Goal: Task Accomplishment & Management: Manage account settings

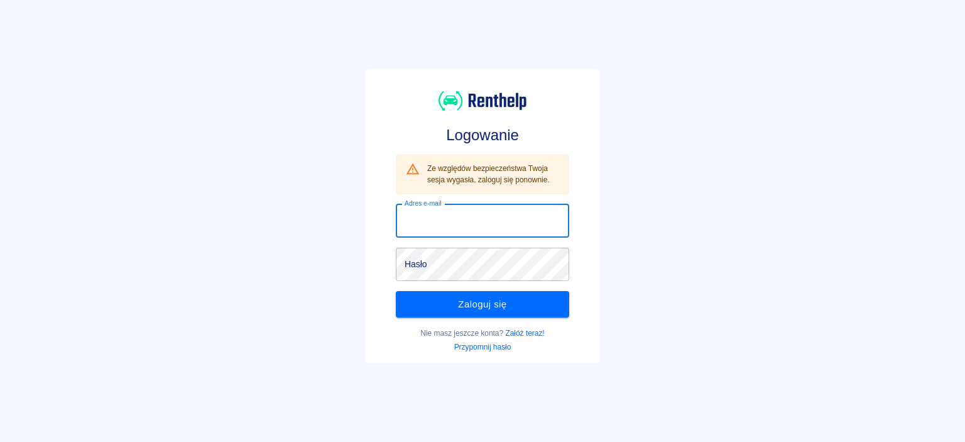
click at [451, 234] on input "Adres e-mail" at bounding box center [482, 220] width 173 height 33
click at [446, 225] on input "Adres e-mail" at bounding box center [482, 220] width 173 height 33
type input "skubisuupomocdrogowa@gmail.com"
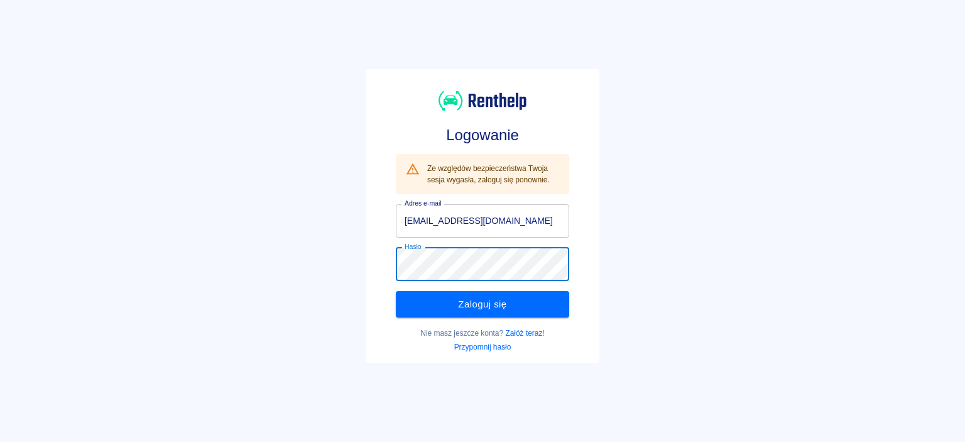
click button "Zaloguj się" at bounding box center [482, 304] width 173 height 26
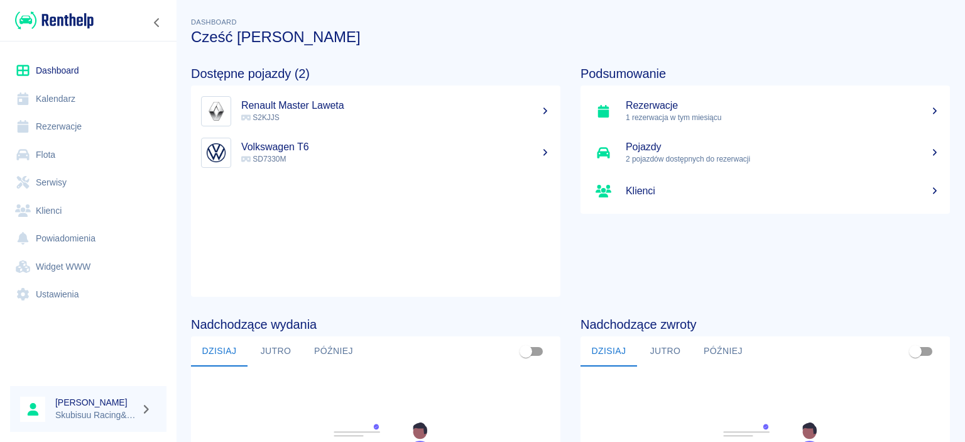
click at [312, 114] on p "S2KJJS" at bounding box center [395, 117] width 309 height 11
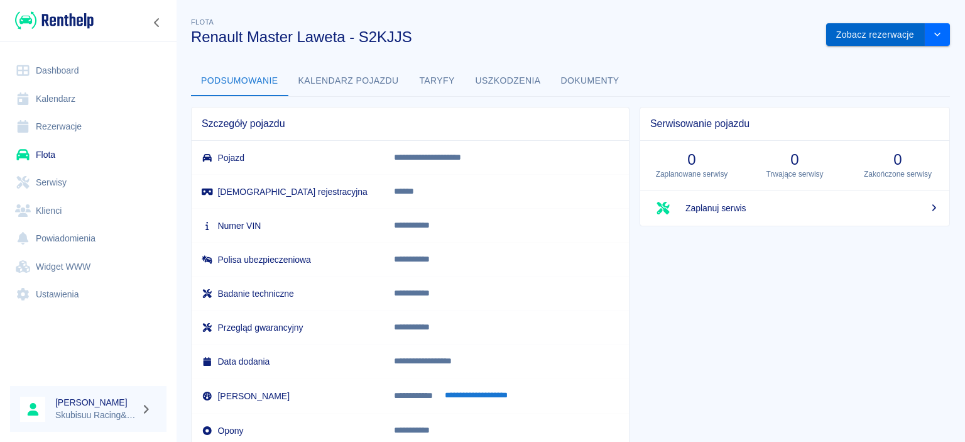
click at [878, 39] on button "Zobacz rezerwacje" at bounding box center [875, 34] width 99 height 23
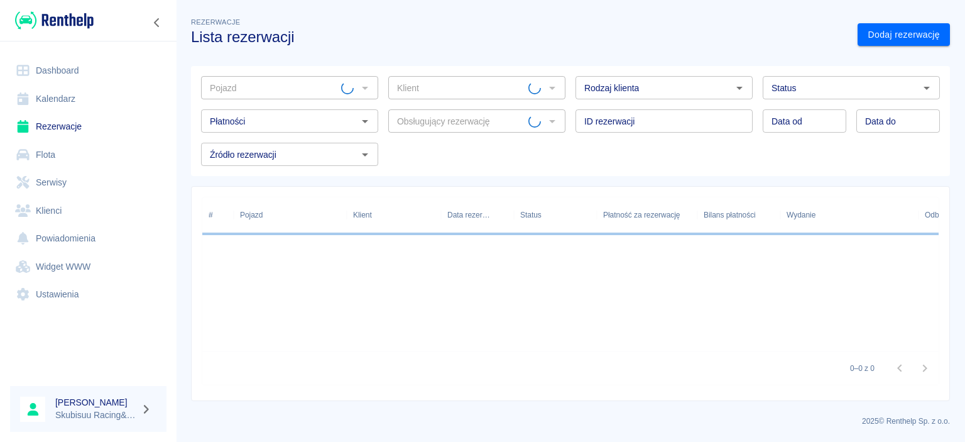
type input "Renault Master Laweta - S2KJJS"
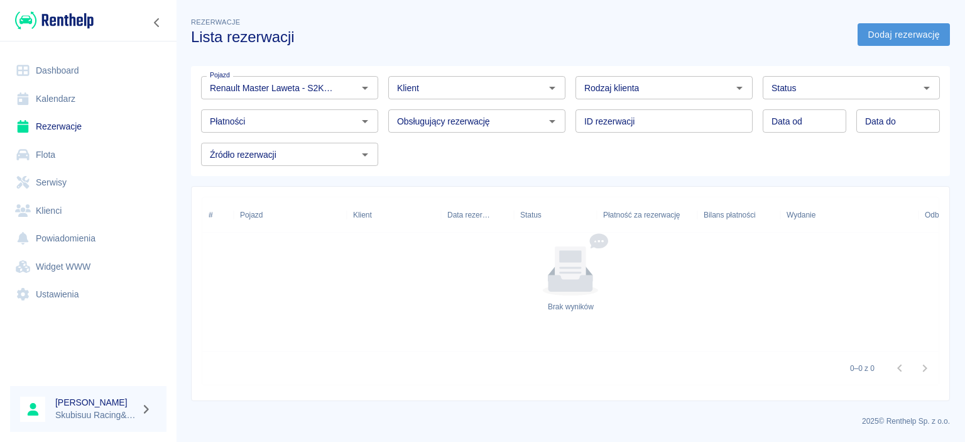
click at [896, 30] on link "Dodaj rezerwację" at bounding box center [904, 34] width 92 height 23
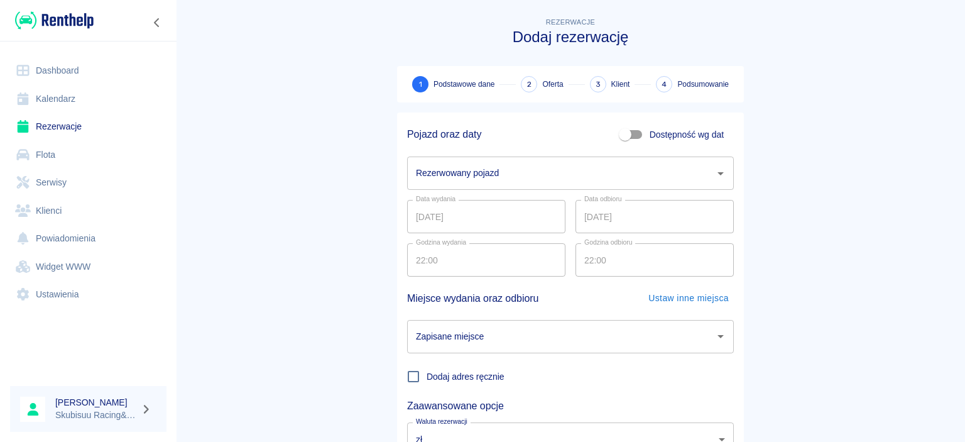
click at [517, 183] on input "Rezerwowany pojazd" at bounding box center [561, 173] width 297 height 22
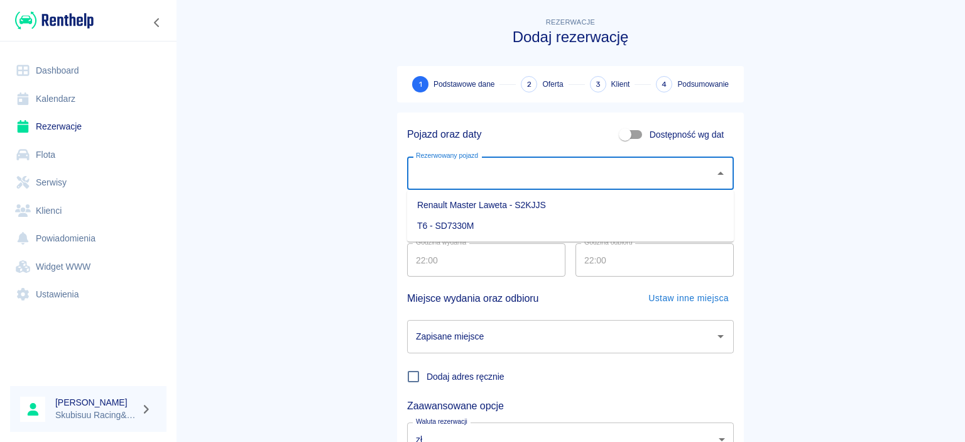
click at [457, 204] on li "Renault Master Laweta - S2KJJS" at bounding box center [570, 205] width 327 height 21
type input "Renault Master Laweta - S2KJJS"
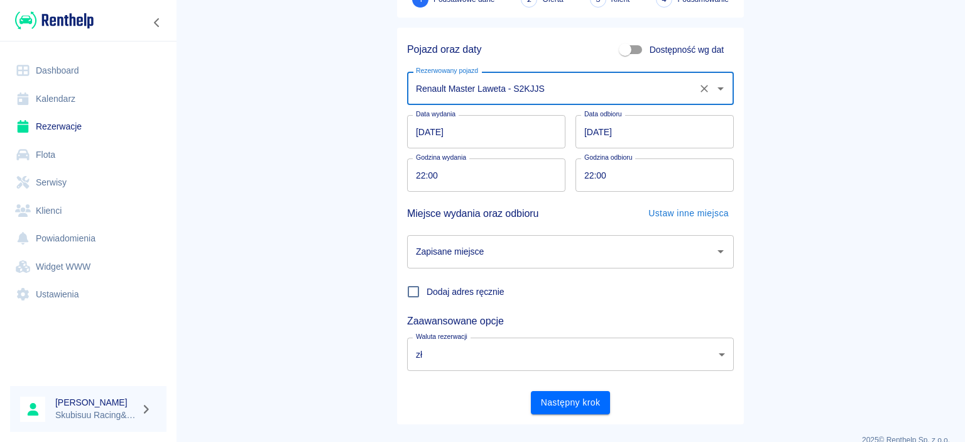
scroll to position [104, 0]
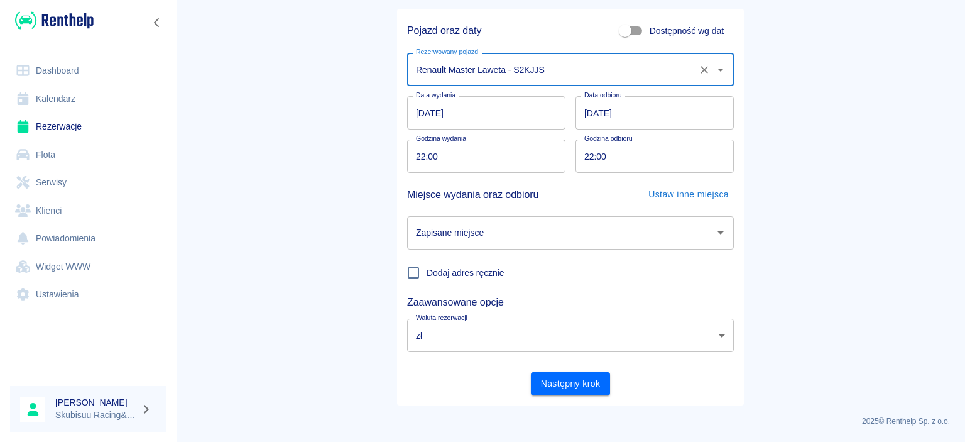
click at [483, 229] on input "Zapisane miejsce" at bounding box center [561, 233] width 297 height 22
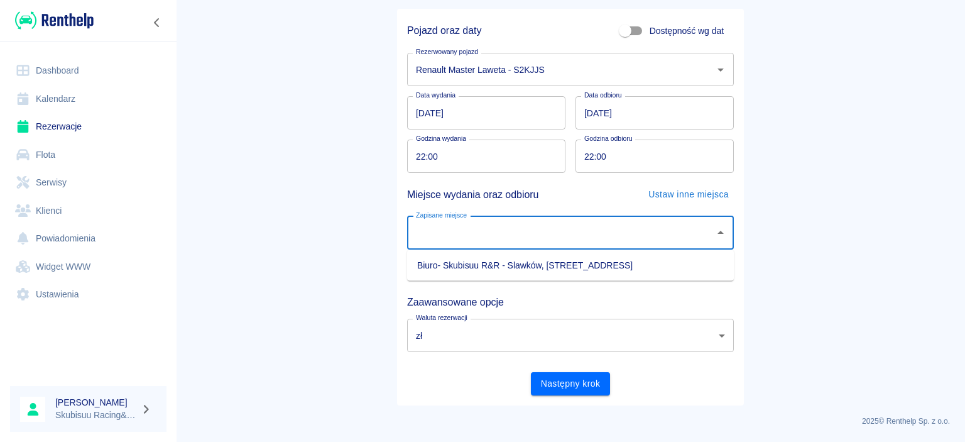
click at [487, 262] on li "Biuro- Skubisuu R&R - Slawków, Miedawa 17" at bounding box center [570, 265] width 327 height 21
type input "Biuro- Skubisuu R&R - Slawków, Miedawa 17"
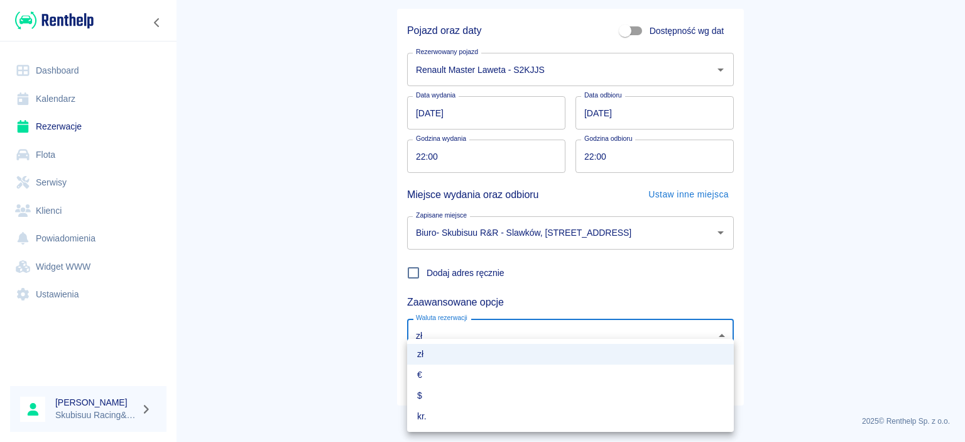
click at [441, 330] on body "Używamy plików Cookies, by zapewnić Ci najlepsze możliwe doświadczenie. Aby dow…" at bounding box center [482, 221] width 965 height 442
click at [441, 330] on div at bounding box center [482, 221] width 965 height 442
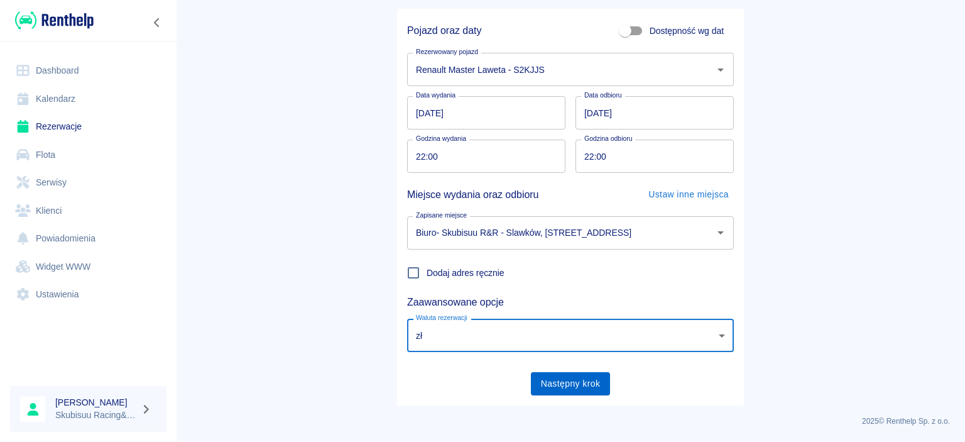
click at [562, 380] on button "Następny krok" at bounding box center [571, 383] width 80 height 23
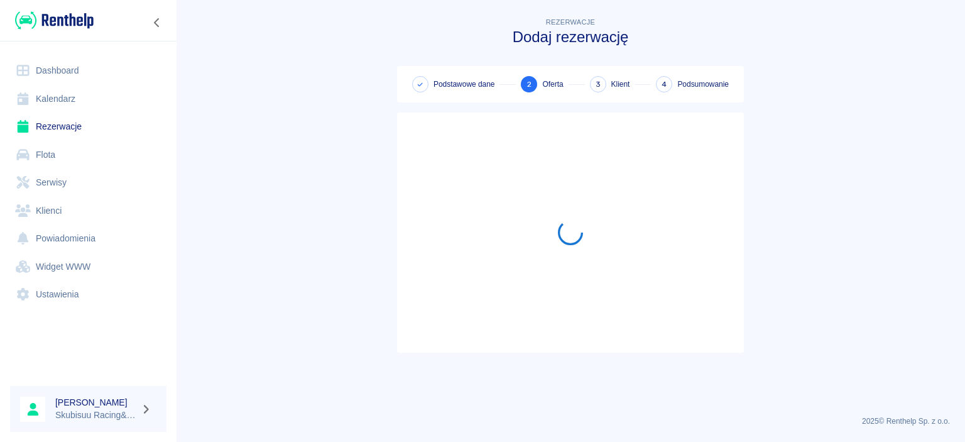
scroll to position [0, 0]
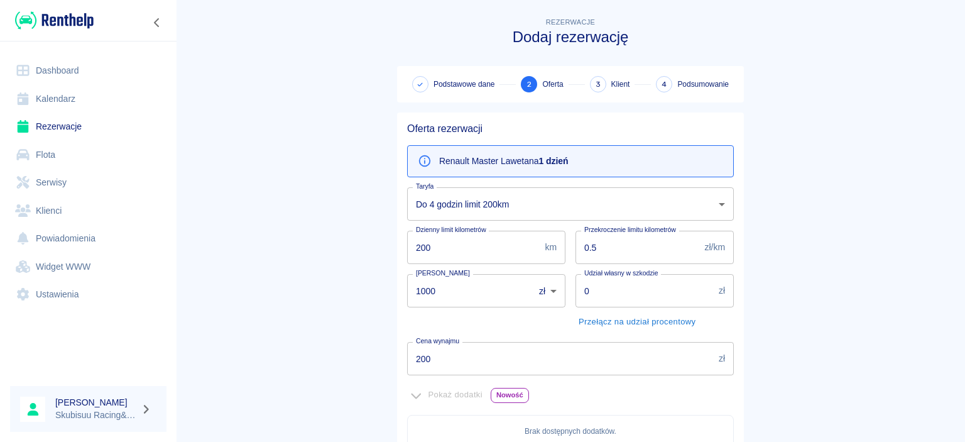
click at [500, 204] on body "Używamy plików Cookies, by zapewnić Ci najlepsze możliwe doświadczenie. Aby dow…" at bounding box center [482, 221] width 965 height 442
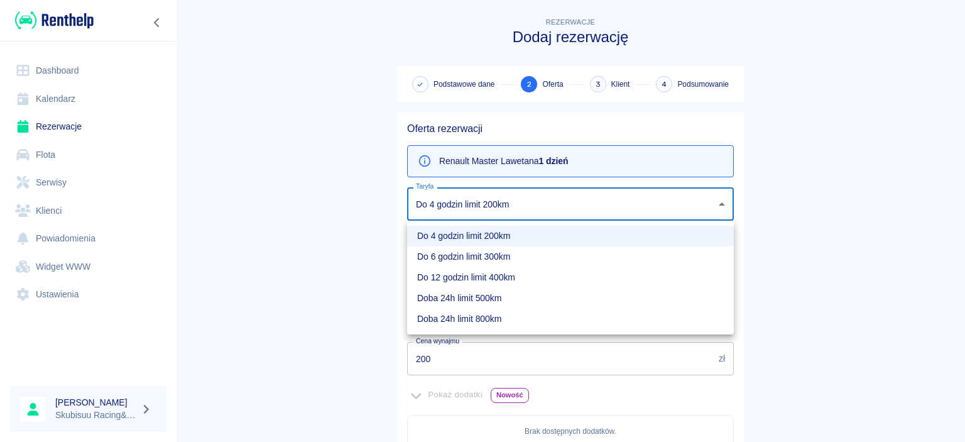
click at [217, 184] on div at bounding box center [482, 221] width 965 height 442
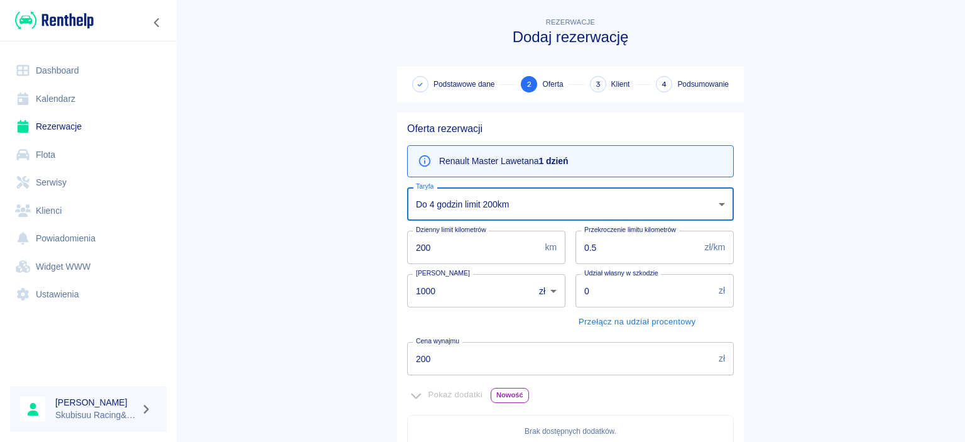
click at [488, 202] on body "Używamy plików Cookies, by zapewnić Ci najlepsze możliwe doświadczenie. Aby dow…" at bounding box center [482, 221] width 965 height 442
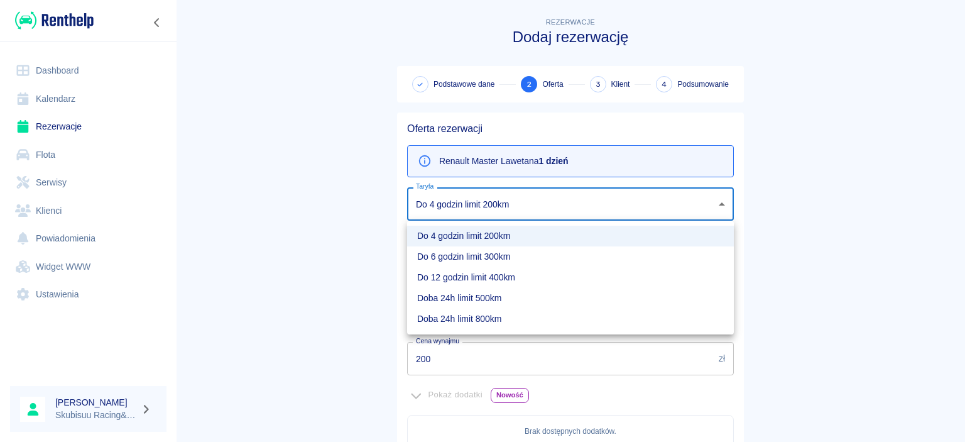
click at [474, 254] on li "Do 6 godzin limit 300km" at bounding box center [570, 256] width 327 height 21
type input "4645c1c4-ea24-463c-ad89-0e53eac8c18d"
type input "300"
type input "250"
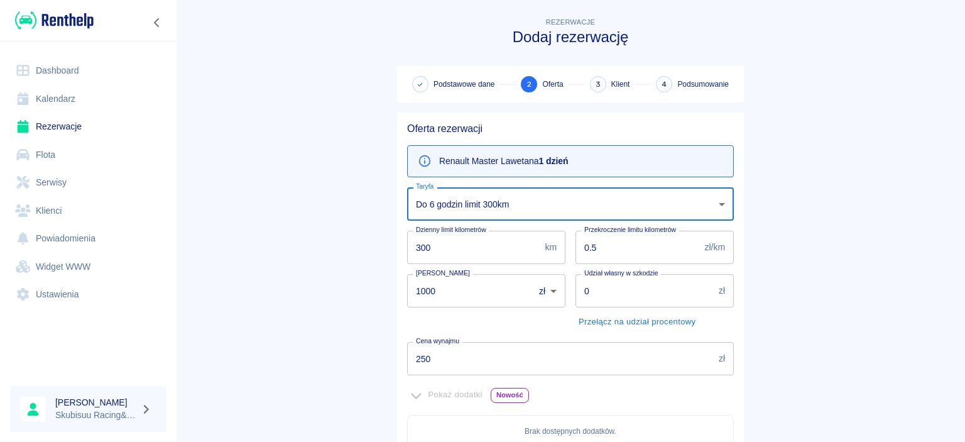
click at [472, 215] on body "Używamy plików Cookies, by zapewnić Ci najlepsze możliwe doświadczenie. Aby dow…" at bounding box center [482, 221] width 965 height 442
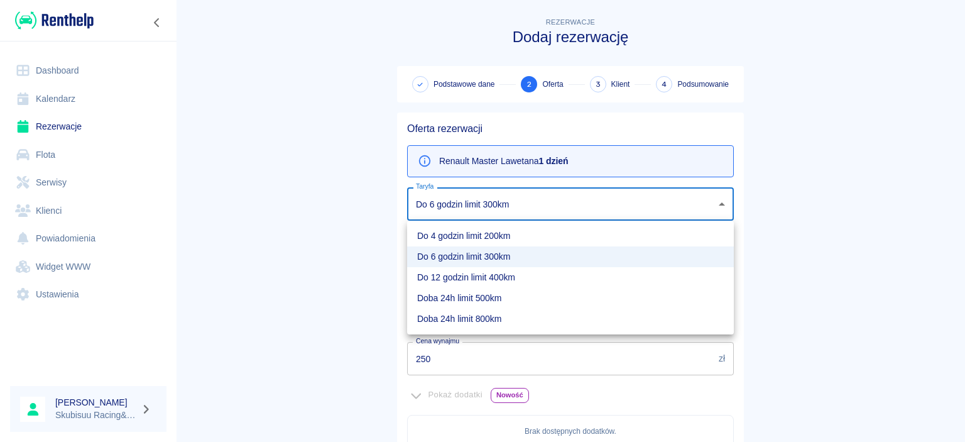
click at [465, 274] on li "Do 12 godzin limit 400km" at bounding box center [570, 277] width 327 height 21
type input "88a78746-a9c2-45b1-af5a-321dc08e4f4e"
type input "400"
type input "300"
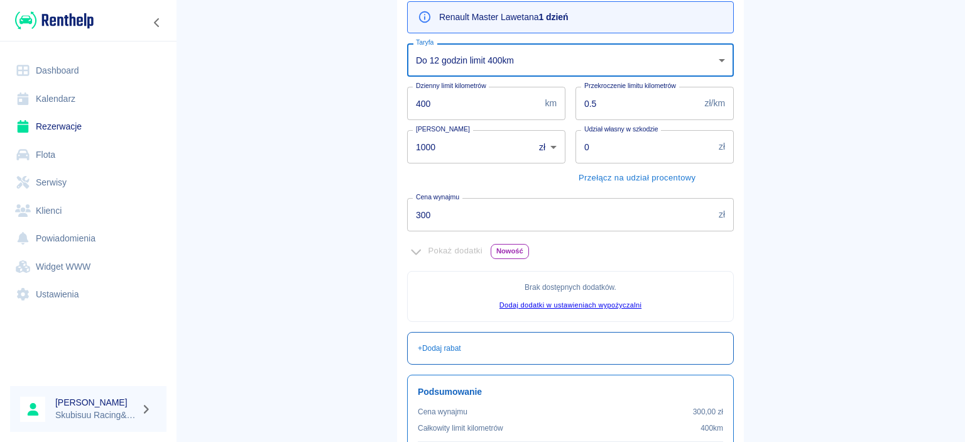
scroll to position [181, 0]
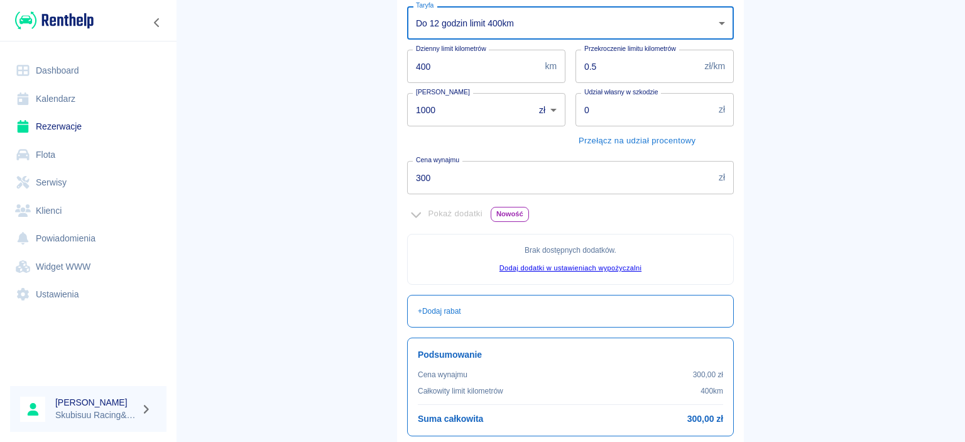
click at [513, 209] on span "Nowość" at bounding box center [509, 213] width 37 height 13
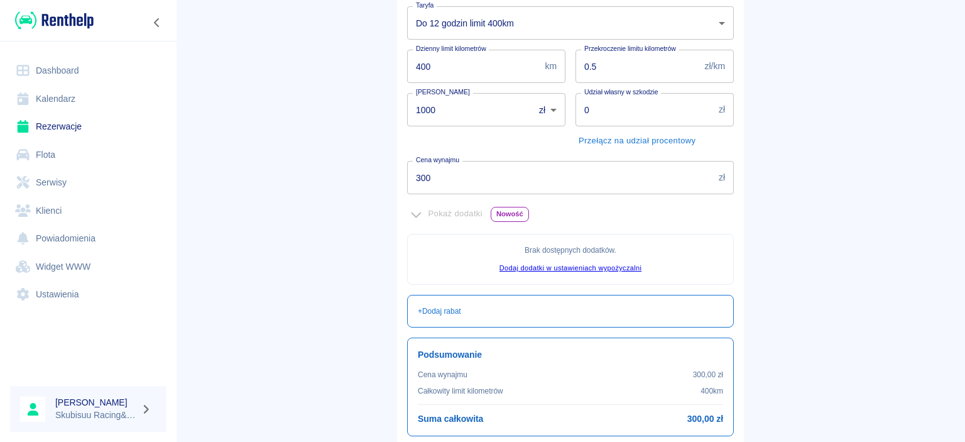
click at [513, 212] on span "Nowość" at bounding box center [509, 213] width 37 height 13
click at [519, 212] on span "Nowość" at bounding box center [509, 213] width 37 height 13
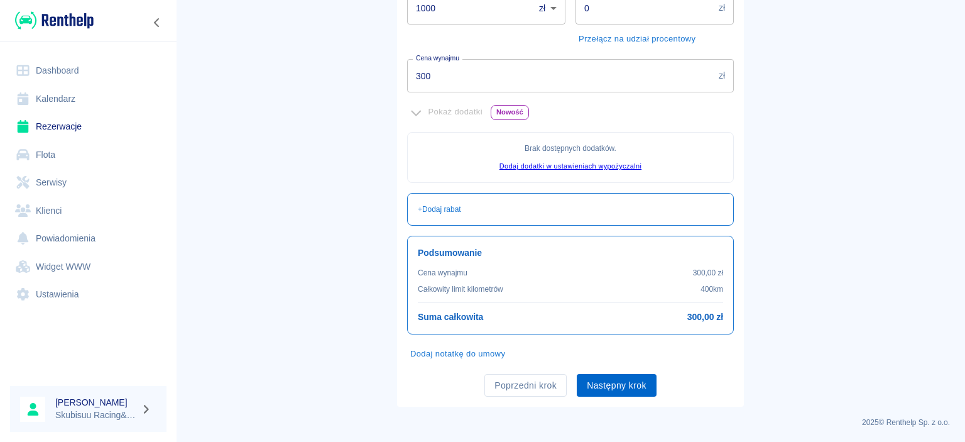
click at [605, 386] on button "Następny krok" at bounding box center [617, 385] width 80 height 23
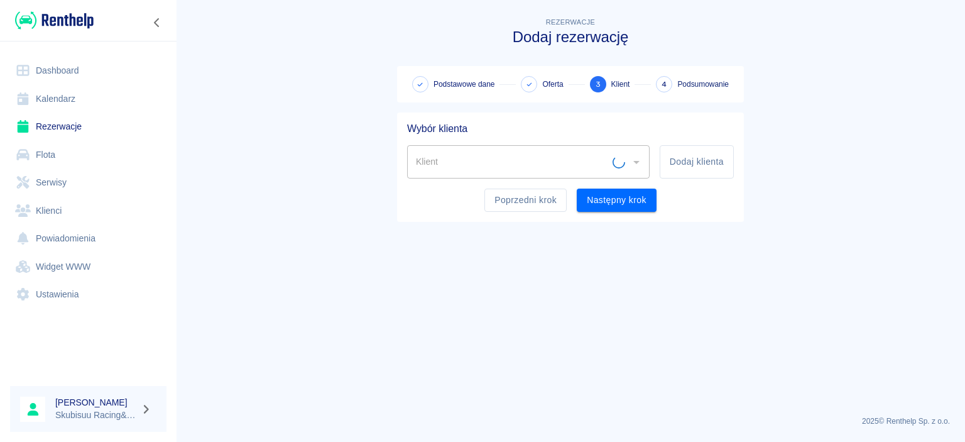
scroll to position [0, 0]
click at [683, 160] on button "Dodaj klienta" at bounding box center [697, 161] width 74 height 33
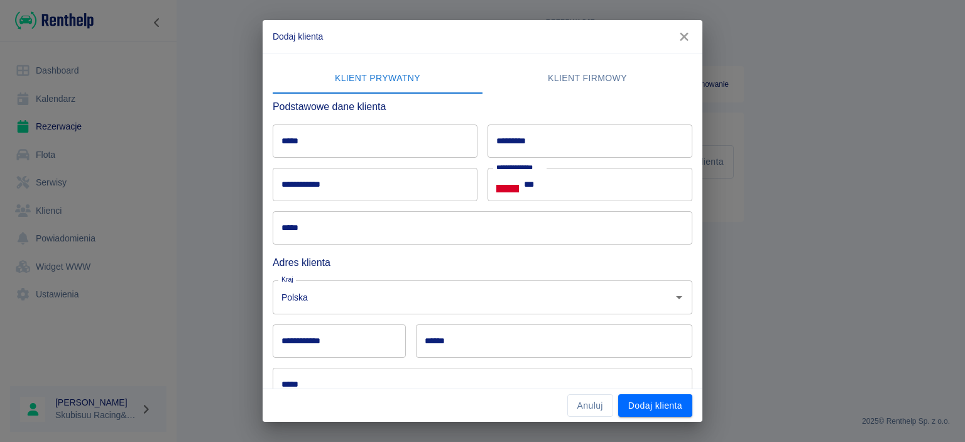
click at [363, 138] on input "*****" at bounding box center [375, 140] width 205 height 33
type input "*"
type input "*****"
click at [531, 138] on input "*********" at bounding box center [590, 140] width 205 height 33
type input "**********"
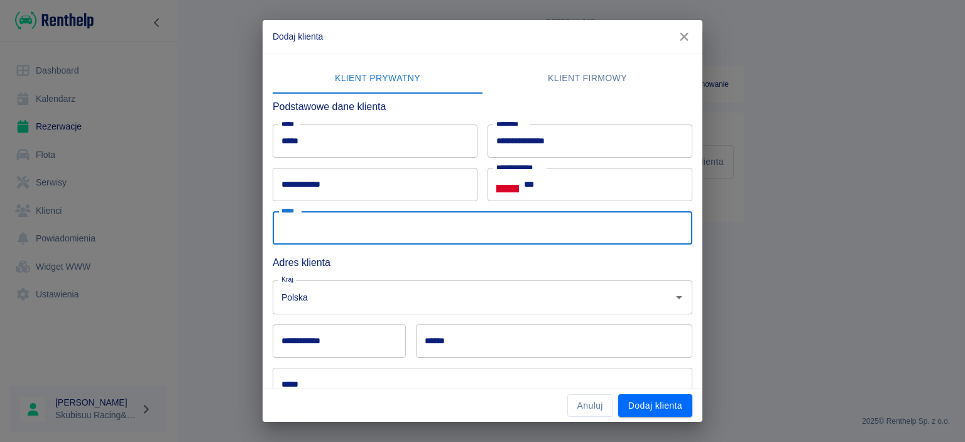
click at [326, 238] on input "*****" at bounding box center [483, 227] width 420 height 33
click at [683, 38] on icon "button" at bounding box center [684, 37] width 8 height 8
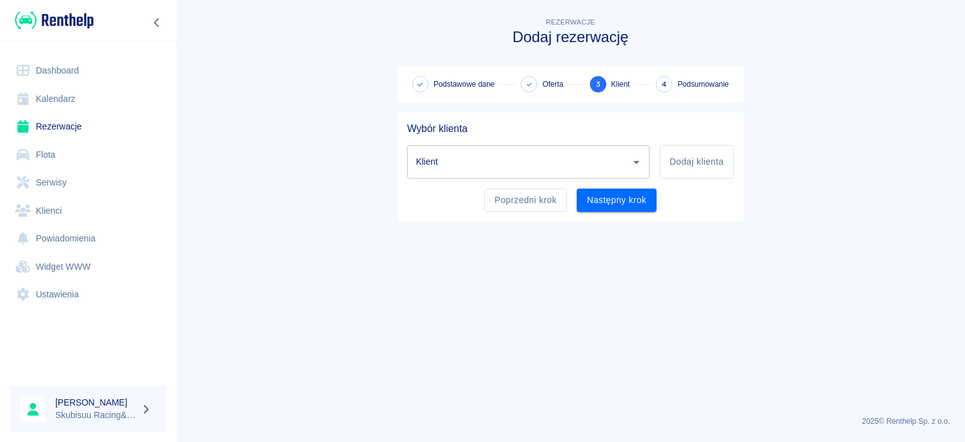
click at [542, 87] on span at bounding box center [531, 84] width 21 height 16
click at [528, 80] on span at bounding box center [529, 84] width 16 height 16
click at [463, 87] on span "Podstawowe dane" at bounding box center [464, 84] width 61 height 11
click at [546, 208] on button "Poprzedni krok" at bounding box center [525, 199] width 82 height 23
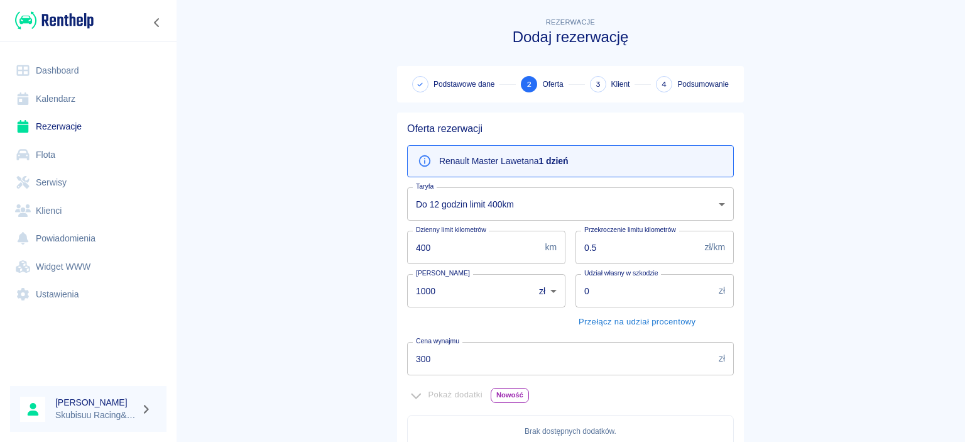
click at [545, 207] on body "Używamy plików Cookies, by zapewnić Ci najlepsze możliwe doświadczenie. Aby dow…" at bounding box center [482, 221] width 965 height 442
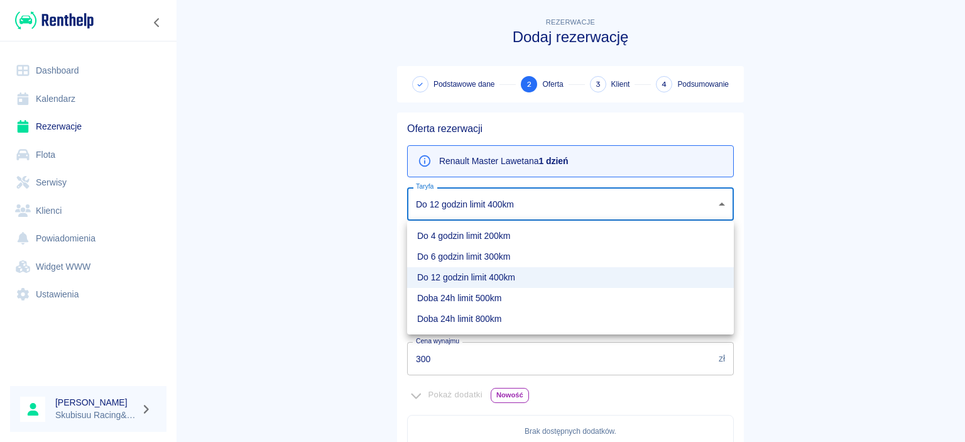
click at [501, 300] on li "Doba 24h limit 500km" at bounding box center [570, 298] width 327 height 21
type input "86567e22-161d-4bbb-badb-9861eccfe2ef"
type input "500"
type input "0"
type input "350"
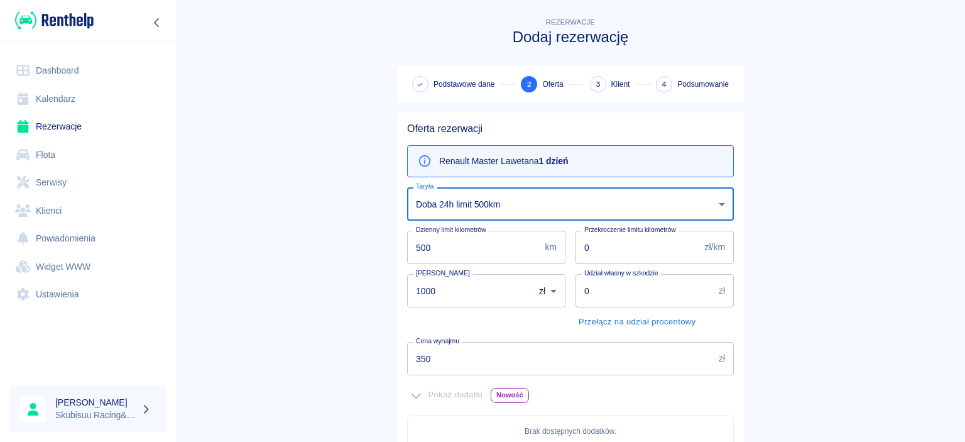
scroll to position [283, 0]
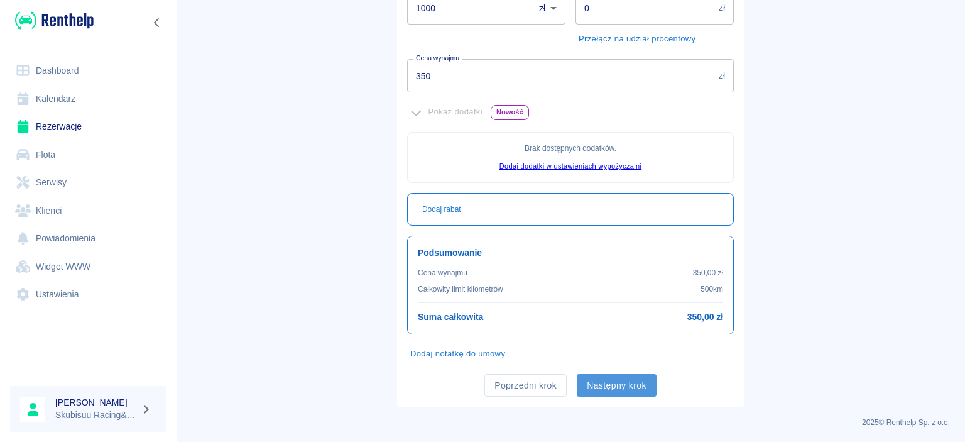
click at [602, 383] on button "Następny krok" at bounding box center [617, 385] width 80 height 23
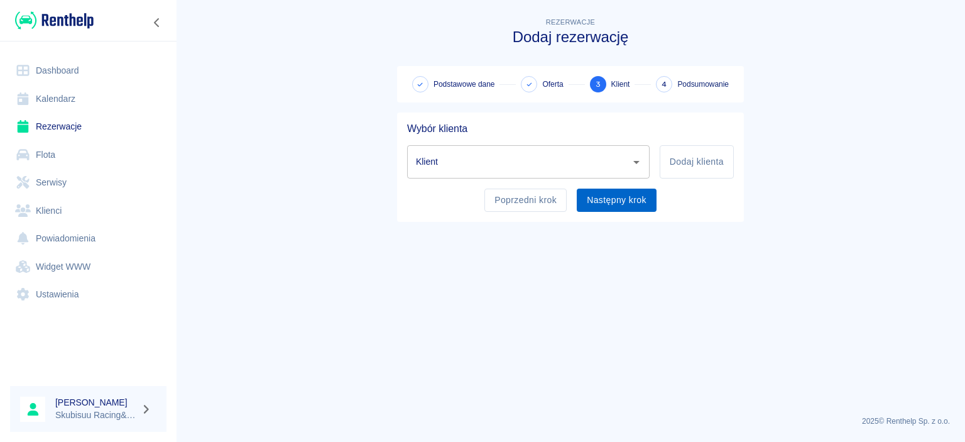
click at [613, 207] on button "Następny krok" at bounding box center [617, 199] width 80 height 23
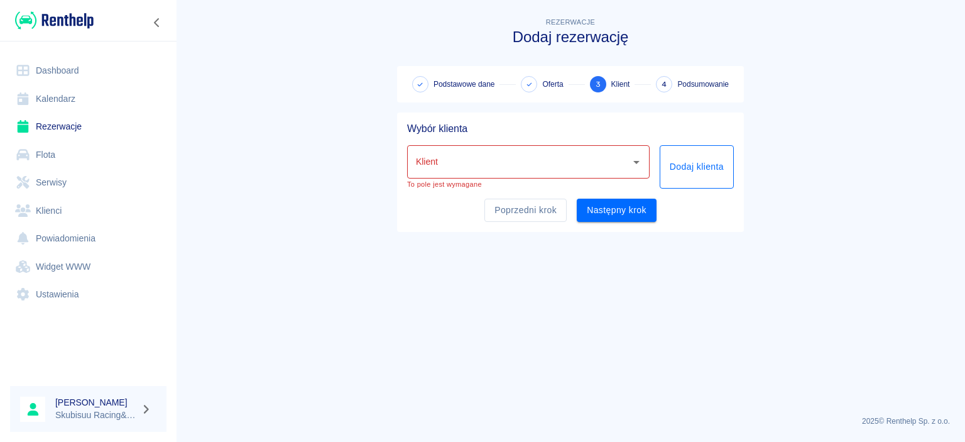
drag, startPoint x: 664, startPoint y: 174, endPoint x: 675, endPoint y: 170, distance: 11.3
click at [675, 170] on button "Dodaj klienta" at bounding box center [697, 166] width 74 height 43
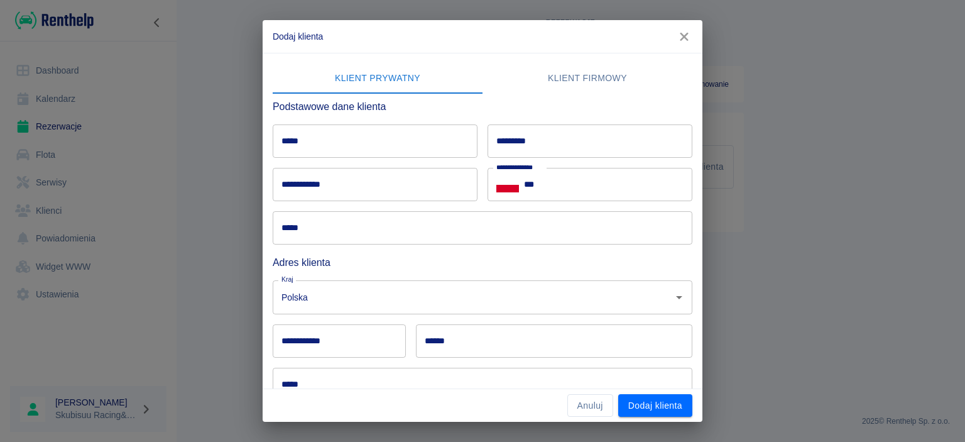
click at [423, 133] on input "*****" at bounding box center [375, 140] width 205 height 33
type input "*****"
click at [527, 141] on input "*********" at bounding box center [590, 140] width 205 height 33
type input "**********"
click at [402, 224] on input "*****" at bounding box center [483, 227] width 420 height 33
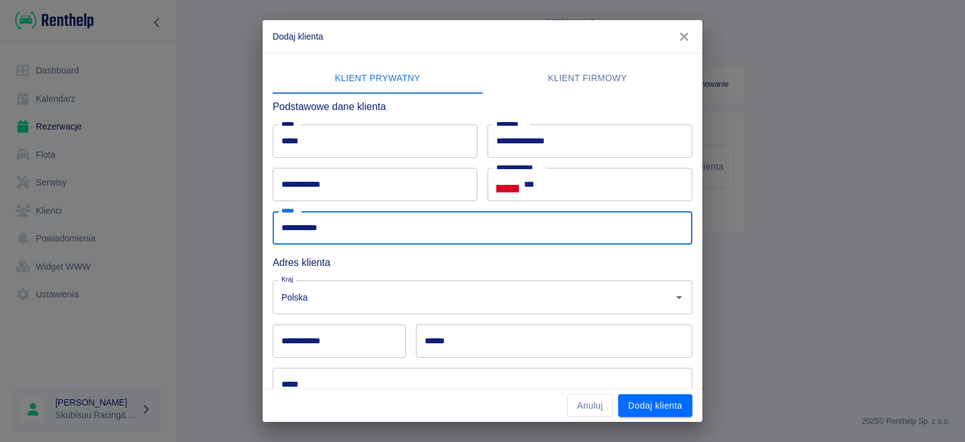
type input "**********"
click at [357, 349] on input "**********" at bounding box center [339, 340] width 133 height 33
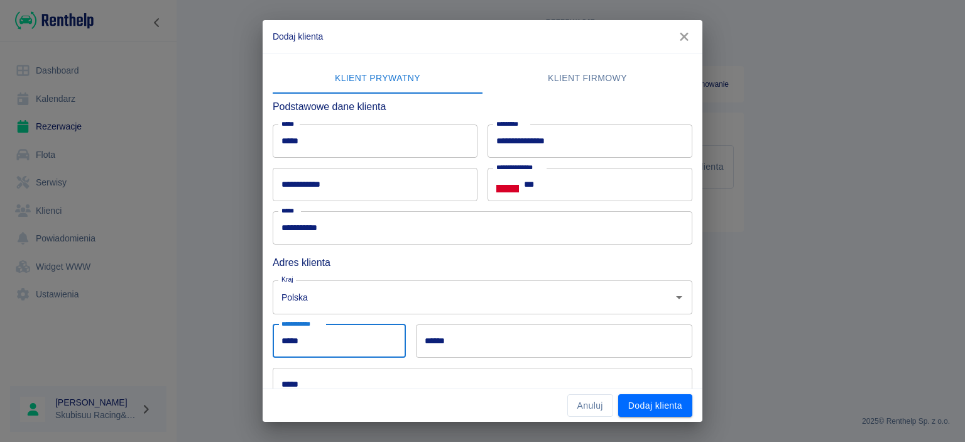
type input "*****"
click at [572, 348] on input "******" at bounding box center [554, 340] width 276 height 33
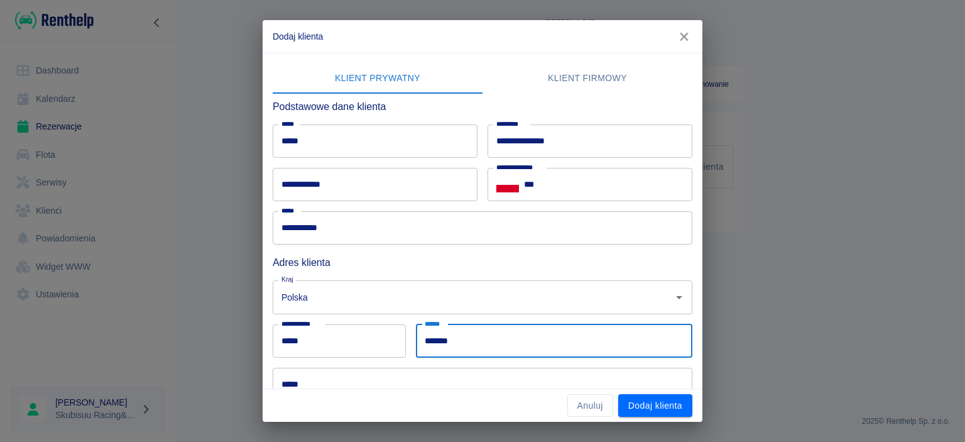
type input "*******"
click at [518, 395] on div "Anuluj Dodaj klienta" at bounding box center [483, 405] width 440 height 33
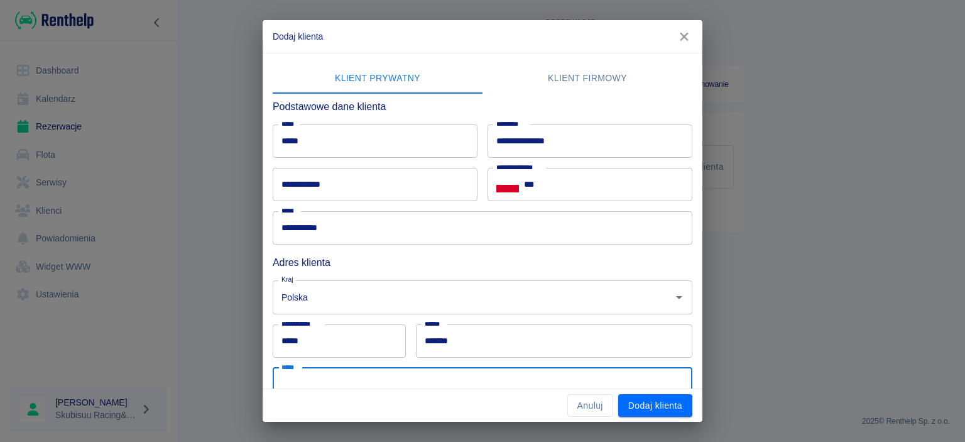
click at [520, 386] on input "*****" at bounding box center [483, 384] width 420 height 33
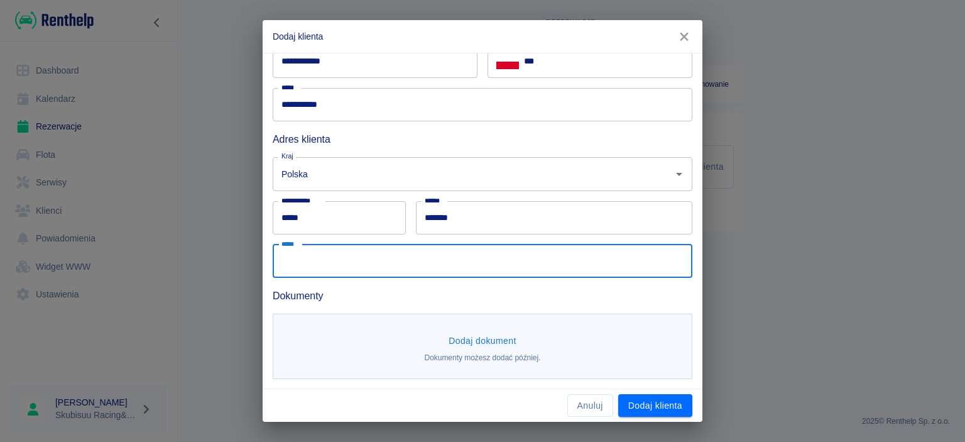
scroll to position [124, 0]
type input "*"
type input "**********"
click at [585, 63] on input "***" at bounding box center [608, 60] width 168 height 33
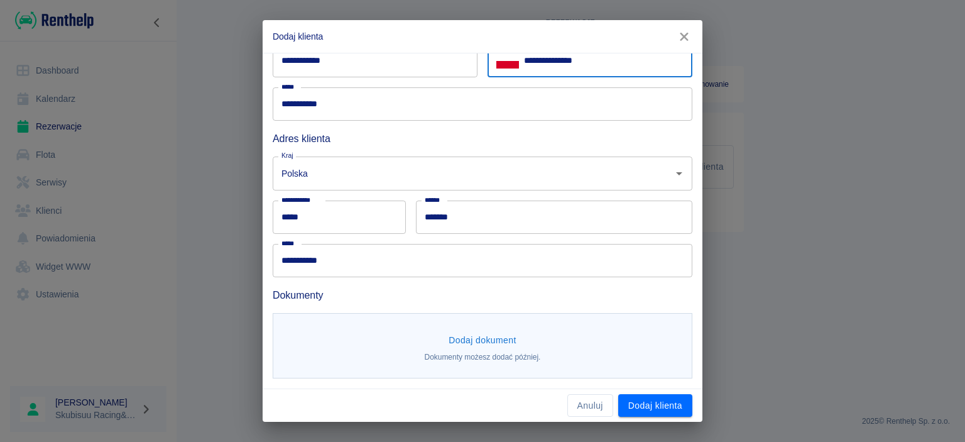
type input "**********"
click at [501, 342] on button "Dodaj dokument" at bounding box center [483, 340] width 78 height 23
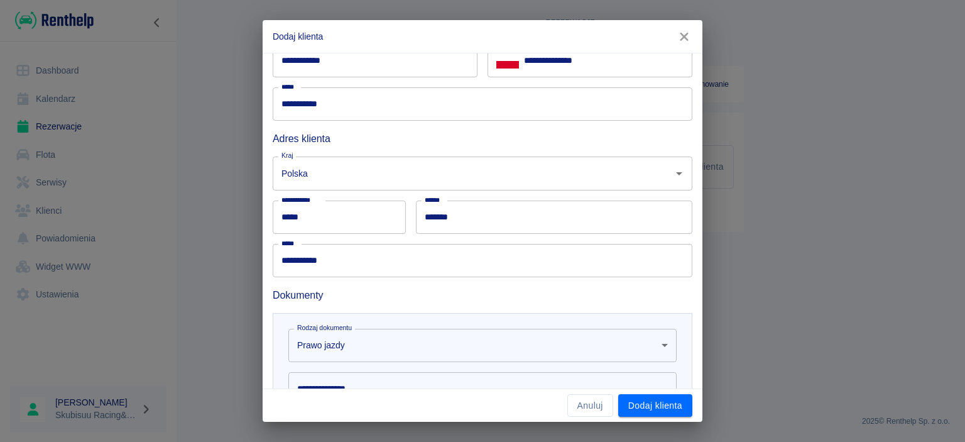
scroll to position [305, 0]
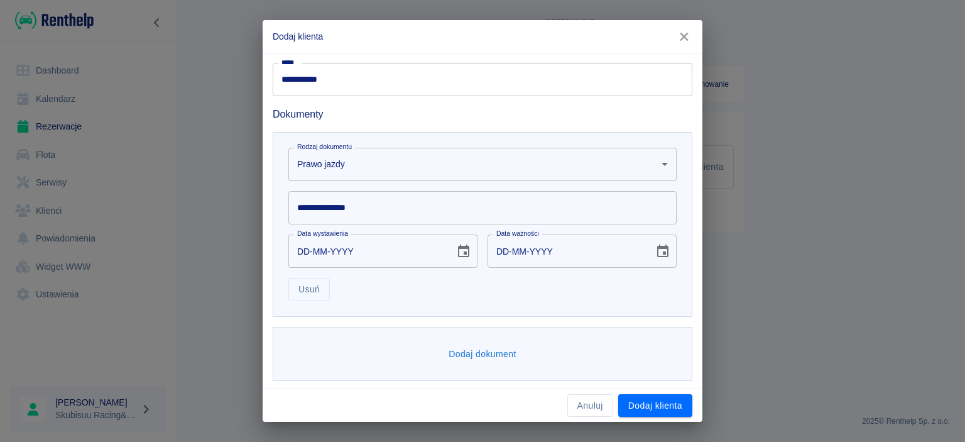
click at [390, 175] on body "**********" at bounding box center [482, 221] width 965 height 442
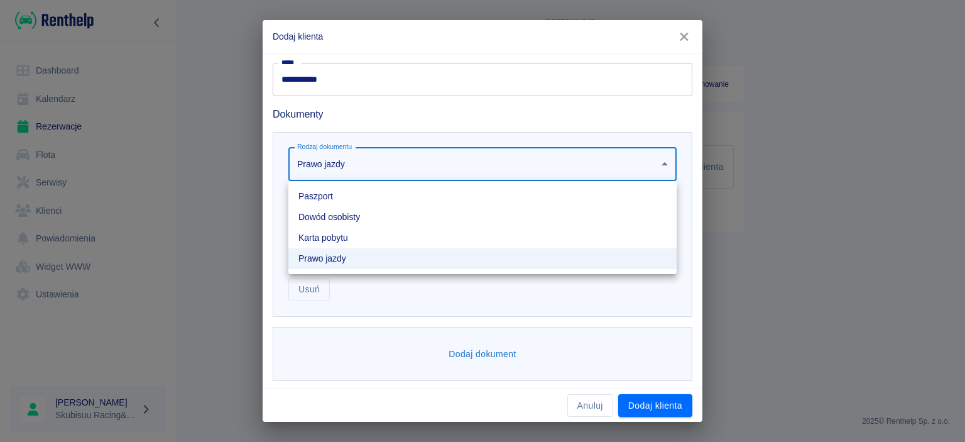
click at [366, 220] on li "Dowód osobisty" at bounding box center [482, 217] width 388 height 21
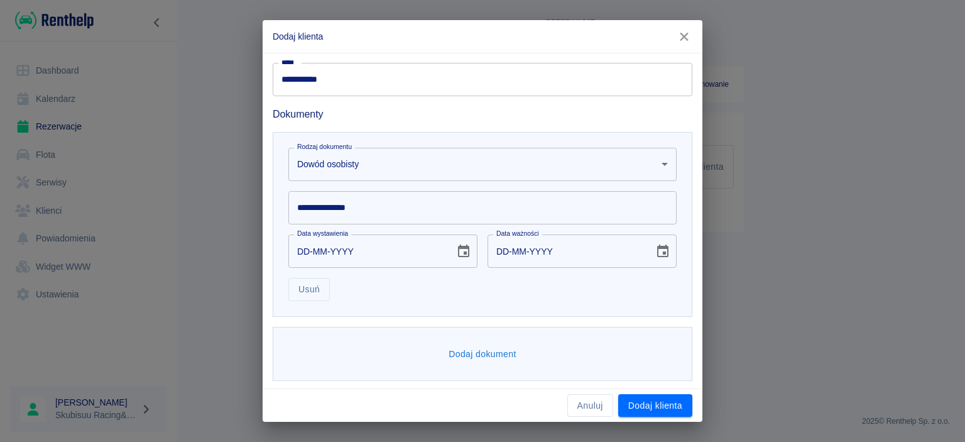
click at [376, 210] on input "**********" at bounding box center [482, 207] width 388 height 33
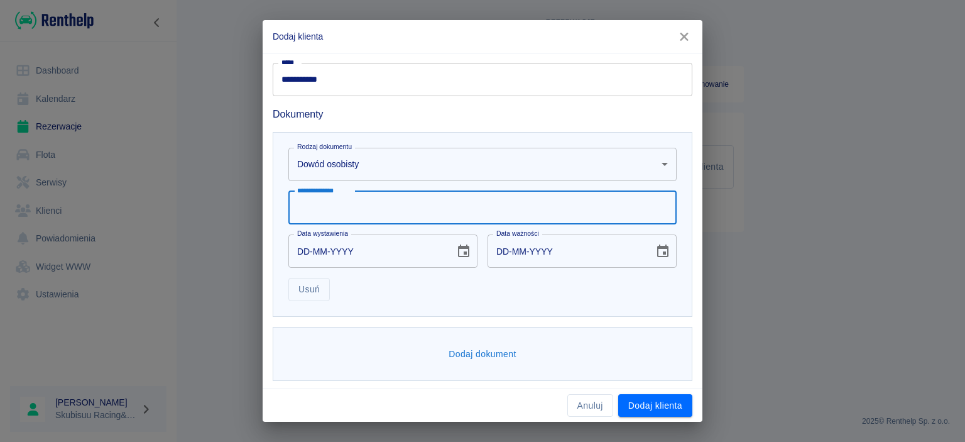
type input "*"
type input "*********"
click at [363, 260] on input "DD-MM-YYYY" at bounding box center [367, 250] width 158 height 33
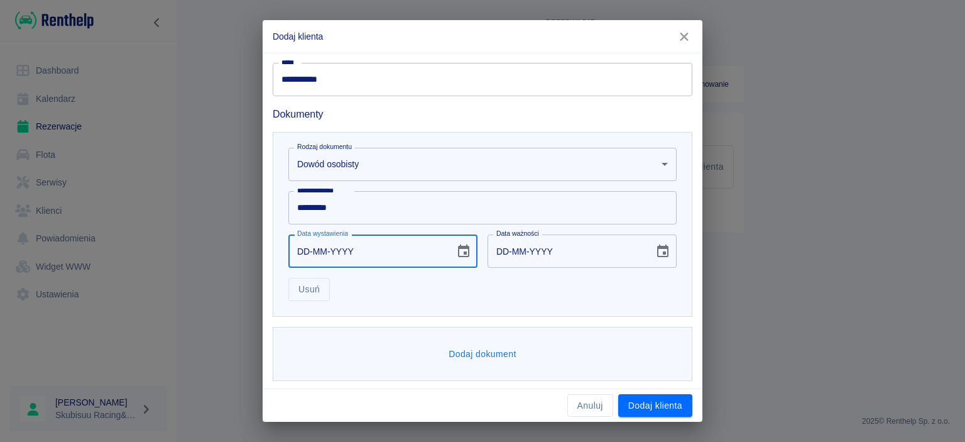
click at [363, 261] on input "DD-MM-YYYY" at bounding box center [367, 250] width 158 height 33
click at [728, 341] on div "**********" at bounding box center [482, 221] width 965 height 442
click at [406, 250] on input "DD-MM-YYYY" at bounding box center [367, 250] width 158 height 33
type input "01-06-0002"
type input "01-06-0012"
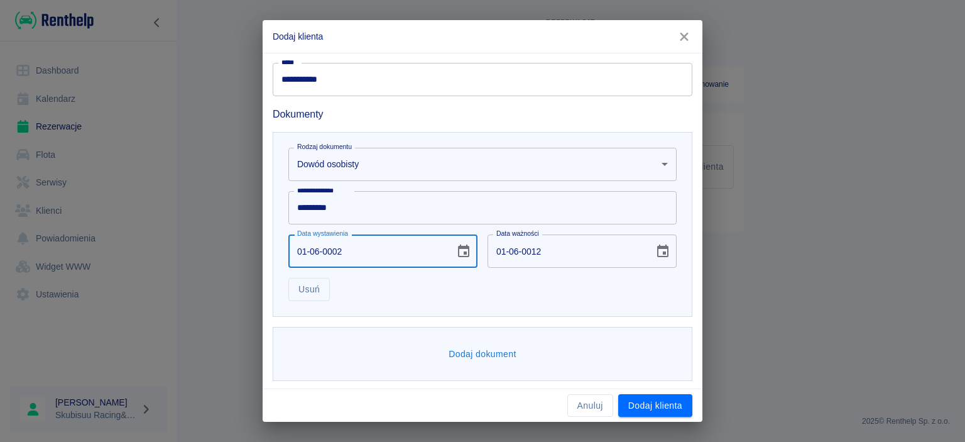
type input "01-06-0020"
type input "01-06-0030"
type input "01-06-2016"
type input "01-06-2026"
type input "01-06-2016"
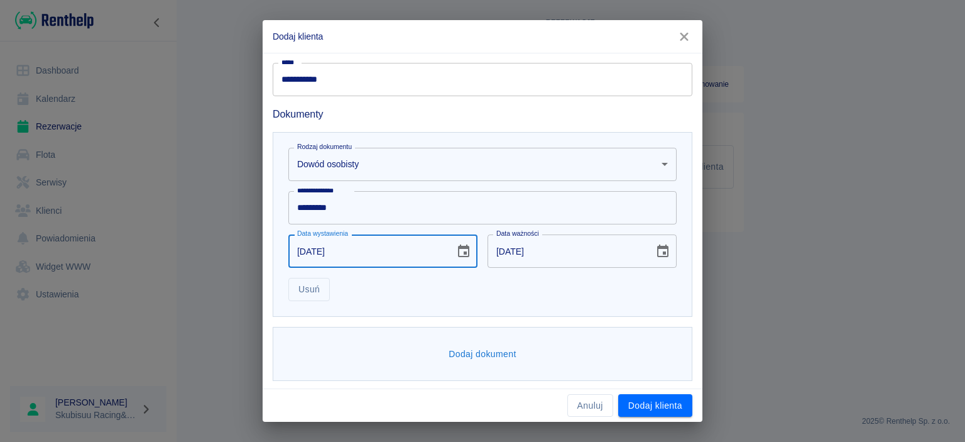
click at [559, 245] on input "01-06-2026" at bounding box center [567, 250] width 158 height 33
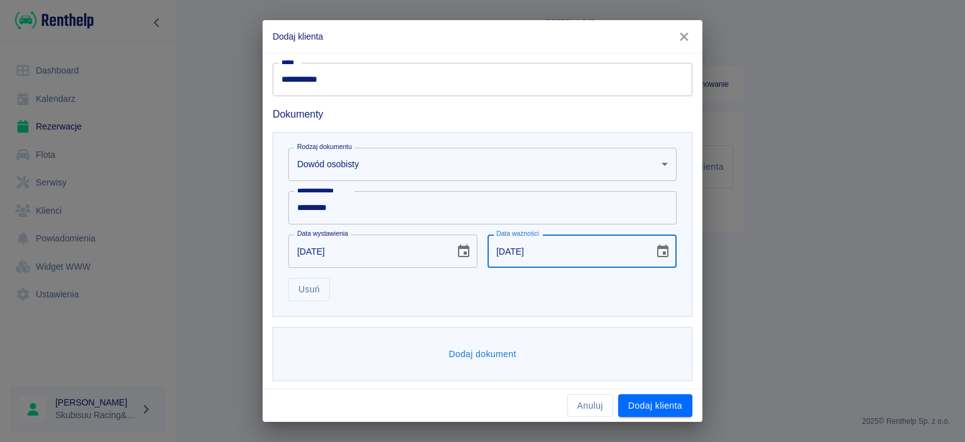
type input "01-06-2026"
click at [544, 285] on div "Usuń" at bounding box center [477, 284] width 398 height 33
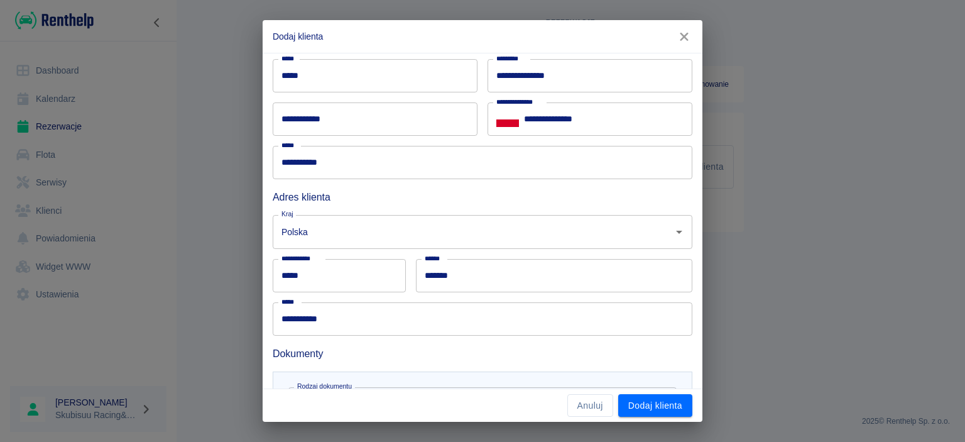
scroll to position [307, 0]
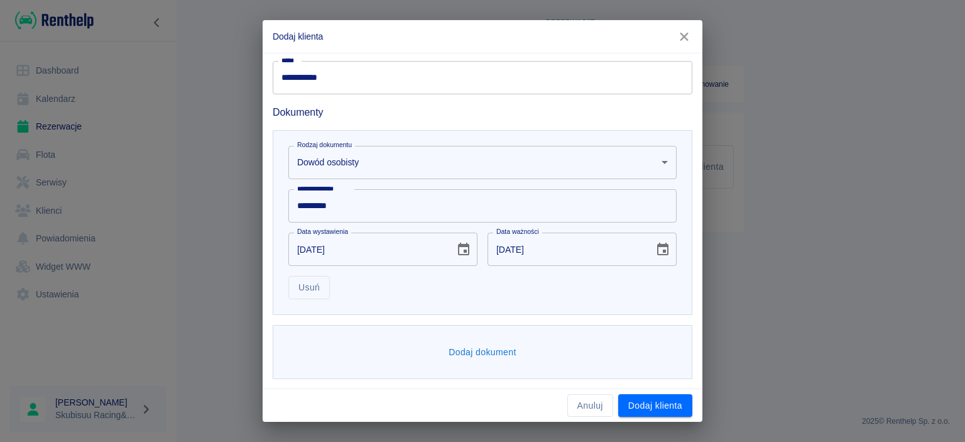
click at [380, 168] on body "**********" at bounding box center [482, 221] width 965 height 442
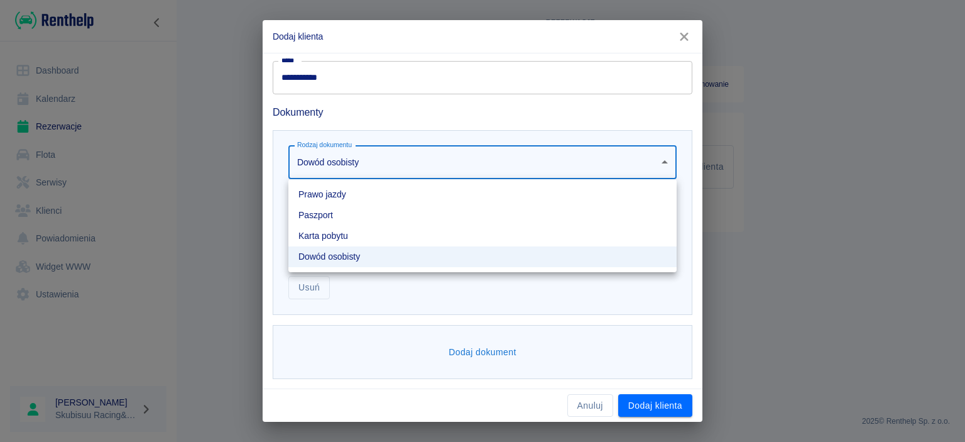
click at [347, 195] on li "Prawo jazdy" at bounding box center [482, 194] width 388 height 21
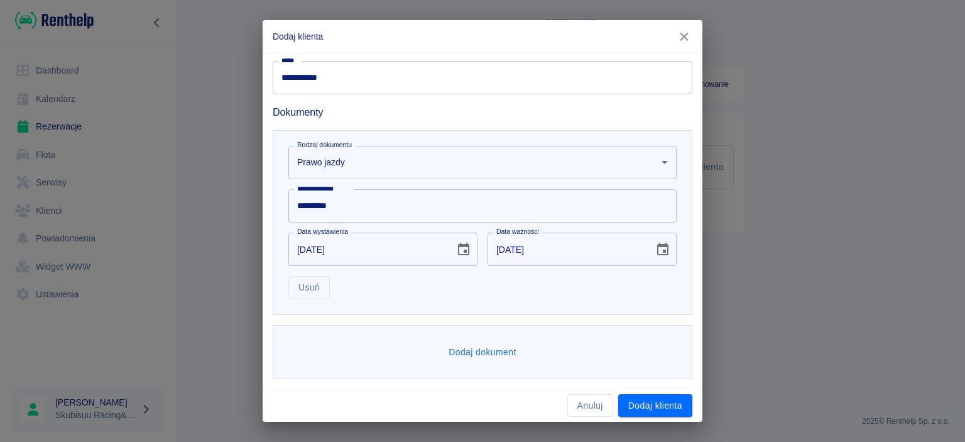
click at [347, 169] on body "**********" at bounding box center [482, 221] width 965 height 442
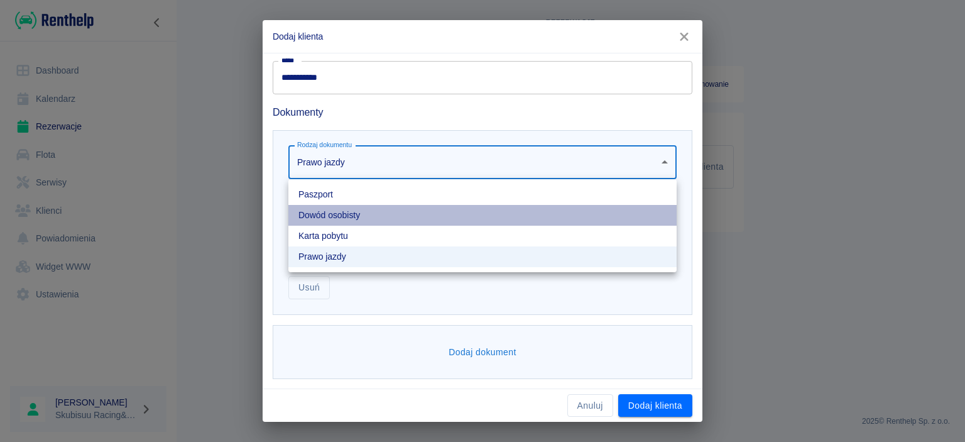
click at [347, 219] on li "Dowód osobisty" at bounding box center [482, 215] width 388 height 21
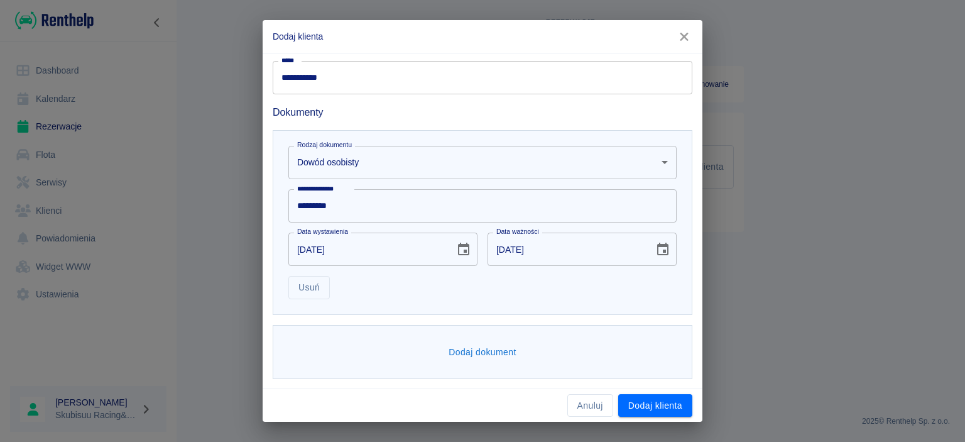
click at [494, 349] on button "Dodaj dokument" at bounding box center [483, 352] width 78 height 23
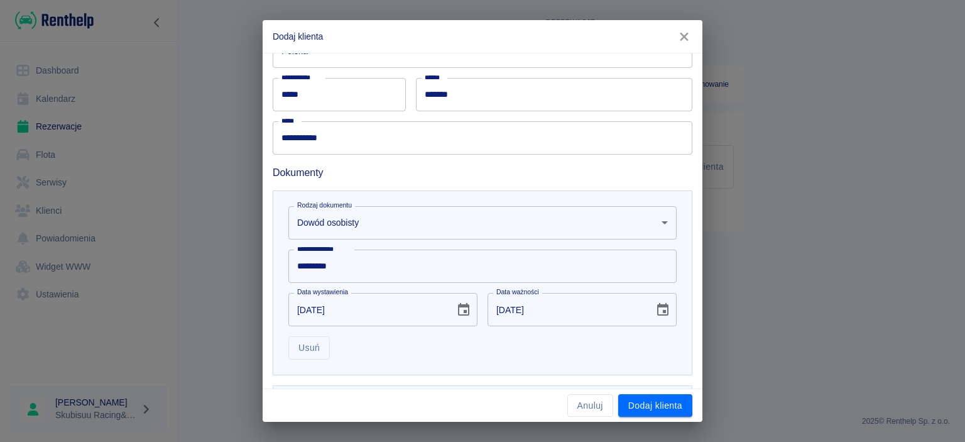
scroll to position [501, 0]
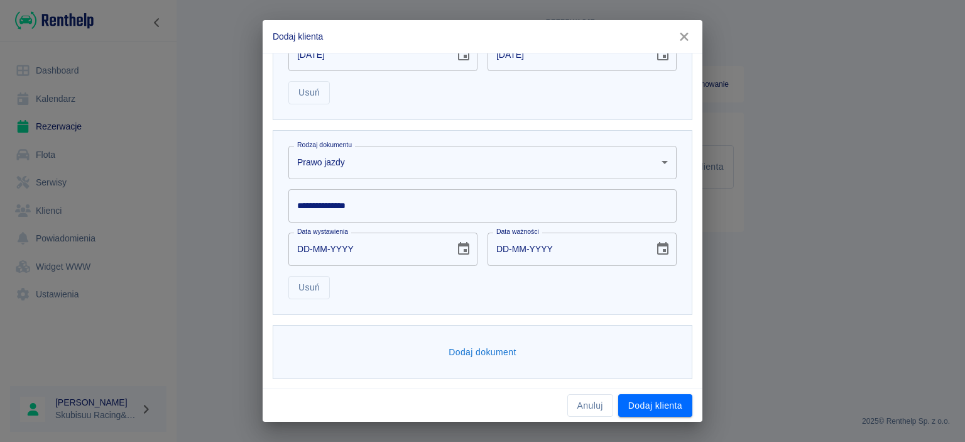
click at [363, 172] on body "**********" at bounding box center [482, 221] width 965 height 442
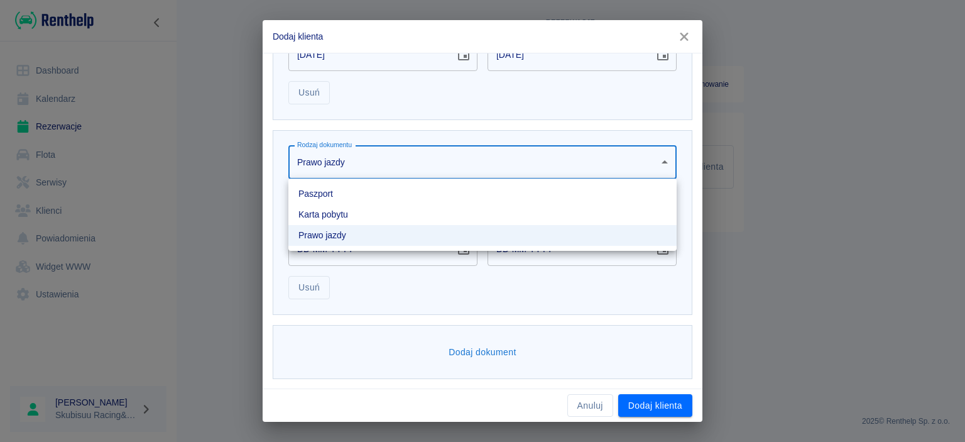
click at [363, 171] on div at bounding box center [482, 221] width 965 height 442
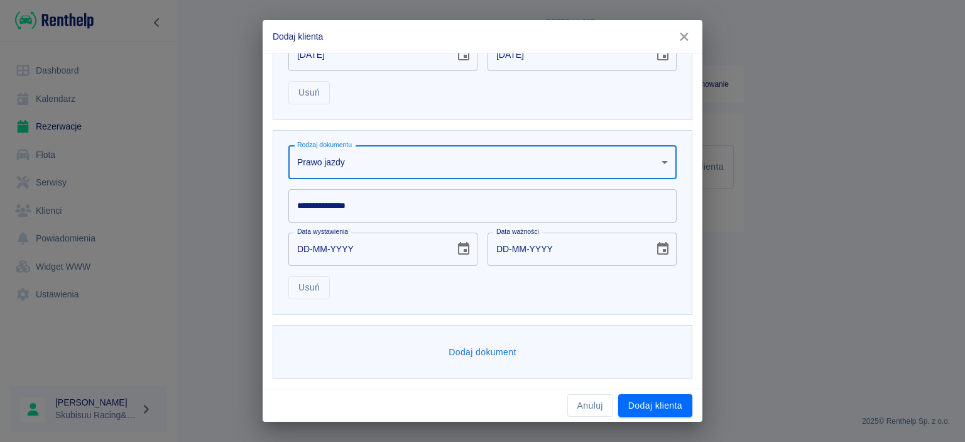
click at [349, 219] on input "**********" at bounding box center [482, 205] width 388 height 33
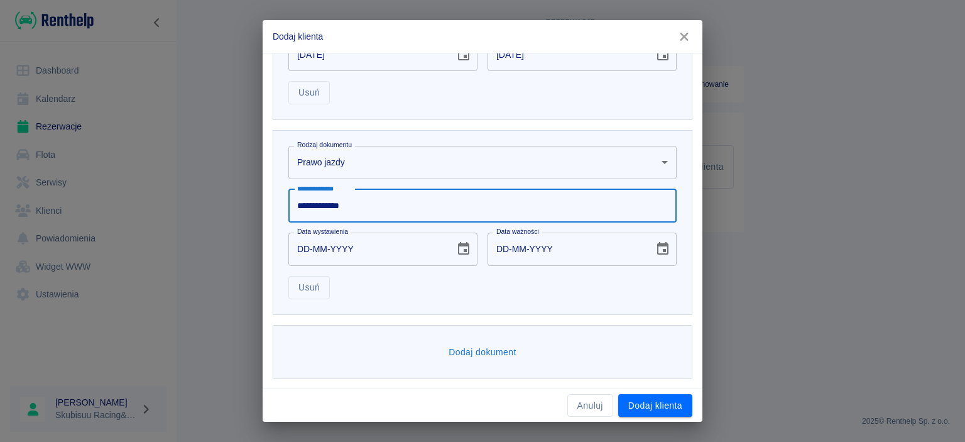
type input "**********"
click at [380, 245] on input "DD-MM-YYYY" at bounding box center [367, 248] width 158 height 33
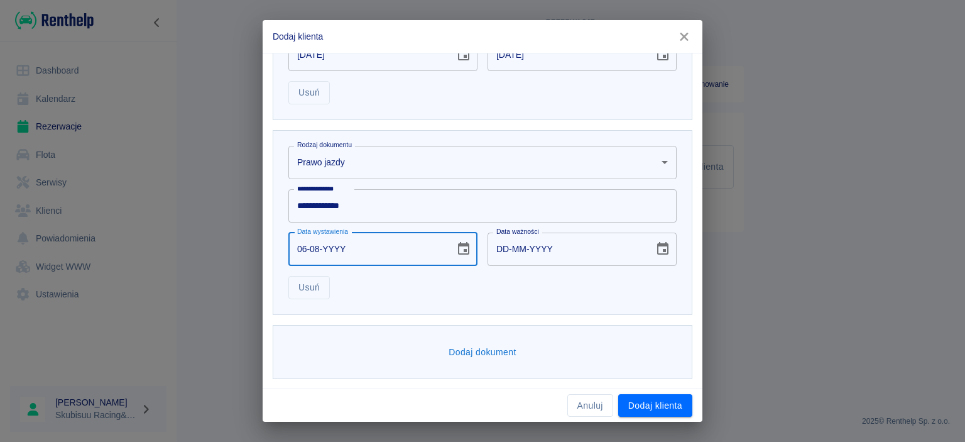
type input "06-08-0002"
type input "06-08-0012"
type input "06-08-0020"
type input "06-08-0030"
type input "[DATE]"
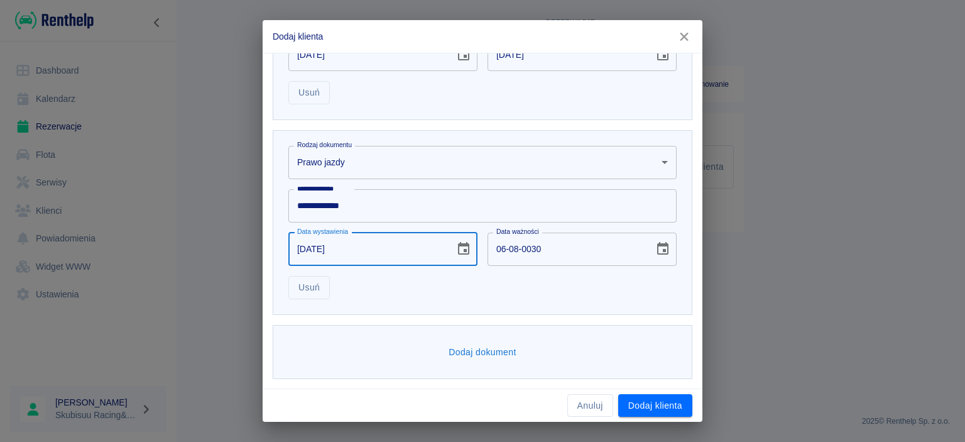
type input "06-08-2029"
type input "[DATE]"
click at [547, 245] on input "06-08-2029" at bounding box center [567, 248] width 158 height 33
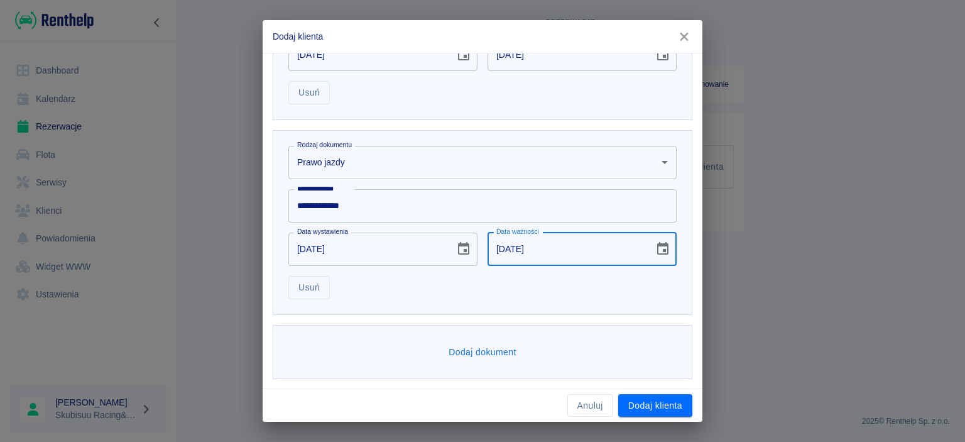
type input "[DATE]"
click at [510, 351] on button "Dodaj dokument" at bounding box center [483, 352] width 78 height 23
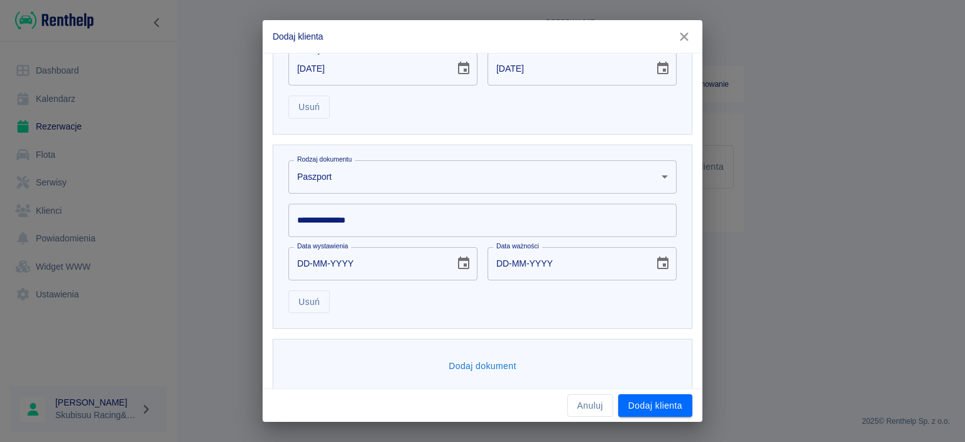
scroll to position [695, 0]
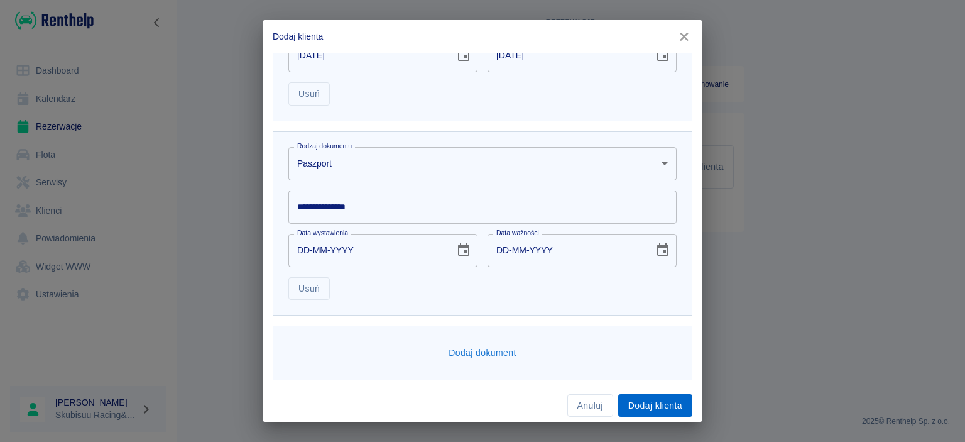
click at [655, 412] on button "Dodaj klienta" at bounding box center [655, 405] width 74 height 23
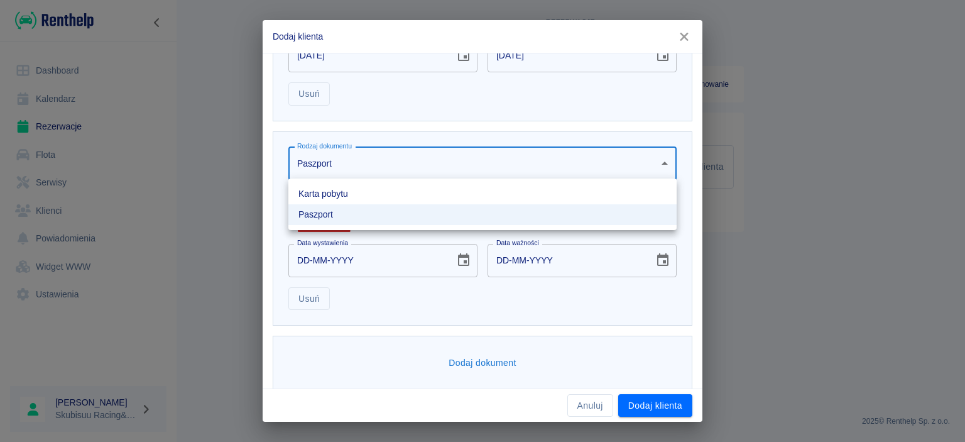
click at [659, 160] on body "**********" at bounding box center [482, 221] width 965 height 442
click at [659, 160] on div at bounding box center [482, 221] width 965 height 442
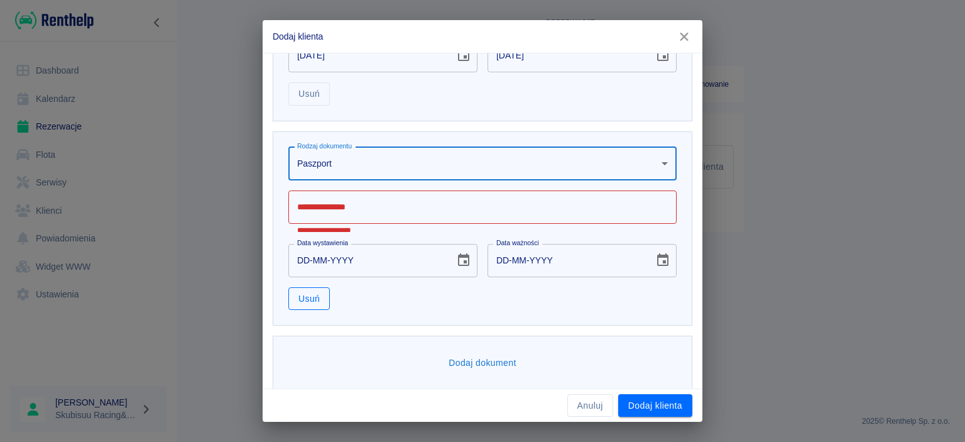
click at [317, 296] on button "Usuń" at bounding box center [308, 298] width 41 height 23
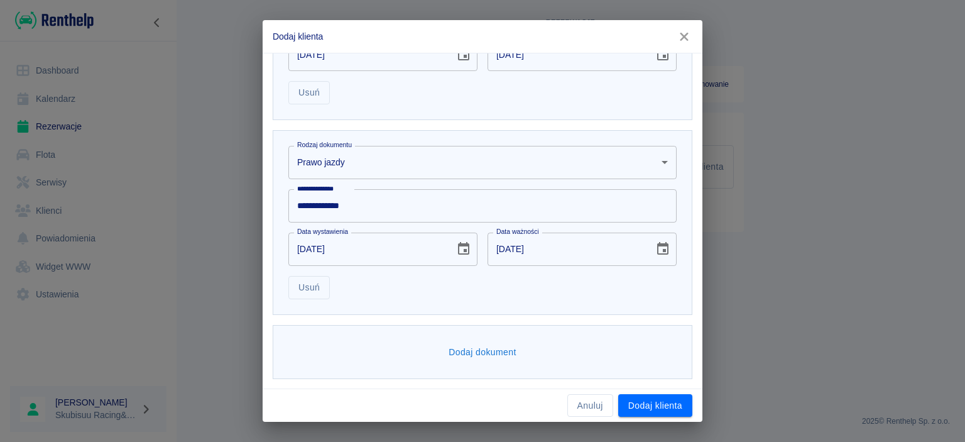
scroll to position [320, 0]
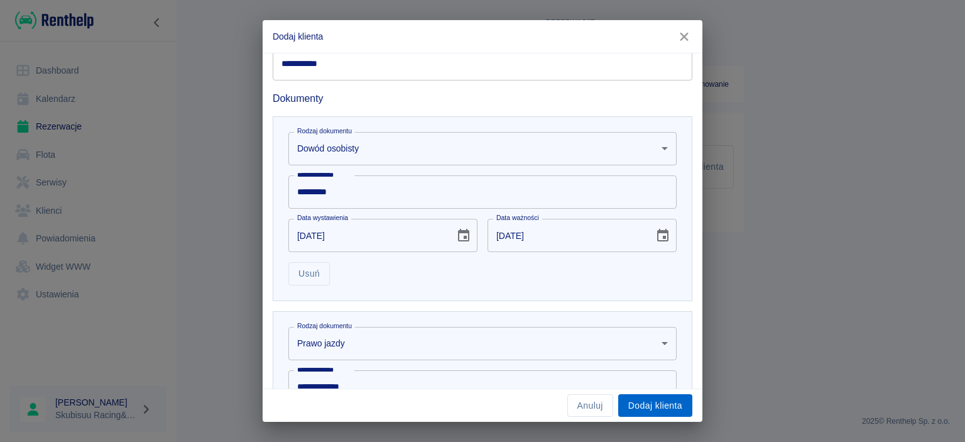
click at [650, 408] on button "Dodaj klienta" at bounding box center [655, 405] width 74 height 23
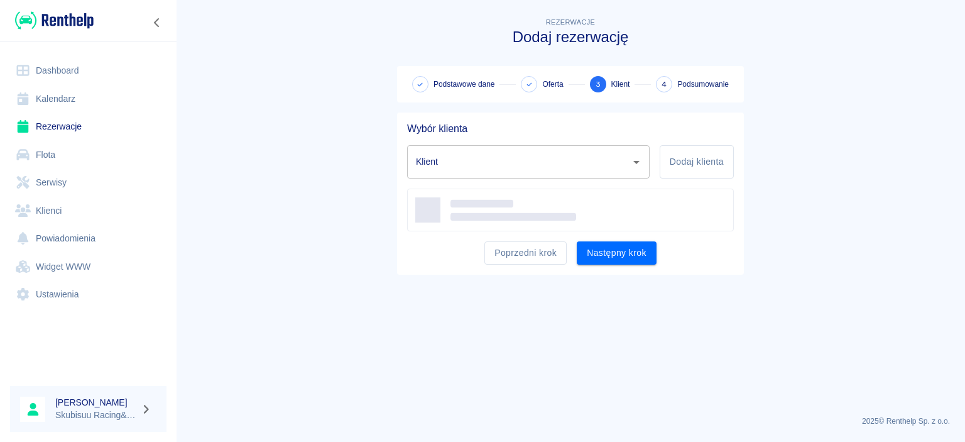
type input "Jakub Szczepankiewicz (+48504049683)"
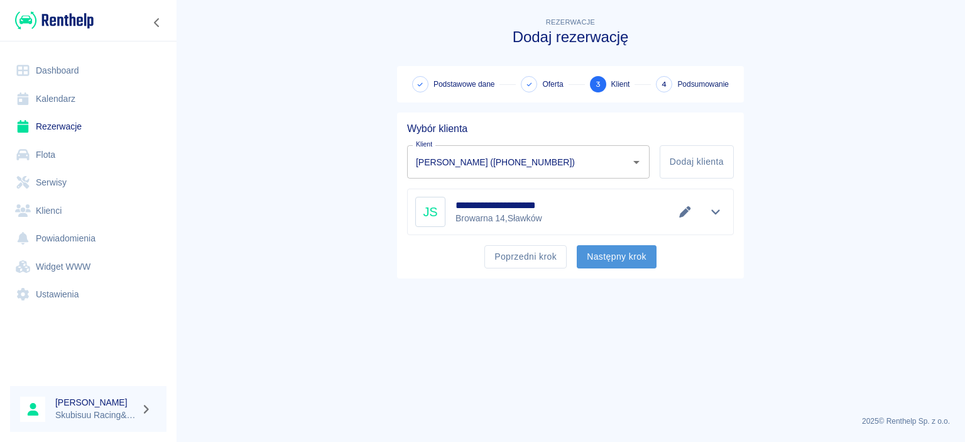
click at [613, 256] on button "Następny krok" at bounding box center [617, 256] width 80 height 23
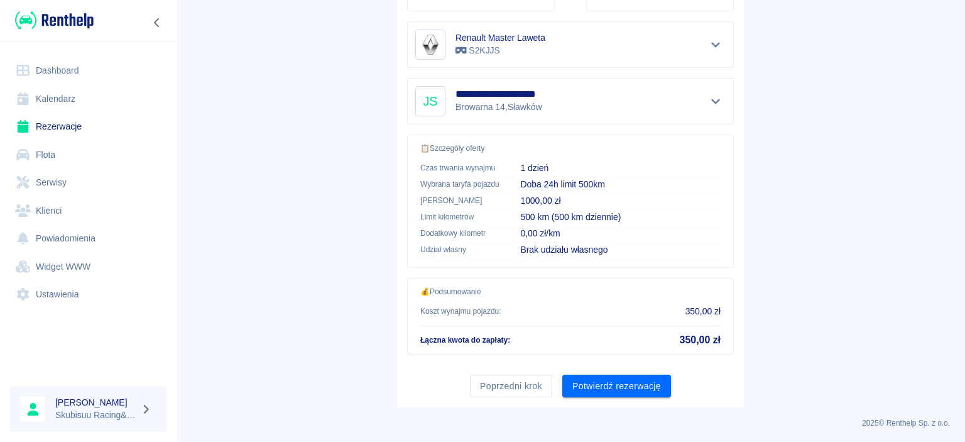
scroll to position [0, 0]
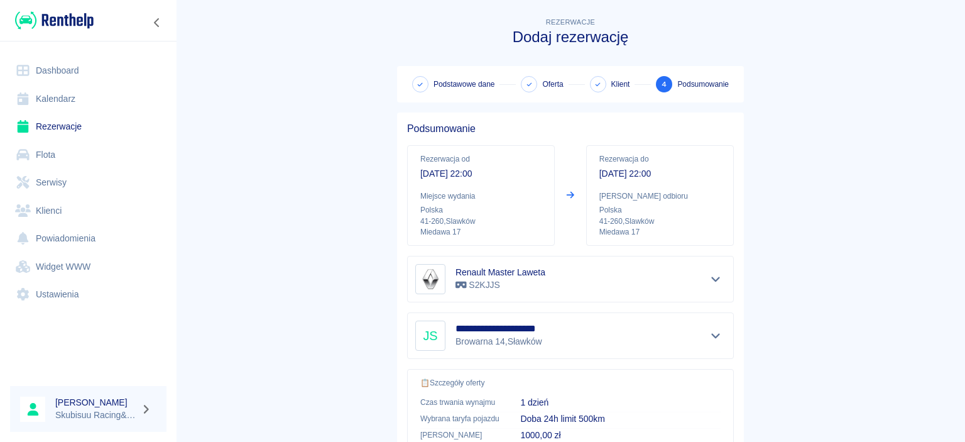
click at [466, 87] on span "Podstawowe dane" at bounding box center [464, 84] width 61 height 11
click at [429, 88] on span at bounding box center [422, 84] width 21 height 16
click at [423, 86] on icon at bounding box center [420, 85] width 7 height 6
click at [435, 157] on p "Rezerwacja od" at bounding box center [480, 158] width 121 height 11
click at [453, 172] on p "16 sie 2025, 22:00" at bounding box center [480, 173] width 121 height 13
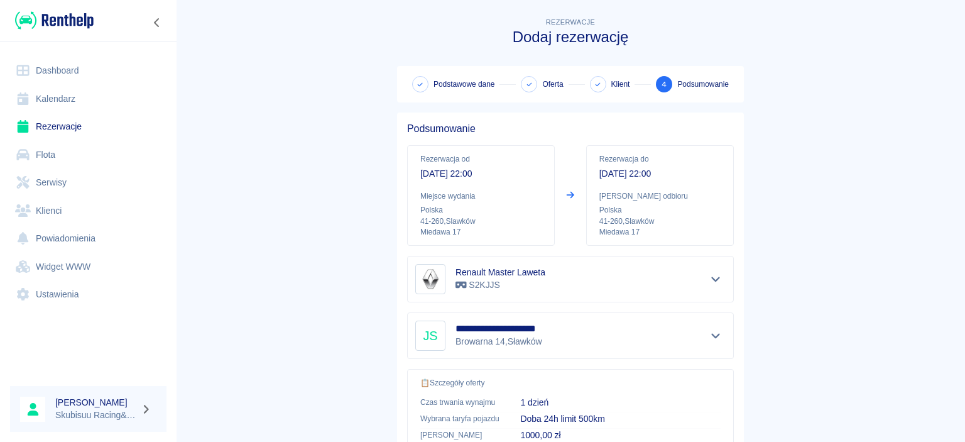
scroll to position [234, 0]
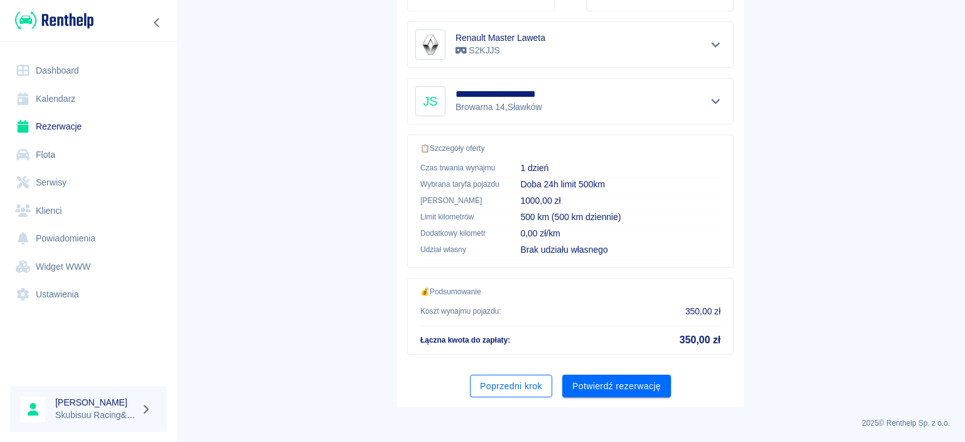
click at [516, 388] on button "Poprzedni krok" at bounding box center [511, 385] width 82 height 23
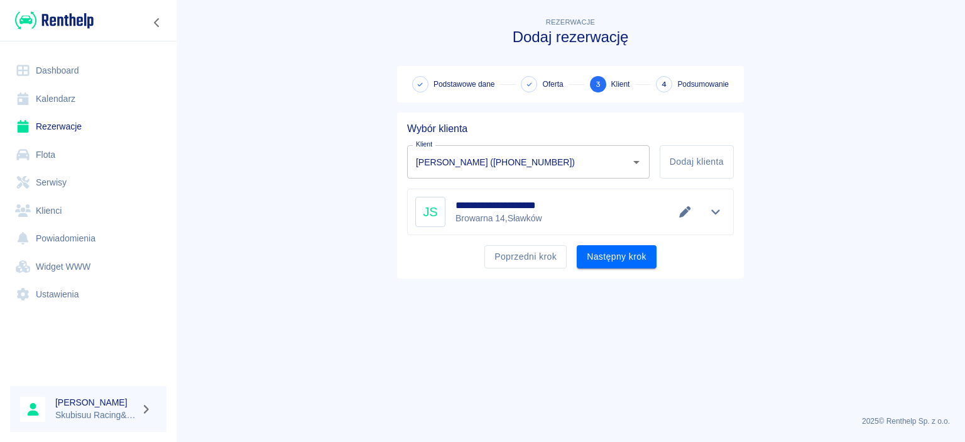
scroll to position [0, 0]
click at [523, 256] on button "Poprzedni krok" at bounding box center [525, 256] width 82 height 23
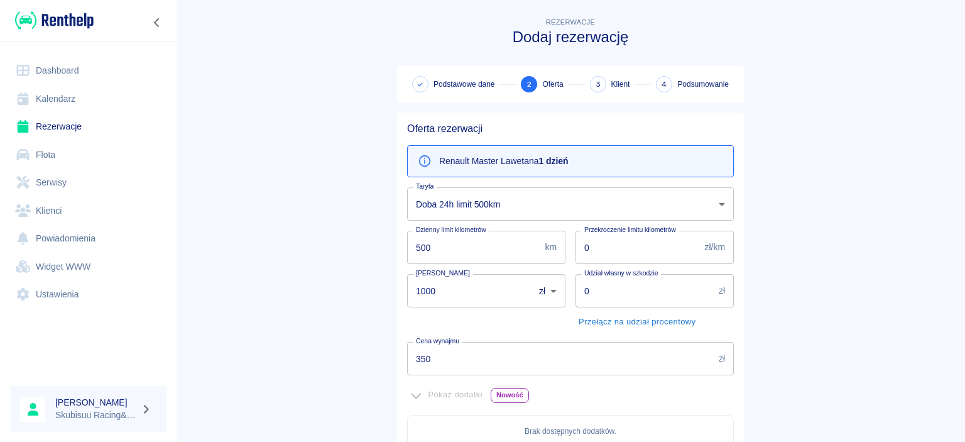
scroll to position [121, 0]
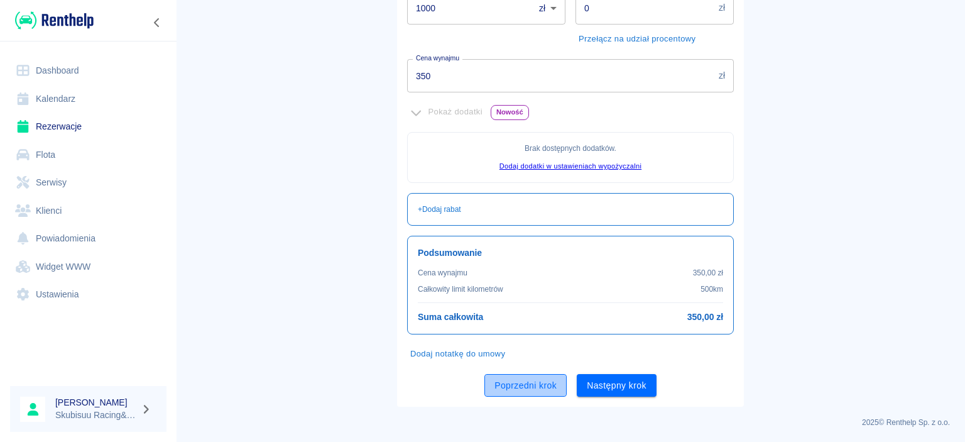
click at [533, 386] on button "Poprzedni krok" at bounding box center [525, 385] width 82 height 23
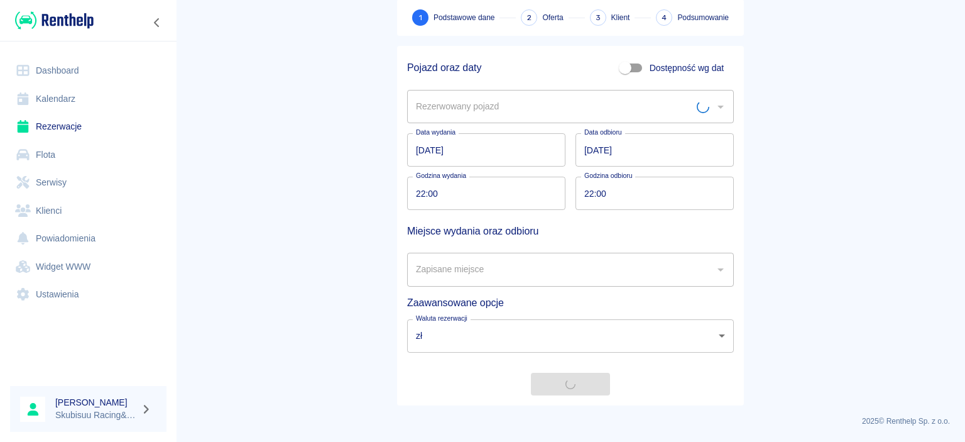
scroll to position [67, 0]
type input "Biuro- Skubisuu R&R - Slawków, Miedawa 17"
type input "Renault Master Laweta - S2KJJS"
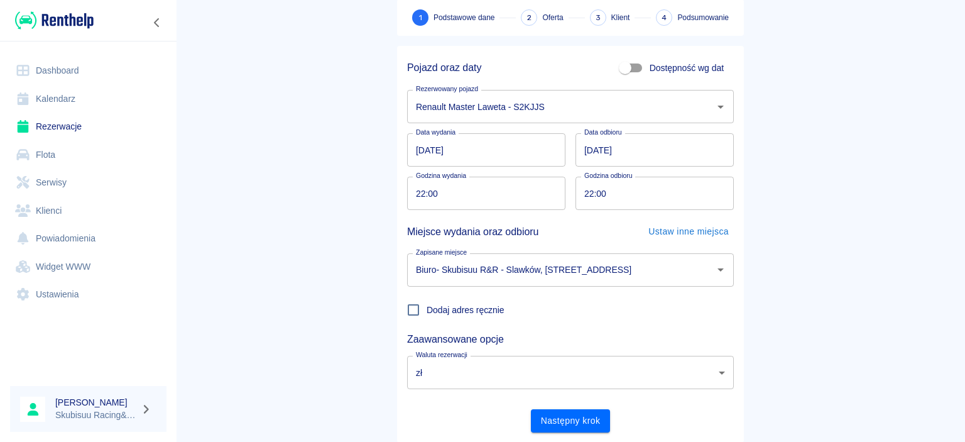
click at [486, 148] on input "16.08.2025" at bounding box center [486, 149] width 158 height 33
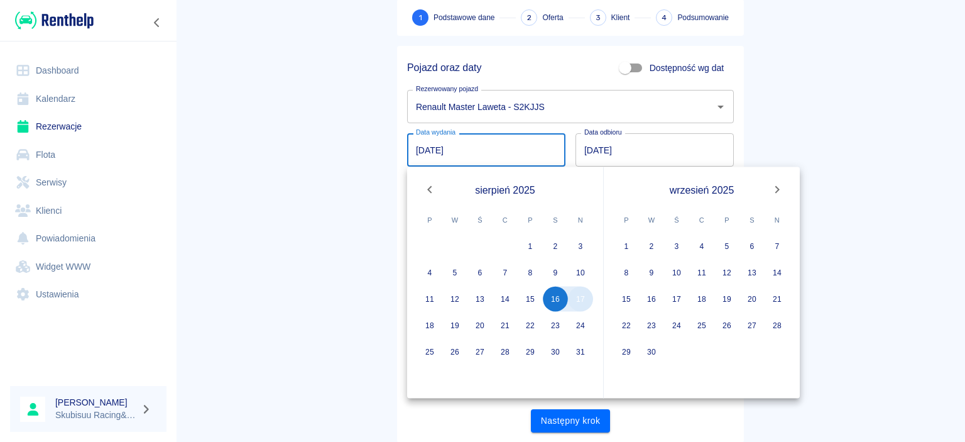
click at [586, 304] on button "17" at bounding box center [580, 299] width 25 height 25
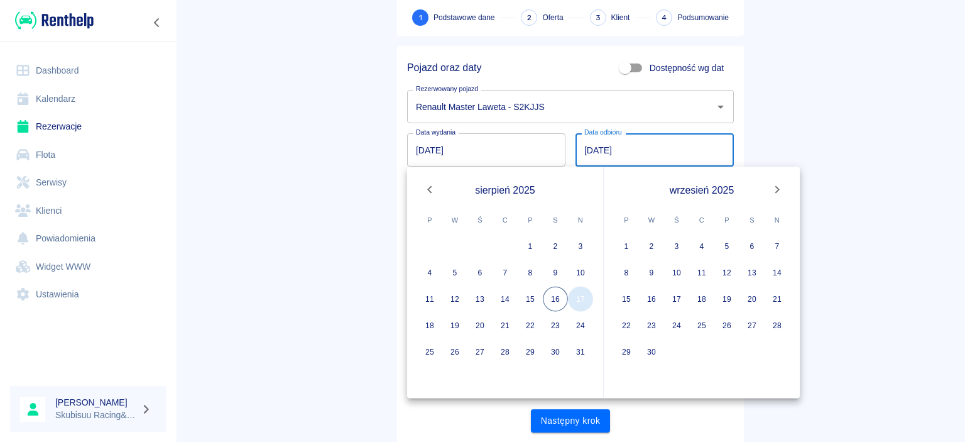
type input "17.08.2025"
click at [926, 121] on main "Rezerwacje Dodaj rezerwację 1 Podstawowe dane 2 Oferta 3 Klient 4 Podsumowanie …" at bounding box center [570, 195] width 789 height 494
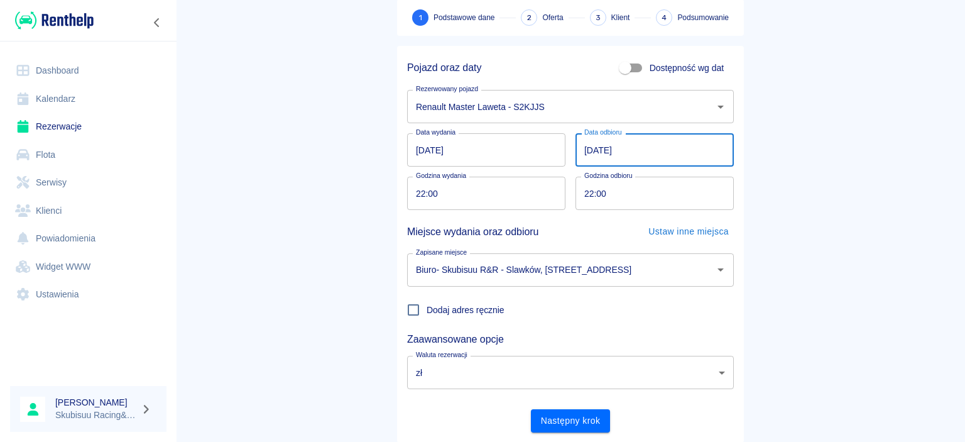
click at [608, 147] on input "17.08.2025" at bounding box center [655, 149] width 158 height 33
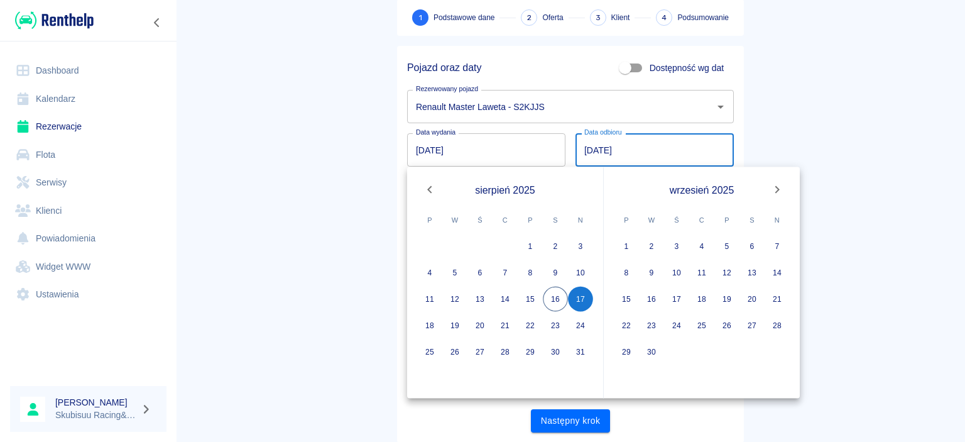
click at [586, 152] on input "17.08.2025" at bounding box center [655, 149] width 158 height 33
click at [434, 327] on button "18" at bounding box center [429, 325] width 25 height 25
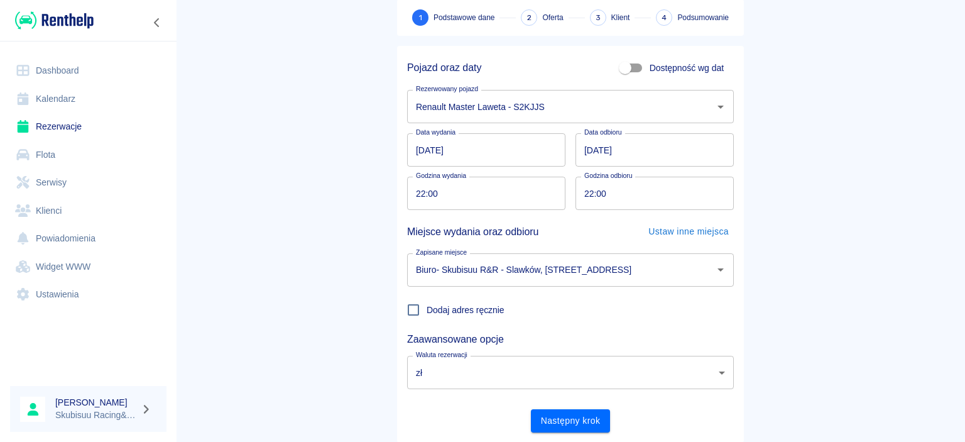
type input "18.08.2025"
click at [807, 164] on main "Rezerwacje Dodaj rezerwację 1 Podstawowe dane 2 Oferta 3 Klient 4 Podsumowanie …" at bounding box center [570, 195] width 789 height 494
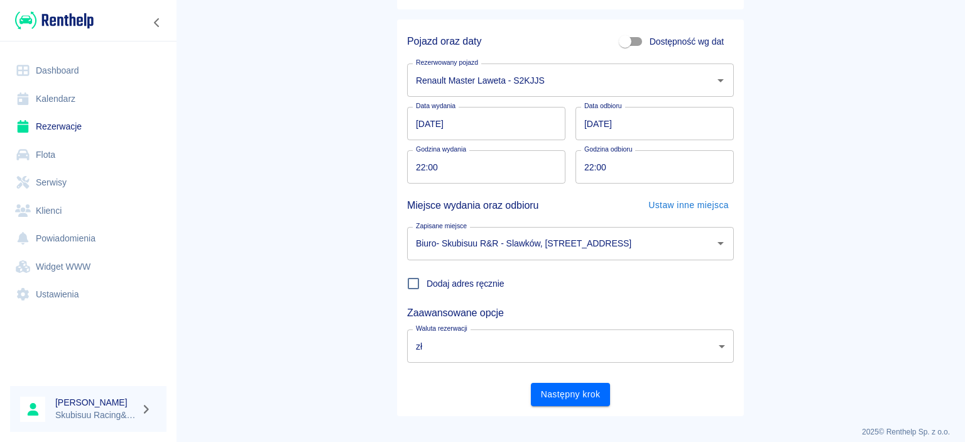
scroll to position [104, 0]
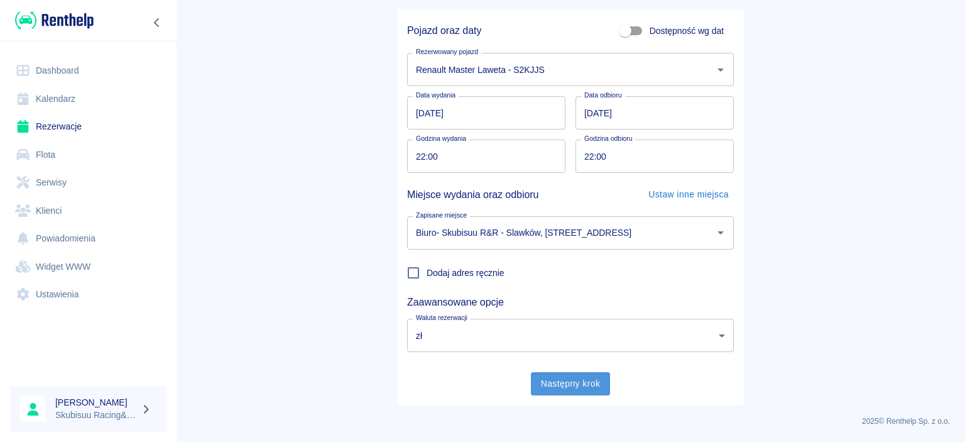
click at [586, 387] on button "Następny krok" at bounding box center [571, 383] width 80 height 23
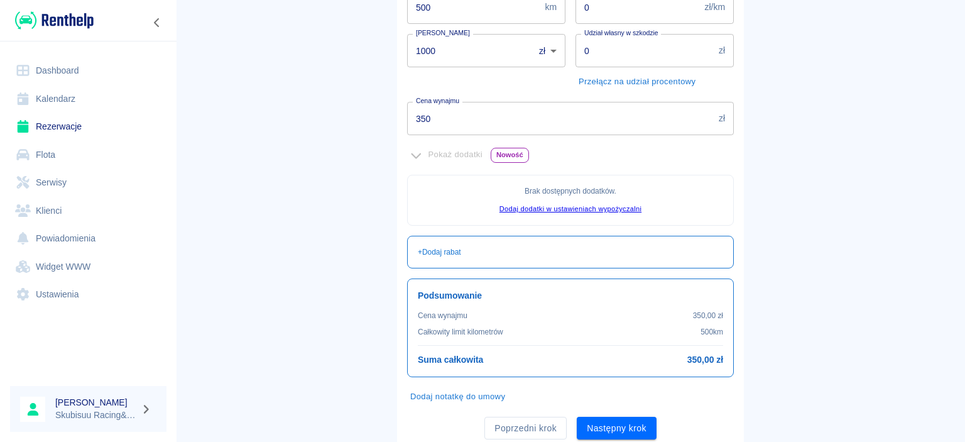
scroll to position [241, 0]
click at [624, 429] on button "Następny krok" at bounding box center [617, 426] width 80 height 23
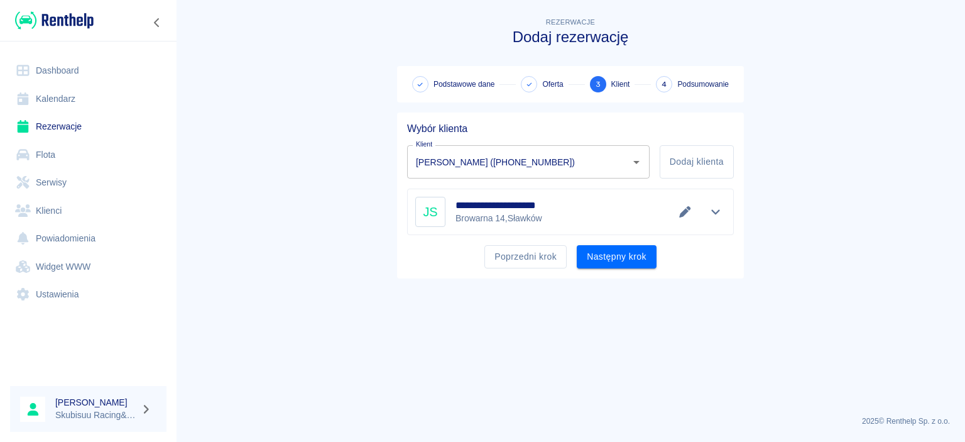
scroll to position [0, 0]
click at [626, 261] on button "Następny krok" at bounding box center [617, 256] width 80 height 23
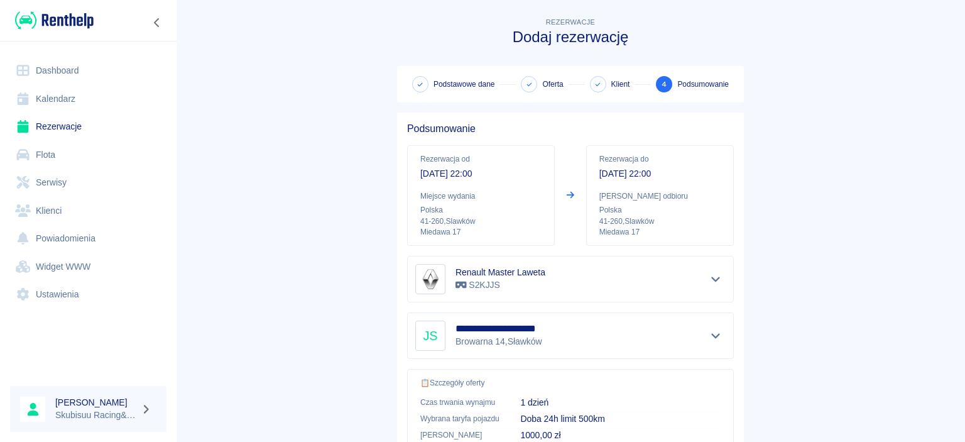
scroll to position [234, 0]
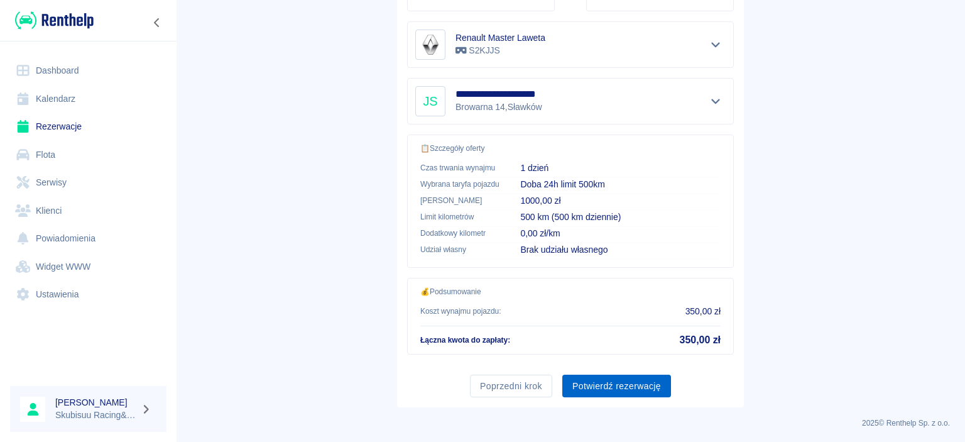
click at [635, 393] on button "Potwierdź rezerwację" at bounding box center [616, 385] width 109 height 23
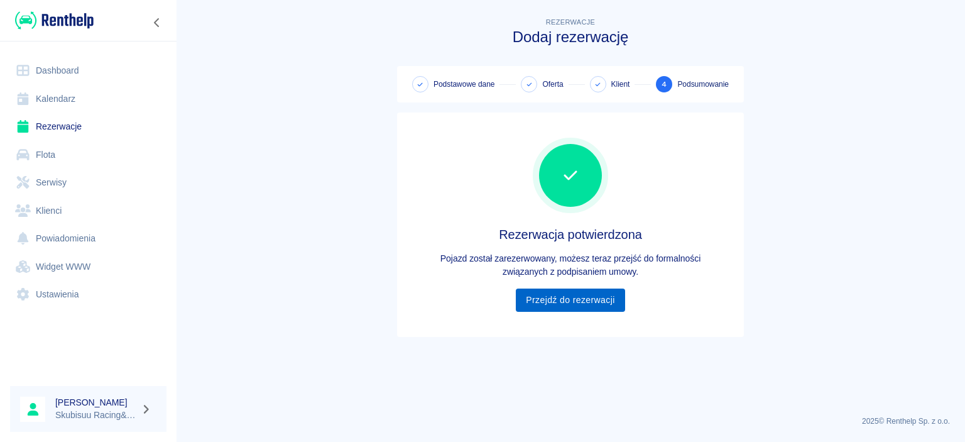
click at [604, 303] on link "Przejdź do rezerwacji" at bounding box center [570, 299] width 109 height 23
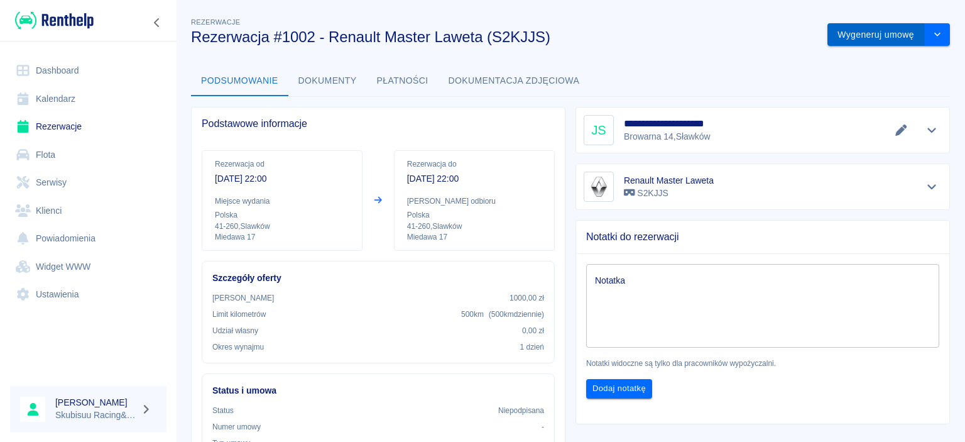
click at [891, 33] on button "Wygeneruj umowę" at bounding box center [875, 34] width 97 height 23
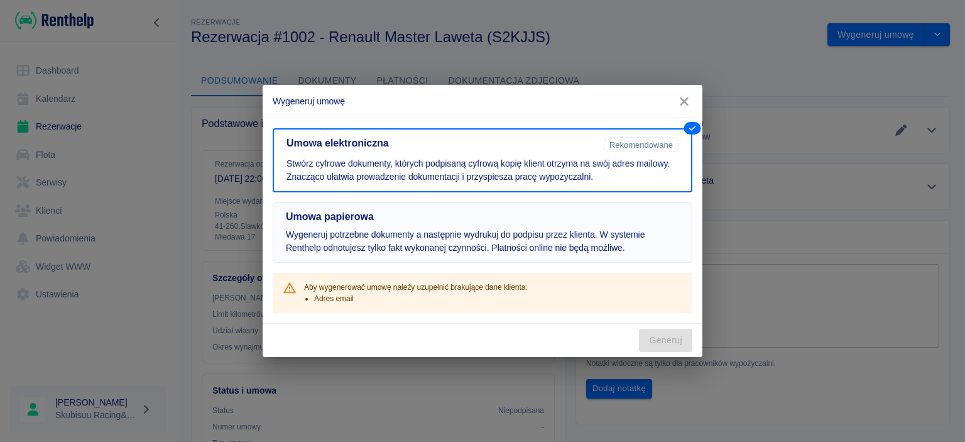
click at [457, 226] on button "Umowa papierowa Wygeneruj potrzebne dokumenty a następnie wydrukuj do podpisu p…" at bounding box center [483, 232] width 420 height 60
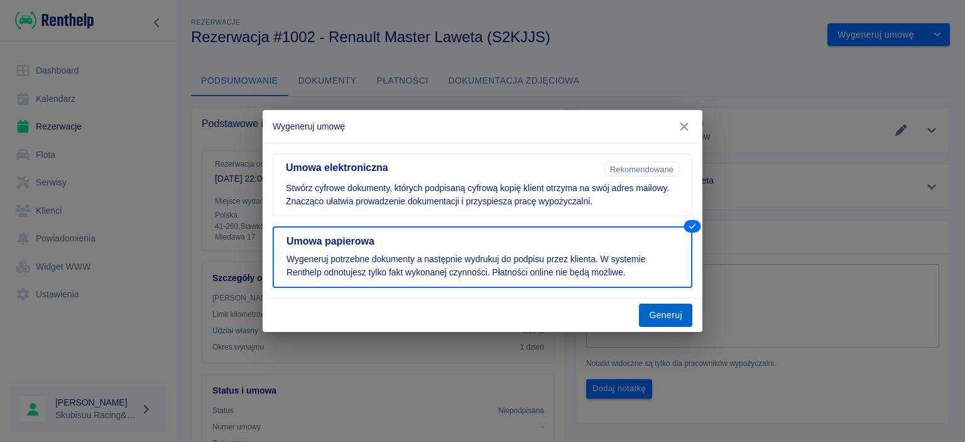
click at [672, 317] on button "Generuj" at bounding box center [665, 314] width 53 height 23
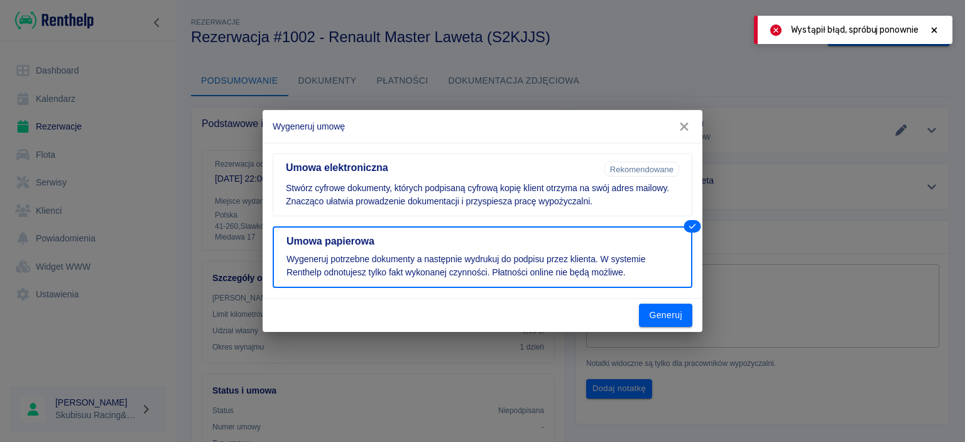
click at [937, 31] on icon at bounding box center [934, 30] width 11 height 9
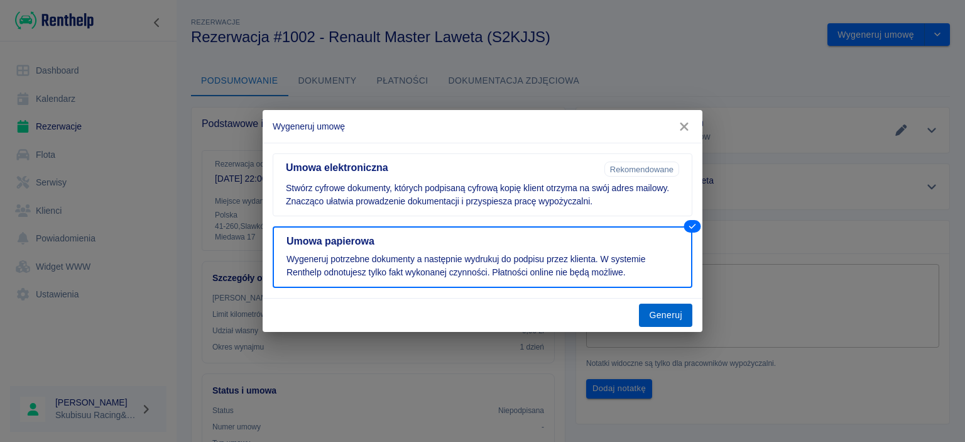
click at [672, 320] on button "Generuj" at bounding box center [665, 314] width 53 height 23
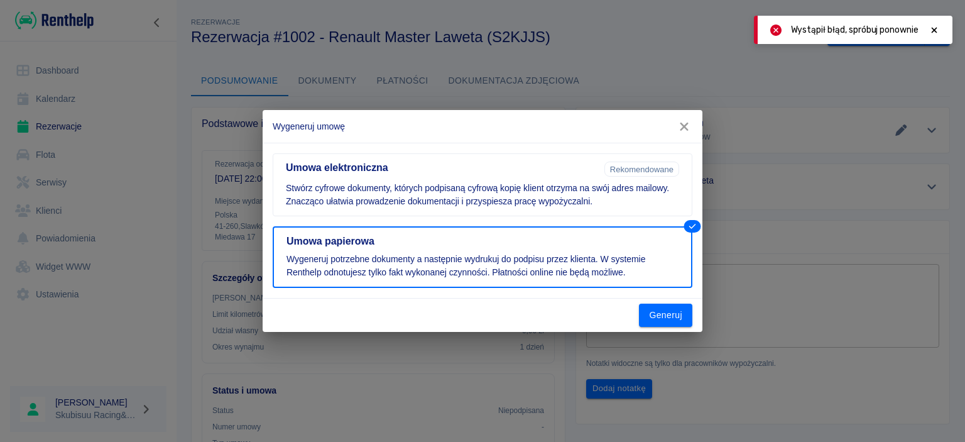
click at [865, 26] on span "Wystąpił błąd, spróbuj ponownie" at bounding box center [855, 29] width 128 height 13
click at [931, 24] on div at bounding box center [934, 29] width 11 height 13
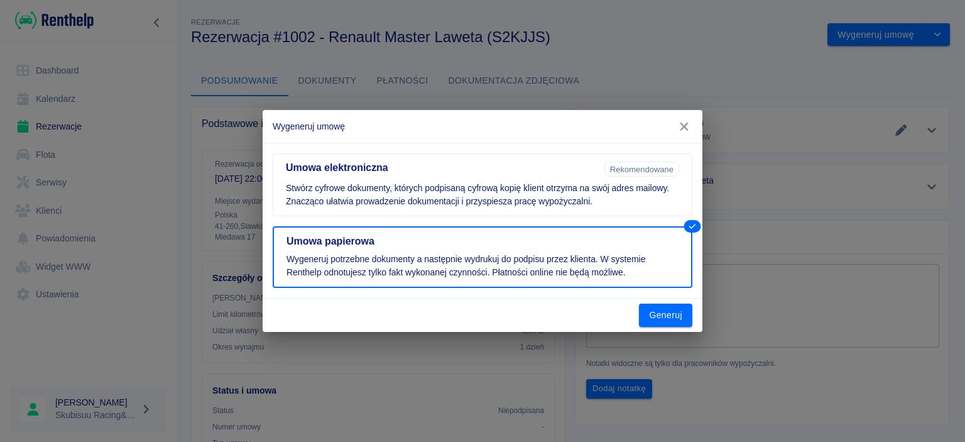
click at [690, 131] on icon "button" at bounding box center [684, 126] width 16 height 13
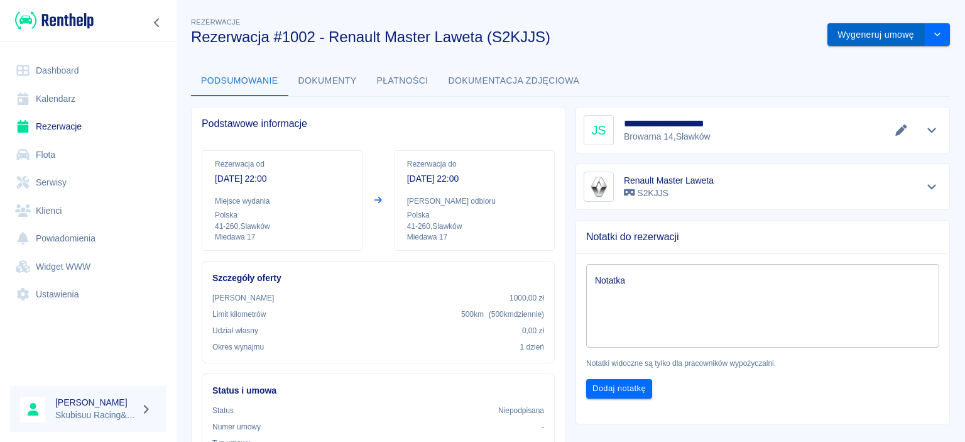
click at [878, 31] on button "Wygeneruj umowę" at bounding box center [875, 34] width 97 height 23
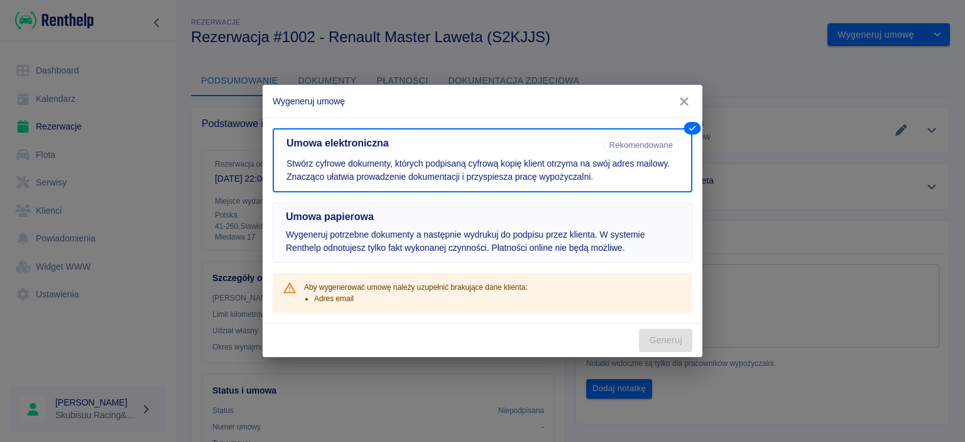
click at [491, 218] on h5 "Umowa papierowa" at bounding box center [482, 216] width 393 height 13
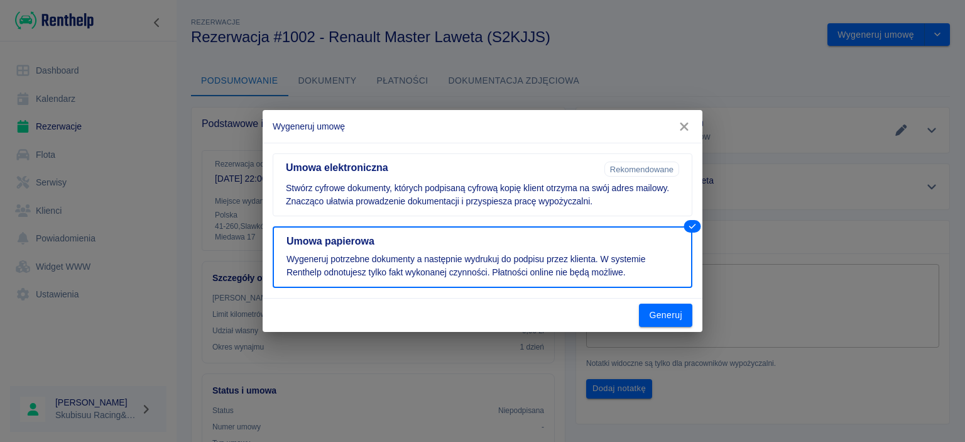
click at [665, 327] on div "Generuj" at bounding box center [483, 314] width 440 height 33
click at [668, 319] on button "Generuj" at bounding box center [665, 314] width 53 height 23
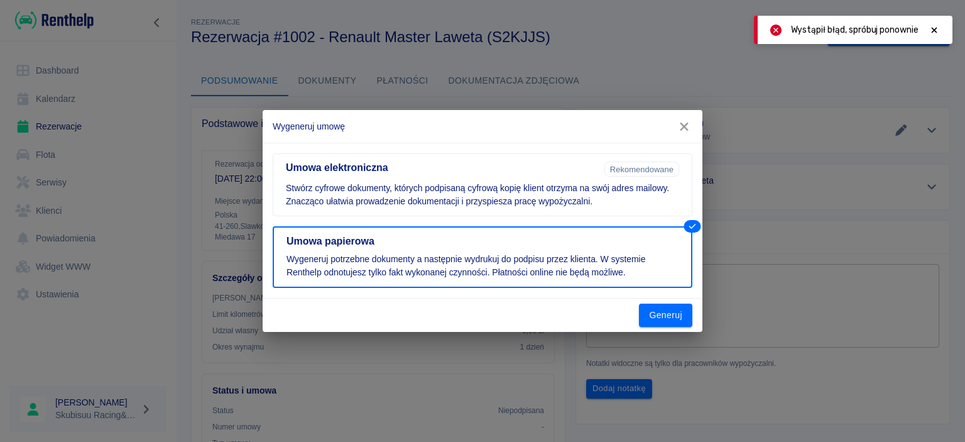
click at [787, 254] on div "Wygeneruj umowę Umowa elektroniczna Rekomendowane Stwórz cyfrowe dokumenty, któ…" at bounding box center [482, 221] width 965 height 442
click at [689, 135] on button "button" at bounding box center [684, 126] width 26 height 23
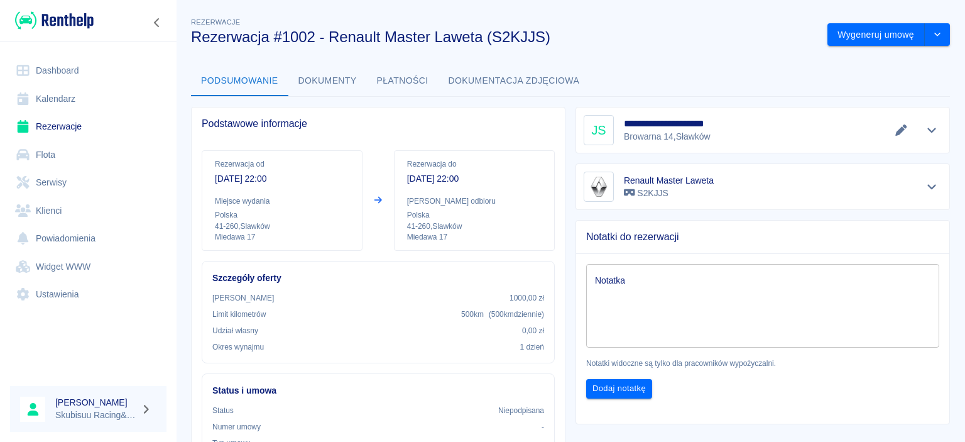
click at [41, 21] on img at bounding box center [54, 20] width 79 height 21
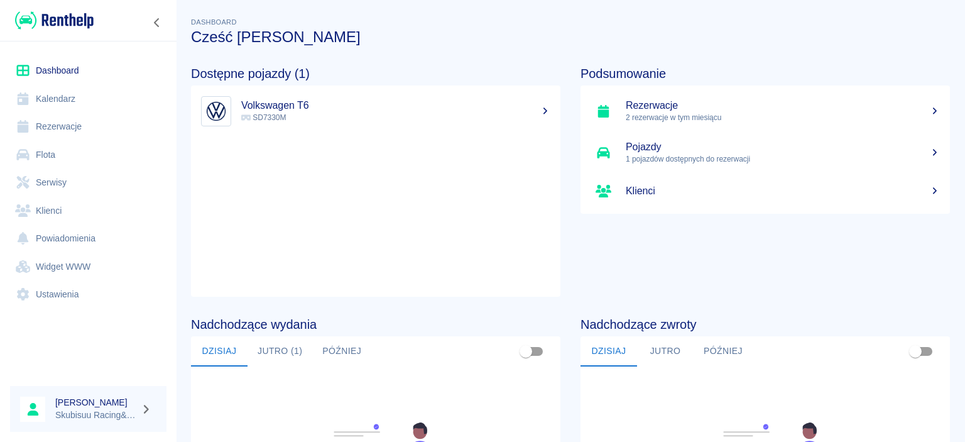
click at [758, 106] on h5 "Rezerwacje" at bounding box center [783, 105] width 314 height 13
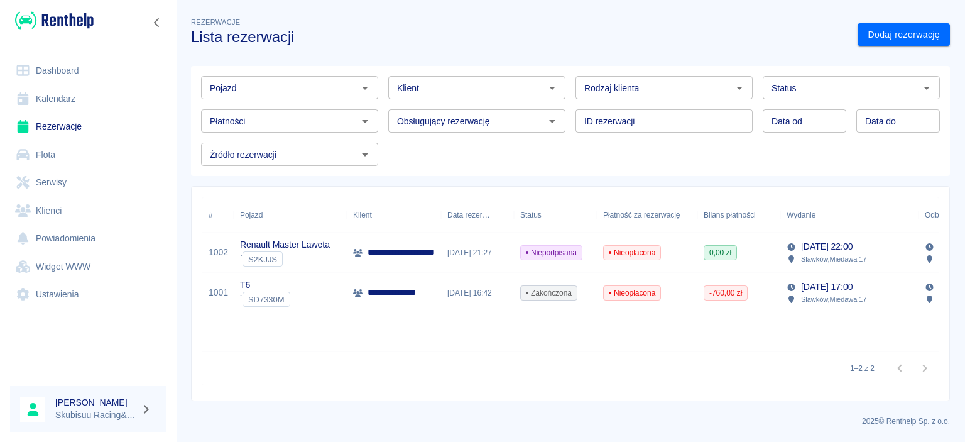
click at [665, 254] on div "Nieopłacona" at bounding box center [647, 252] width 101 height 40
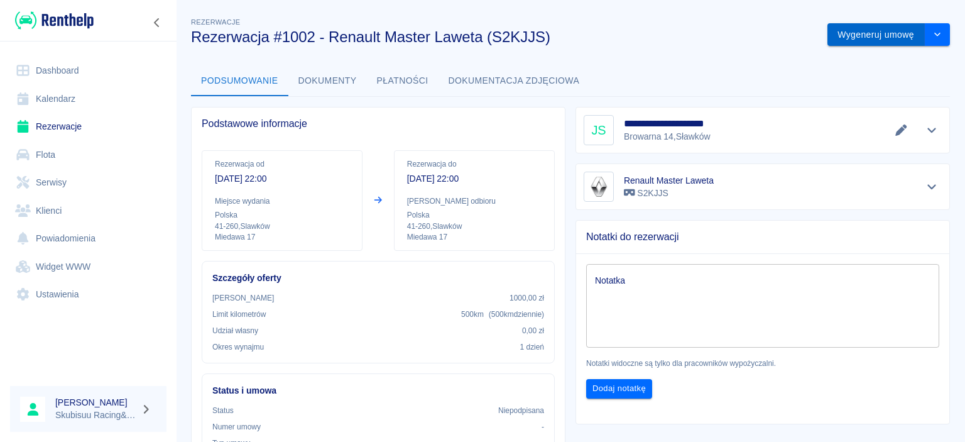
click at [855, 34] on button "Wygeneruj umowę" at bounding box center [875, 34] width 97 height 23
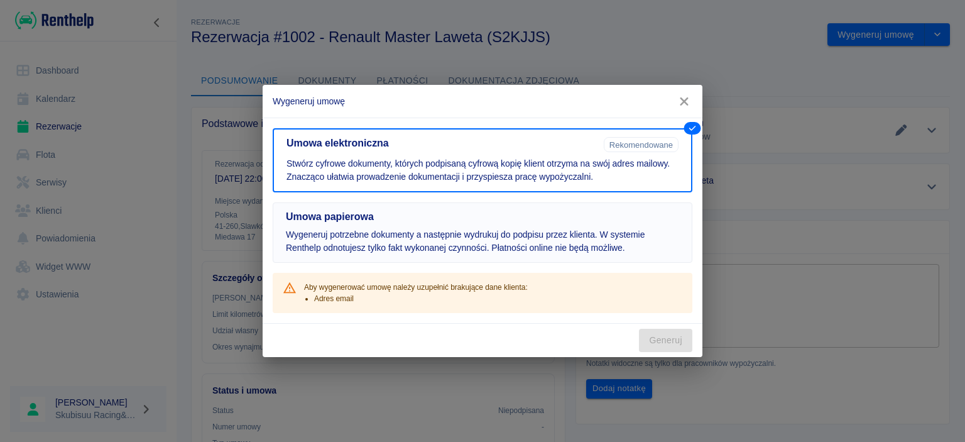
click at [628, 212] on h5 "Umowa papierowa" at bounding box center [482, 216] width 393 height 13
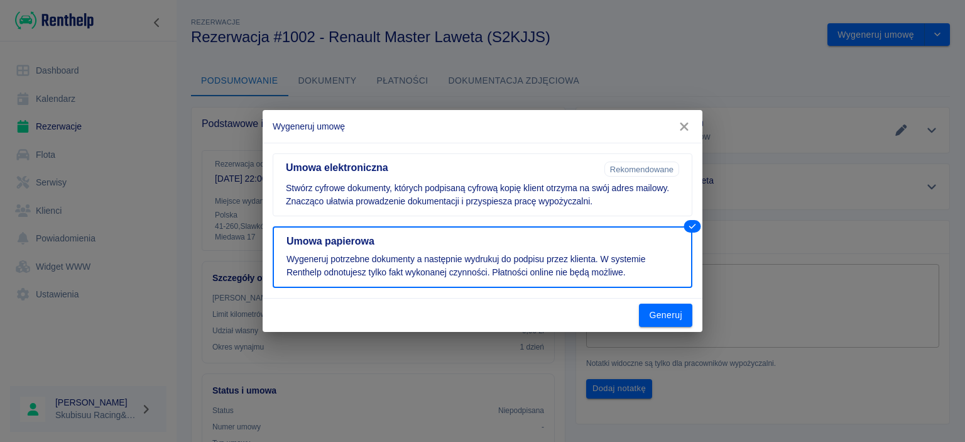
click at [677, 312] on button "Generuj" at bounding box center [665, 314] width 53 height 23
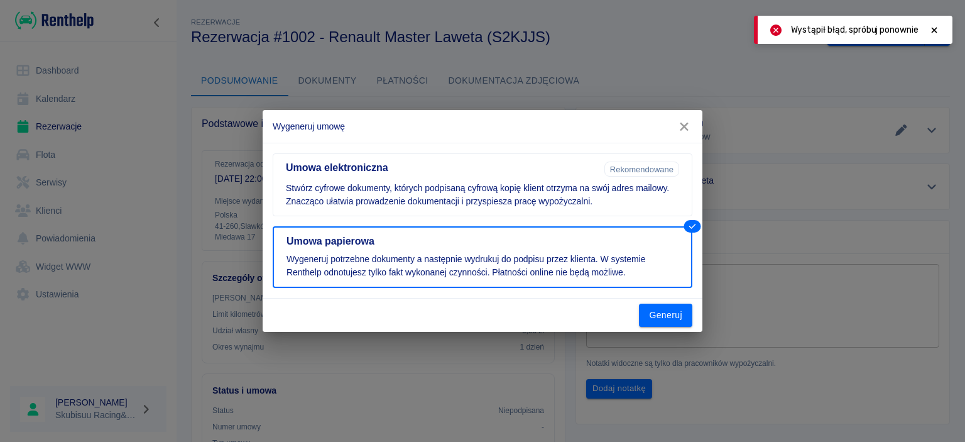
click at [838, 36] on div "Wystąpił błąd, spróbuj ponownie" at bounding box center [853, 30] width 199 height 28
click at [838, 36] on span "Wystąpił błąd, spróbuj ponownie" at bounding box center [855, 29] width 128 height 13
drag, startPoint x: 846, startPoint y: 26, endPoint x: 878, endPoint y: 21, distance: 33.1
click at [848, 26] on span "Wystąpił błąd, spróbuj ponownie" at bounding box center [855, 29] width 128 height 13
click at [941, 28] on div "Wystąpił błąd, spróbuj ponownie" at bounding box center [853, 30] width 199 height 28
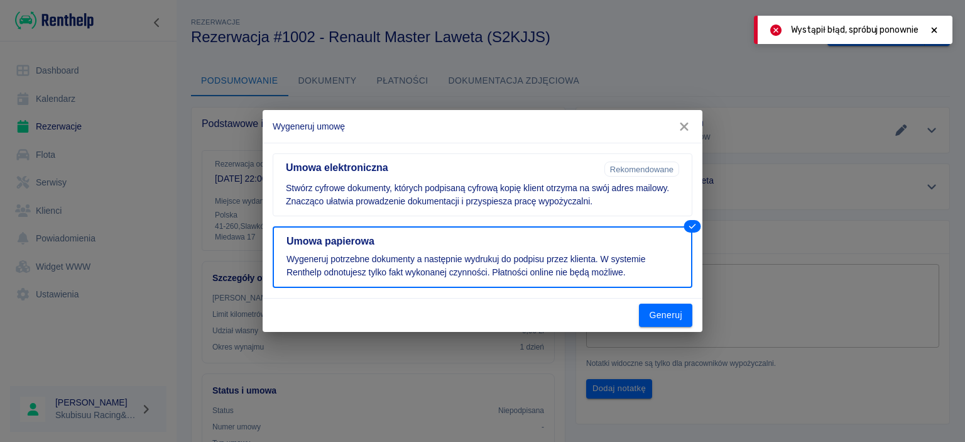
click at [930, 35] on div at bounding box center [934, 29] width 11 height 13
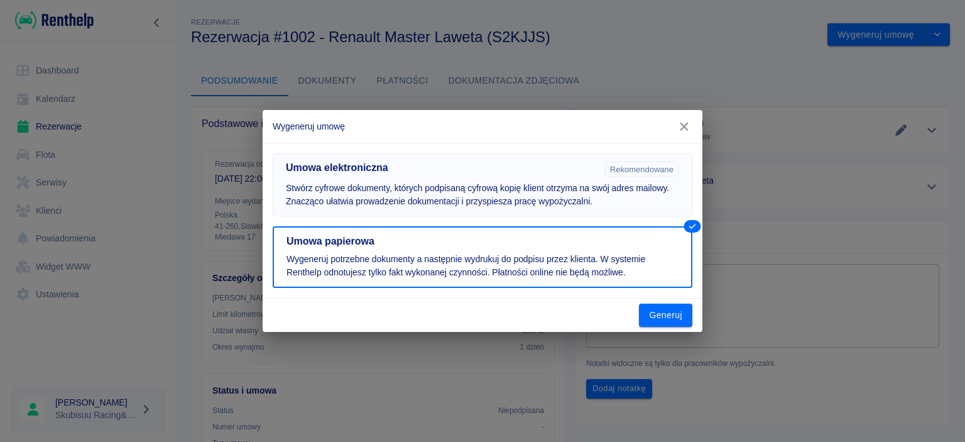
click at [639, 156] on button "Umowa elektroniczna Rekomendowane Stwórz cyfrowe dokumenty, których podpisaną c…" at bounding box center [483, 184] width 420 height 63
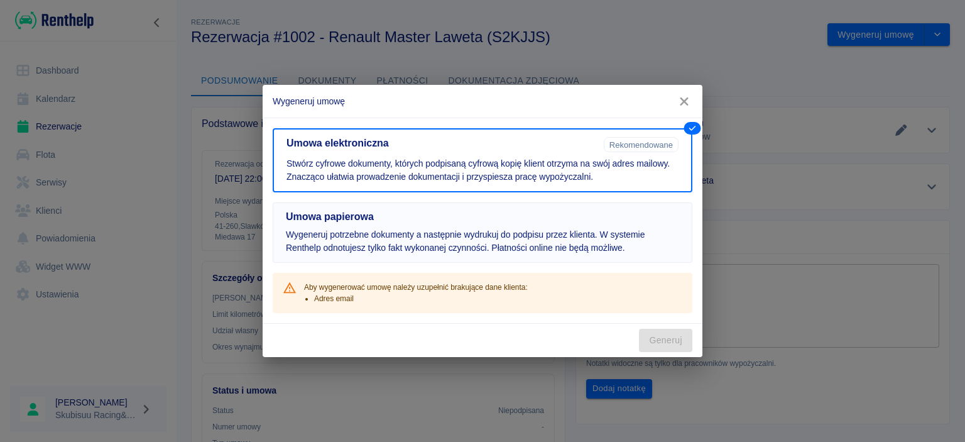
click at [621, 212] on h5 "Umowa papierowa" at bounding box center [482, 216] width 393 height 13
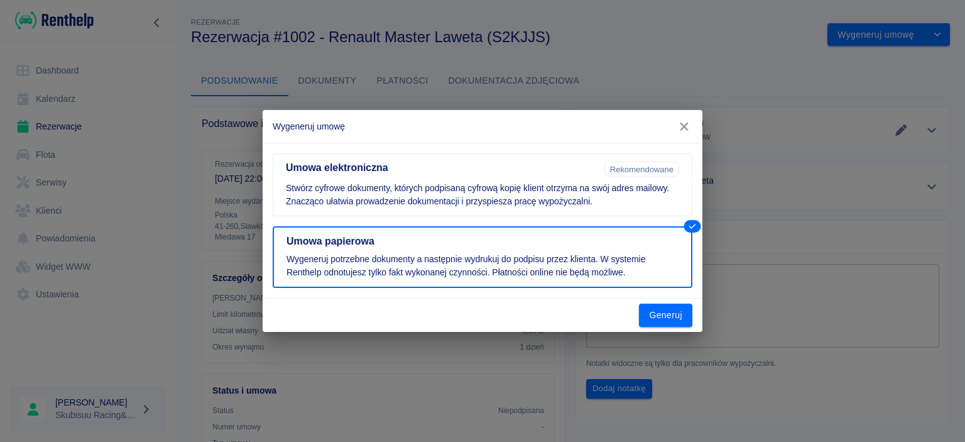
click at [679, 124] on icon "button" at bounding box center [684, 126] width 16 height 13
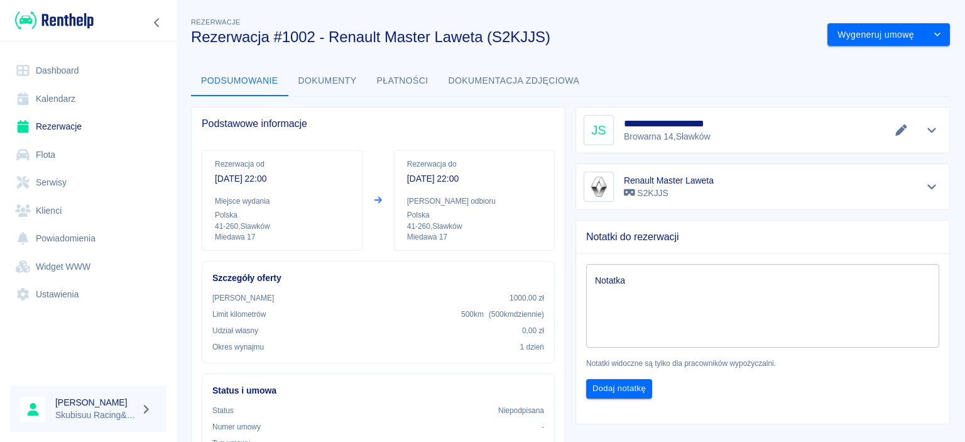
click at [356, 79] on button "Dokumenty" at bounding box center [327, 81] width 79 height 30
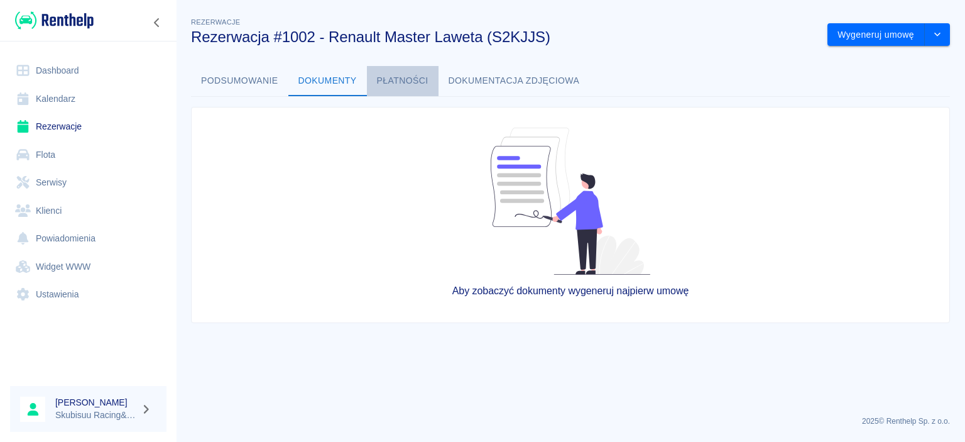
click at [415, 84] on button "Płatności" at bounding box center [403, 81] width 72 height 30
click at [497, 81] on button "Dokumentacja zdjęciowa" at bounding box center [514, 81] width 151 height 30
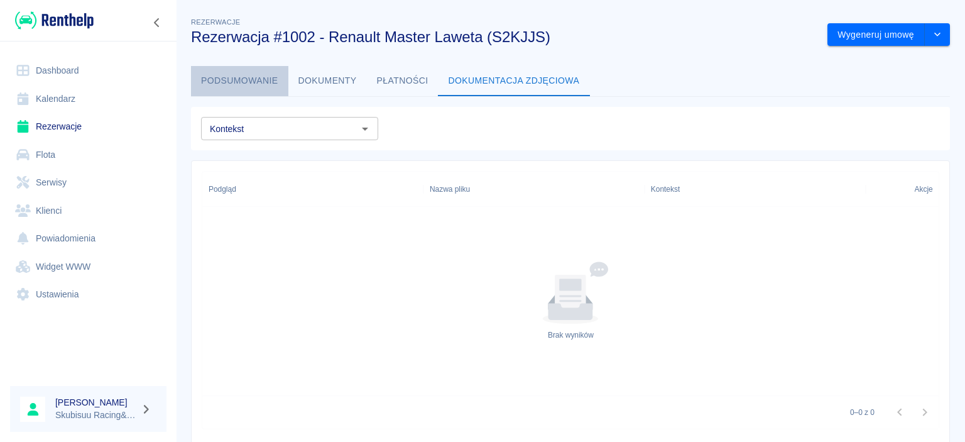
click at [280, 77] on button "Podsumowanie" at bounding box center [239, 81] width 97 height 30
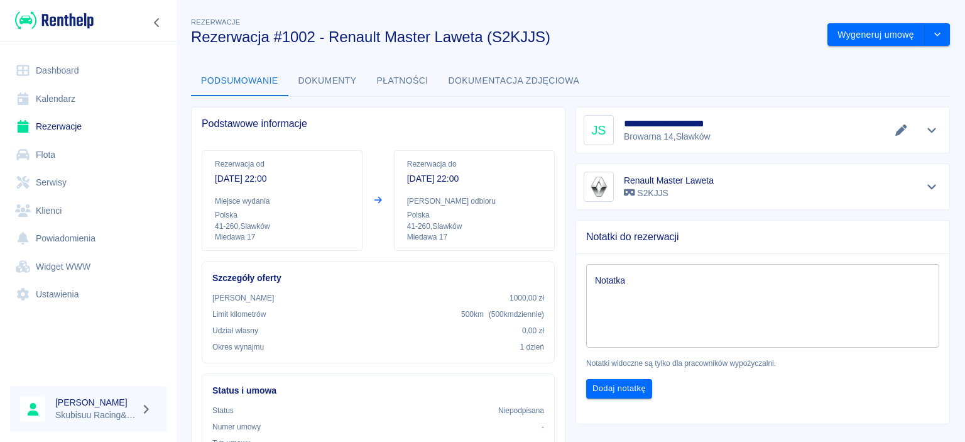
click at [151, 410] on icon "button" at bounding box center [146, 408] width 14 height 11
click at [145, 322] on div at bounding box center [482, 221] width 965 height 442
click at [92, 303] on link "Ustawienia" at bounding box center [88, 294] width 156 height 28
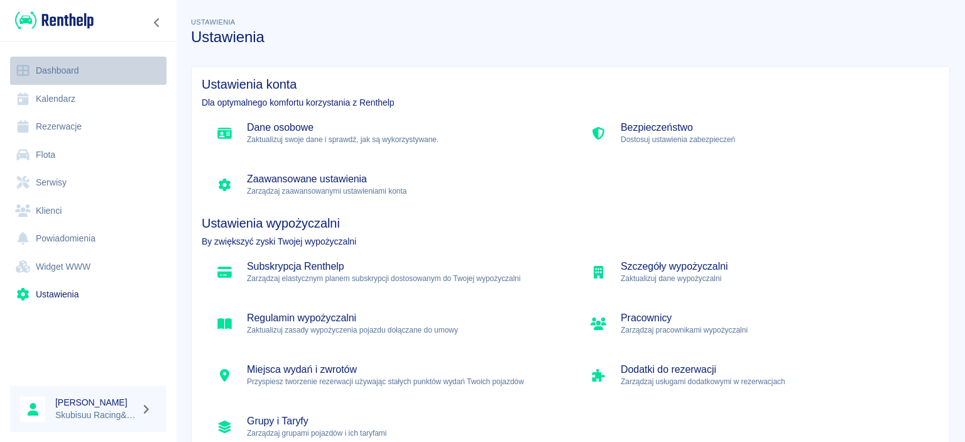
click at [89, 69] on link "Dashboard" at bounding box center [88, 71] width 156 height 28
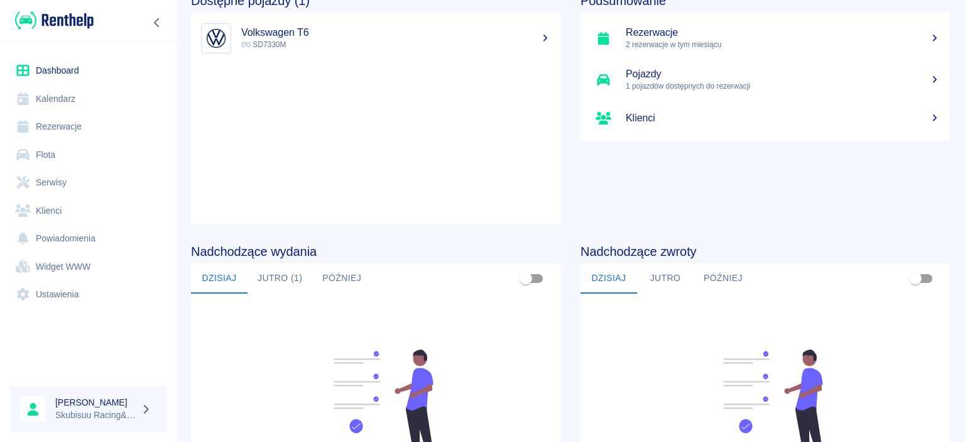
scroll to position [181, 0]
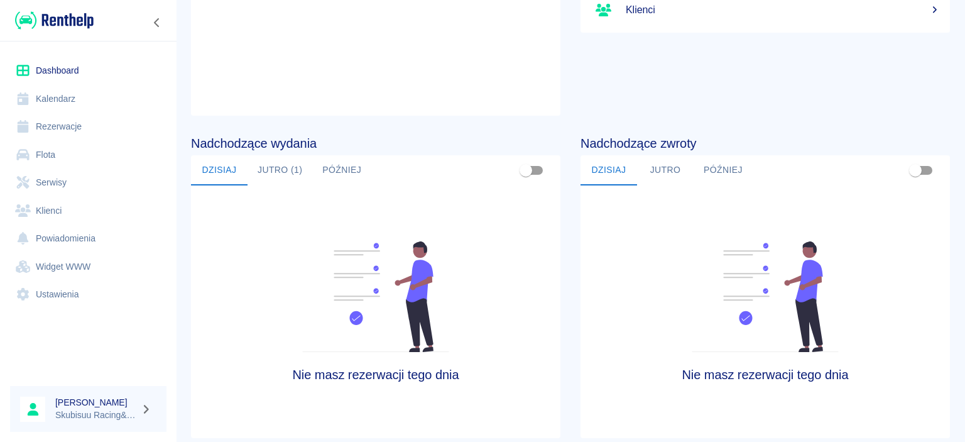
click at [293, 181] on button "Jutro (1)" at bounding box center [280, 170] width 65 height 30
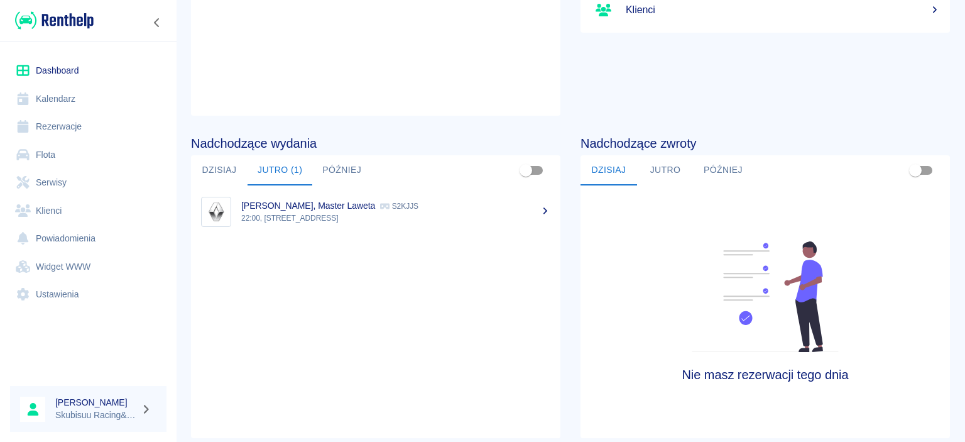
click at [317, 217] on p "22:00, Slawków, Miedawa 17" at bounding box center [395, 217] width 309 height 11
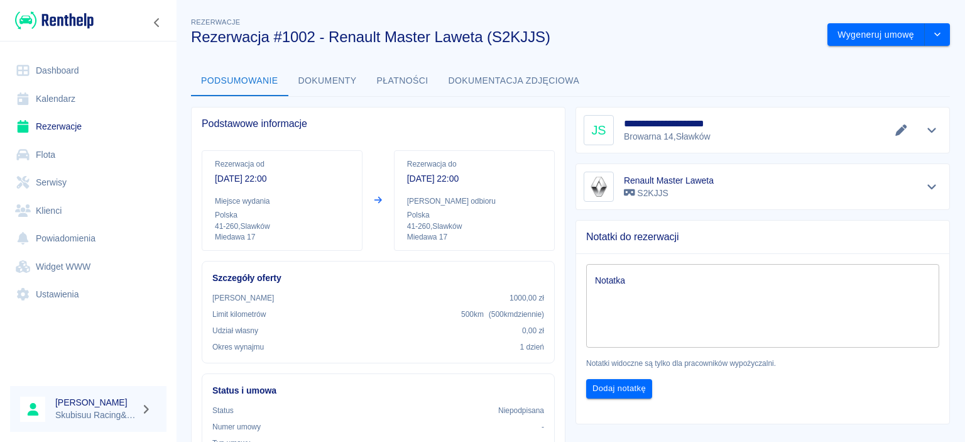
click at [873, 46] on div "**********" at bounding box center [570, 388] width 789 height 767
click at [876, 33] on button "Wygeneruj umowę" at bounding box center [875, 34] width 97 height 23
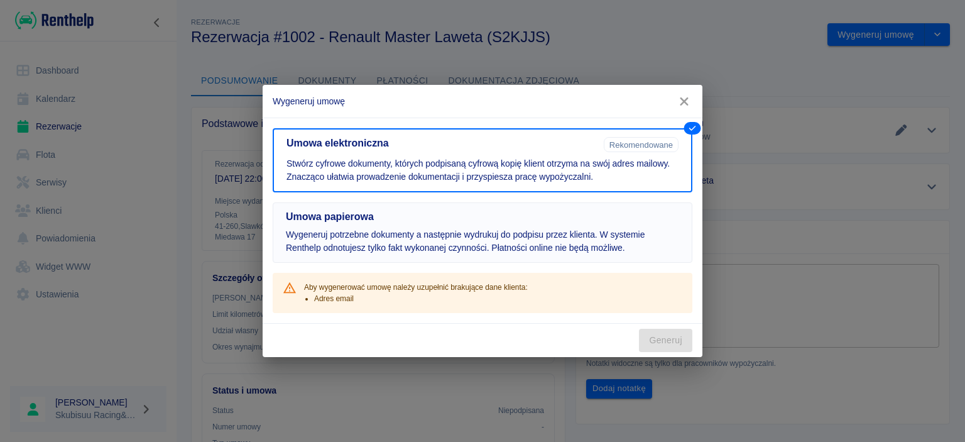
click at [631, 239] on p "Wygeneruj potrzebne dokumenty a następnie wydrukuj do podpisu przez klienta. W …" at bounding box center [482, 241] width 393 height 26
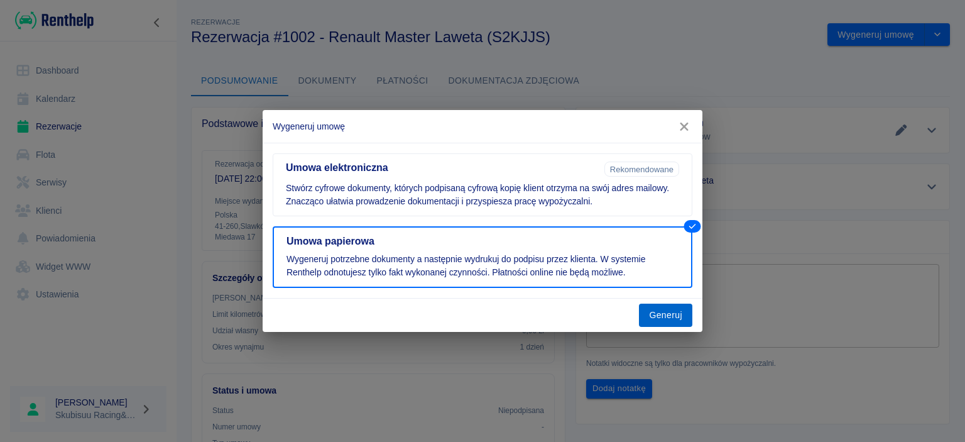
click at [661, 329] on div "Generuj" at bounding box center [483, 314] width 440 height 33
click at [664, 319] on button "Generuj" at bounding box center [665, 314] width 53 height 23
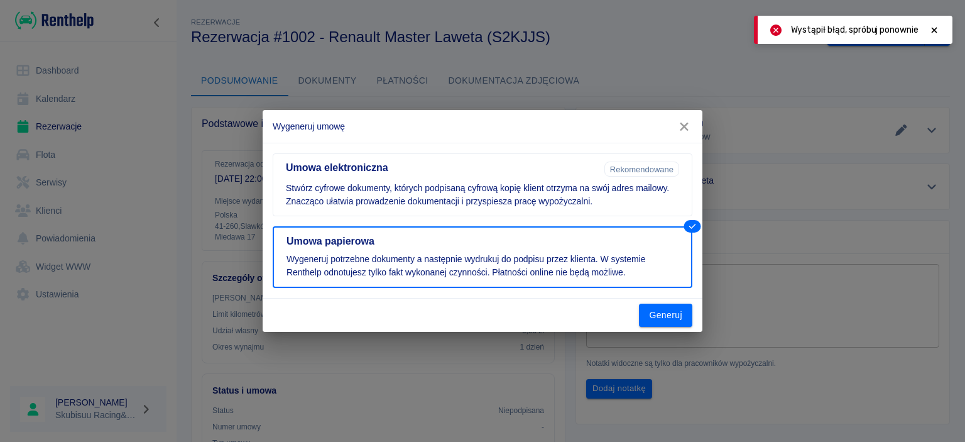
click at [847, 20] on div "Wystąpił błąd, spróbuj ponownie" at bounding box center [853, 30] width 199 height 28
drag, startPoint x: 400, startPoint y: 195, endPoint x: 407, endPoint y: 192, distance: 7.9
click at [400, 194] on p "Stwórz cyfrowe dokumenty, których podpisaną cyfrową kopię klient otrzyma na swó…" at bounding box center [482, 195] width 393 height 26
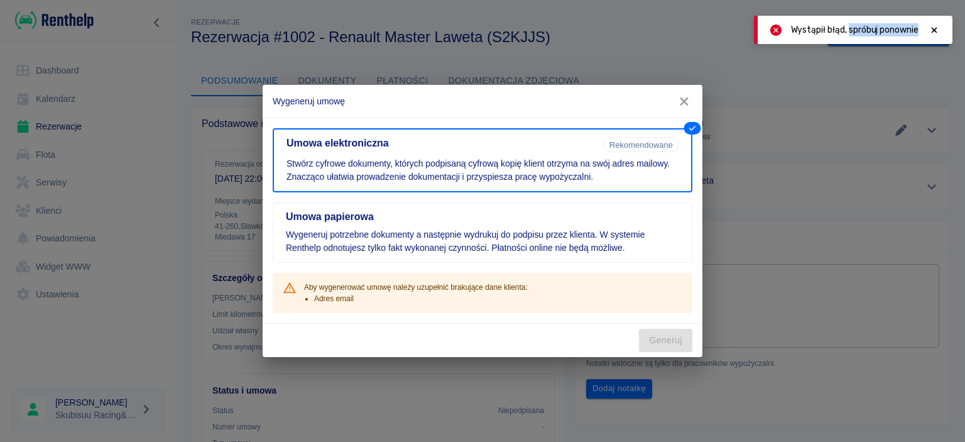
click at [691, 107] on icon "button" at bounding box center [684, 101] width 16 height 13
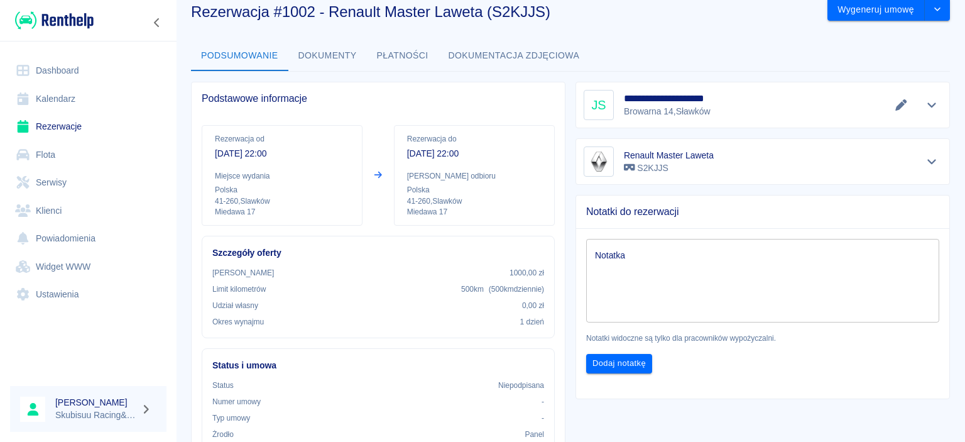
scroll to position [3, 0]
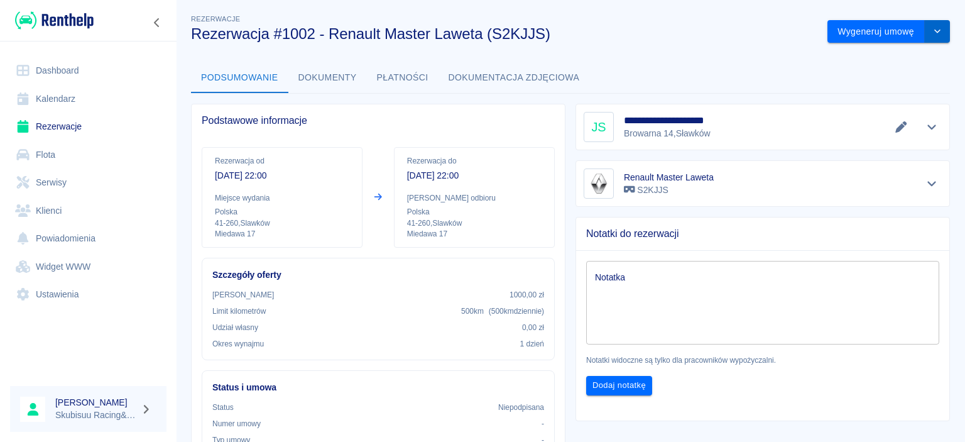
click at [944, 34] on button "drop-down" at bounding box center [937, 31] width 25 height 23
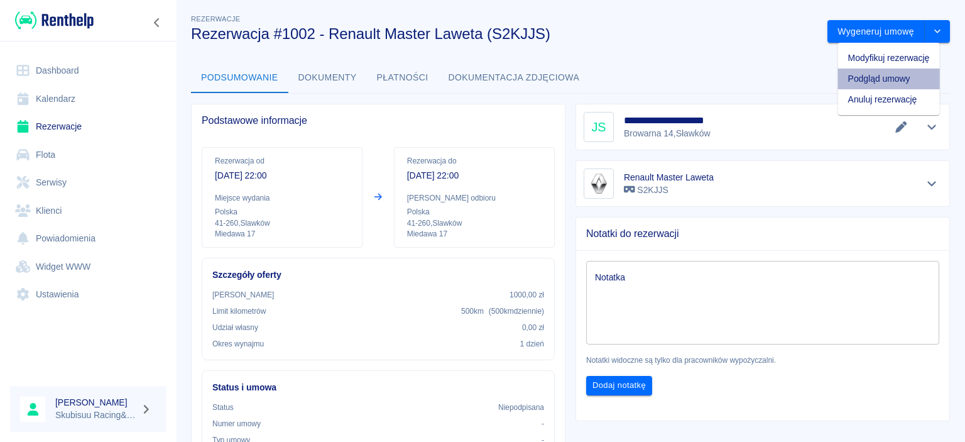
click at [896, 77] on li "Podgląd umowy" at bounding box center [889, 78] width 102 height 21
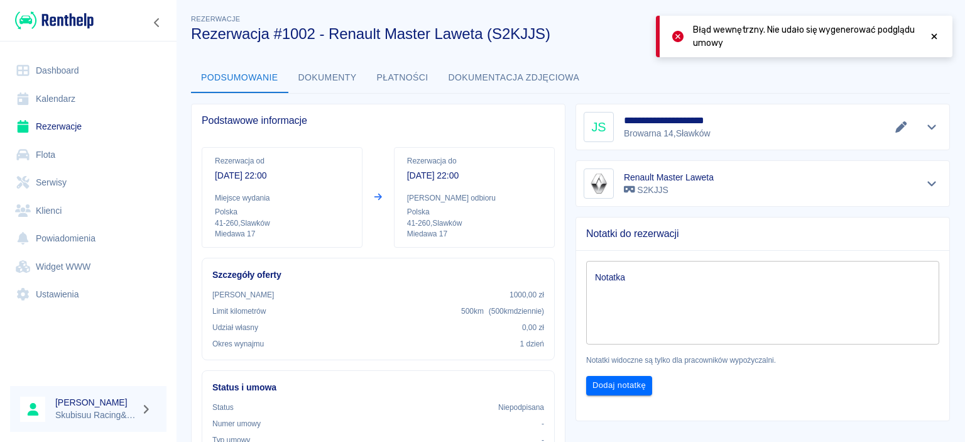
click at [931, 41] on div at bounding box center [934, 36] width 11 height 26
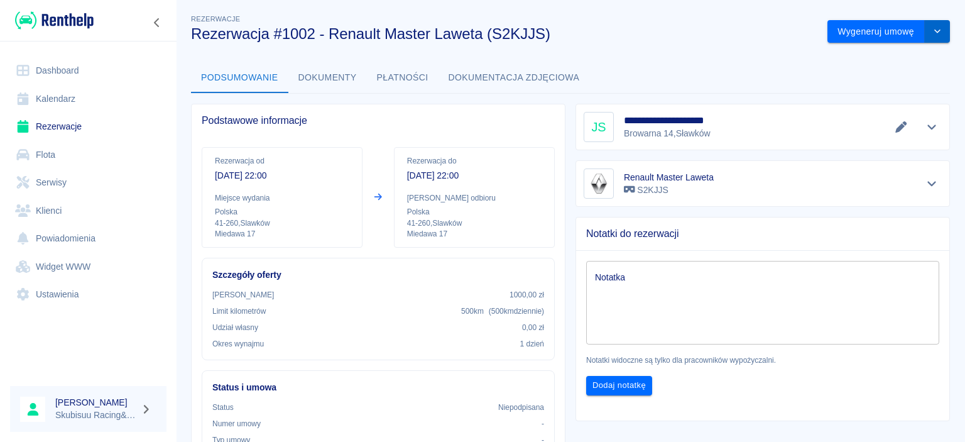
click at [932, 26] on button "drop-down" at bounding box center [937, 31] width 25 height 23
click at [892, 60] on li "Modyfikuj rezerwację" at bounding box center [889, 58] width 102 height 21
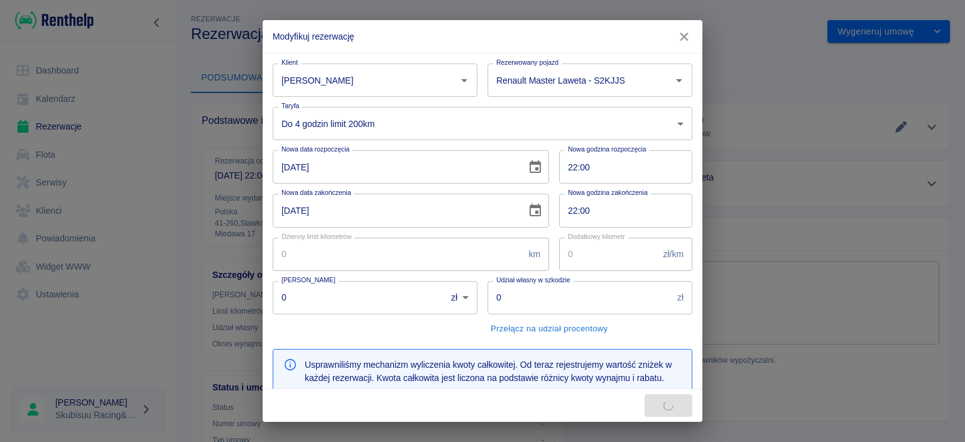
type input "200"
type input "1000"
type input "200"
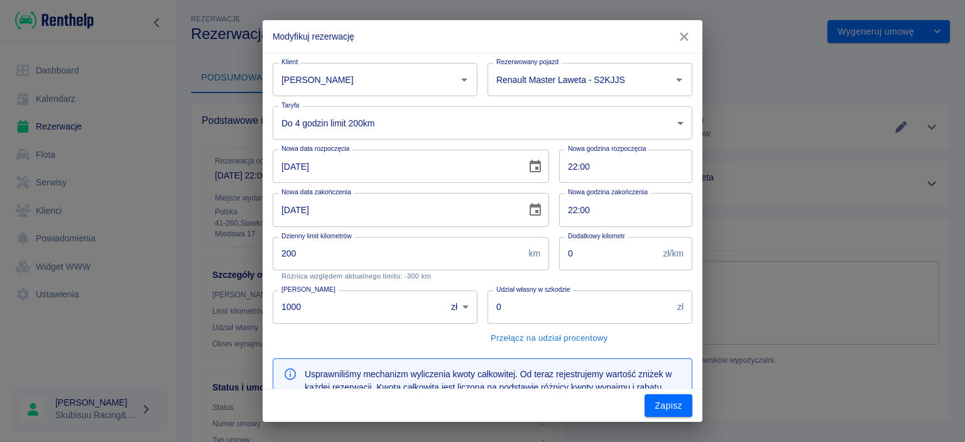
scroll to position [0, 0]
click at [388, 124] on body "Używamy plików Cookies, by zapewnić Ci najlepsze możliwe doświadczenie. Aby dow…" at bounding box center [482, 221] width 965 height 442
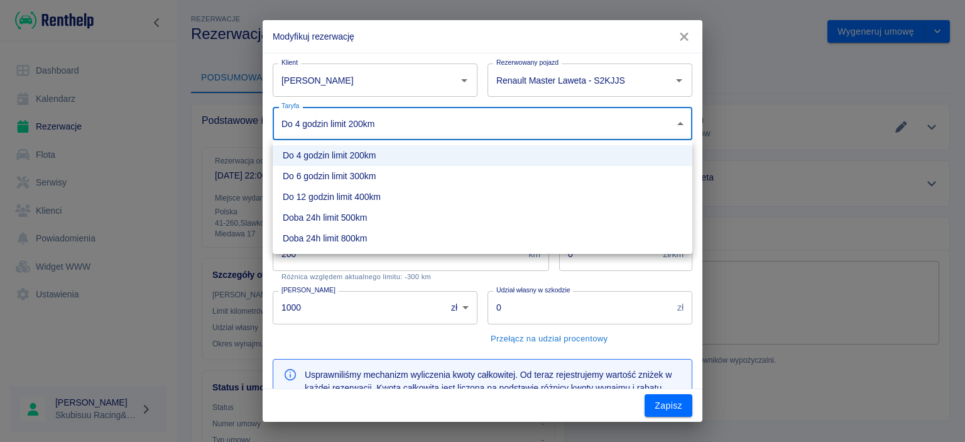
click at [372, 216] on li "Doba 24h limit 500km" at bounding box center [483, 217] width 420 height 21
type input "86567e22-161d-4bbb-badb-9861eccfe2ef"
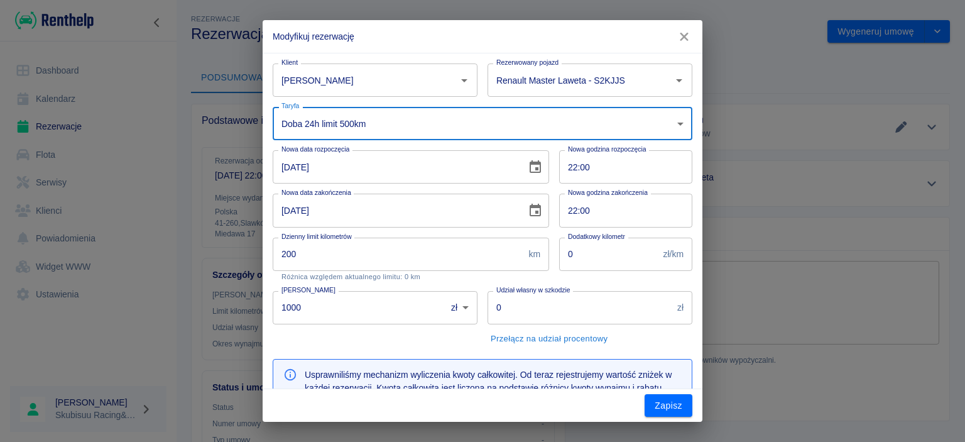
type input "500"
type input "350"
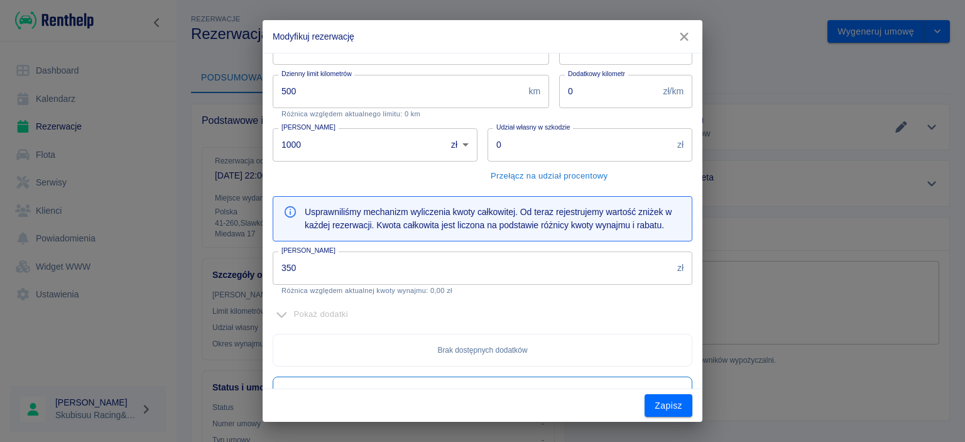
scroll to position [302, 0]
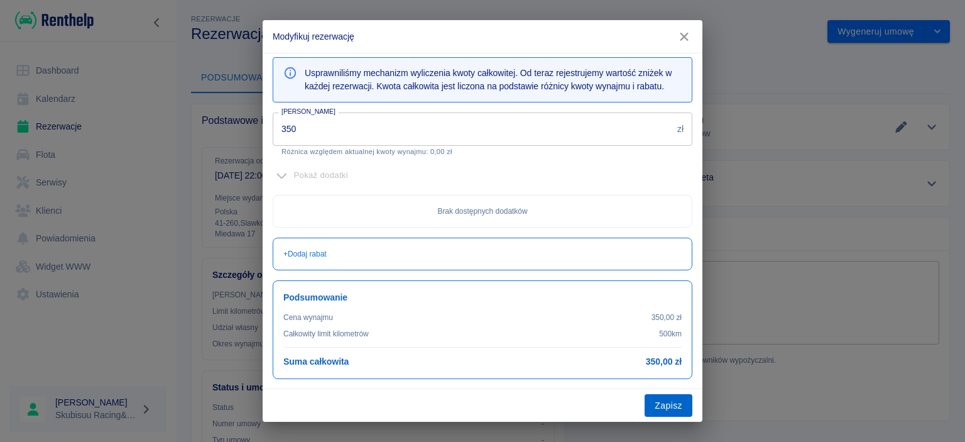
click at [672, 403] on button "Zapisz" at bounding box center [669, 405] width 48 height 23
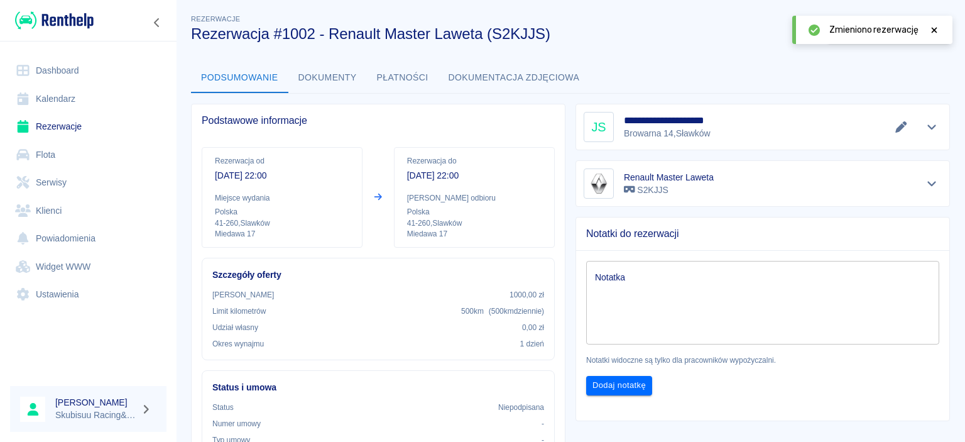
click at [931, 27] on icon at bounding box center [934, 30] width 11 height 9
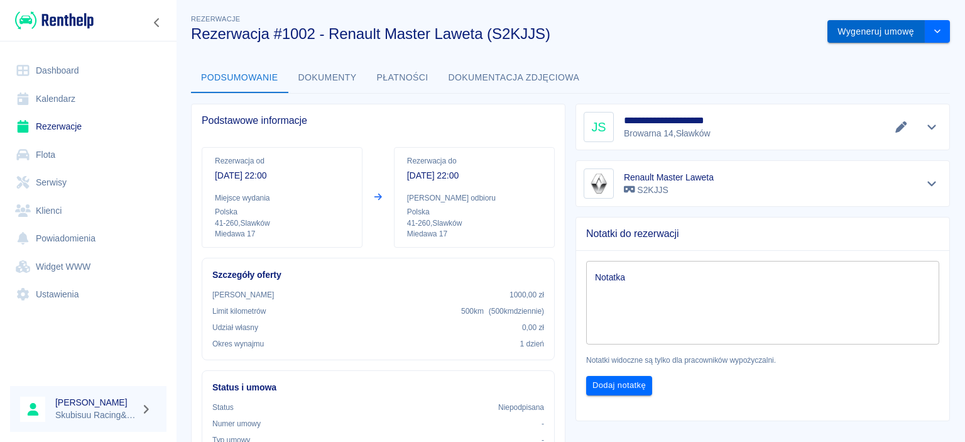
click at [878, 29] on button "Wygeneruj umowę" at bounding box center [875, 31] width 97 height 23
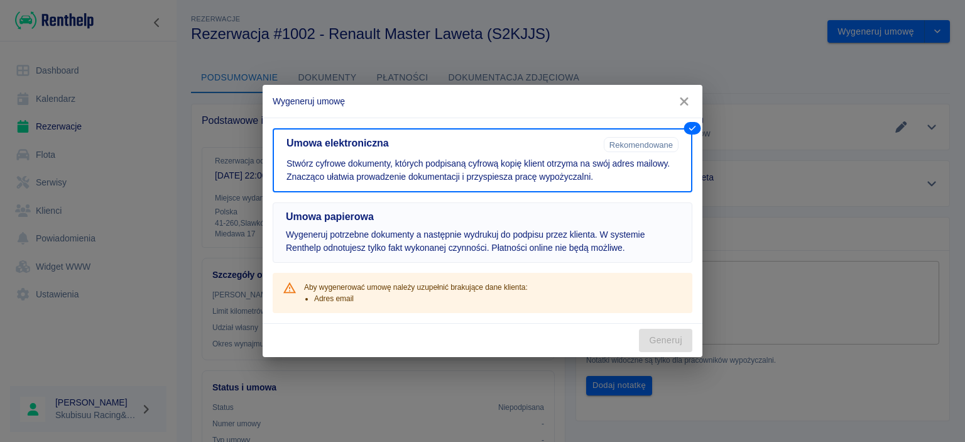
click at [551, 240] on p "Wygeneruj potrzebne dokumenty a następnie wydrukuj do podpisu przez klienta. W …" at bounding box center [482, 241] width 393 height 26
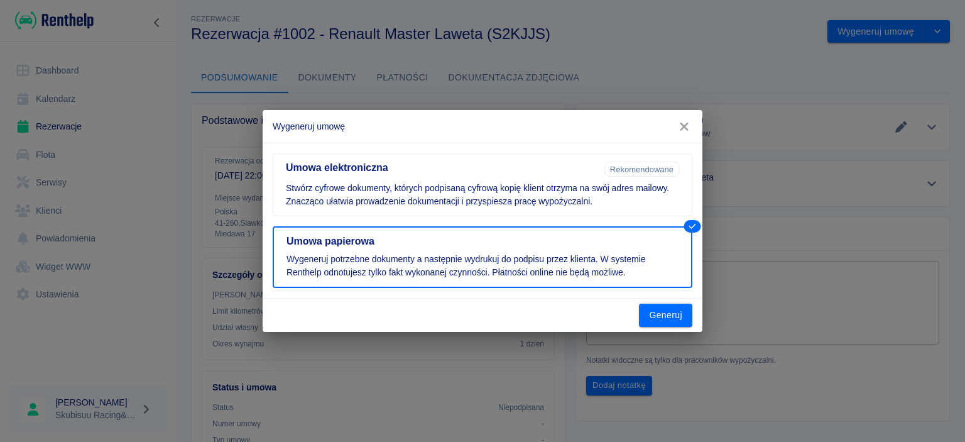
click at [715, 314] on div "Wygeneruj umowę Umowa elektroniczna Rekomendowane Stwórz cyfrowe dokumenty, któ…" at bounding box center [482, 221] width 965 height 442
click at [672, 314] on button "Generuj" at bounding box center [665, 314] width 53 height 23
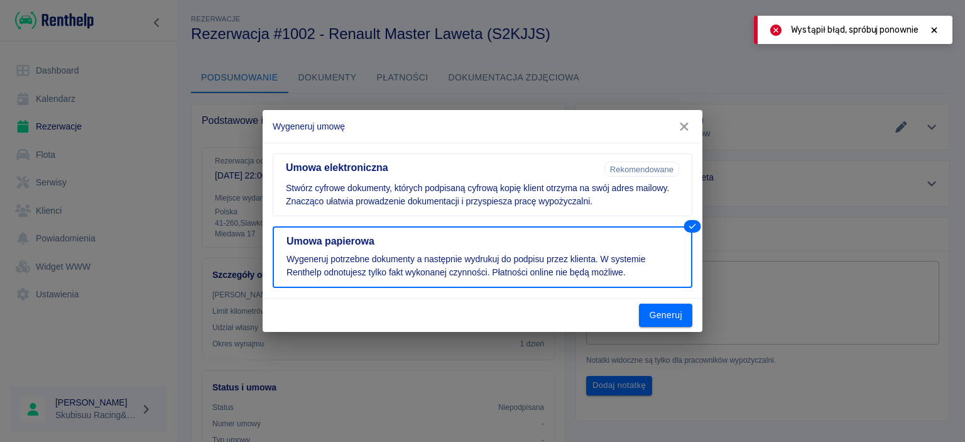
click at [937, 32] on icon at bounding box center [934, 30] width 11 height 9
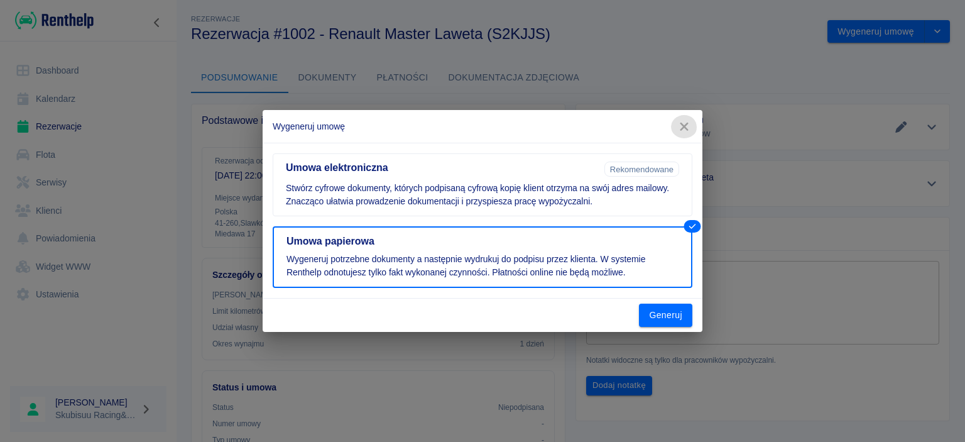
click at [686, 123] on icon "button" at bounding box center [684, 126] width 16 height 13
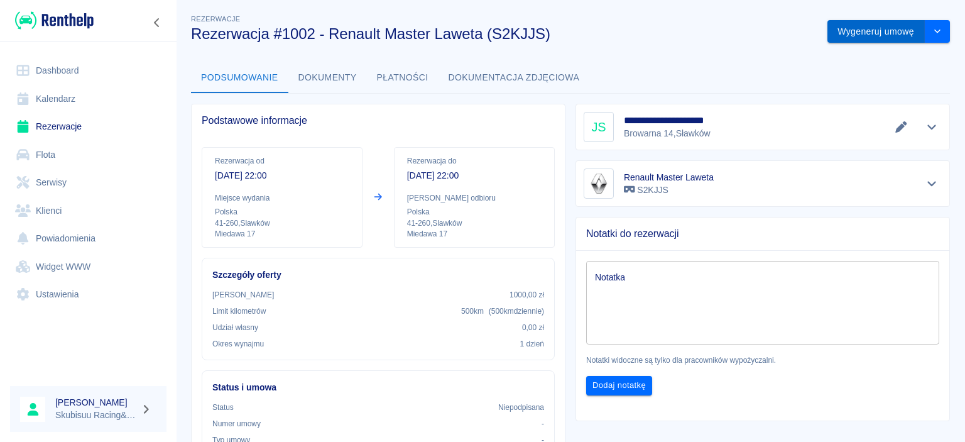
click at [867, 41] on button "Wygeneruj umowę" at bounding box center [875, 31] width 97 height 23
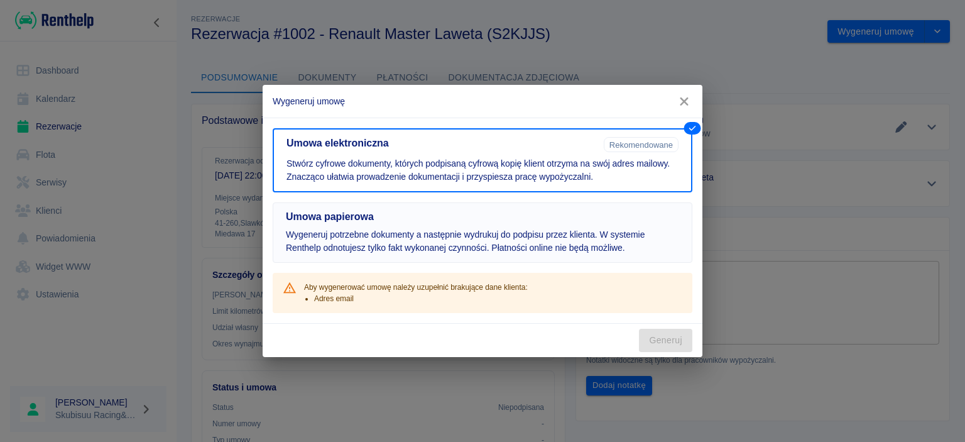
click at [623, 250] on p "Wygeneruj potrzebne dokumenty a następnie wydrukuj do podpisu przez klienta. W …" at bounding box center [482, 241] width 393 height 26
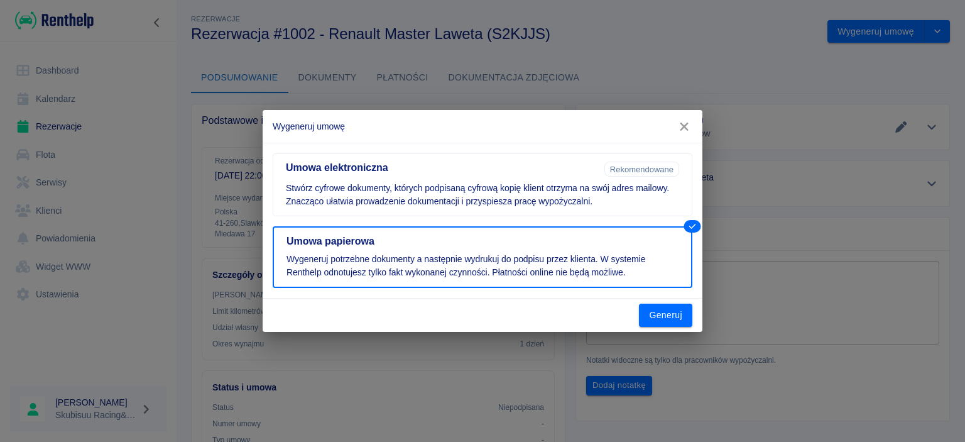
click at [687, 124] on icon "button" at bounding box center [684, 127] width 8 height 8
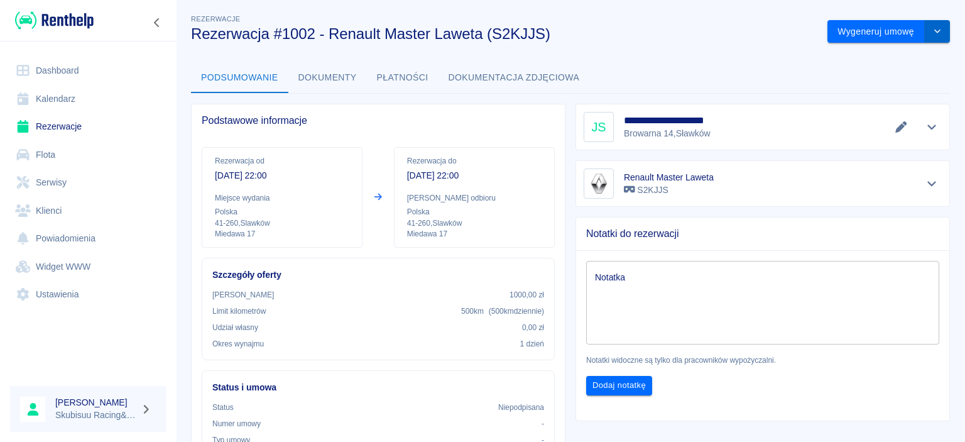
click at [934, 32] on icon "drop-down" at bounding box center [937, 31] width 10 height 8
click at [903, 82] on li "Podgląd umowy" at bounding box center [889, 78] width 102 height 21
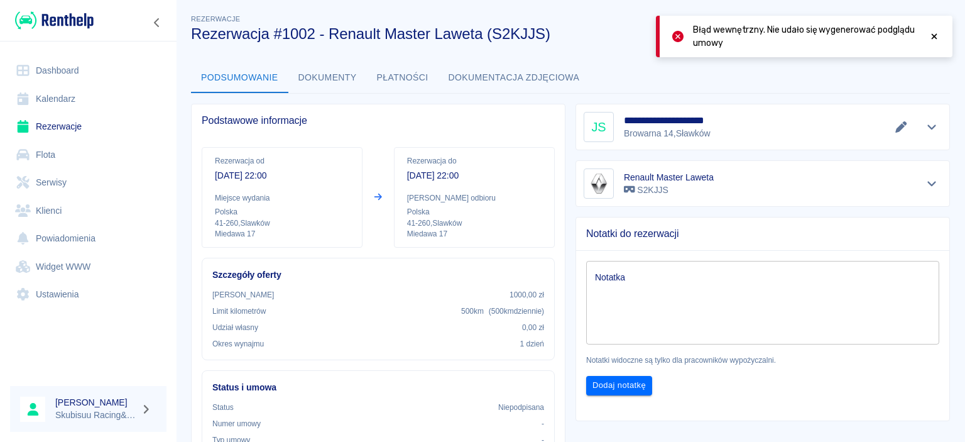
click at [901, 9] on div "Rezerwacje Rezerwacja #1002 - Renault Master Laweta (S2KJJS) Wygeneruj umowę" at bounding box center [565, 22] width 769 height 41
click at [935, 32] on icon at bounding box center [934, 36] width 11 height 9
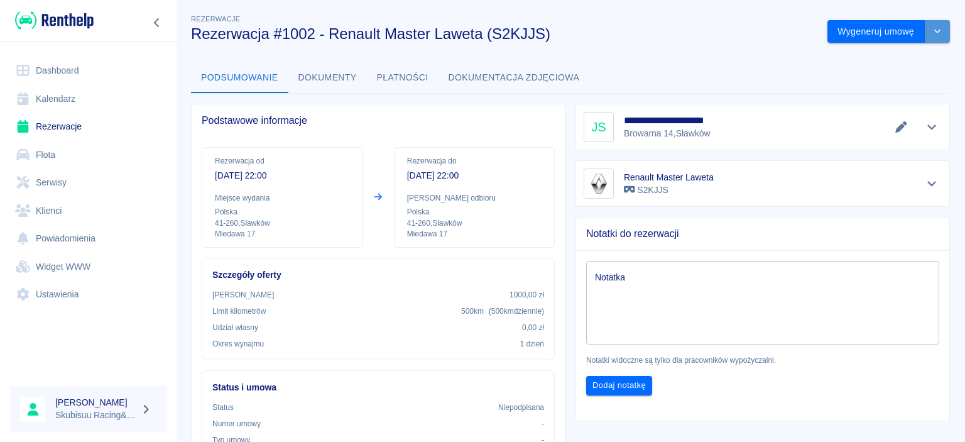
click at [932, 31] on button "drop-down" at bounding box center [937, 31] width 25 height 23
click at [734, 45] on div "**********" at bounding box center [570, 385] width 789 height 767
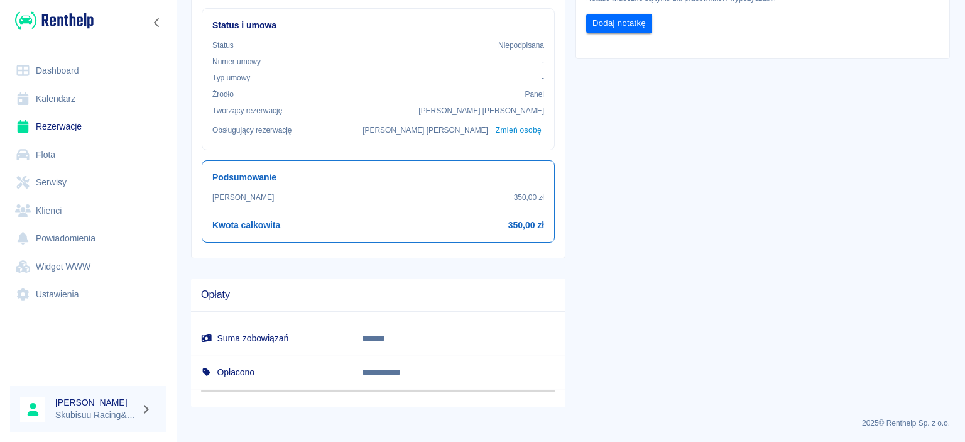
click at [518, 210] on div "Kwota wynajmu 350,00 zł Kwota całkowita 350,00 zł" at bounding box center [378, 212] width 332 height 40
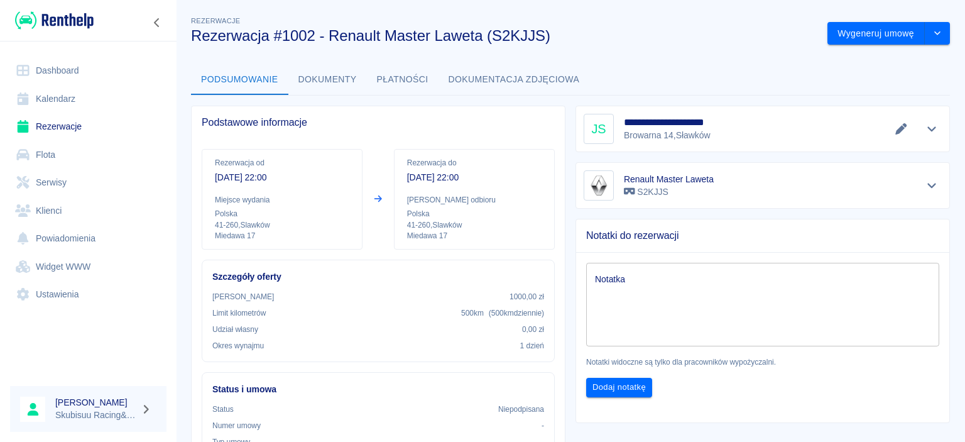
scroll to position [0, 0]
click at [344, 146] on div "Rezerwacja od 17 sie 2025, 22:00 Miejsce wydania Polska 41-260 , Slawków Miedaw…" at bounding box center [373, 195] width 363 height 111
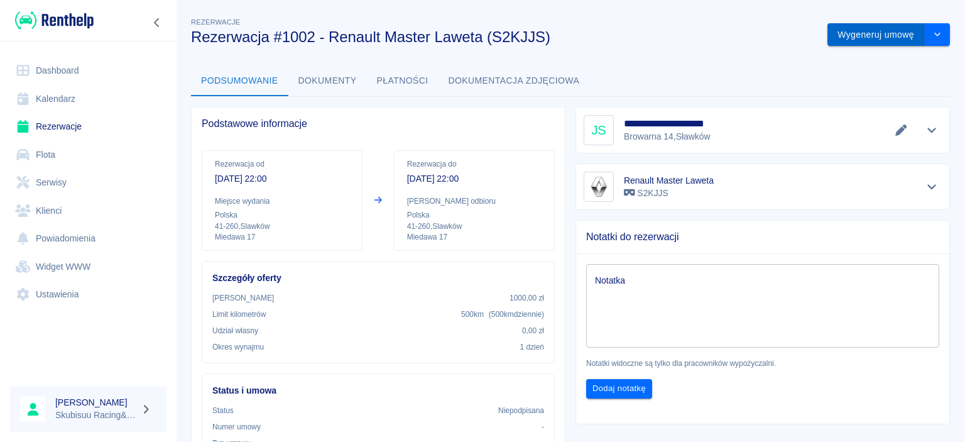
click at [924, 31] on button "Wygeneruj umowę" at bounding box center [875, 34] width 97 height 23
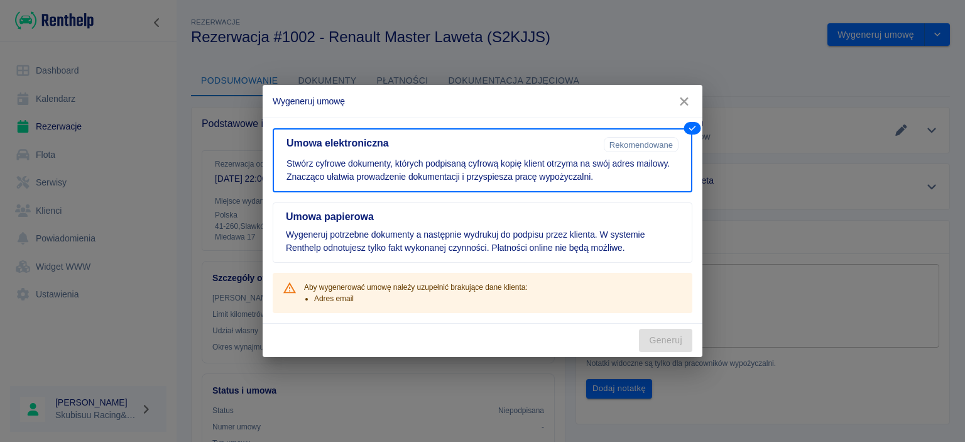
click at [683, 99] on icon "button" at bounding box center [684, 101] width 16 height 13
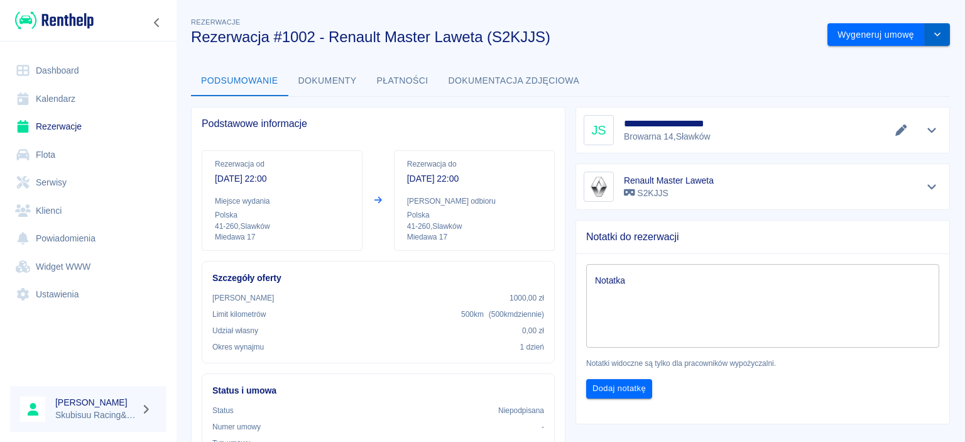
click at [936, 34] on icon "drop-down" at bounding box center [937, 35] width 6 height 4
click at [871, 62] on li "Modyfikuj rezerwację" at bounding box center [889, 61] width 102 height 21
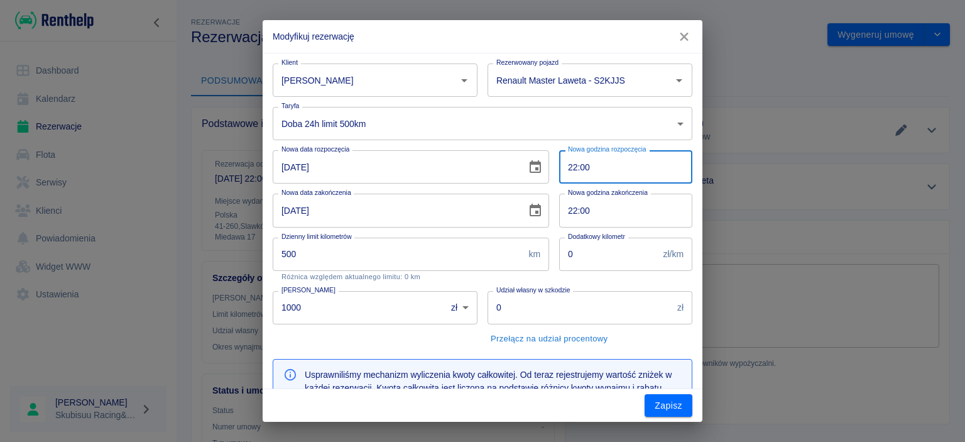
drag, startPoint x: 642, startPoint y: 172, endPoint x: 440, endPoint y: 185, distance: 202.7
click at [559, 183] on input "22:00" at bounding box center [621, 166] width 124 height 33
type input "00:00"
type input "ae1acf0d-8aef-4463-b2ee-8f018157361c"
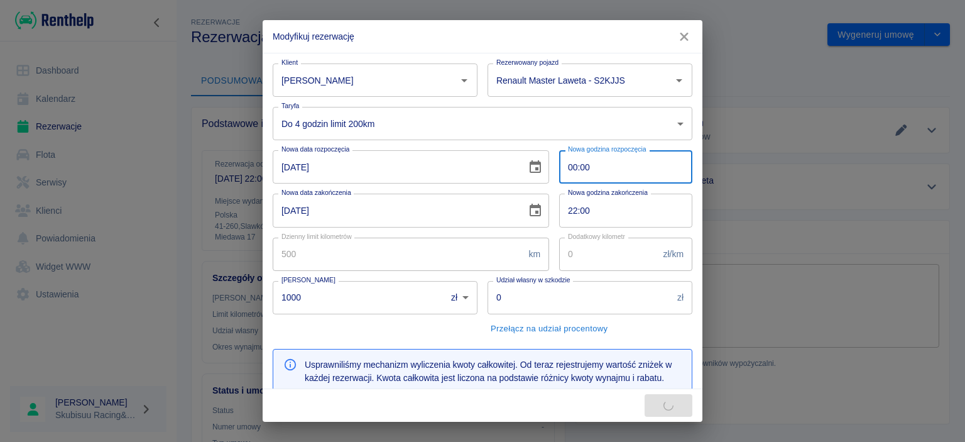
type input "200"
type input "400"
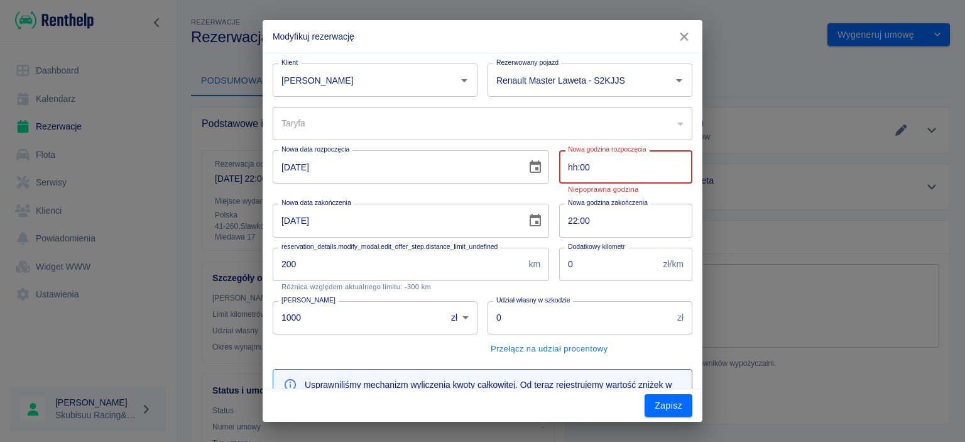
type input "hh:00"
click at [599, 216] on input "22:00" at bounding box center [621, 220] width 124 height 33
click at [603, 221] on input "22:00" at bounding box center [621, 220] width 124 height 33
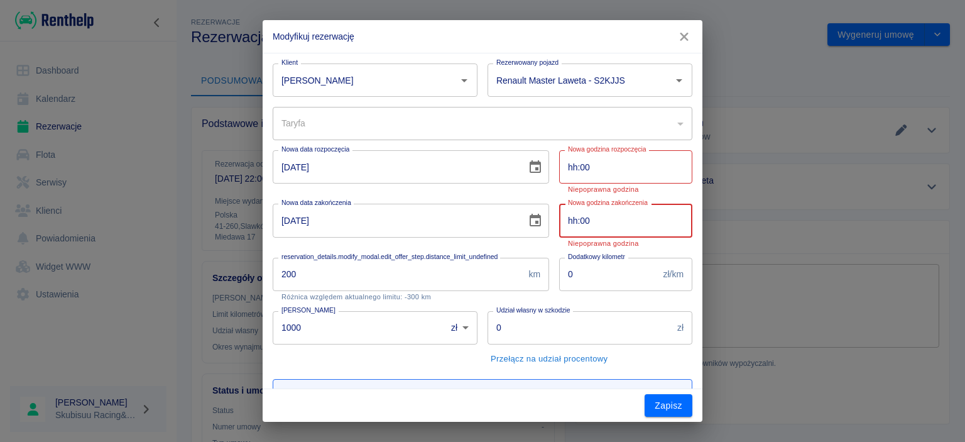
type input "hh:00"
click at [412, 112] on div "​" at bounding box center [483, 123] width 420 height 33
click at [411, 126] on div "​" at bounding box center [483, 123] width 420 height 33
click at [416, 175] on input "17-08-2025" at bounding box center [395, 166] width 245 height 33
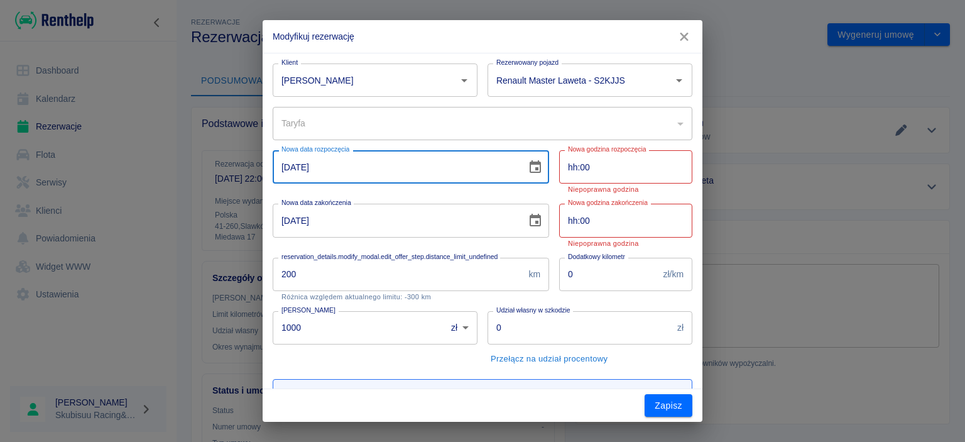
click at [404, 180] on input "17-08-2025" at bounding box center [395, 166] width 245 height 33
click at [412, 139] on div "​" at bounding box center [483, 123] width 420 height 33
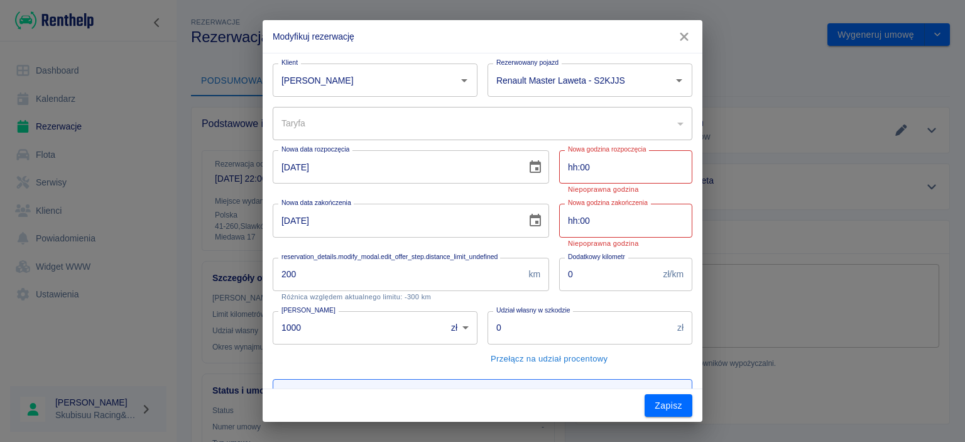
drag, startPoint x: 420, startPoint y: 133, endPoint x: 618, endPoint y: 122, distance: 198.2
click at [423, 131] on div "​" at bounding box center [483, 123] width 420 height 33
click at [684, 32] on icon "button" at bounding box center [684, 36] width 16 height 13
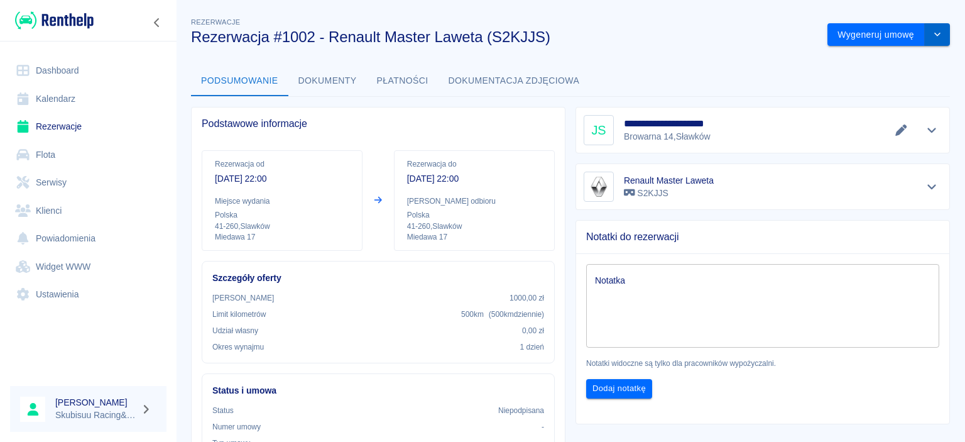
click at [944, 33] on button "drop-down" at bounding box center [937, 34] width 25 height 23
click at [911, 65] on li "Modyfikuj rezerwację" at bounding box center [889, 61] width 102 height 21
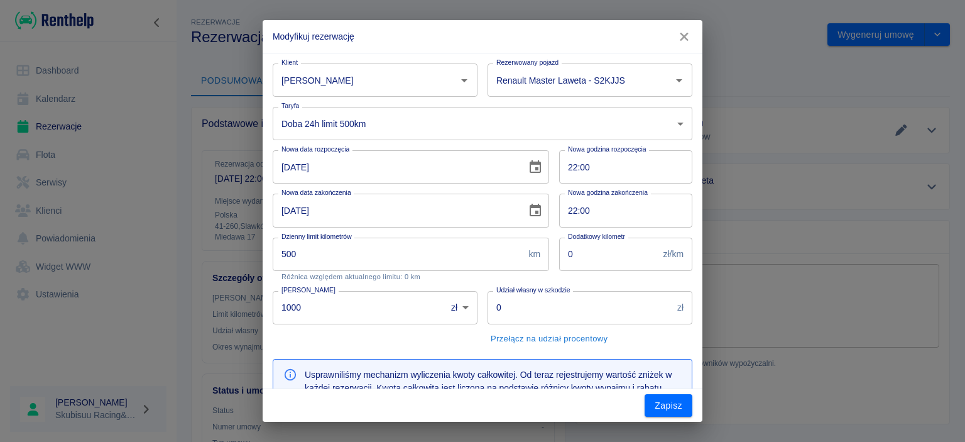
click at [315, 165] on input "17-08-2025" at bounding box center [395, 166] width 245 height 33
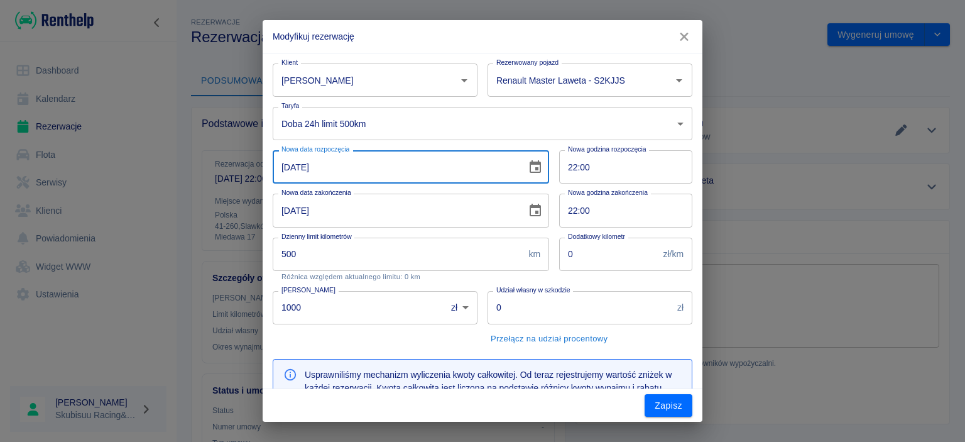
click at [352, 210] on input "18-08-2025" at bounding box center [395, 210] width 245 height 33
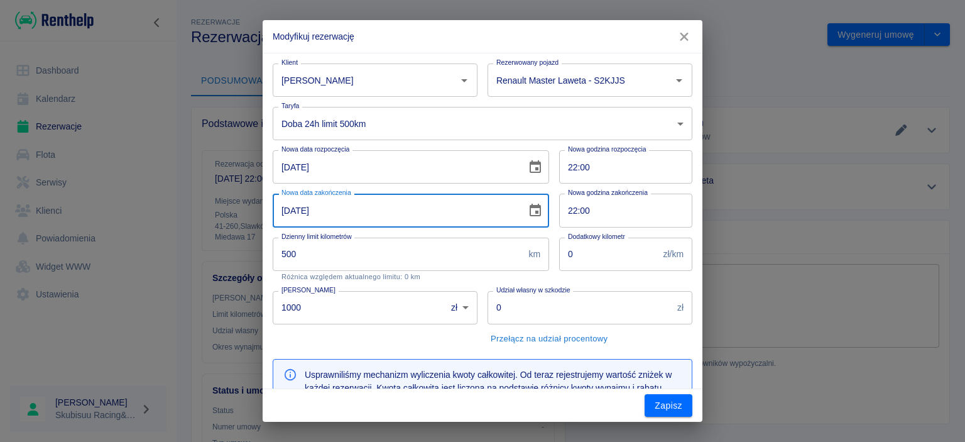
click at [426, 166] on input "17-08-2025" at bounding box center [395, 166] width 245 height 33
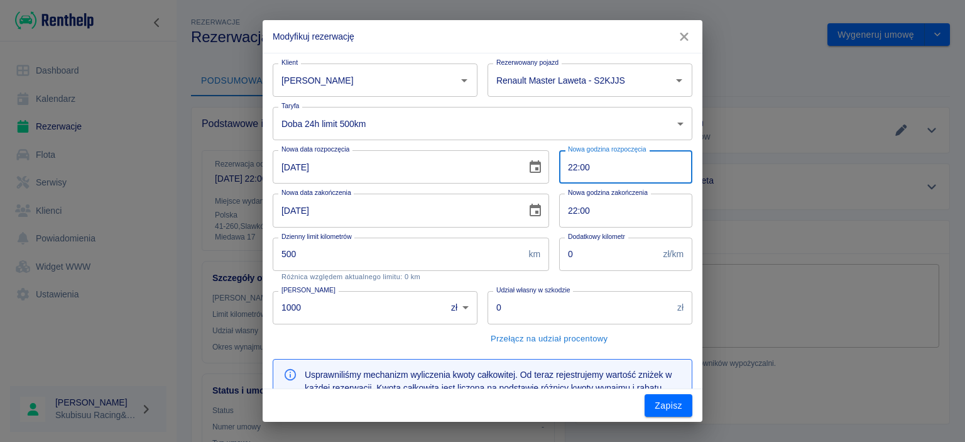
click at [596, 160] on input "22:00" at bounding box center [621, 166] width 124 height 33
type input "ae1acf0d-8aef-4463-b2ee-8f018157361c"
type input "00:00"
type input "200"
type input "400"
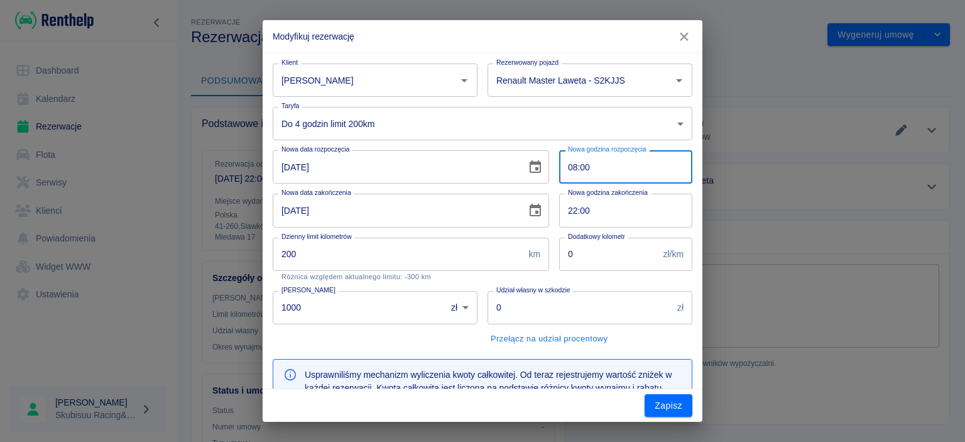
type input "08:00"
click at [690, 180] on div "08:00 Nowa godzina rozpoczęcia" at bounding box center [625, 166] width 133 height 33
click at [684, 209] on div "22:00 Nowa godzina zakończenia" at bounding box center [625, 210] width 133 height 33
click at [638, 256] on input "0" at bounding box center [608, 254] width 99 height 33
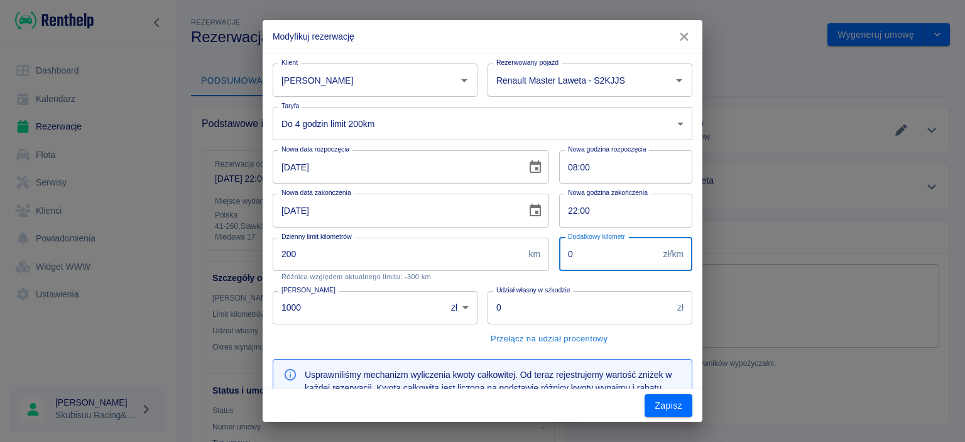
click at [634, 220] on input "22:00" at bounding box center [621, 210] width 124 height 33
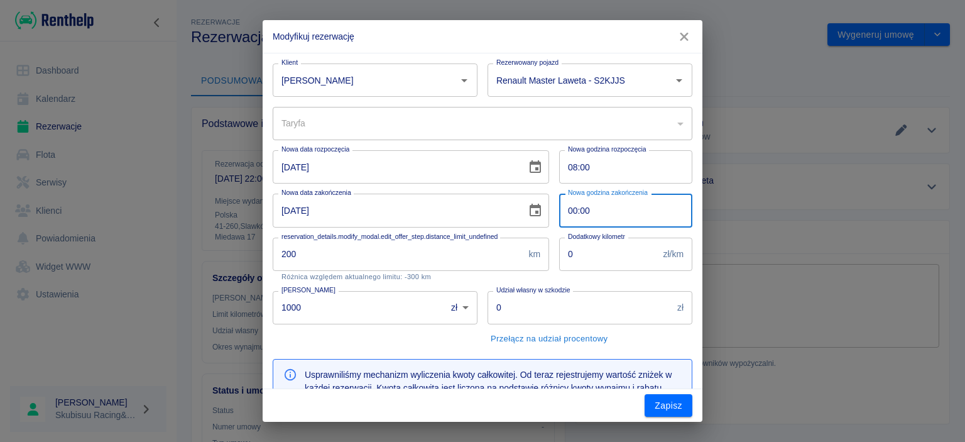
type input "08:00"
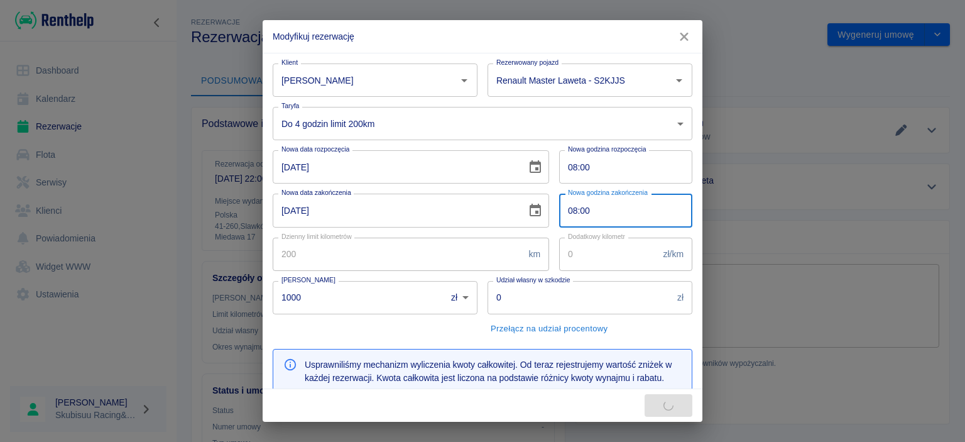
type input "200"
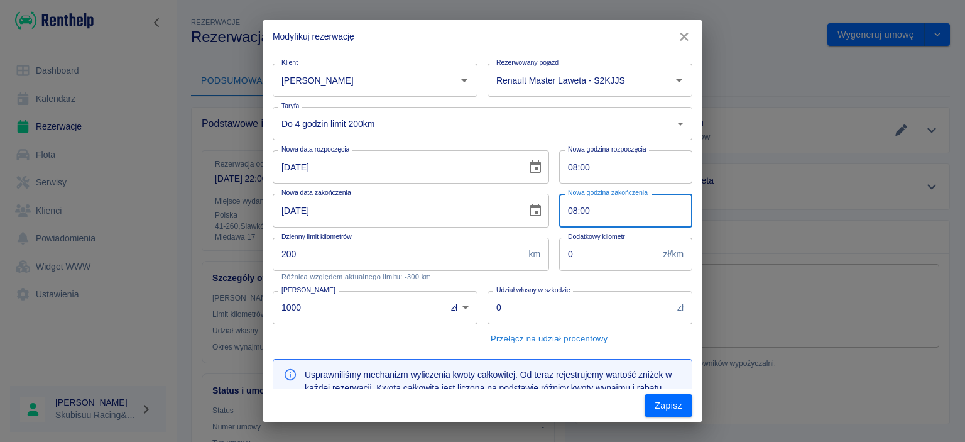
type input "08:00"
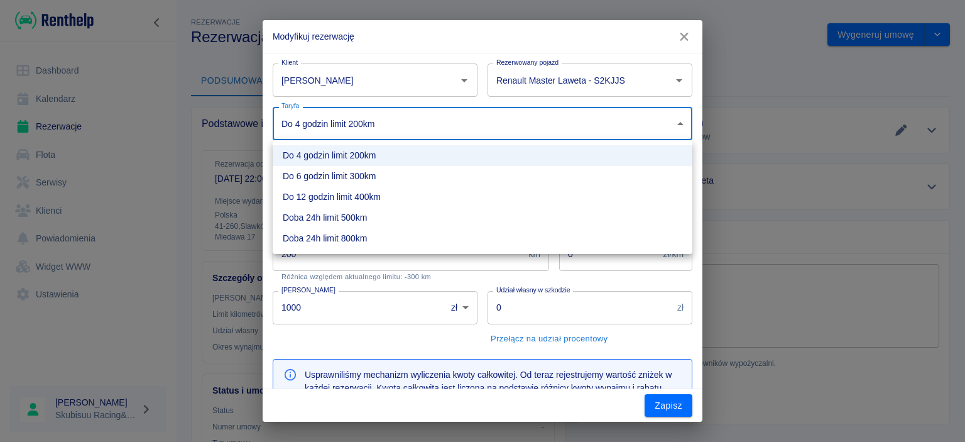
click at [444, 129] on body "Używamy plików Cookies, by zapewnić Ci najlepsze możliwe doświadczenie. Aby dow…" at bounding box center [482, 221] width 965 height 442
click at [434, 214] on li "Doba 24h limit 500km" at bounding box center [483, 217] width 420 height 21
type input "86567e22-161d-4bbb-badb-9861eccfe2ef"
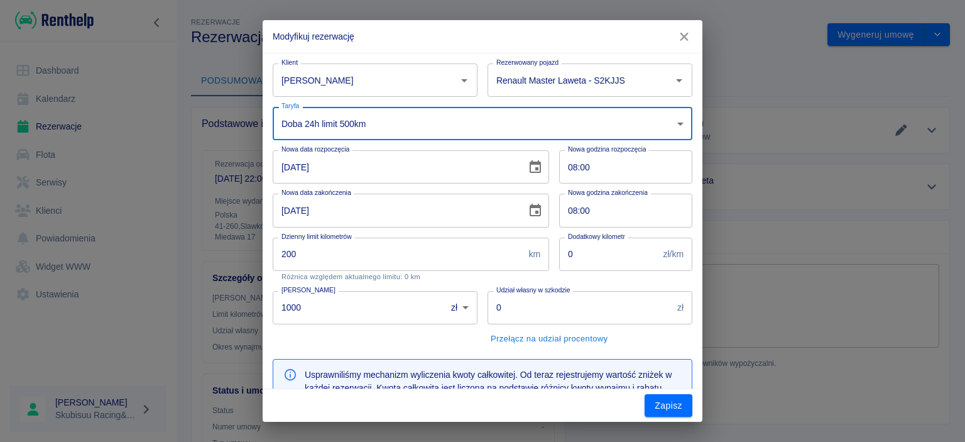
type input "500"
type input "350"
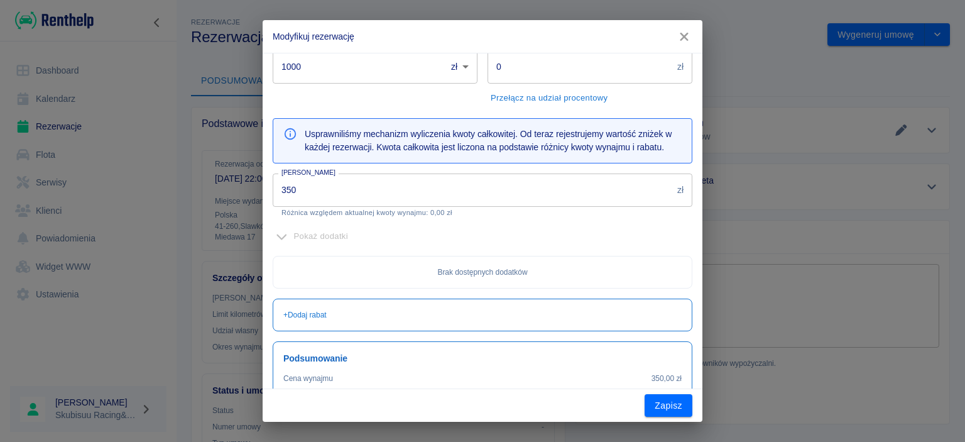
scroll to position [302, 0]
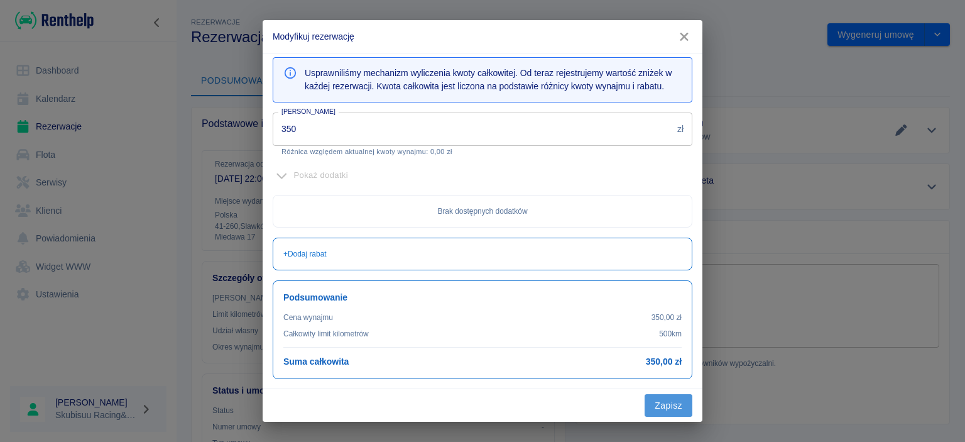
click at [662, 400] on button "Zapisz" at bounding box center [669, 405] width 48 height 23
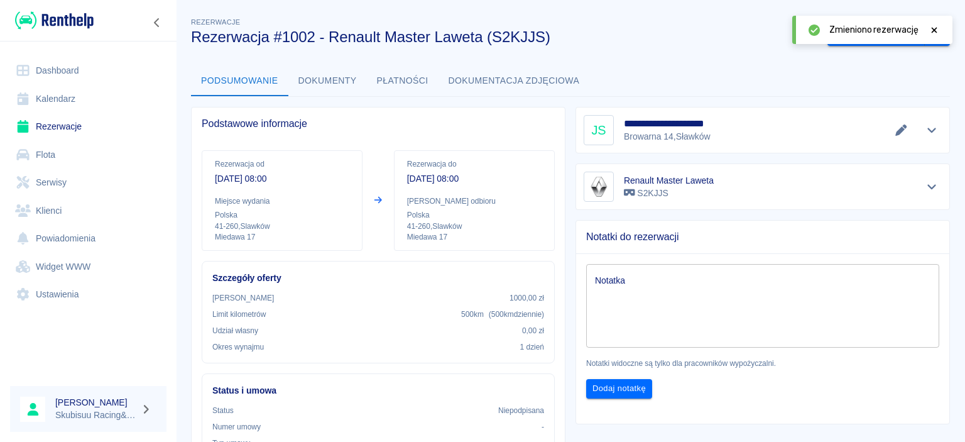
click at [932, 30] on icon at bounding box center [934, 30] width 11 height 9
click at [887, 38] on button "Wygeneruj umowę" at bounding box center [875, 34] width 97 height 23
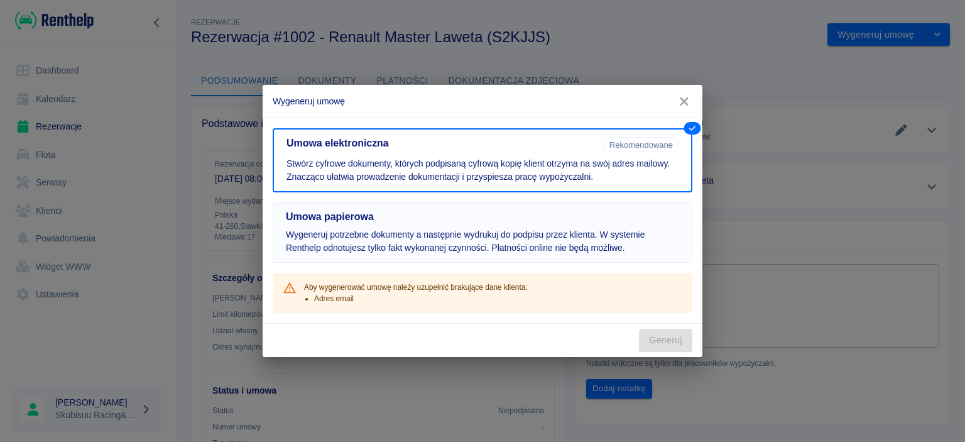
click at [603, 206] on button "Umowa papierowa Wygeneruj potrzebne dokumenty a następnie wydrukuj do podpisu p…" at bounding box center [483, 232] width 420 height 60
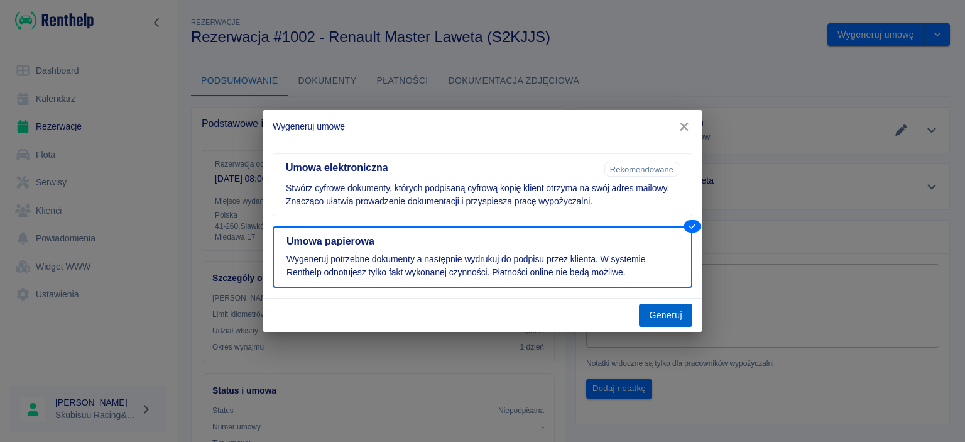
click at [674, 308] on button "Generuj" at bounding box center [665, 314] width 53 height 23
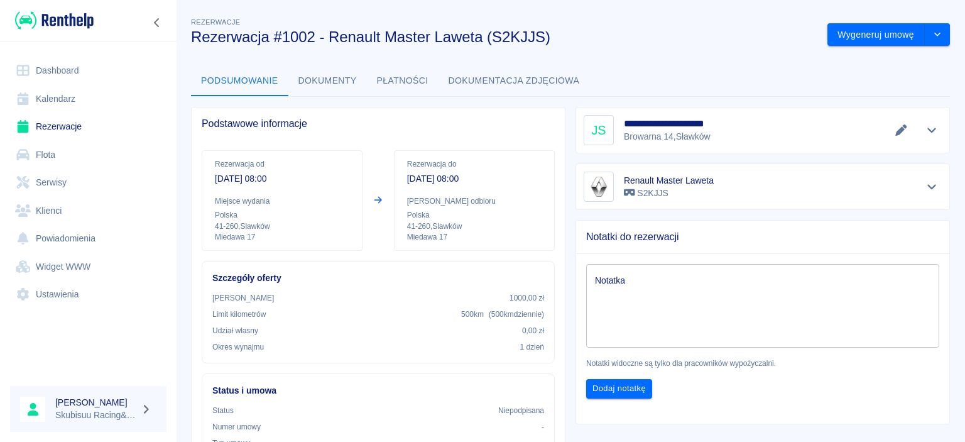
click at [926, 133] on icon "Pokaż szczegóły" at bounding box center [932, 129] width 14 height 11
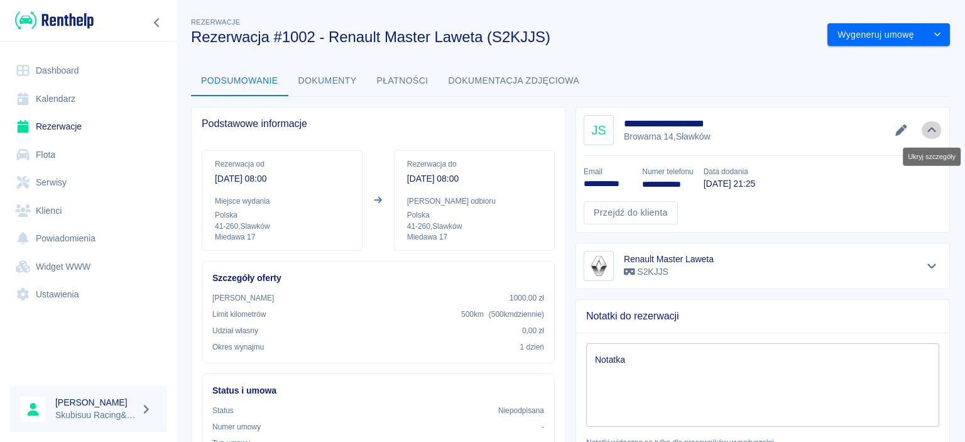
click at [926, 132] on icon "Ukryj szczegóły" at bounding box center [932, 129] width 14 height 11
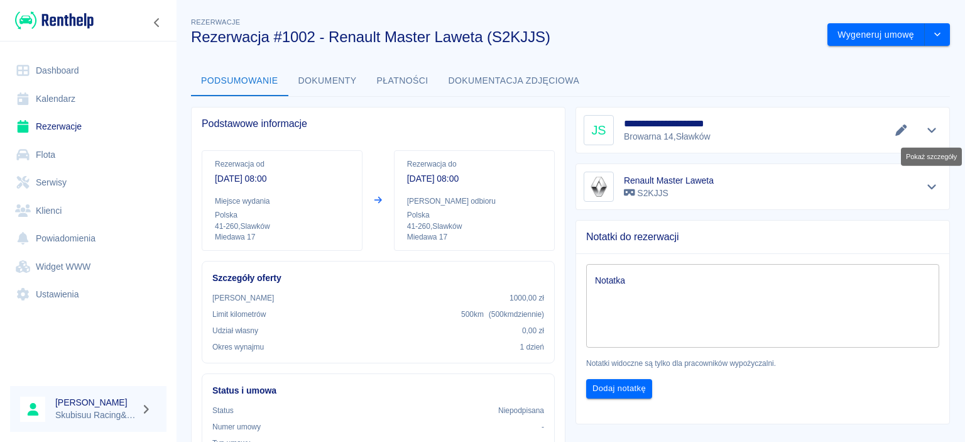
click at [926, 130] on icon "Pokaż szczegóły" at bounding box center [932, 129] width 14 height 11
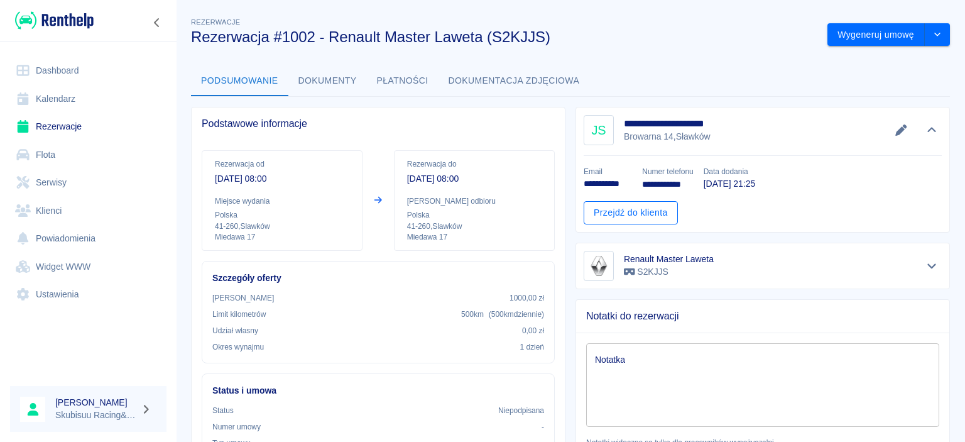
click at [626, 207] on link "Przejdź do klienta" at bounding box center [631, 212] width 94 height 23
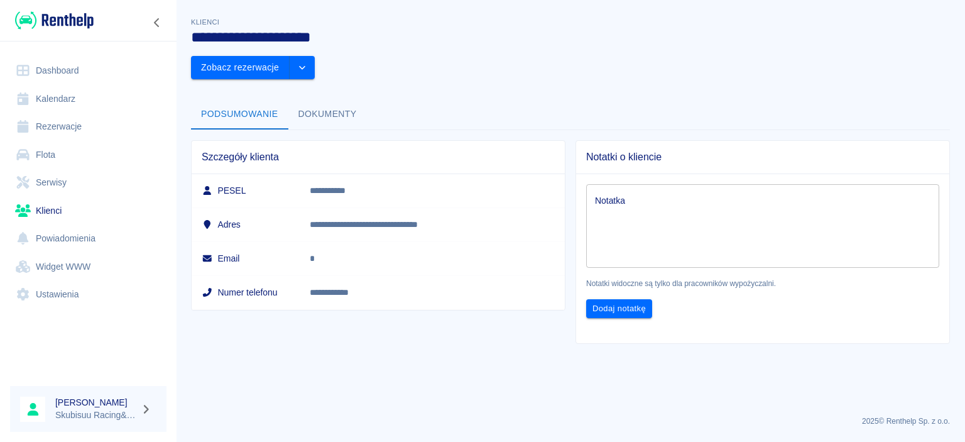
click at [314, 99] on button "Dokumenty" at bounding box center [327, 114] width 79 height 30
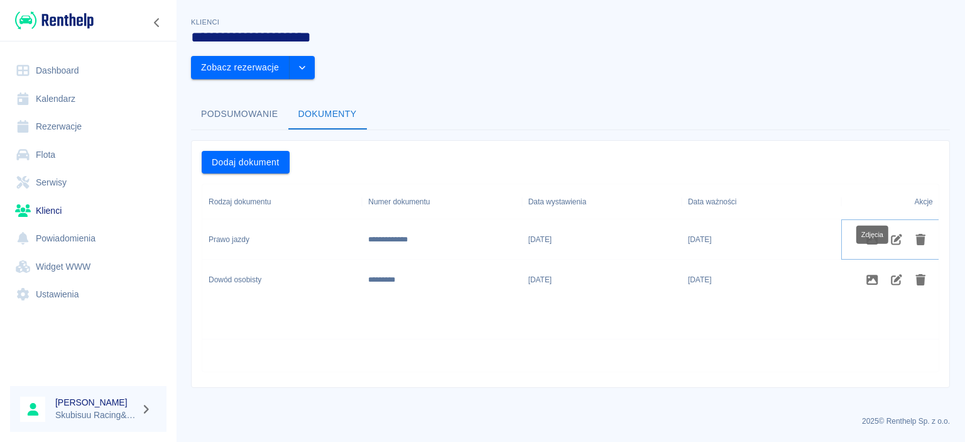
click at [873, 234] on icon "Zdjęcia" at bounding box center [872, 239] width 14 height 11
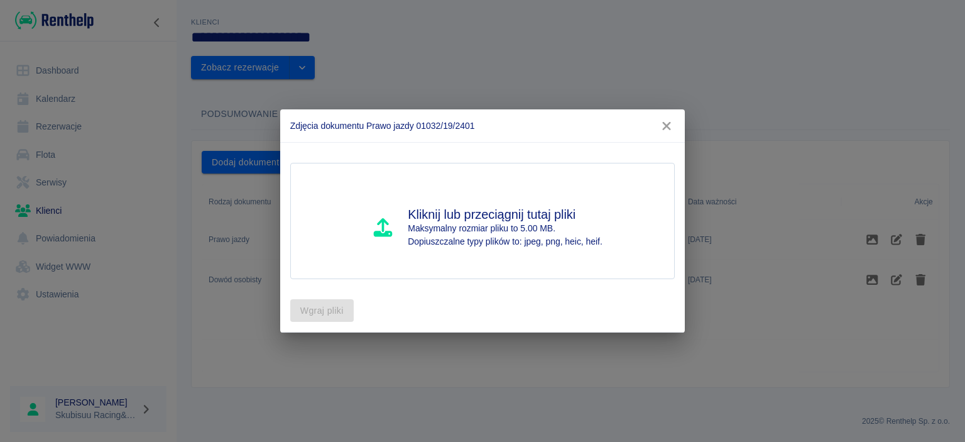
click at [667, 118] on button "button" at bounding box center [666, 125] width 26 height 23
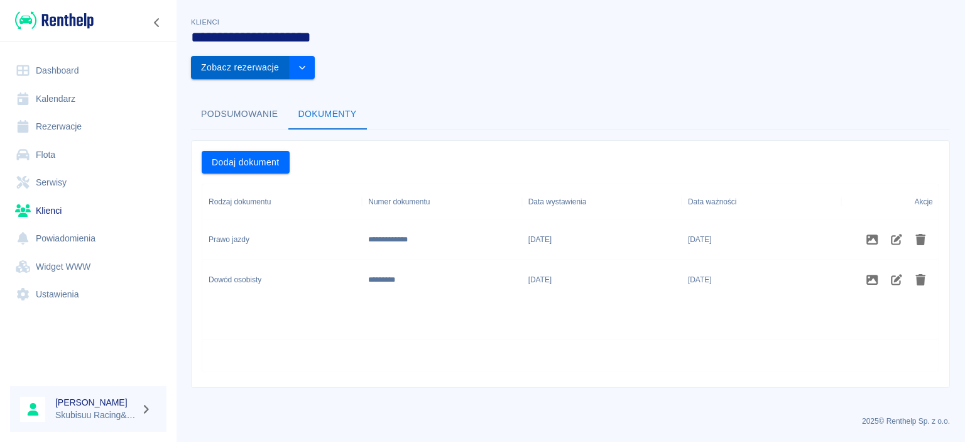
click at [290, 56] on button "Zobacz rezerwacje" at bounding box center [240, 67] width 99 height 23
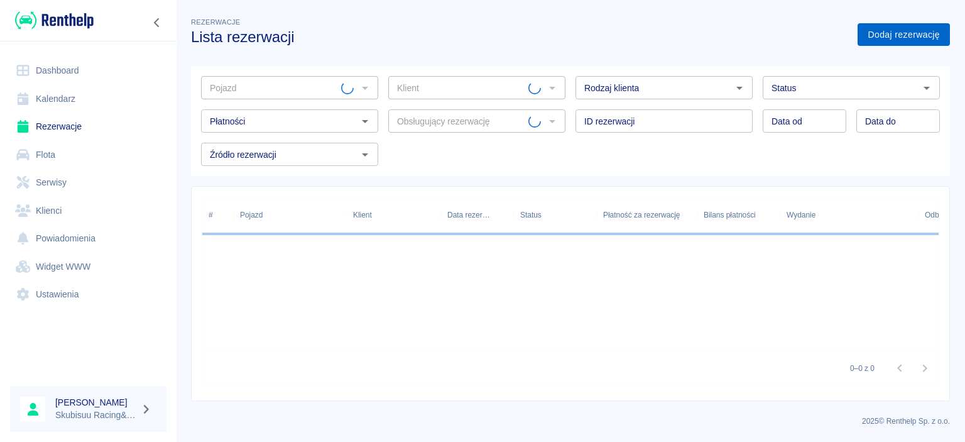
type input "Jakub Szczepankiewicz (+48504049683)"
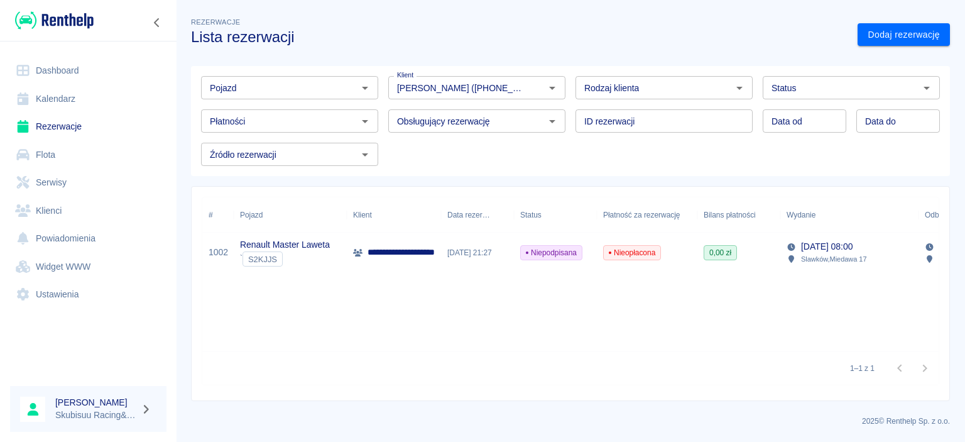
click at [533, 265] on div "Niepodpisana" at bounding box center [555, 252] width 83 height 40
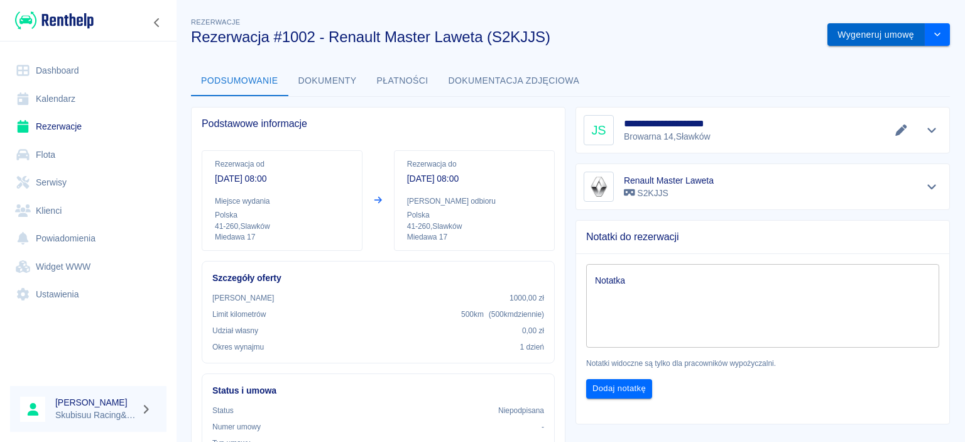
click at [902, 36] on button "Wygeneruj umowę" at bounding box center [875, 34] width 97 height 23
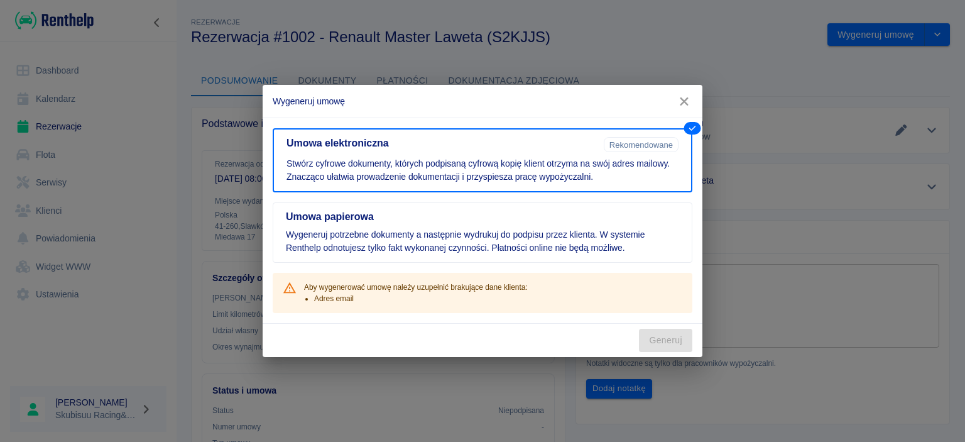
click at [623, 223] on button "Umowa papierowa Wygeneruj potrzebne dokumenty a następnie wydrukuj do podpisu p…" at bounding box center [483, 232] width 420 height 60
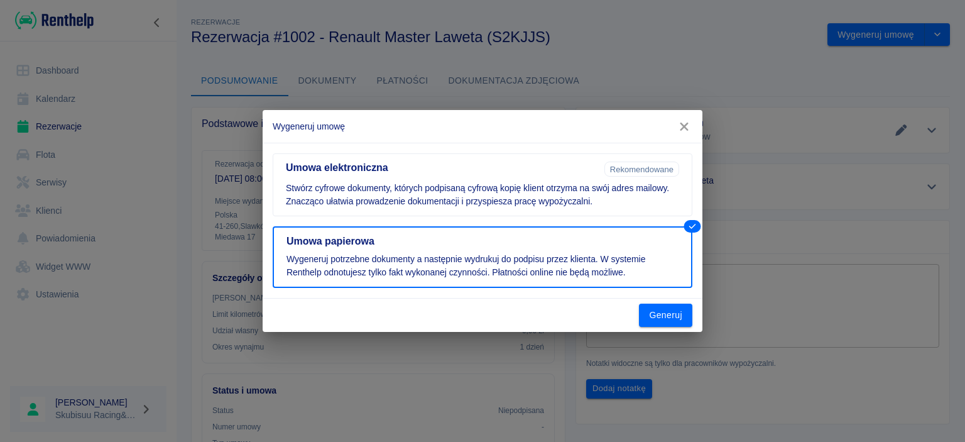
click at [663, 326] on div "Generuj" at bounding box center [483, 314] width 440 height 33
click at [672, 312] on button "Generuj" at bounding box center [665, 314] width 53 height 23
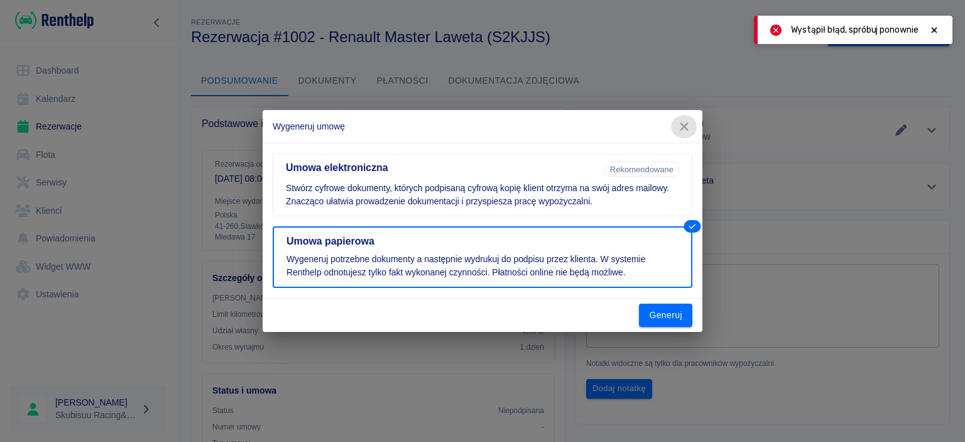
click at [692, 126] on icon "button" at bounding box center [684, 126] width 16 height 13
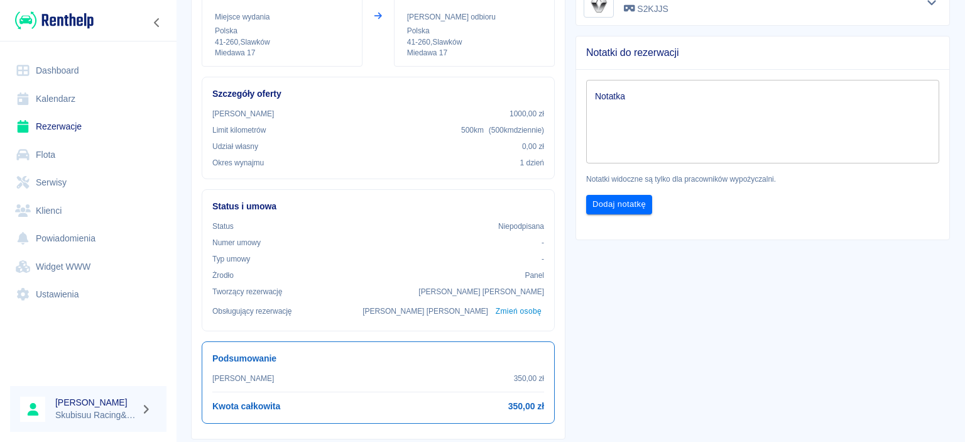
scroll to position [365, 0]
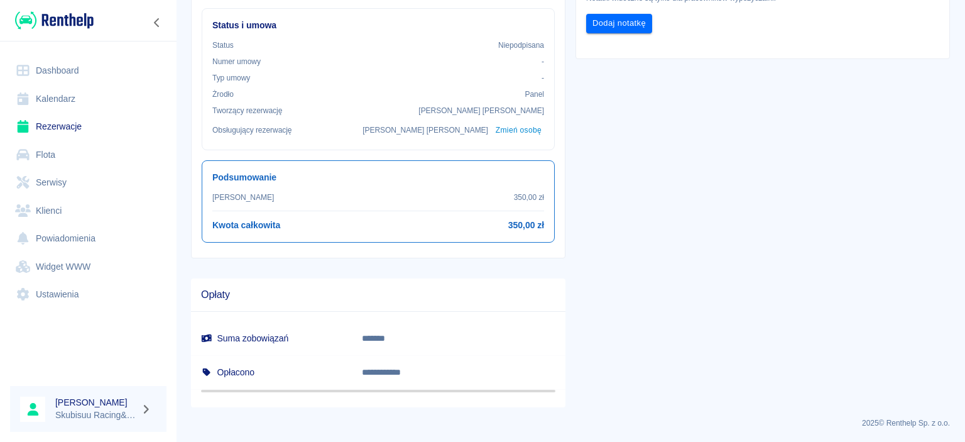
click at [352, 373] on td "Opłacono" at bounding box center [271, 372] width 161 height 34
click at [63, 95] on link "Kalendarz" at bounding box center [88, 99] width 156 height 28
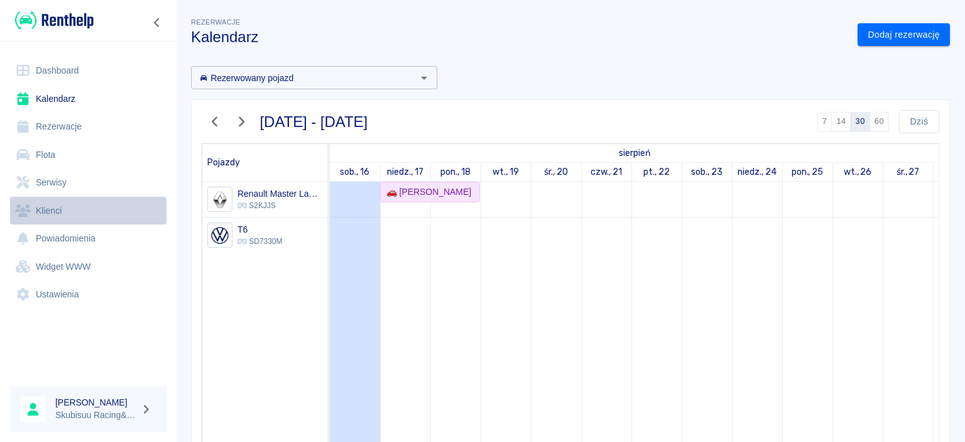
click at [52, 217] on link "Klienci" at bounding box center [88, 211] width 156 height 28
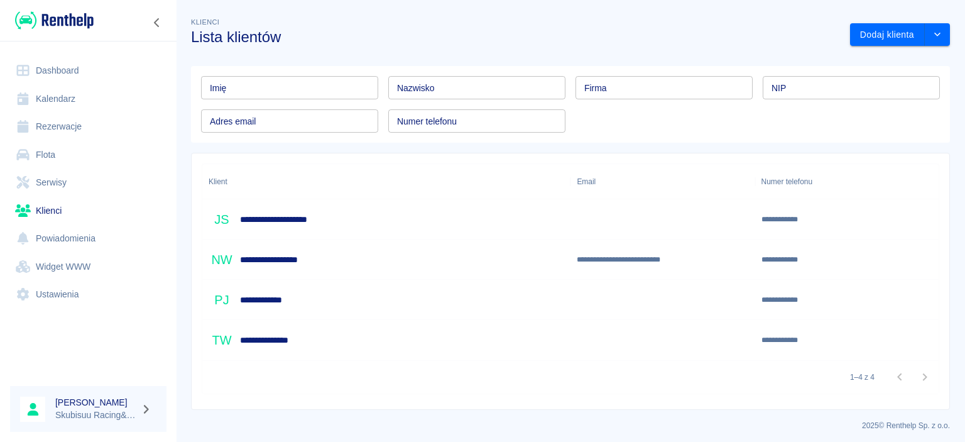
click at [358, 212] on div "**********" at bounding box center [386, 219] width 368 height 40
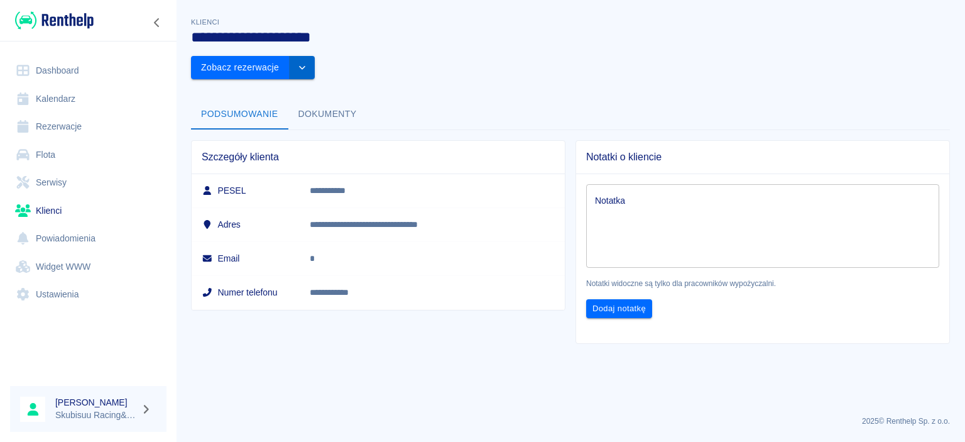
click at [315, 56] on button "drop-down" at bounding box center [302, 67] width 25 height 23
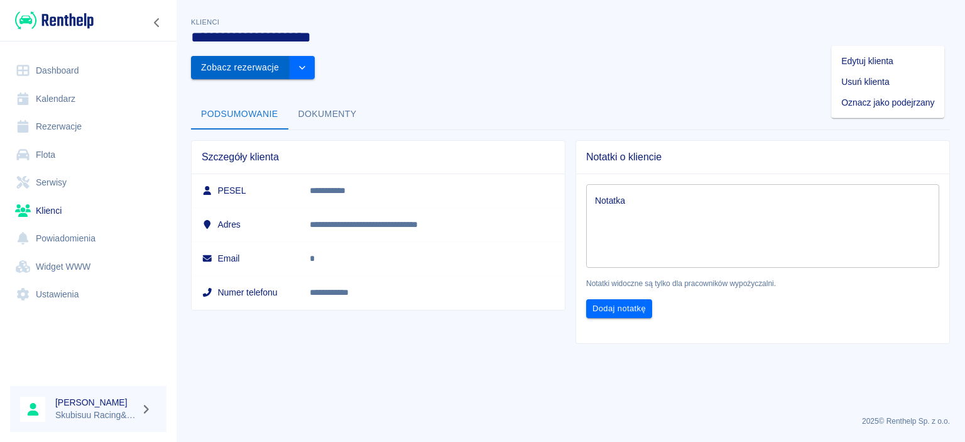
click at [290, 56] on button "Zobacz rezerwacje" at bounding box center [240, 67] width 99 height 23
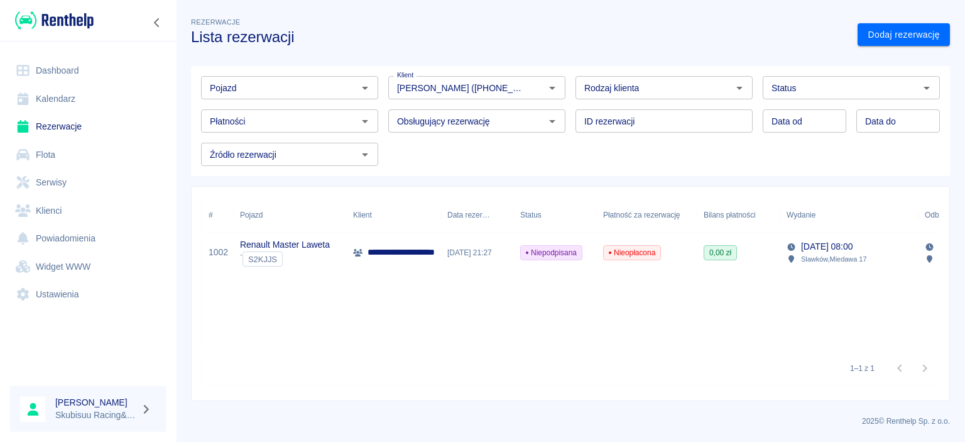
click at [550, 253] on span "Niepodpisana" at bounding box center [551, 252] width 61 height 11
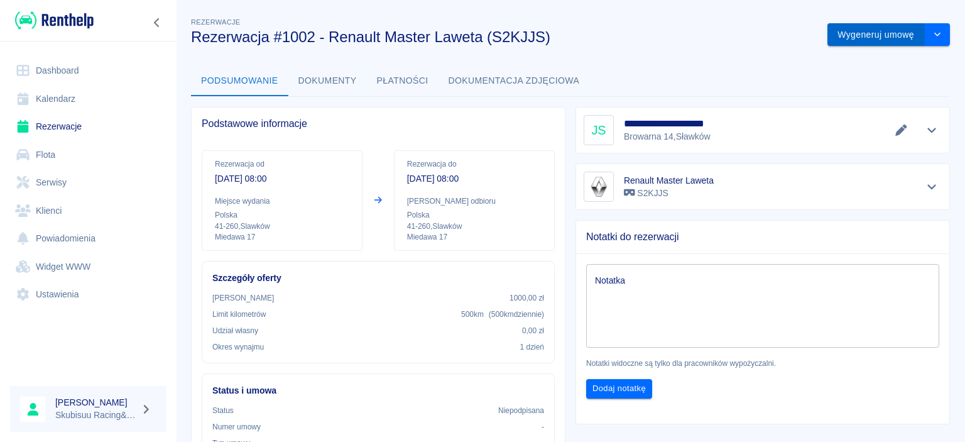
click at [858, 41] on button "Wygeneruj umowę" at bounding box center [875, 34] width 97 height 23
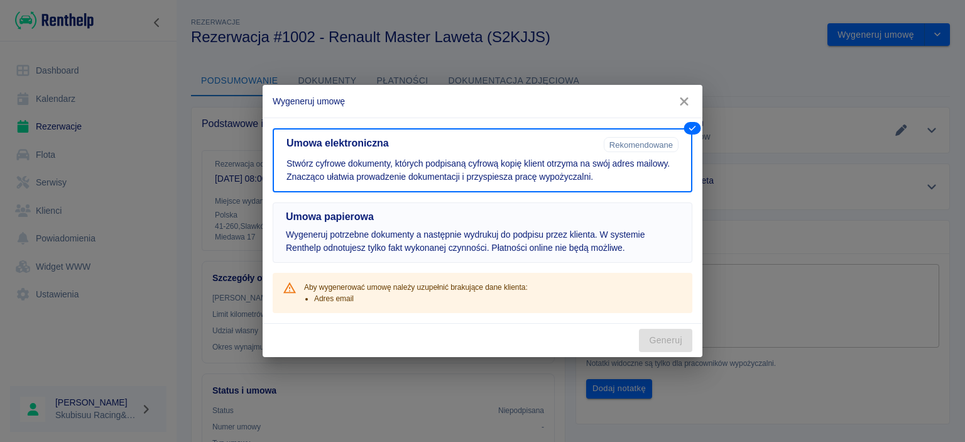
click at [537, 253] on p "Wygeneruj potrzebne dokumenty a następnie wydrukuj do podpisu przez klienta. W …" at bounding box center [482, 241] width 393 height 26
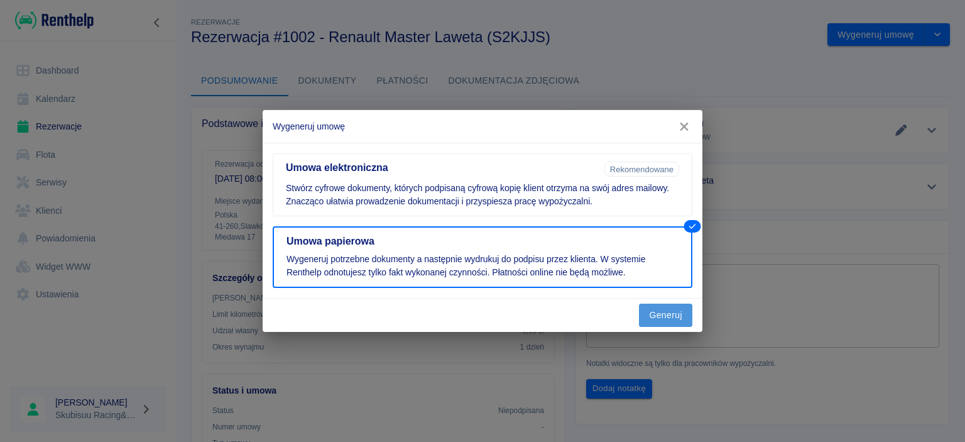
click at [670, 322] on button "Generuj" at bounding box center [665, 314] width 53 height 23
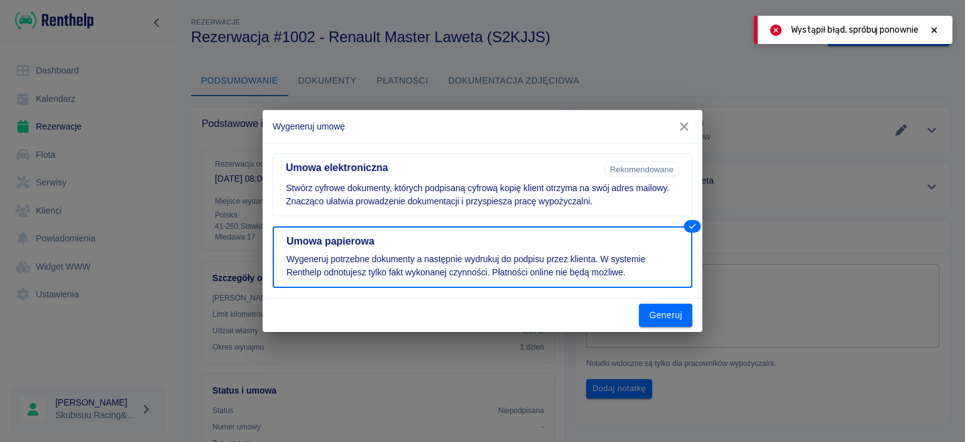
click at [694, 129] on button "button" at bounding box center [684, 126] width 26 height 23
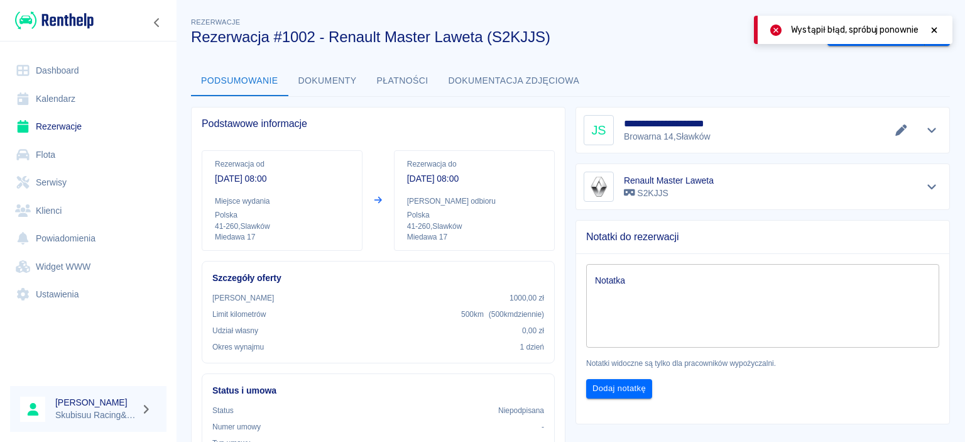
click at [360, 85] on button "Dokumenty" at bounding box center [327, 81] width 79 height 30
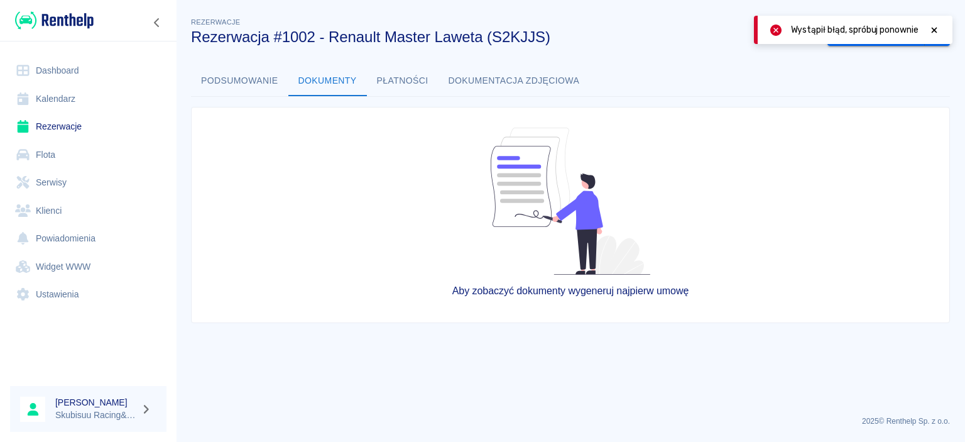
click at [384, 77] on button "Płatności" at bounding box center [403, 81] width 72 height 30
click at [494, 75] on button "Dokumentacja zdjęciowa" at bounding box center [514, 81] width 151 height 30
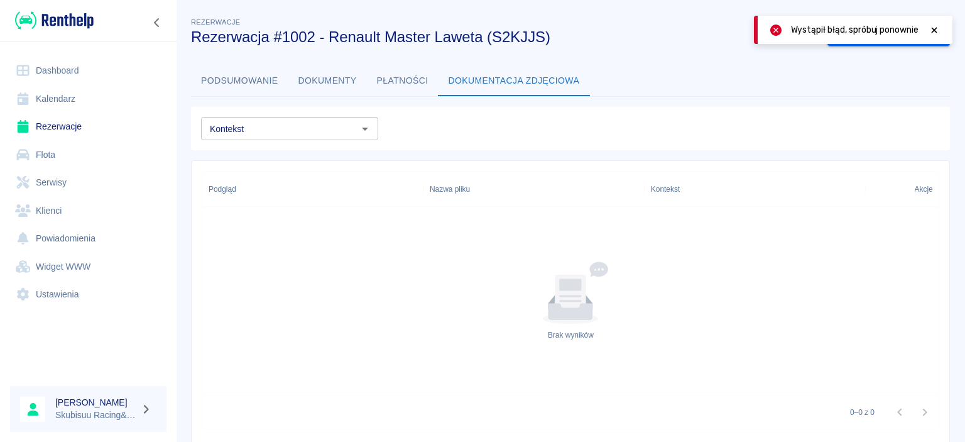
click at [212, 79] on button "Podsumowanie" at bounding box center [239, 81] width 97 height 30
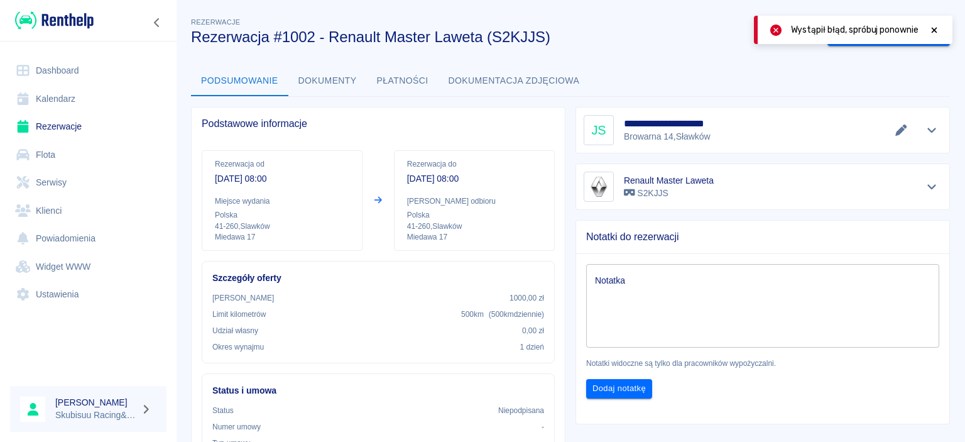
click at [55, 207] on link "Klienci" at bounding box center [88, 211] width 156 height 28
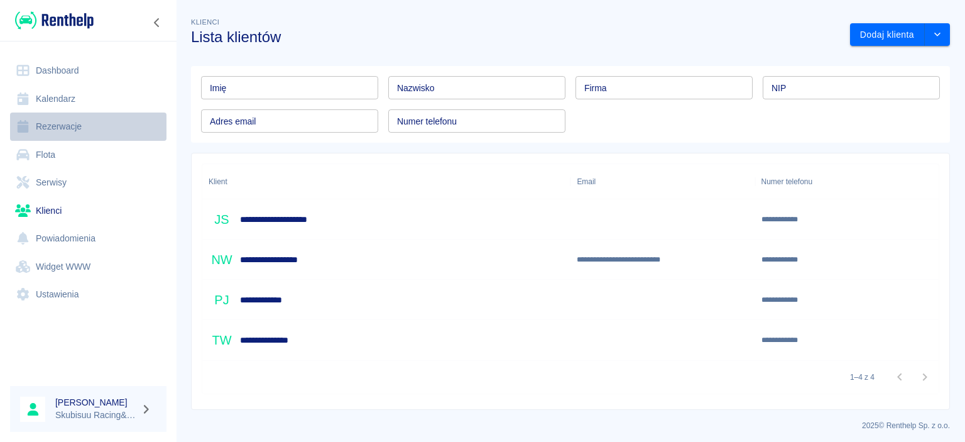
click at [67, 122] on link "Rezerwacje" at bounding box center [88, 126] width 156 height 28
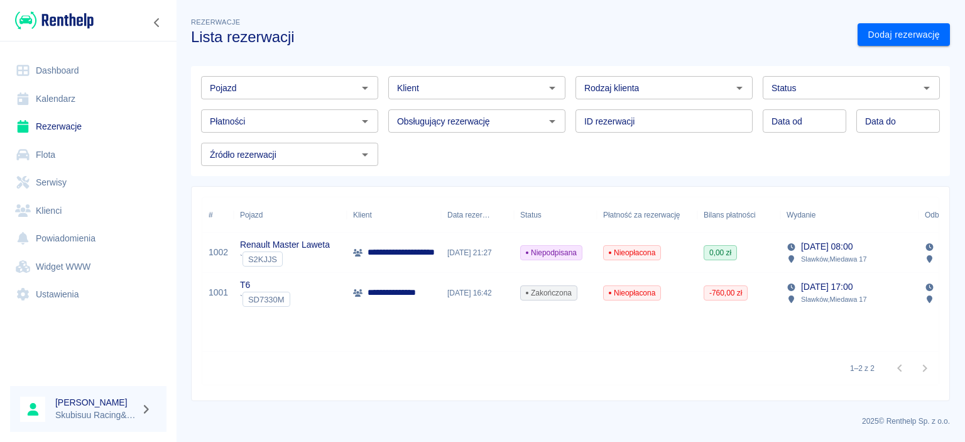
click at [683, 255] on div "Nieopłacona" at bounding box center [647, 252] width 101 height 40
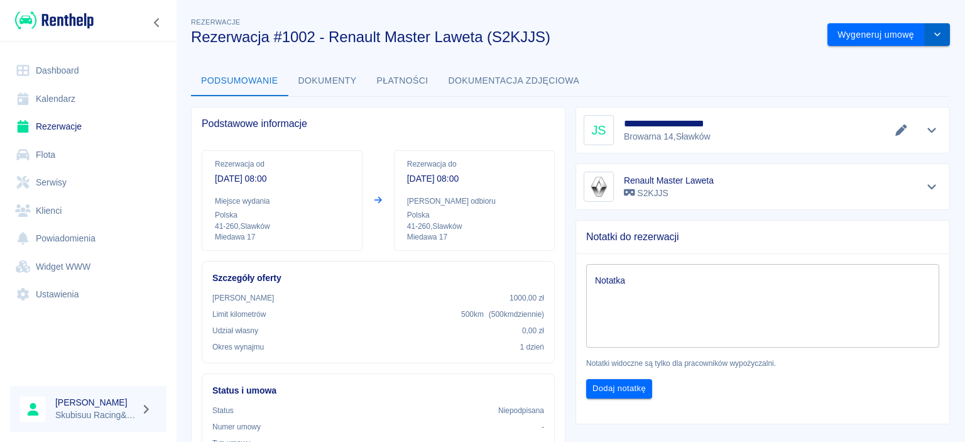
click at [931, 31] on button "drop-down" at bounding box center [937, 34] width 25 height 23
click at [880, 103] on li "Anuluj rezerwację" at bounding box center [889, 102] width 102 height 21
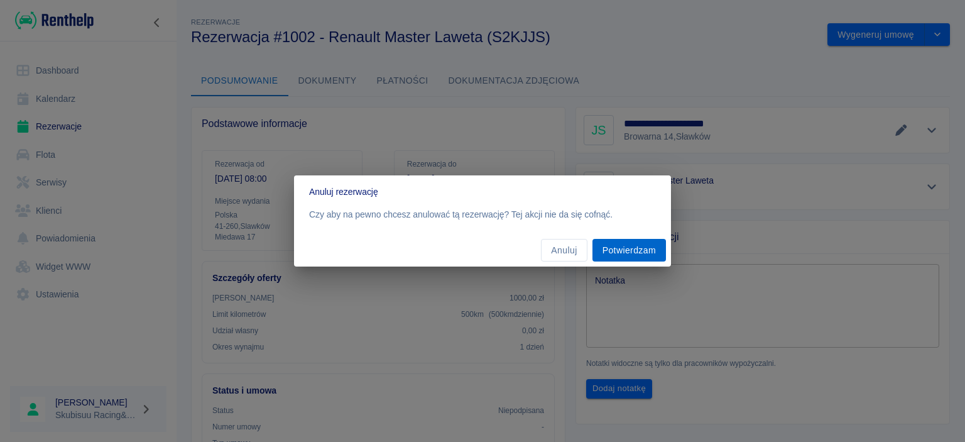
click at [598, 249] on button "Potwierdzam" at bounding box center [630, 250] width 74 height 23
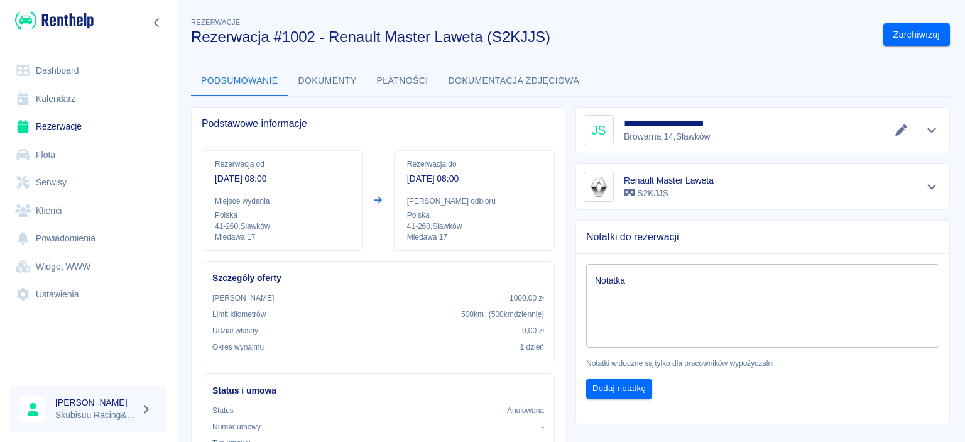
click at [70, 128] on link "Rezerwacje" at bounding box center [88, 126] width 156 height 28
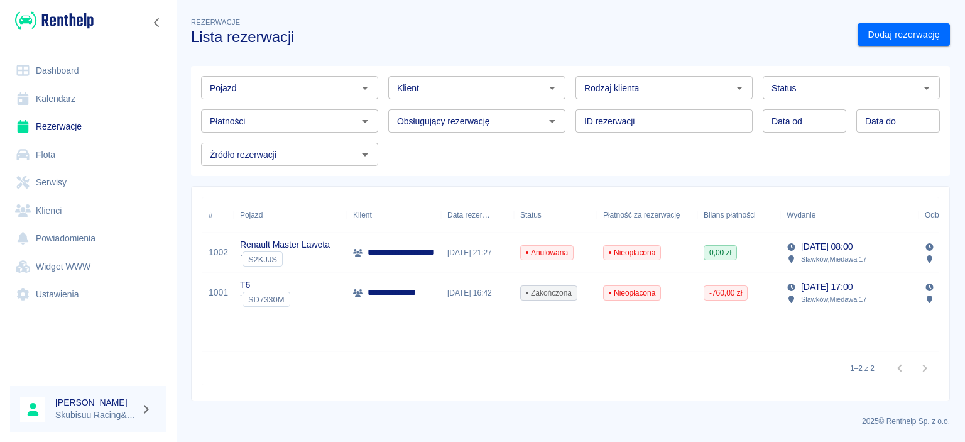
click at [74, 205] on link "Klienci" at bounding box center [88, 211] width 156 height 28
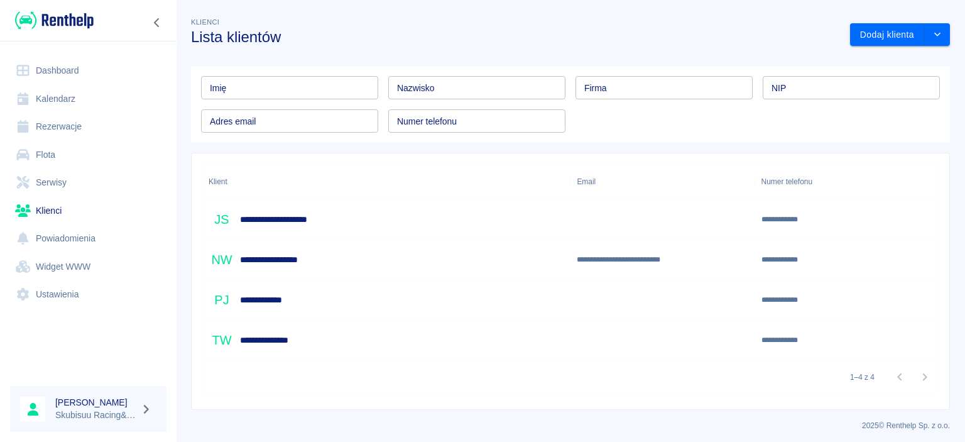
click at [369, 212] on div "**********" at bounding box center [386, 219] width 368 height 40
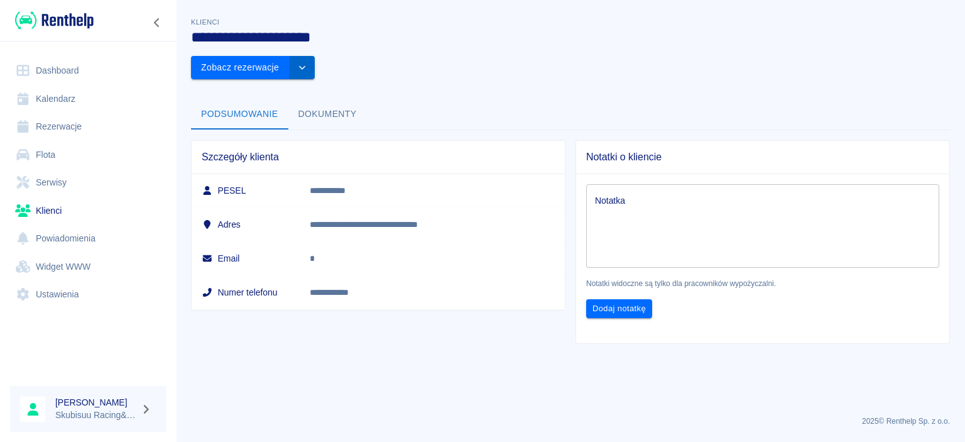
click at [315, 56] on button "drop-down" at bounding box center [302, 67] width 25 height 23
click at [792, 57] on div "**********" at bounding box center [570, 174] width 789 height 339
click at [46, 122] on link "Rezerwacje" at bounding box center [88, 126] width 156 height 28
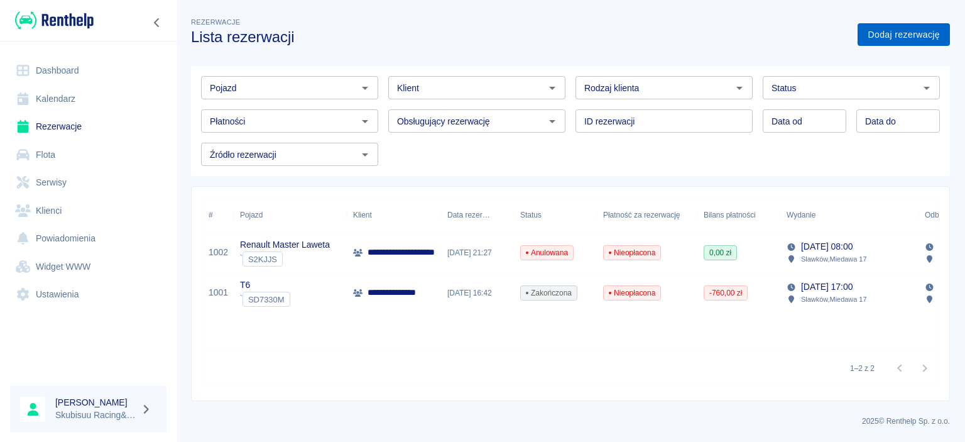
click at [905, 39] on link "Dodaj rezerwację" at bounding box center [904, 34] width 92 height 23
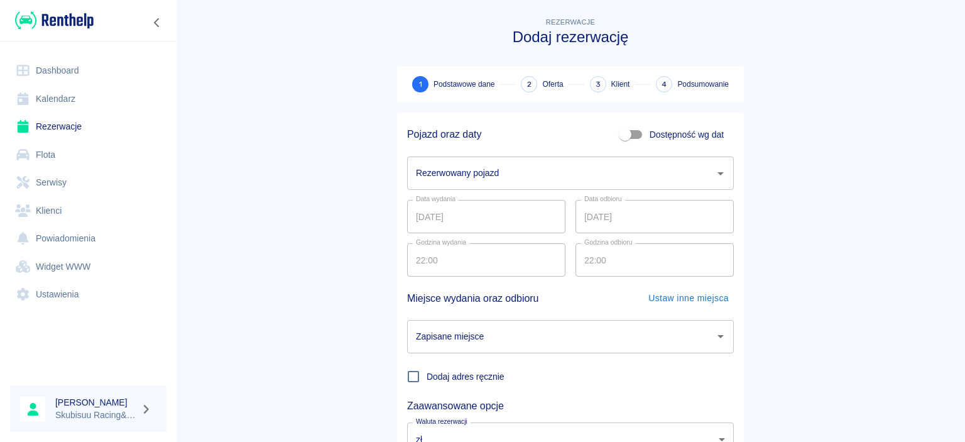
click at [534, 174] on input "Rezerwowany pojazd" at bounding box center [561, 173] width 297 height 22
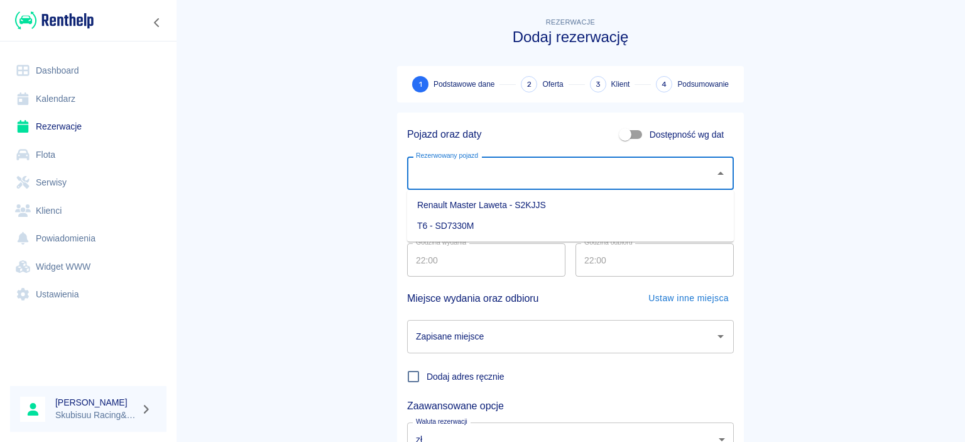
click at [494, 210] on li "Renault Master Laweta - S2KJJS" at bounding box center [570, 205] width 327 height 21
type input "Renault Master Laweta - S2KJJS"
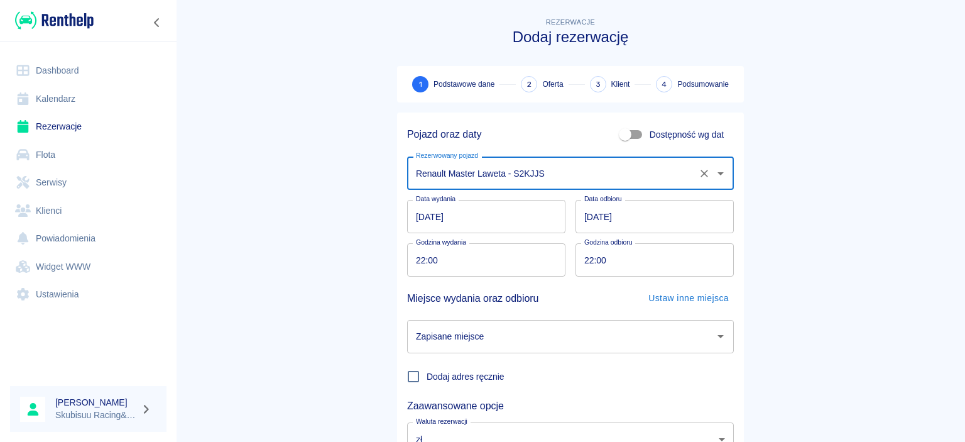
click at [508, 225] on input "16.08.2025" at bounding box center [486, 216] width 158 height 33
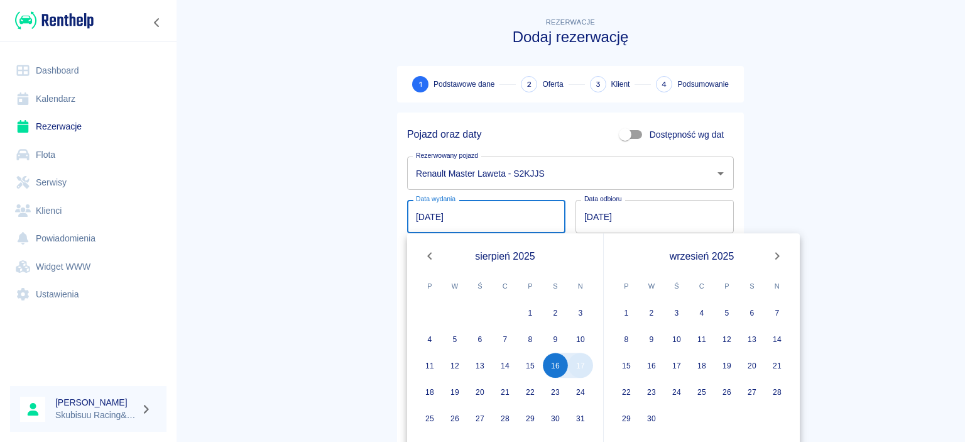
click at [581, 363] on button "17" at bounding box center [580, 364] width 25 height 25
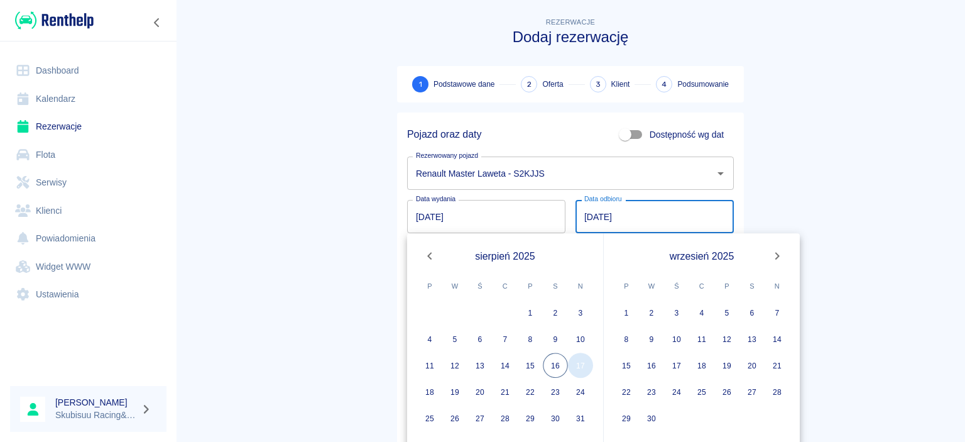
type input "17.08.2025"
click at [433, 388] on button "18" at bounding box center [429, 391] width 25 height 25
type input "18.08.2025"
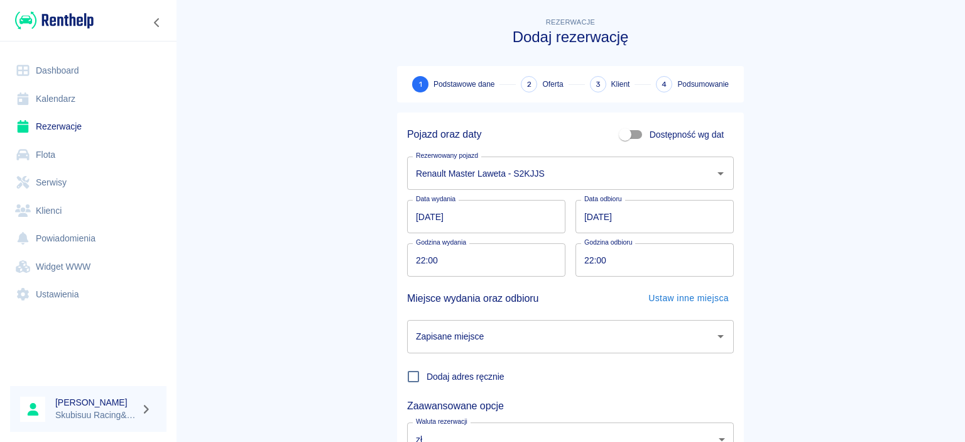
click at [484, 259] on input "22:00" at bounding box center [482, 259] width 150 height 33
type input "08:00"
click at [366, 367] on main "Rezerwacje Dodaj rezerwację 1 Podstawowe dane 2 Oferta 3 Klient 4 Podsumowanie …" at bounding box center [570, 262] width 789 height 494
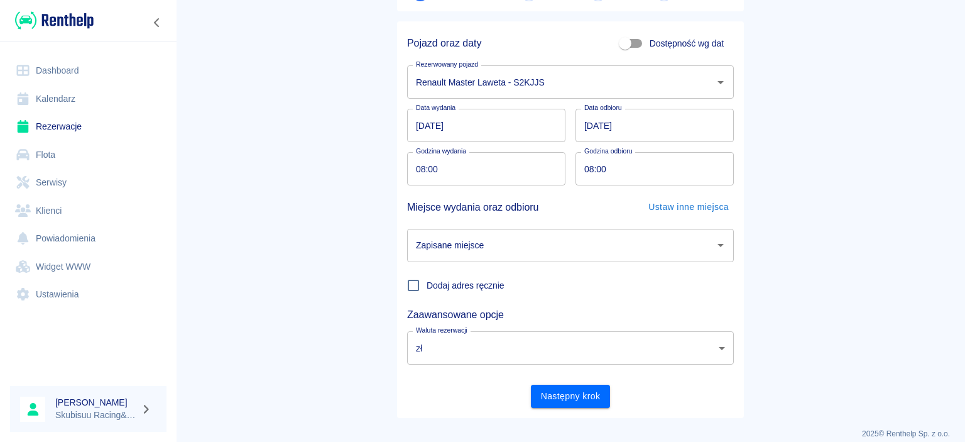
scroll to position [104, 0]
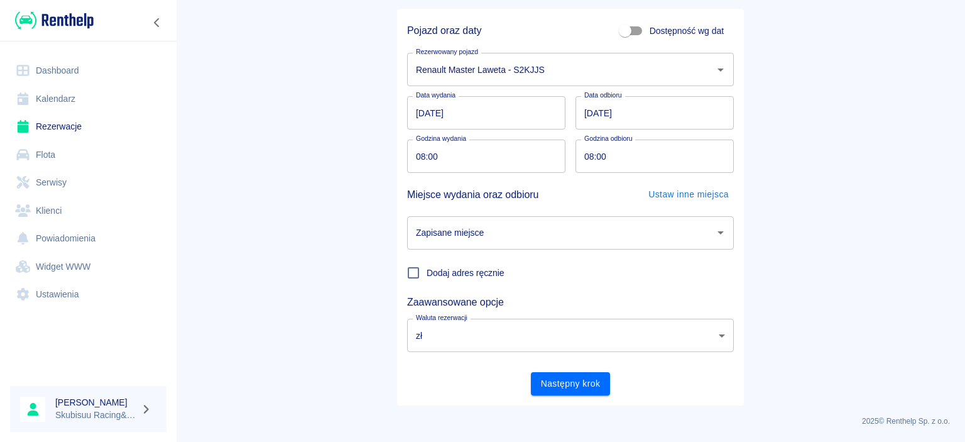
click at [487, 238] on input "Zapisane miejsce" at bounding box center [561, 233] width 297 height 22
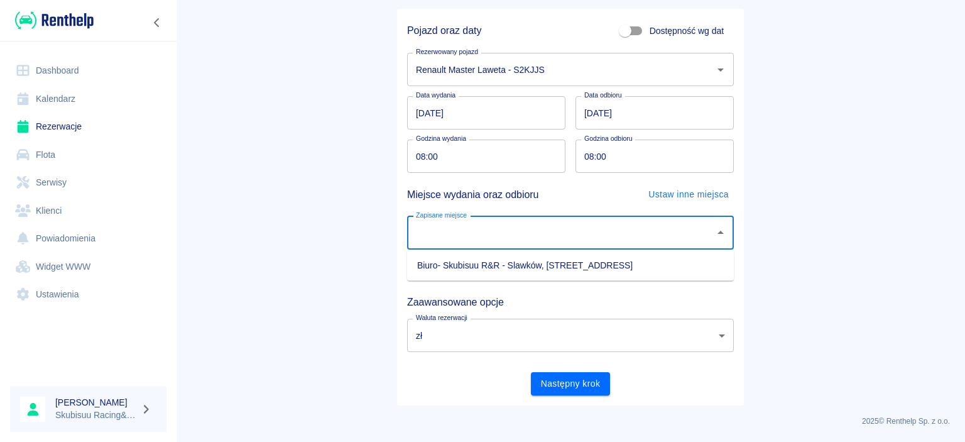
click at [489, 266] on li "Biuro- Skubisuu R&R - Slawków, Miedawa 17" at bounding box center [570, 265] width 327 height 21
type input "Biuro- Skubisuu R&R - Slawków, Miedawa 17"
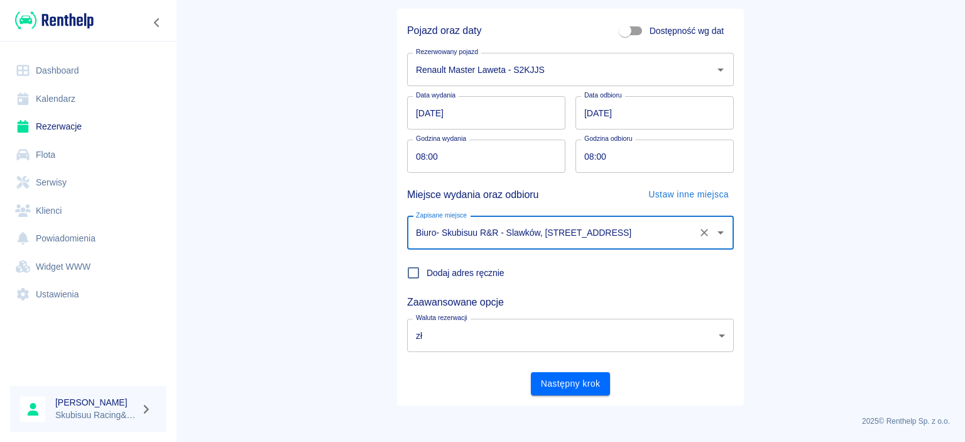
click at [444, 336] on body "Używamy plików Cookies, by zapewnić Ci najlepsze możliwe doświadczenie. Aby dow…" at bounding box center [482, 221] width 965 height 442
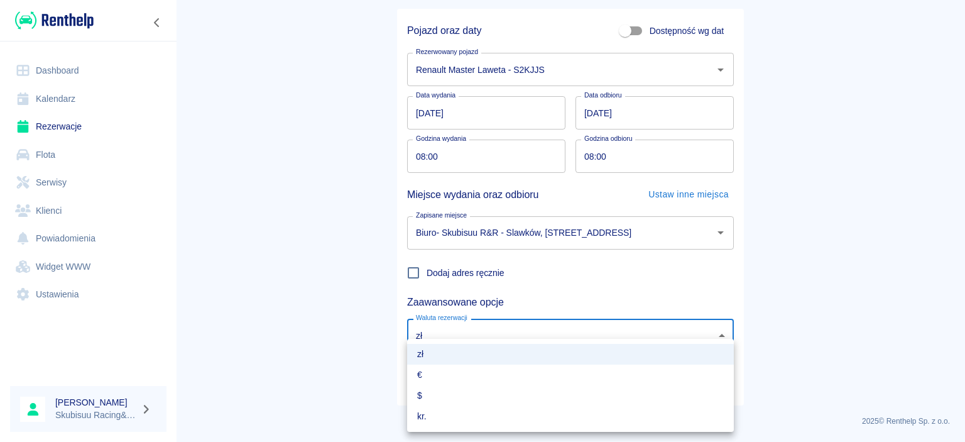
click at [444, 338] on div at bounding box center [482, 221] width 965 height 442
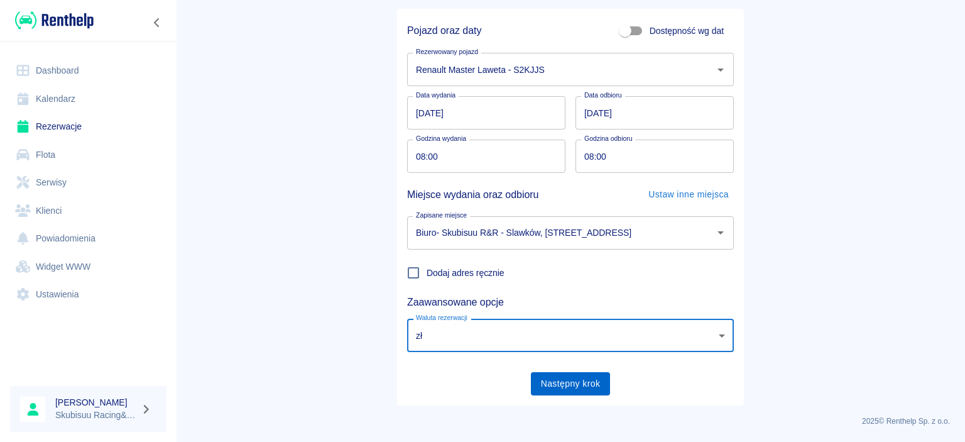
click at [581, 376] on button "Następny krok" at bounding box center [571, 383] width 80 height 23
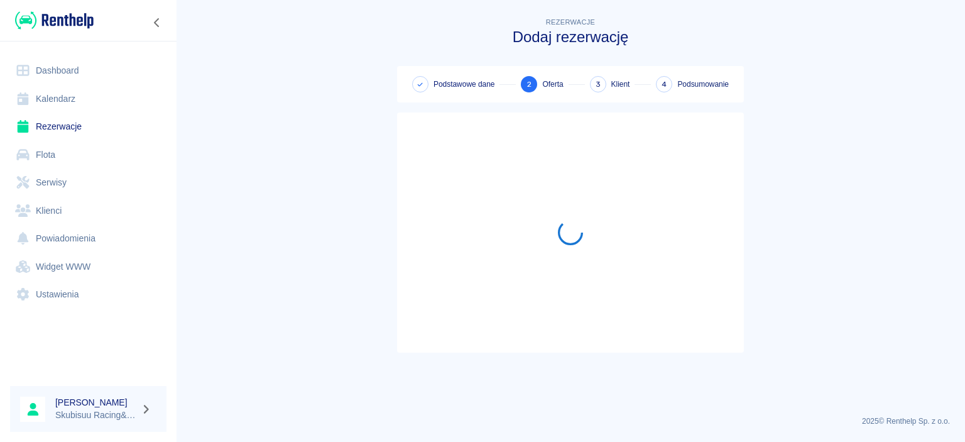
scroll to position [0, 0]
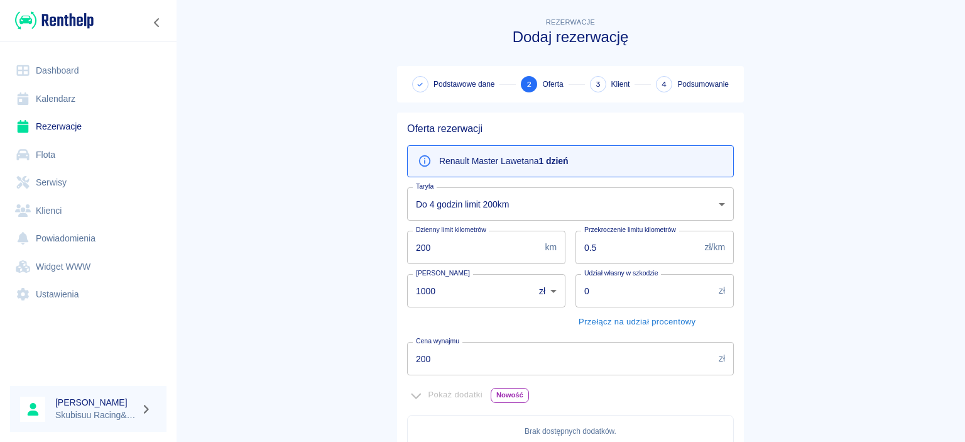
click at [520, 212] on body "Używamy plików Cookies, by zapewnić Ci najlepsze możliwe doświadczenie. Aby dow…" at bounding box center [482, 221] width 965 height 442
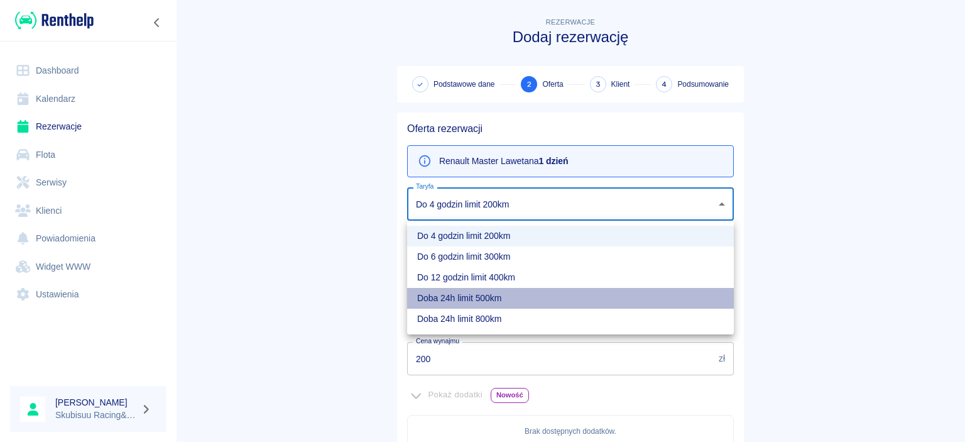
click at [484, 299] on li "Doba 24h limit 500km" at bounding box center [570, 298] width 327 height 21
type input "86567e22-161d-4bbb-badb-9861eccfe2ef"
type input "500"
type input "0"
type input "350"
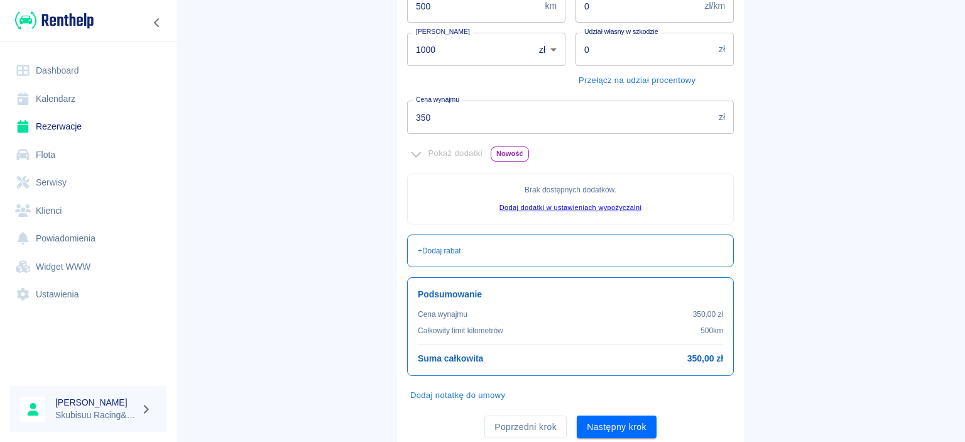
scroll to position [283, 0]
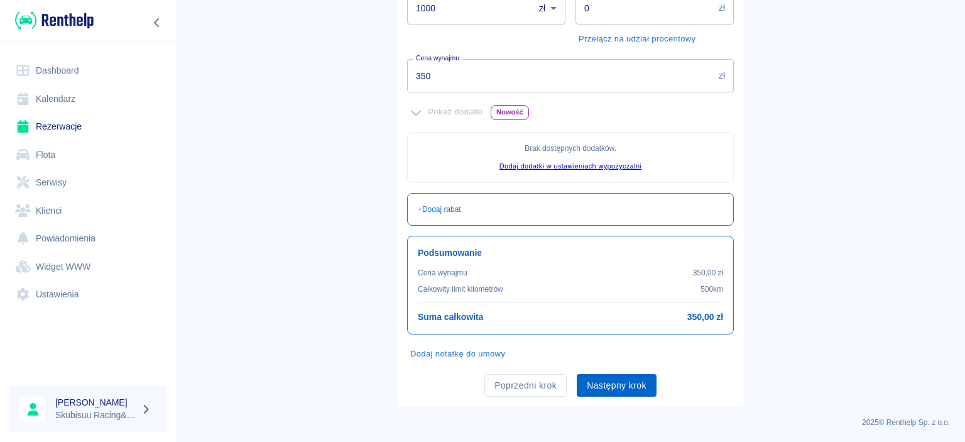
click at [628, 383] on button "Następny krok" at bounding box center [617, 385] width 80 height 23
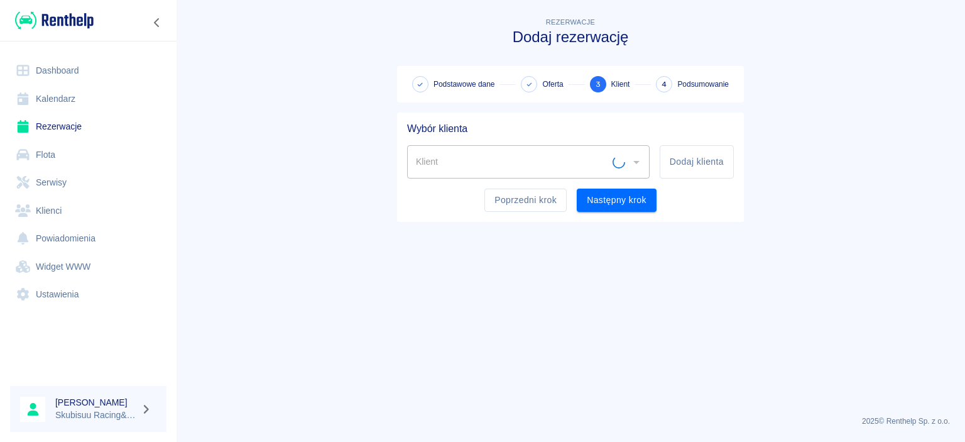
scroll to position [0, 0]
click at [538, 168] on input "Klient" at bounding box center [519, 162] width 212 height 22
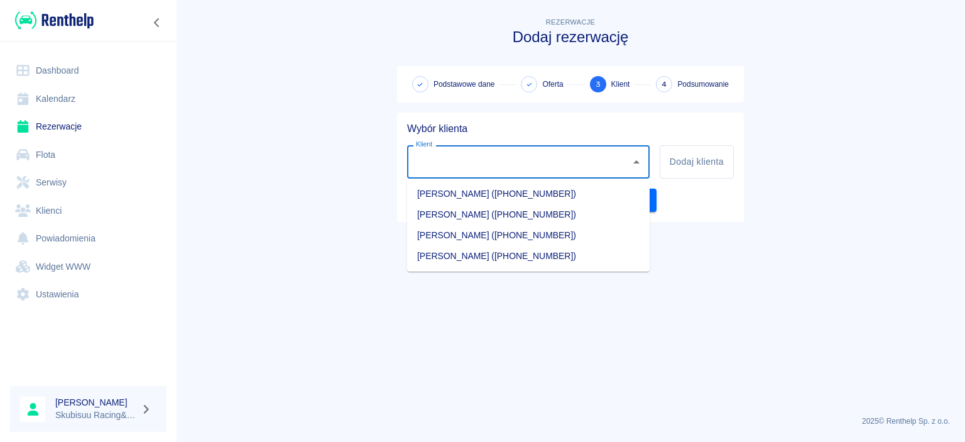
click at [520, 195] on li "Jakub Szczepankiewicz (+48504049683)" at bounding box center [528, 193] width 243 height 21
type input "Jakub Szczepankiewicz (+48504049683)"
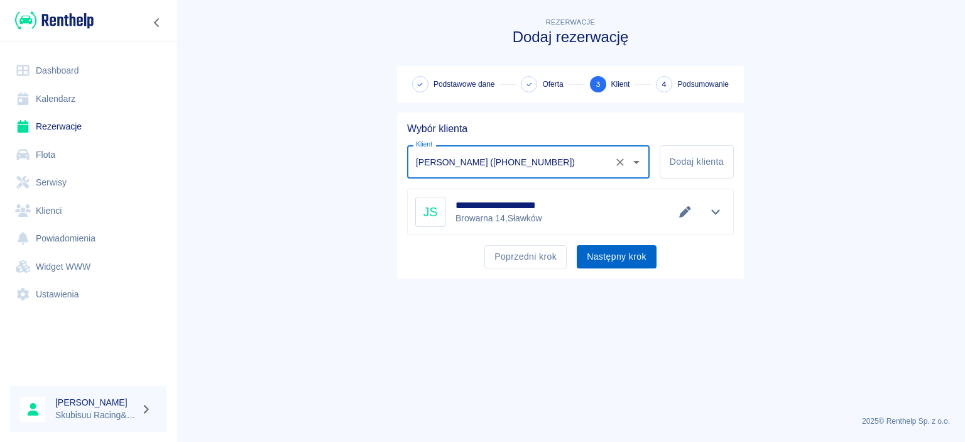
click at [613, 256] on button "Następny krok" at bounding box center [617, 256] width 80 height 23
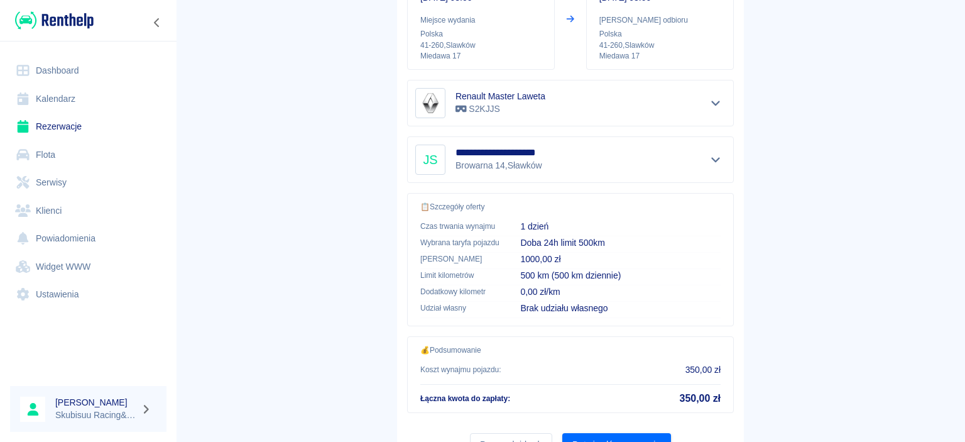
scroll to position [234, 0]
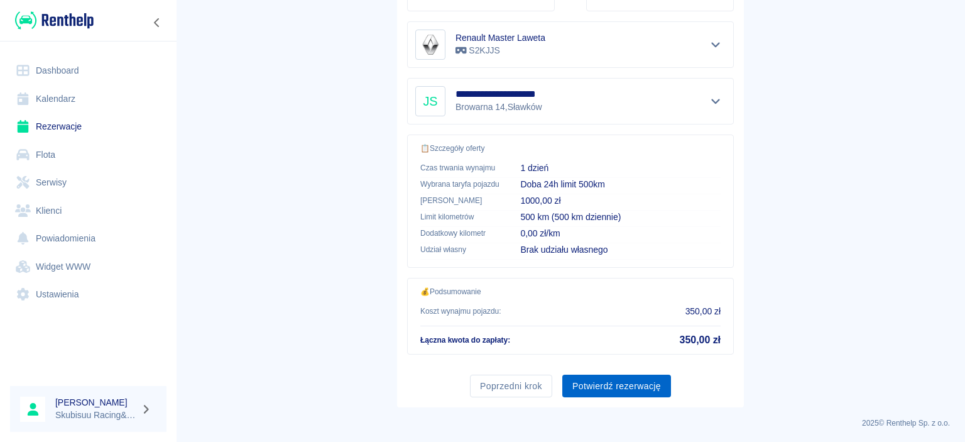
click at [598, 380] on button "Potwierdź rezerwację" at bounding box center [616, 385] width 109 height 23
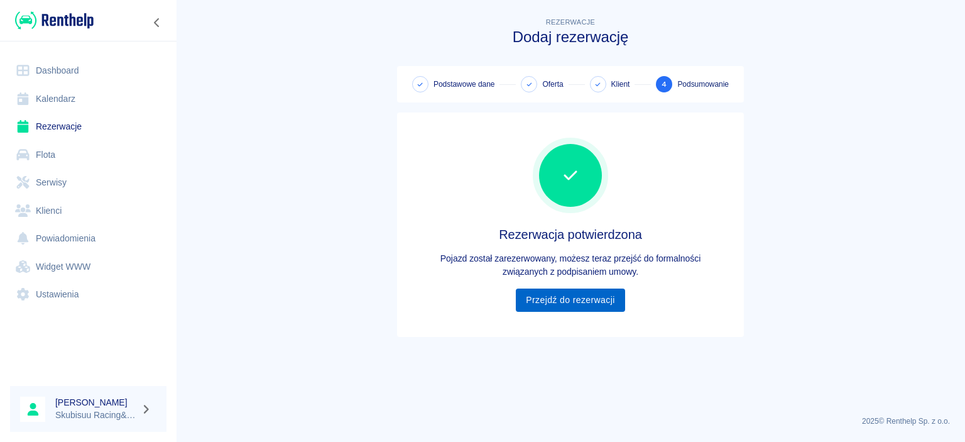
click at [587, 291] on link "Przejdź do rezerwacji" at bounding box center [570, 299] width 109 height 23
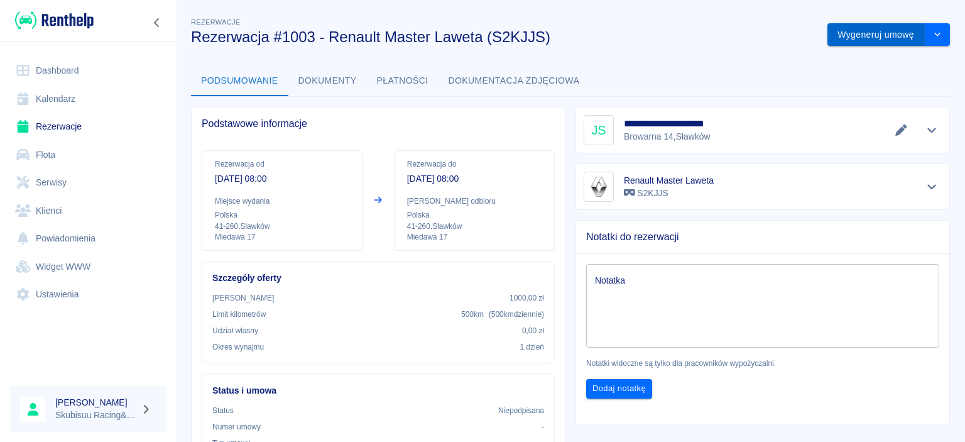
click at [901, 42] on button "Wygeneruj umowę" at bounding box center [875, 34] width 97 height 23
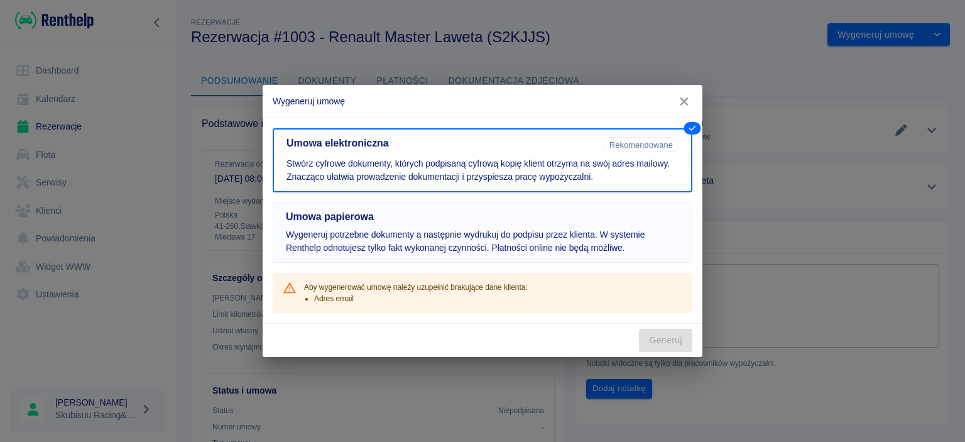
click at [516, 260] on button "Umowa papierowa Wygeneruj potrzebne dokumenty a następnie wydrukuj do podpisu p…" at bounding box center [483, 232] width 420 height 60
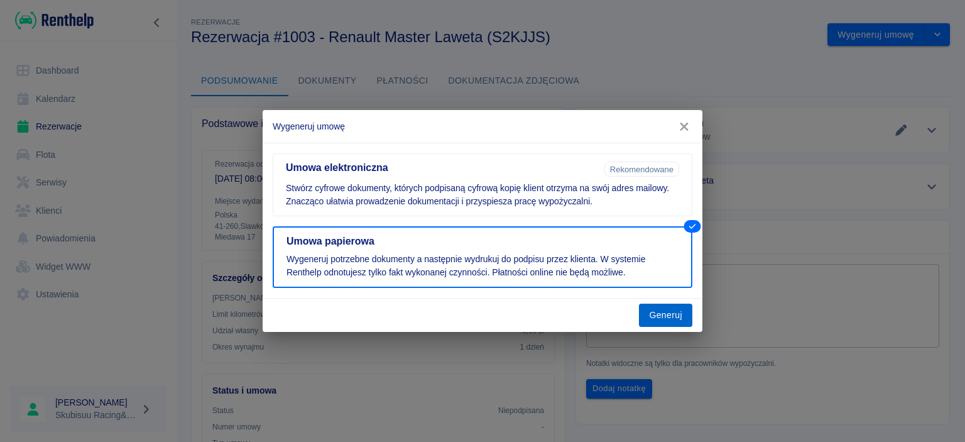
click at [669, 316] on button "Generuj" at bounding box center [665, 314] width 53 height 23
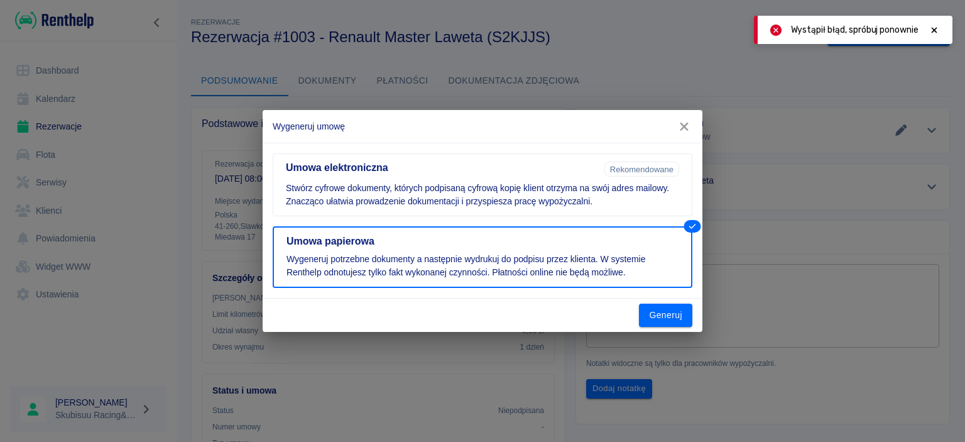
click at [939, 39] on div "Wystąpił błąd, spróbuj ponownie" at bounding box center [853, 30] width 199 height 28
click at [936, 29] on icon at bounding box center [934, 30] width 11 height 9
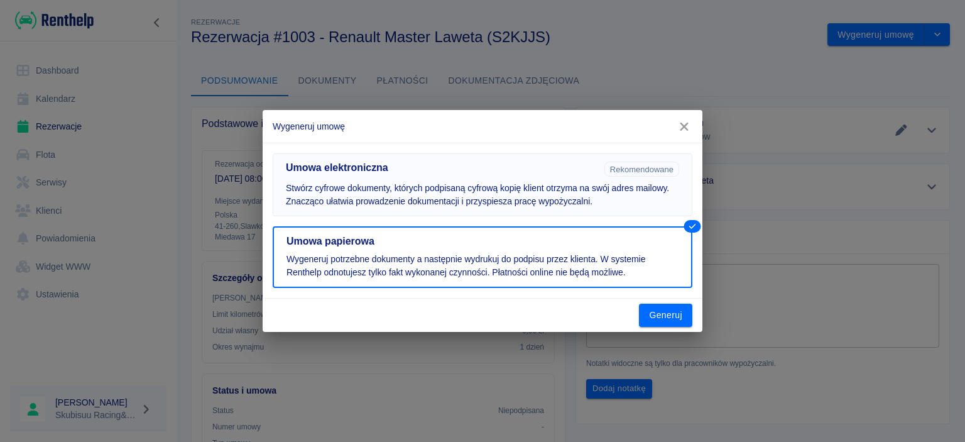
click at [577, 202] on p "Stwórz cyfrowe dokumenty, których podpisaną cyfrową kopię klient otrzyma na swó…" at bounding box center [482, 195] width 393 height 26
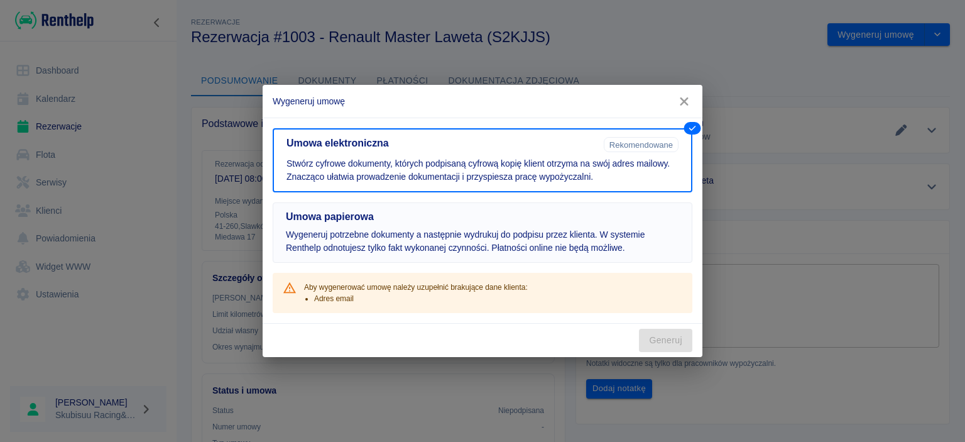
click at [400, 221] on h5 "Umowa papierowa" at bounding box center [482, 216] width 393 height 13
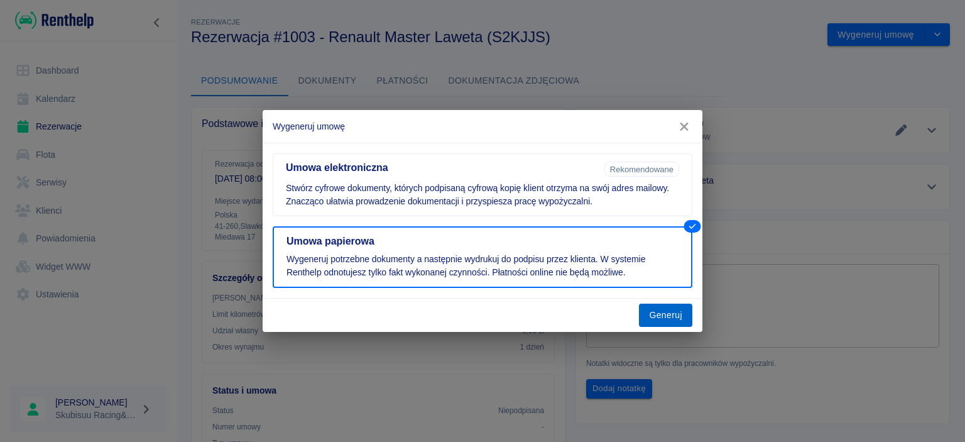
click at [670, 323] on button "Generuj" at bounding box center [665, 314] width 53 height 23
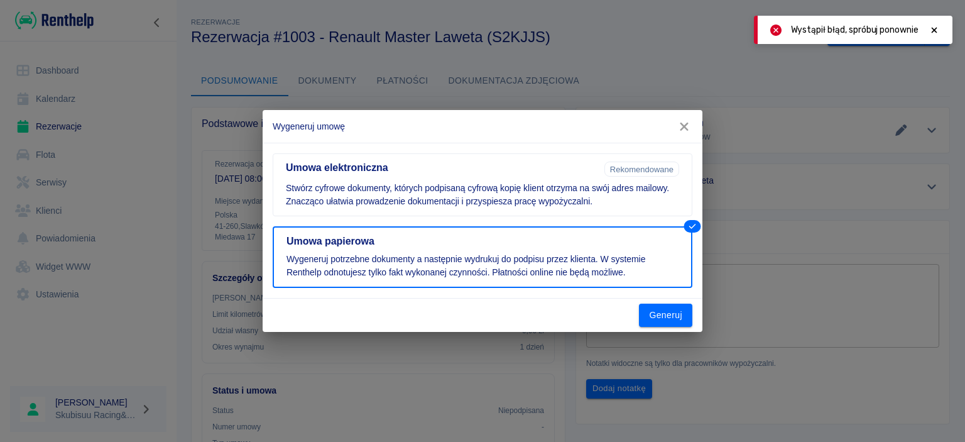
click at [756, 50] on div "Wygeneruj umowę Umowa elektroniczna Rekomendowane Stwórz cyfrowe dokumenty, któ…" at bounding box center [482, 221] width 965 height 442
click at [690, 122] on icon "button" at bounding box center [684, 126] width 16 height 13
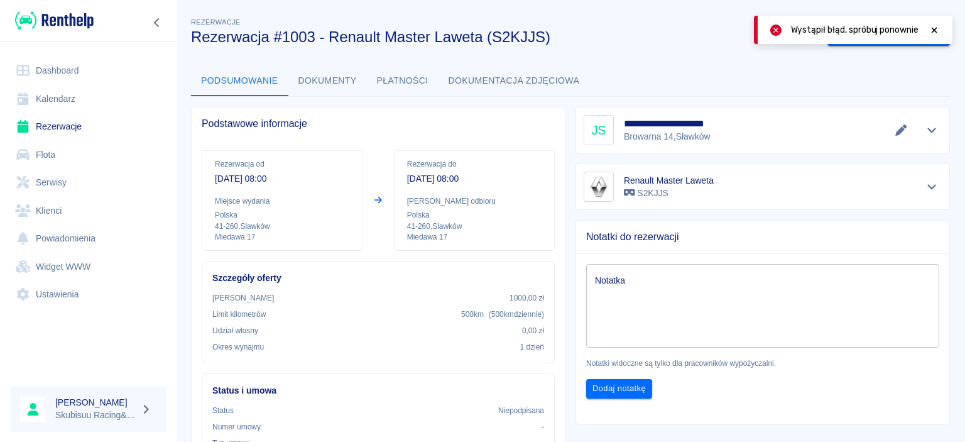
click at [49, 215] on link "Klienci" at bounding box center [88, 211] width 156 height 28
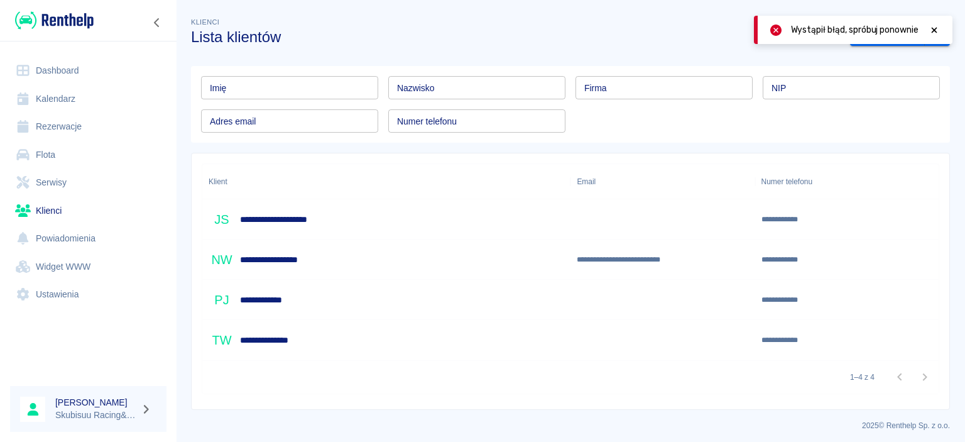
click at [83, 122] on link "Rezerwacje" at bounding box center [88, 126] width 156 height 28
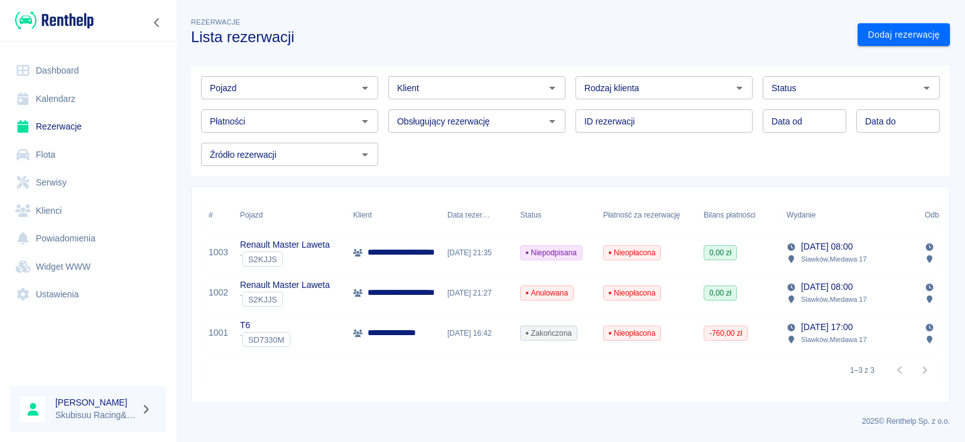
click at [659, 289] on span "Nieopłacona" at bounding box center [632, 292] width 57 height 11
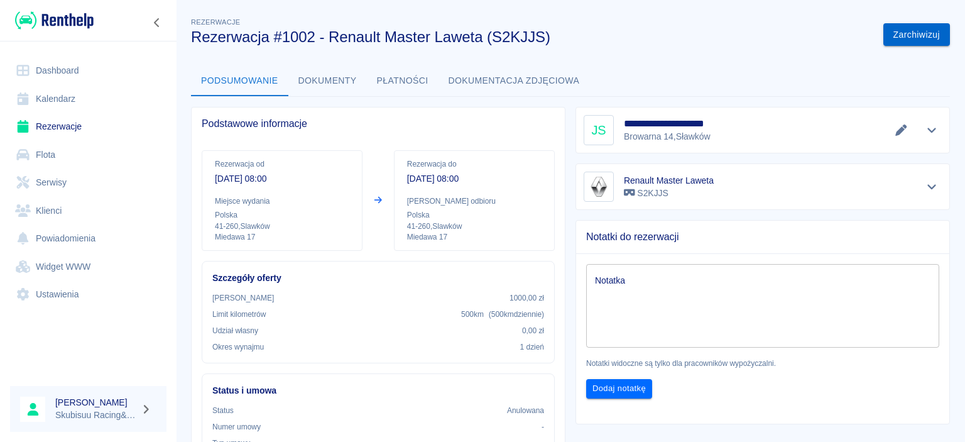
click at [905, 43] on button "Zarchiwizuj" at bounding box center [916, 34] width 67 height 23
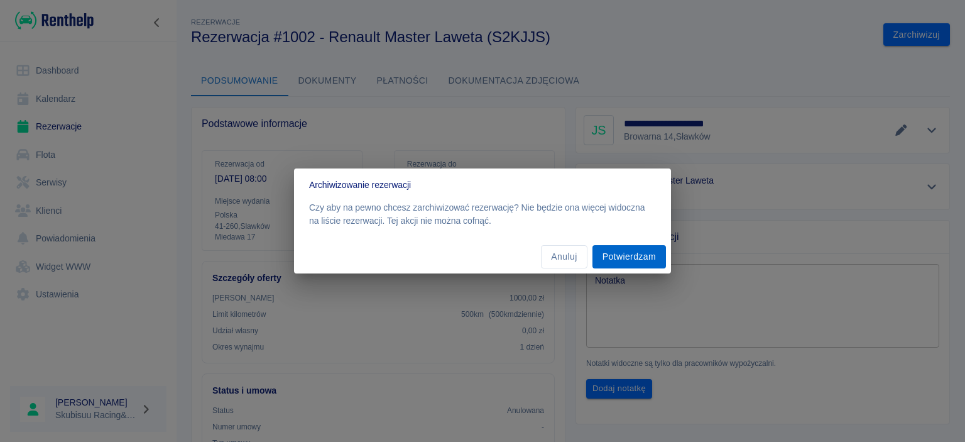
click at [604, 255] on button "Potwierdzam" at bounding box center [630, 256] width 74 height 23
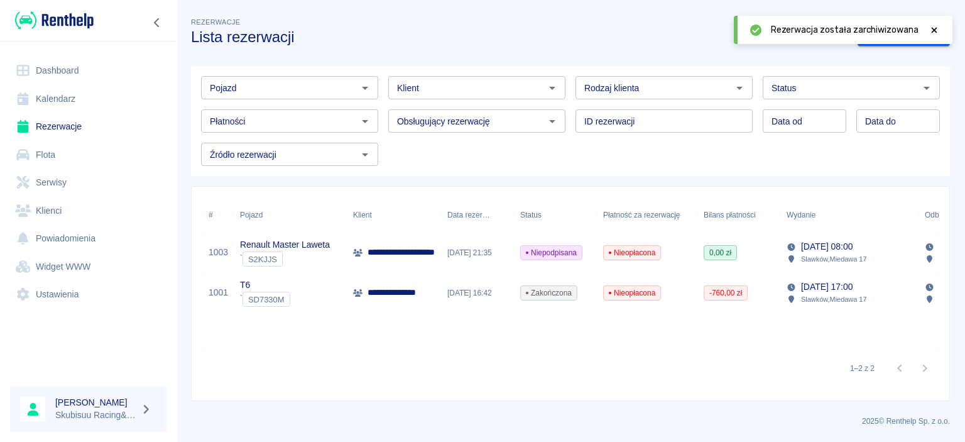
click at [323, 255] on div "` S2KJJS" at bounding box center [285, 258] width 90 height 15
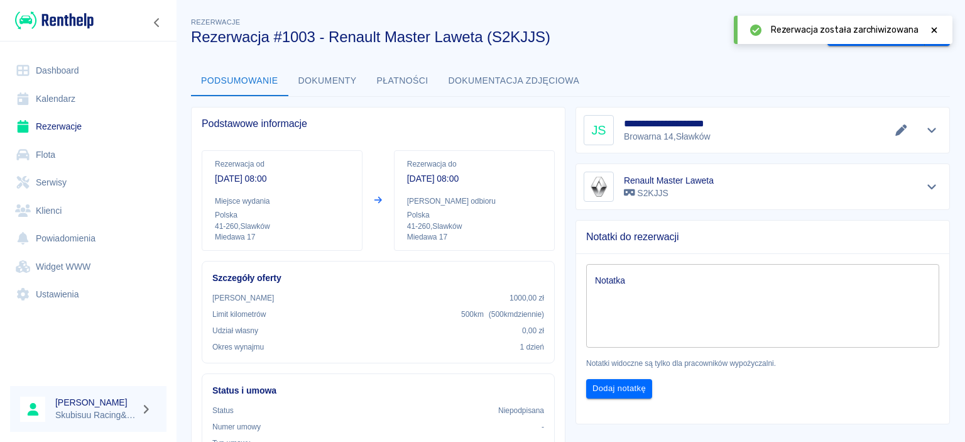
click at [391, 88] on button "Płatności" at bounding box center [403, 81] width 72 height 30
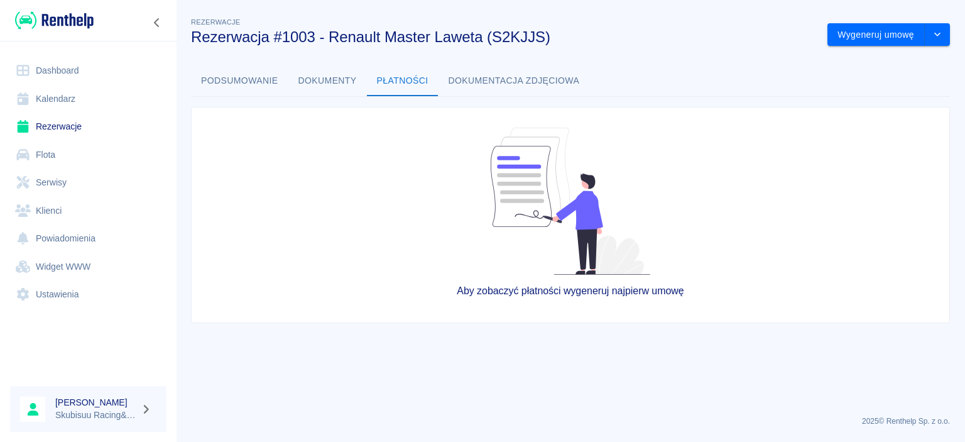
click at [494, 90] on button "Dokumentacja zdjęciowa" at bounding box center [514, 81] width 151 height 30
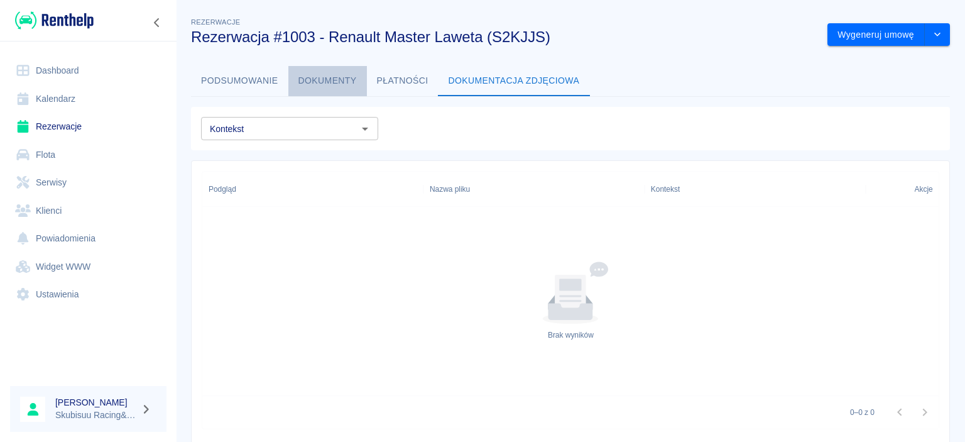
click at [349, 81] on button "Dokumenty" at bounding box center [327, 81] width 79 height 30
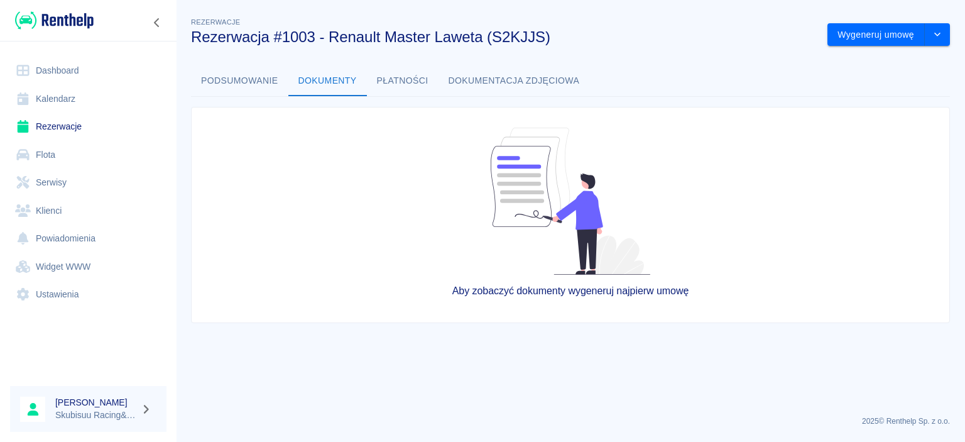
click at [264, 69] on button "Podsumowanie" at bounding box center [239, 81] width 97 height 30
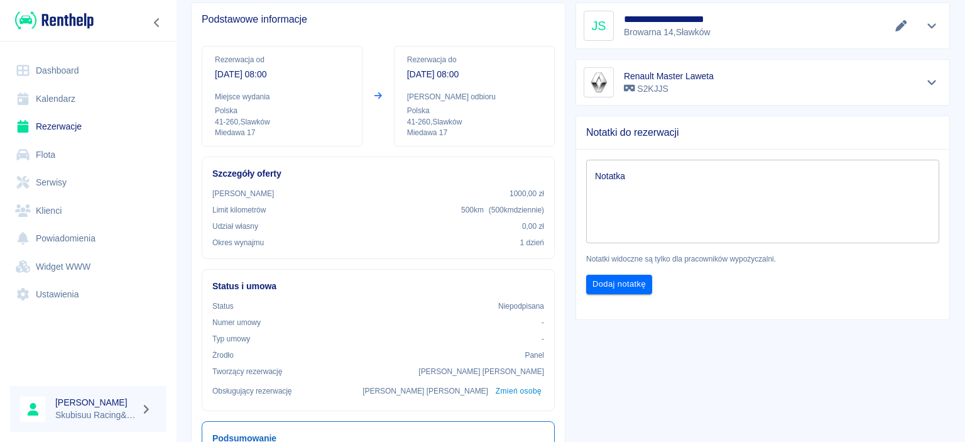
scroll to position [121, 0]
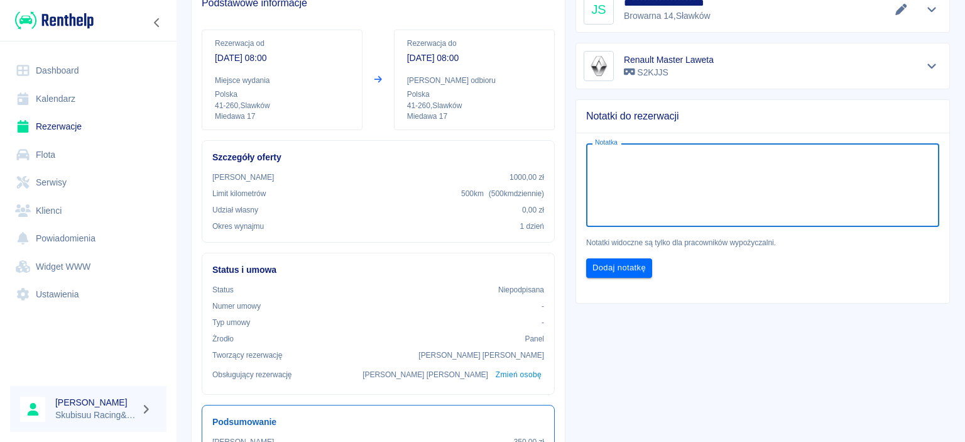
click at [760, 160] on textarea "Notatka" at bounding box center [763, 185] width 336 height 63
type textarea "...."
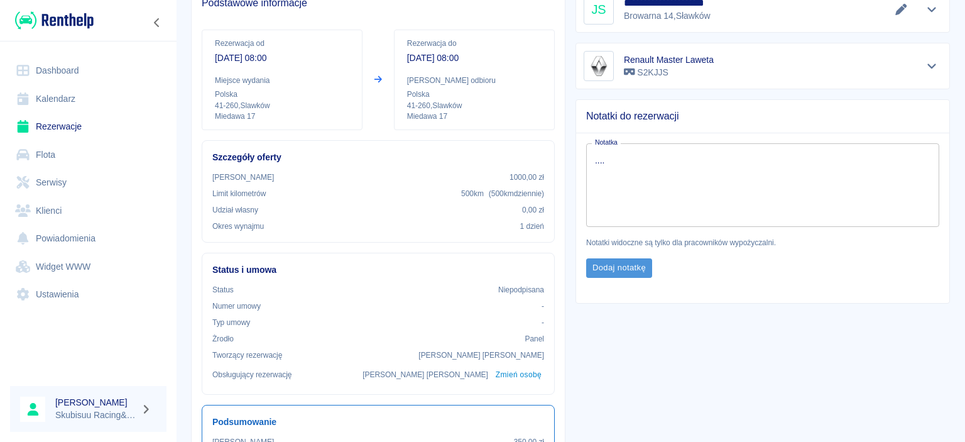
click at [625, 271] on button "Dodaj notatkę" at bounding box center [619, 267] width 66 height 19
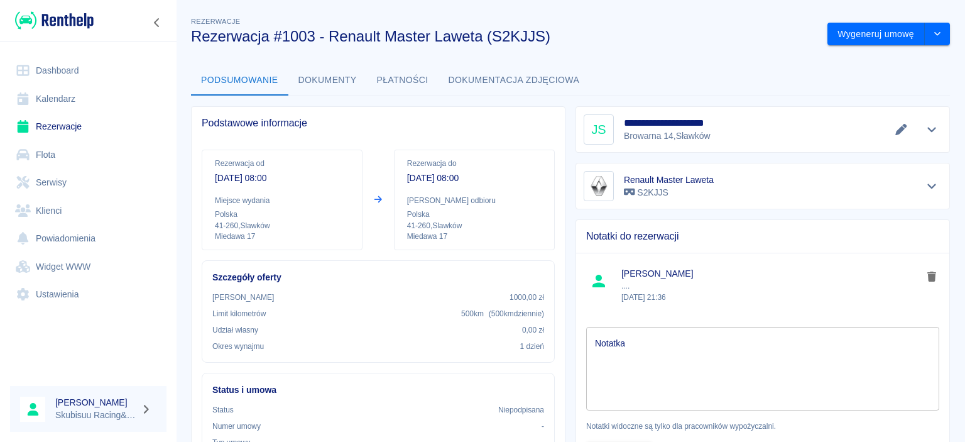
scroll to position [0, 0]
click at [874, 31] on button "Wygeneruj umowę" at bounding box center [875, 34] width 97 height 23
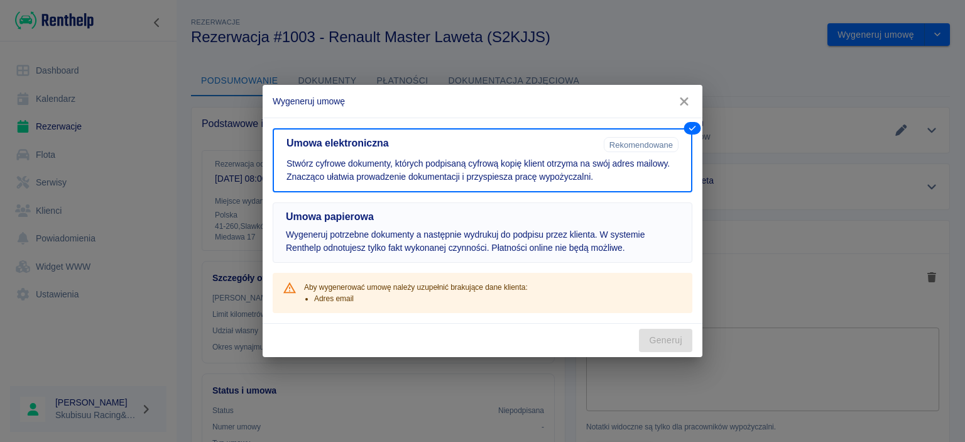
click at [406, 205] on button "Umowa papierowa Wygeneruj potrzebne dokumenty a następnie wydrukuj do podpisu p…" at bounding box center [483, 232] width 420 height 60
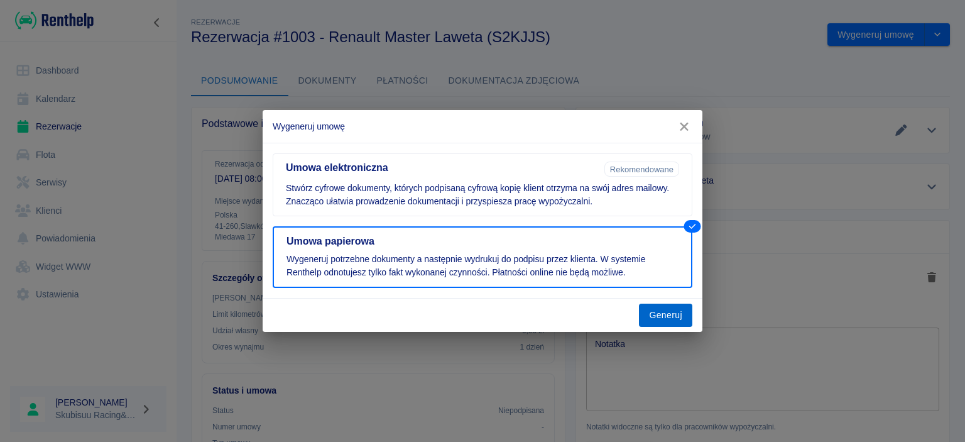
click at [647, 318] on button "Generuj" at bounding box center [665, 314] width 53 height 23
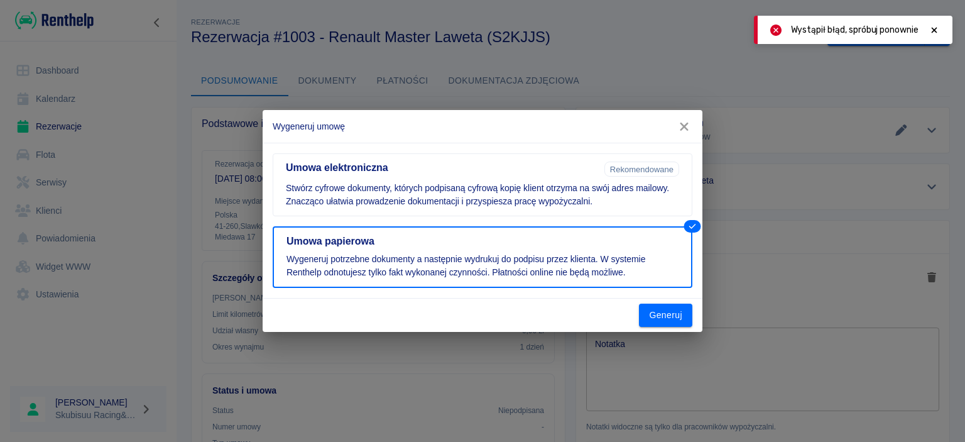
click at [689, 122] on icon "button" at bounding box center [684, 126] width 16 height 13
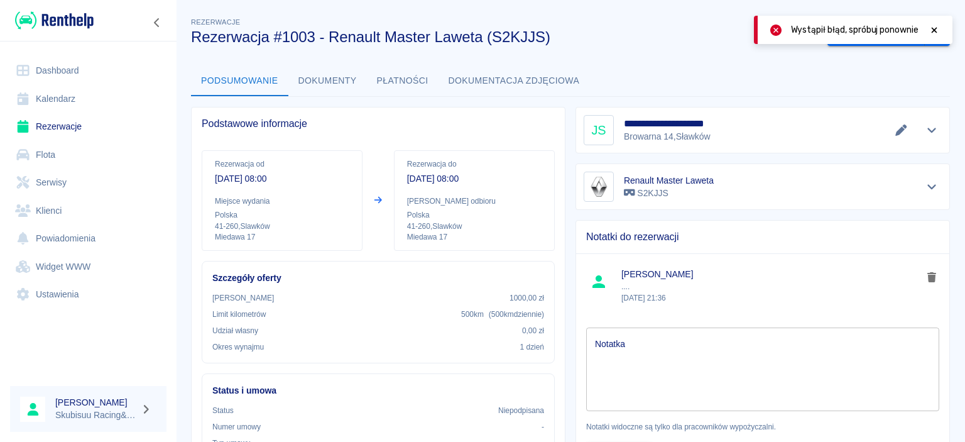
click at [931, 30] on icon at bounding box center [934, 30] width 11 height 9
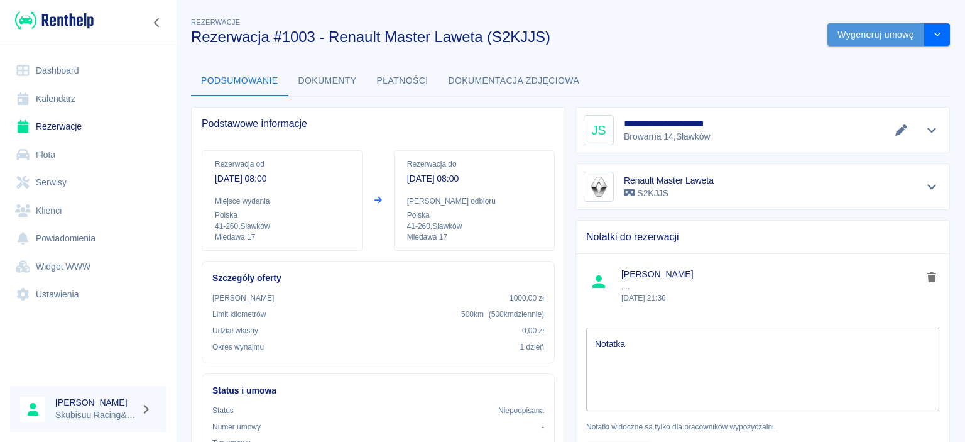
click at [885, 33] on button "Wygeneruj umowę" at bounding box center [875, 34] width 97 height 23
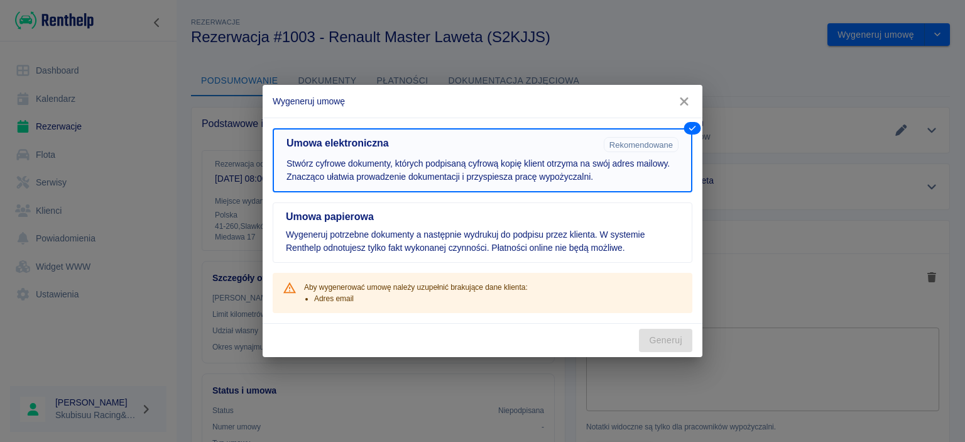
click at [533, 152] on div "Umowa elektroniczna" at bounding box center [439, 142] width 317 height 20
click at [682, 97] on icon "button" at bounding box center [684, 101] width 16 height 13
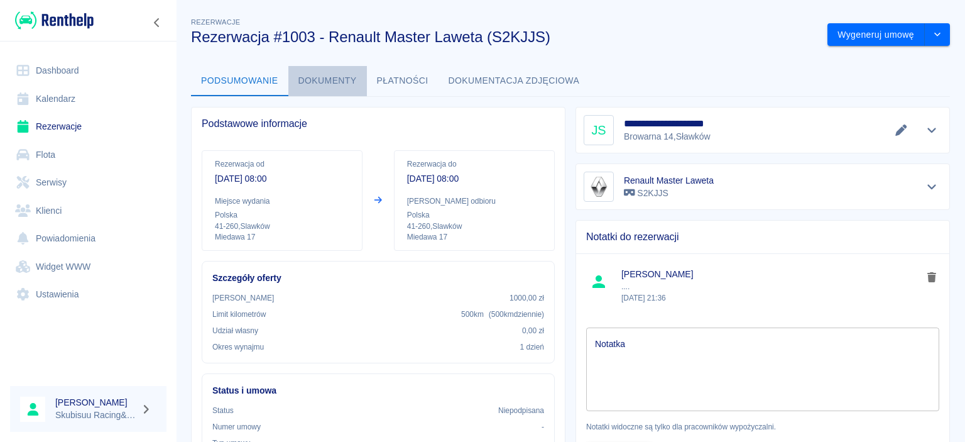
click at [349, 91] on button "Dokumenty" at bounding box center [327, 81] width 79 height 30
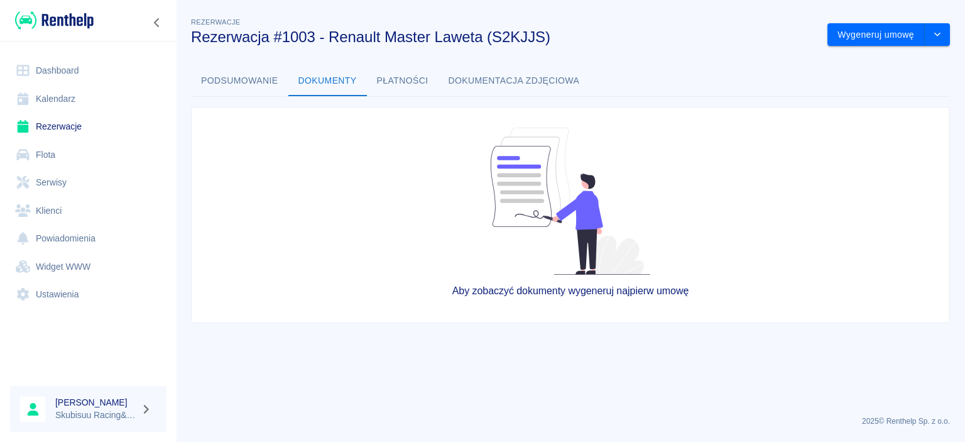
click at [386, 80] on button "Płatności" at bounding box center [403, 81] width 72 height 30
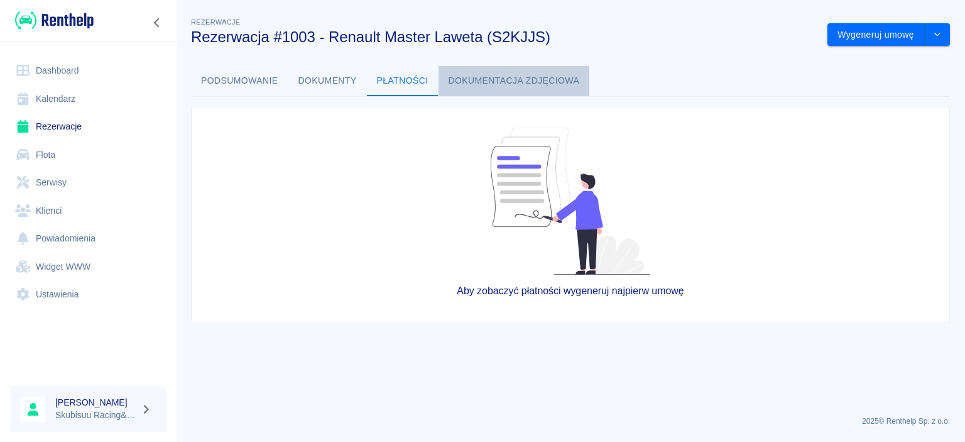
click at [501, 84] on button "Dokumentacja zdjęciowa" at bounding box center [514, 81] width 151 height 30
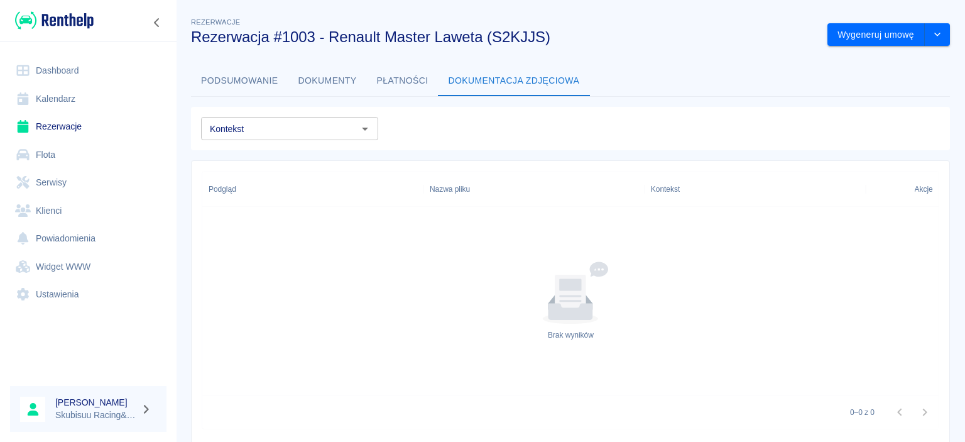
click at [356, 134] on div at bounding box center [364, 129] width 16 height 18
click at [359, 128] on icon "Otwórz" at bounding box center [365, 128] width 15 height 15
click at [352, 74] on button "Dokumenty" at bounding box center [327, 81] width 79 height 30
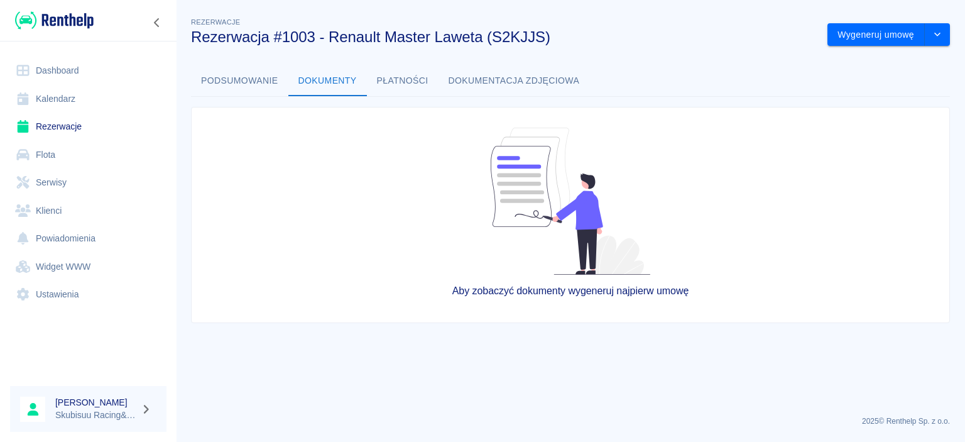
click at [45, 210] on link "Klienci" at bounding box center [88, 211] width 156 height 28
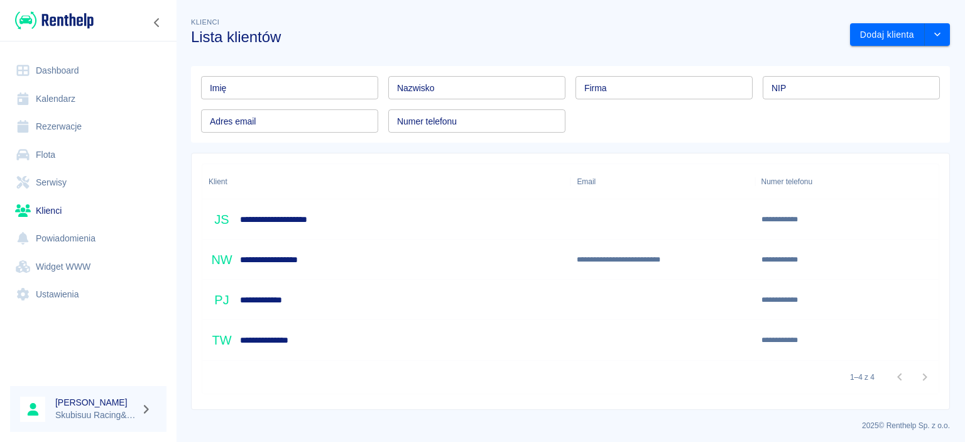
click at [346, 221] on div "**********" at bounding box center [386, 219] width 368 height 40
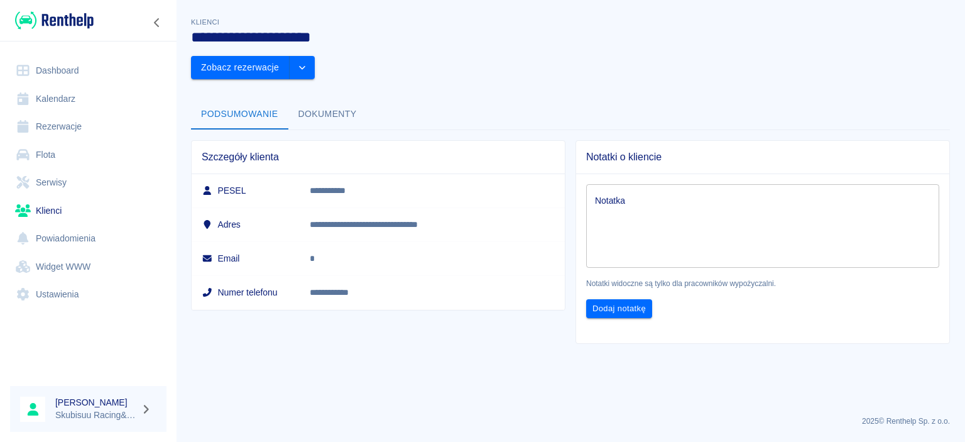
click at [309, 99] on button "Dokumenty" at bounding box center [327, 114] width 79 height 30
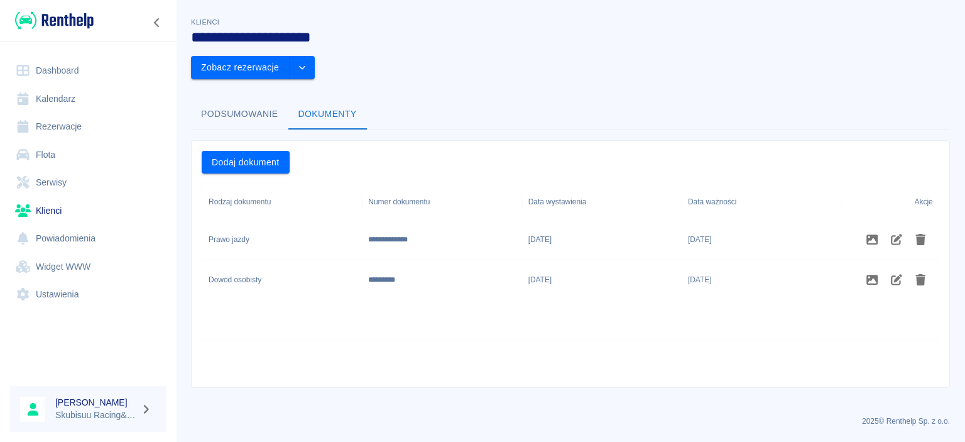
click at [275, 99] on button "Podsumowanie" at bounding box center [239, 114] width 97 height 30
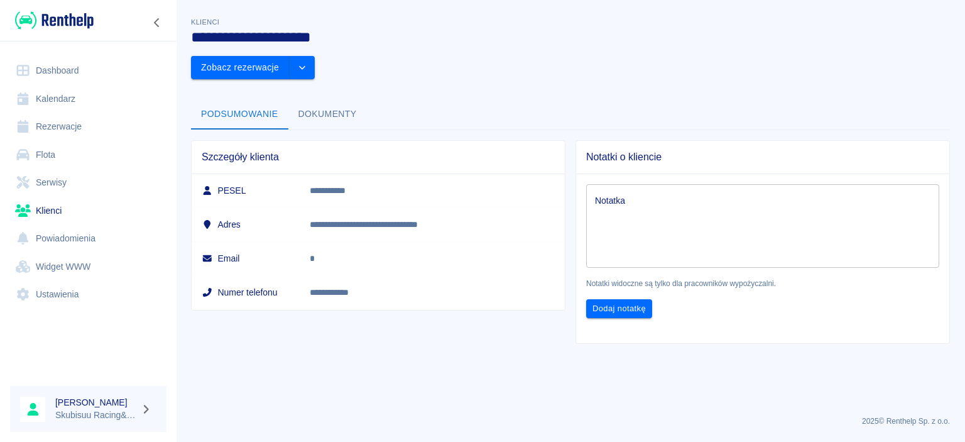
click at [335, 241] on td "*" at bounding box center [432, 258] width 265 height 34
click at [307, 63] on icon "drop-down" at bounding box center [302, 67] width 10 height 8
click at [890, 68] on li "Edytuj klienta" at bounding box center [887, 61] width 113 height 21
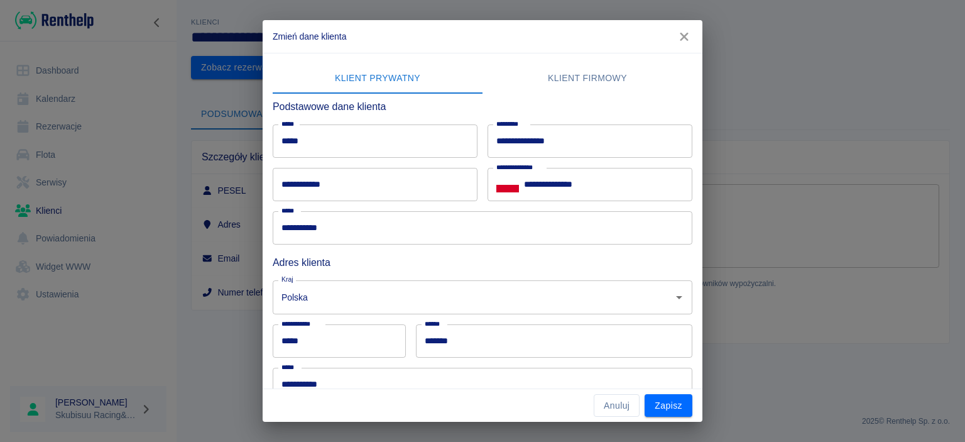
click at [330, 187] on div "**********" at bounding box center [375, 184] width 205 height 33
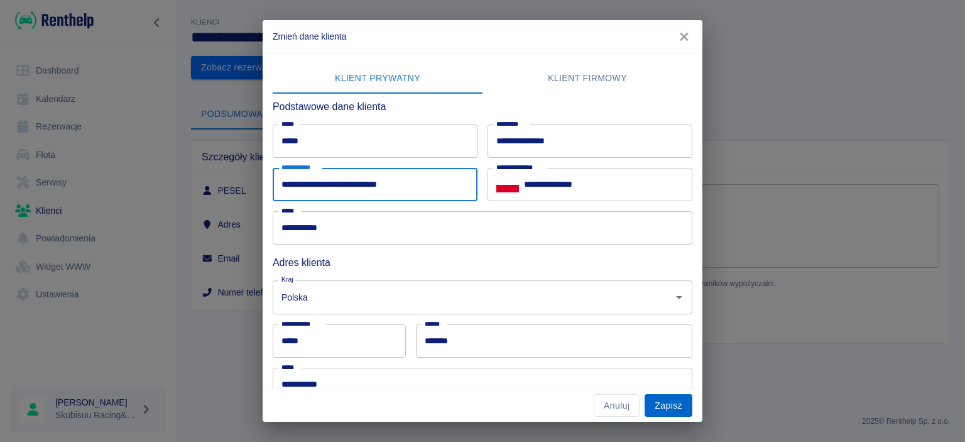
type input "**********"
click at [679, 403] on button "Zapisz" at bounding box center [669, 405] width 48 height 23
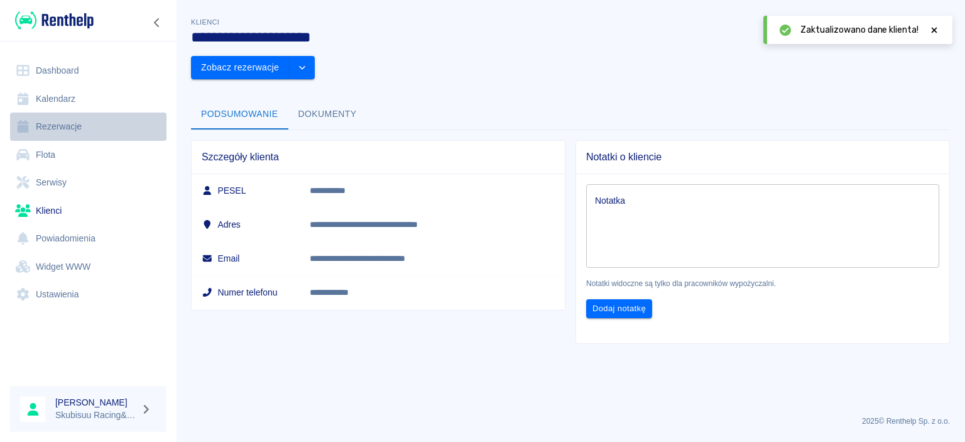
click at [72, 119] on link "Rezerwacje" at bounding box center [88, 126] width 156 height 28
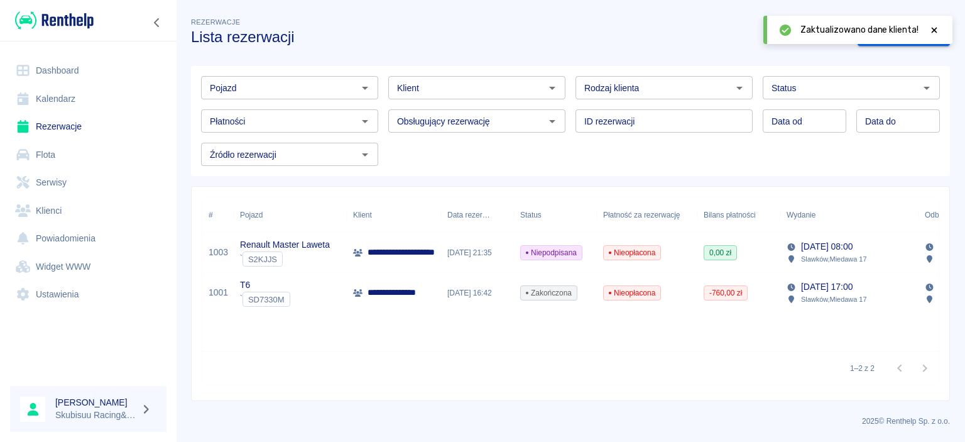
click at [464, 260] on div "[DATE] 21:35" at bounding box center [477, 252] width 73 height 40
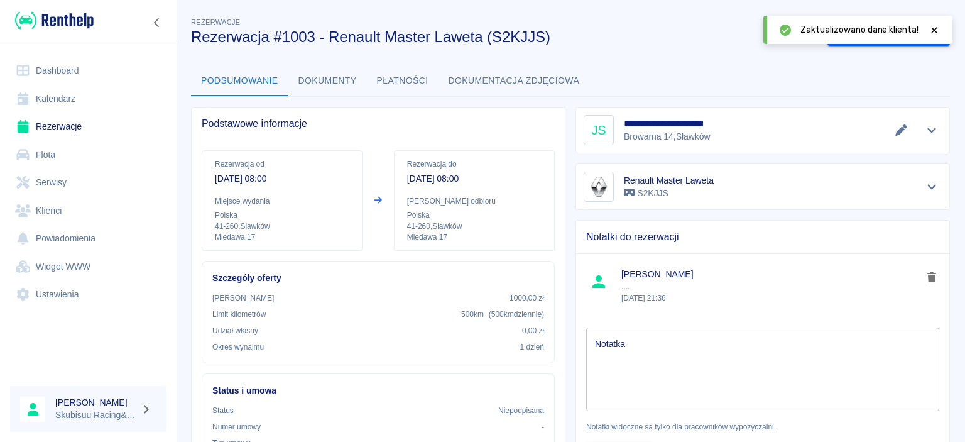
click at [937, 26] on icon at bounding box center [934, 30] width 11 height 9
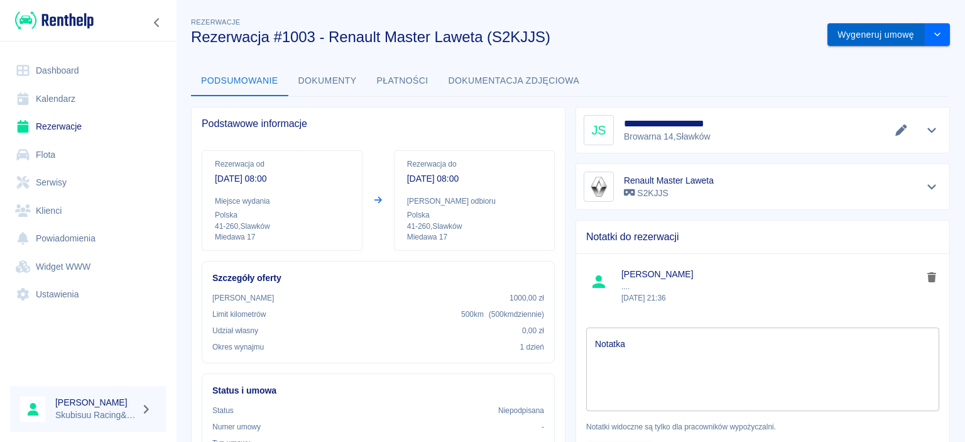
click at [899, 37] on button "Wygeneruj umowę" at bounding box center [875, 34] width 97 height 23
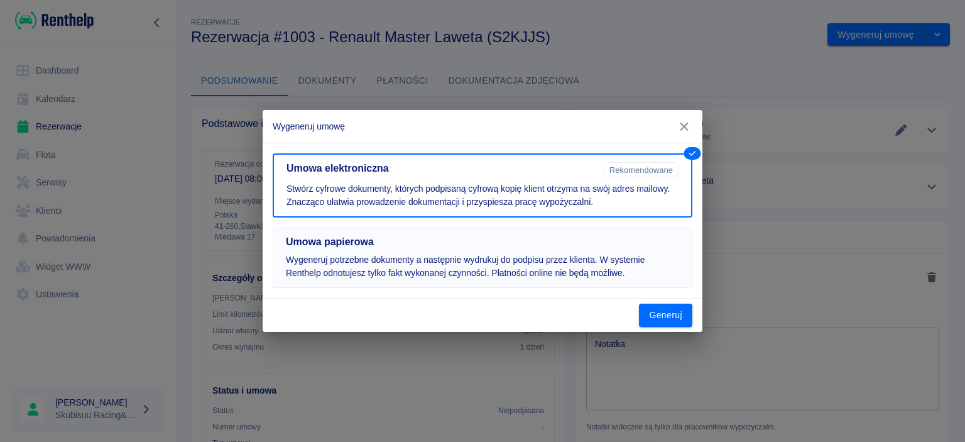
click at [593, 245] on h5 "Umowa papierowa" at bounding box center [482, 242] width 393 height 13
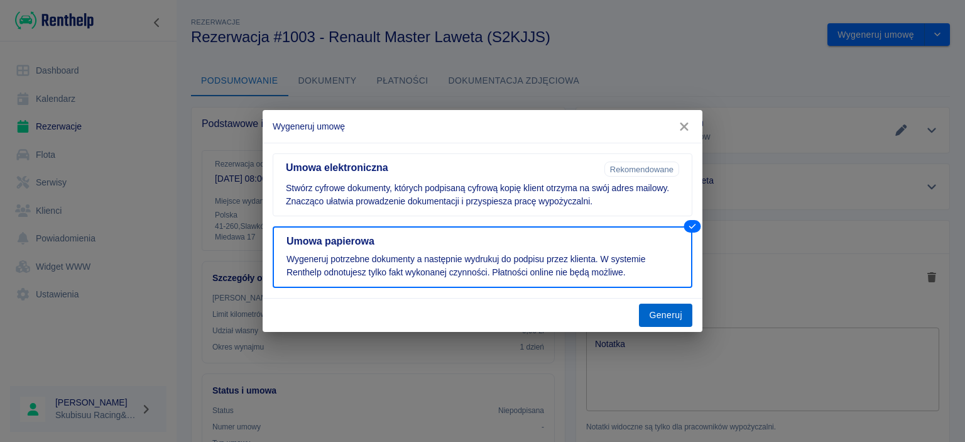
click at [657, 312] on button "Generuj" at bounding box center [665, 314] width 53 height 23
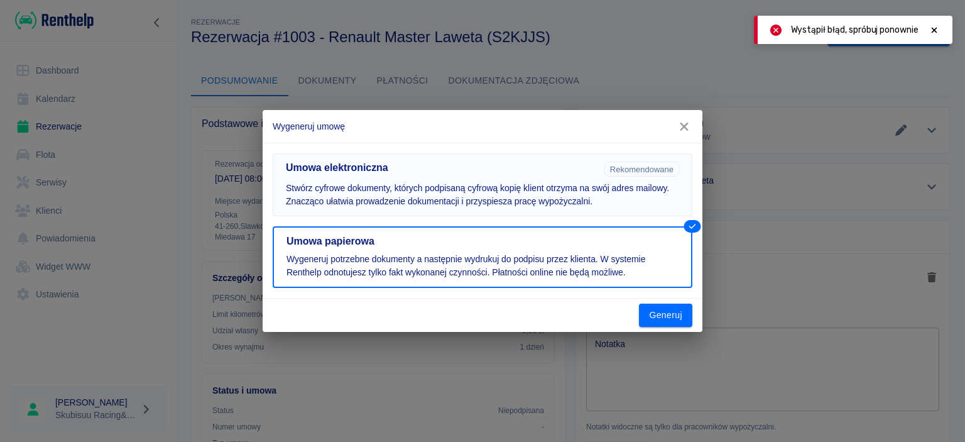
click at [516, 187] on p "Stwórz cyfrowe dokumenty, których podpisaną cyfrową kopię klient otrzyma na swó…" at bounding box center [482, 195] width 393 height 26
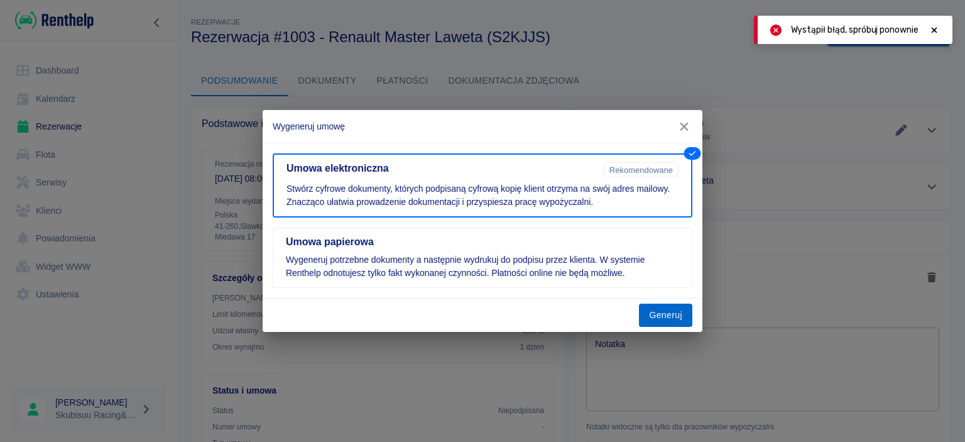
click at [660, 317] on button "Generuj" at bounding box center [665, 314] width 53 height 23
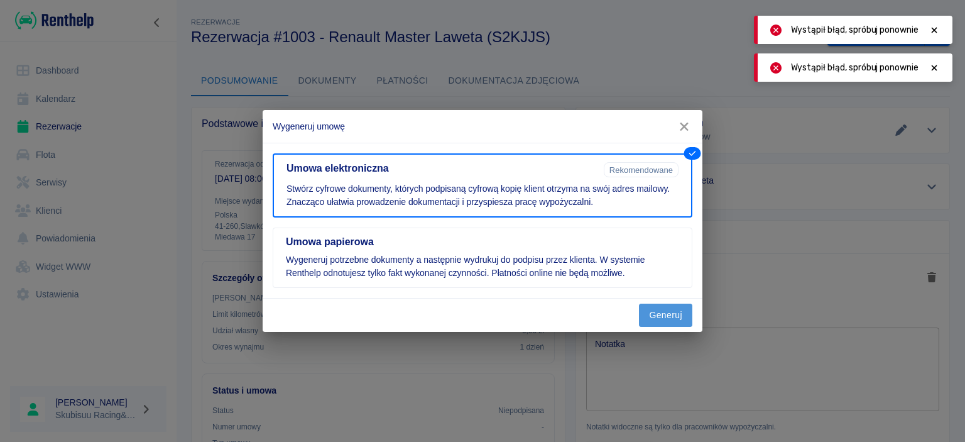
click at [682, 324] on button "Generuj" at bounding box center [665, 314] width 53 height 23
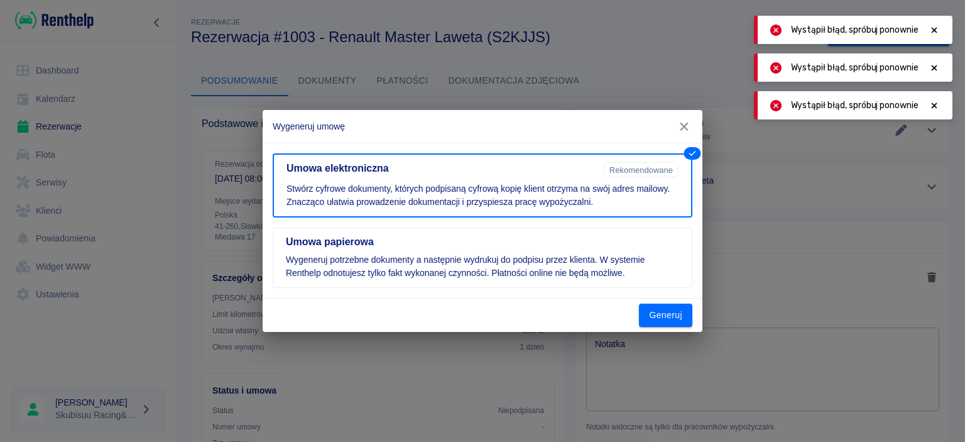
click at [680, 318] on button "Generuj" at bounding box center [665, 314] width 53 height 23
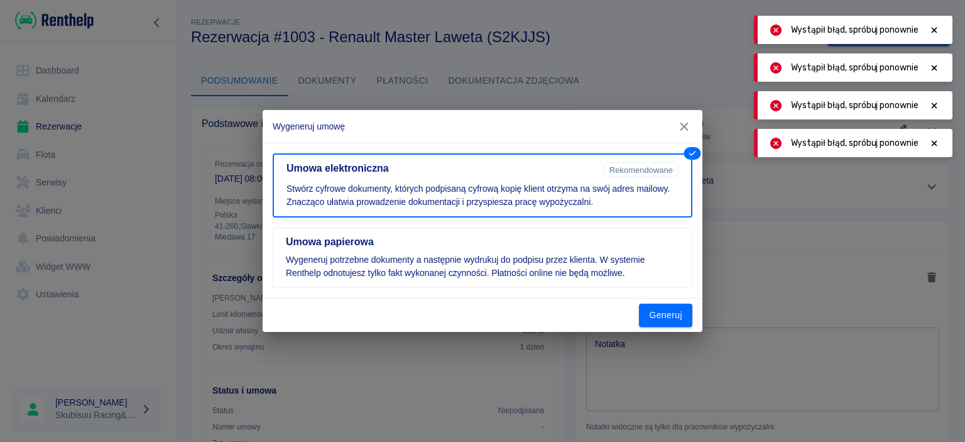
click at [685, 132] on icon "button" at bounding box center [684, 126] width 16 height 13
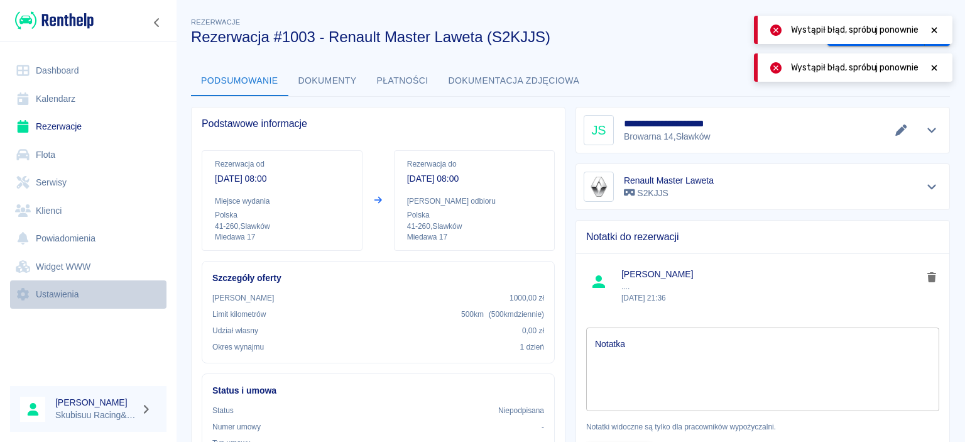
click at [32, 293] on link "Ustawienia" at bounding box center [88, 294] width 156 height 28
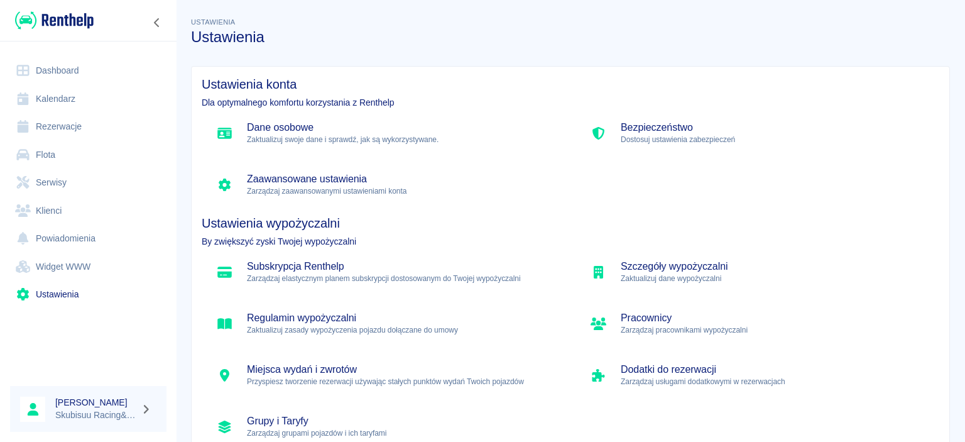
click at [74, 16] on img at bounding box center [54, 20] width 79 height 21
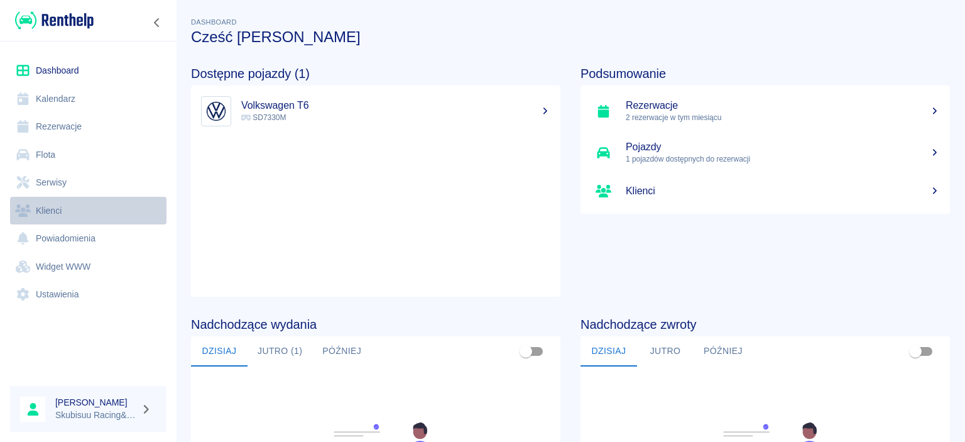
click at [59, 210] on link "Klienci" at bounding box center [88, 211] width 156 height 28
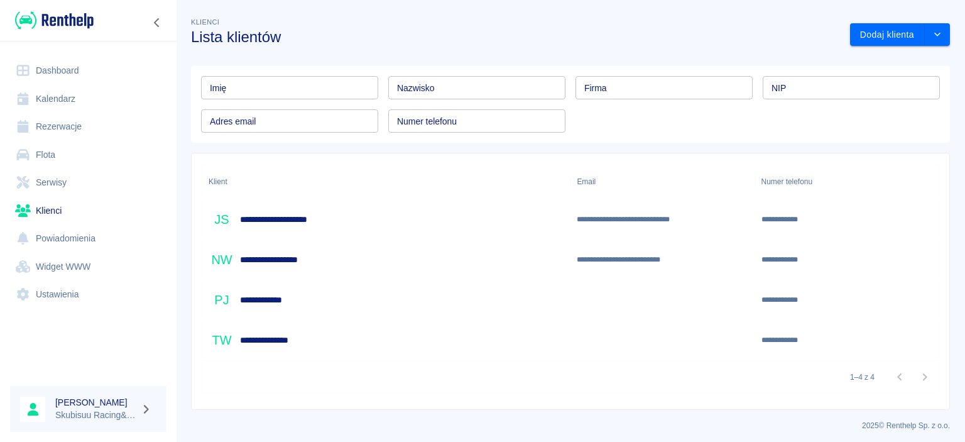
click at [525, 220] on div "**********" at bounding box center [386, 219] width 368 height 40
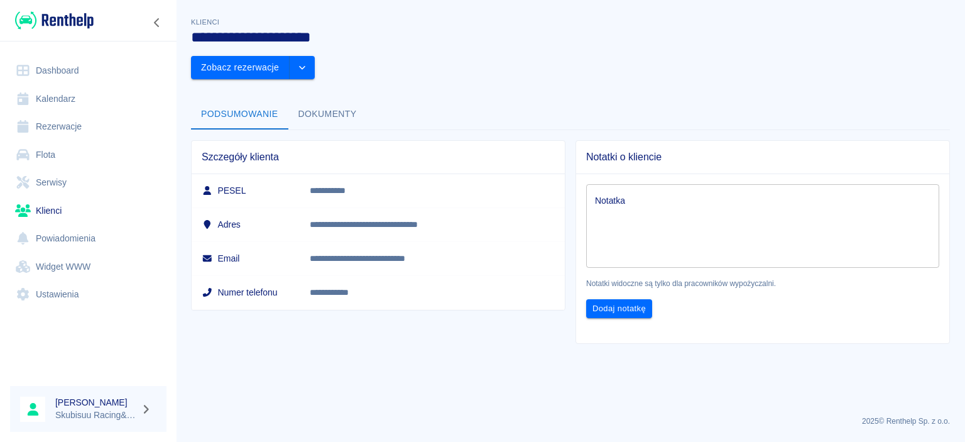
click at [481, 252] on p "**********" at bounding box center [418, 258] width 216 height 13
click at [315, 56] on button "drop-down" at bounding box center [302, 67] width 25 height 23
click at [892, 64] on li "Edytuj klienta" at bounding box center [887, 61] width 113 height 21
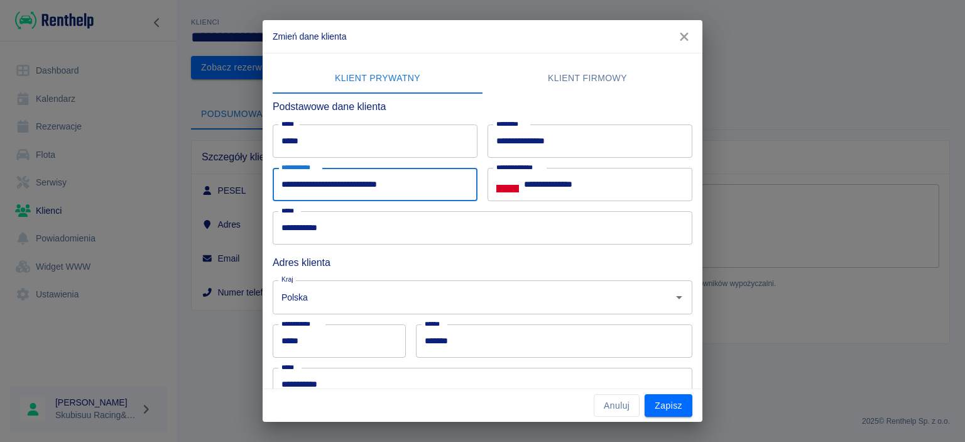
drag, startPoint x: 436, startPoint y: 185, endPoint x: 89, endPoint y: 243, distance: 351.7
click at [89, 244] on div "**********" at bounding box center [482, 221] width 965 height 442
click at [341, 173] on input "**********" at bounding box center [375, 184] width 205 height 33
click at [341, 172] on input "**********" at bounding box center [375, 184] width 205 height 33
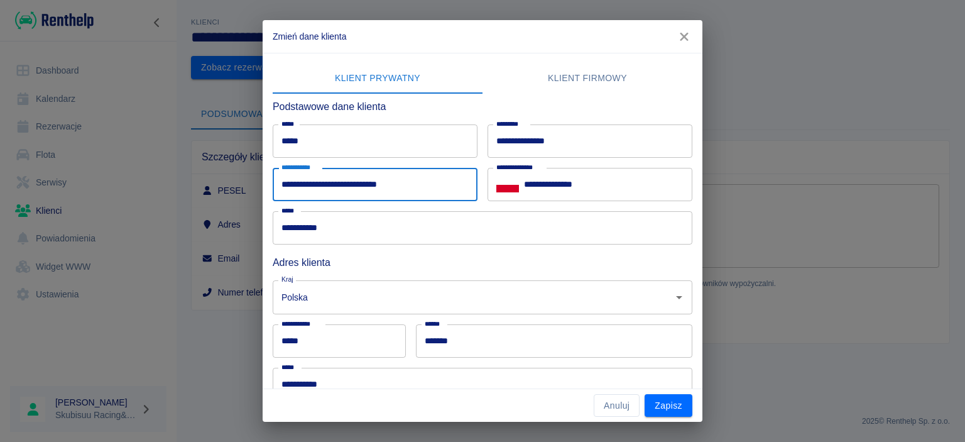
click at [696, 39] on button "button" at bounding box center [684, 36] width 26 height 23
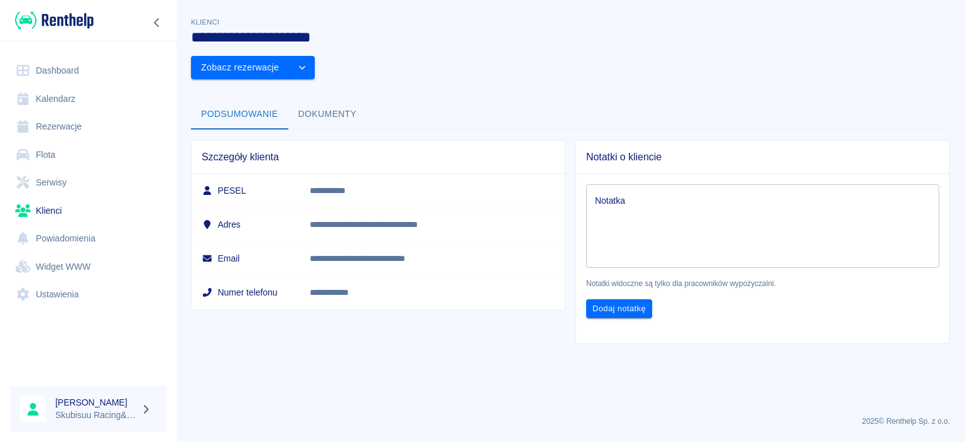
click at [780, 28] on div "**********" at bounding box center [565, 25] width 769 height 41
click at [85, 121] on link "Rezerwacje" at bounding box center [88, 126] width 156 height 28
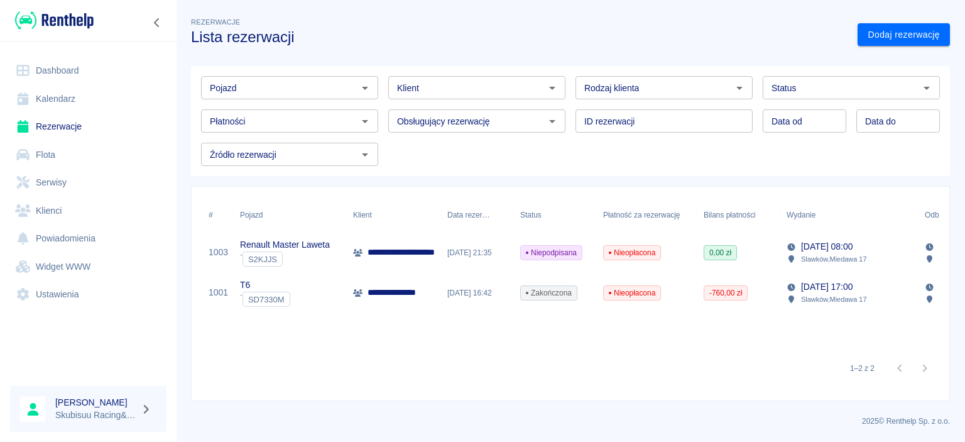
click at [589, 251] on div "Niepodpisana" at bounding box center [555, 252] width 83 height 40
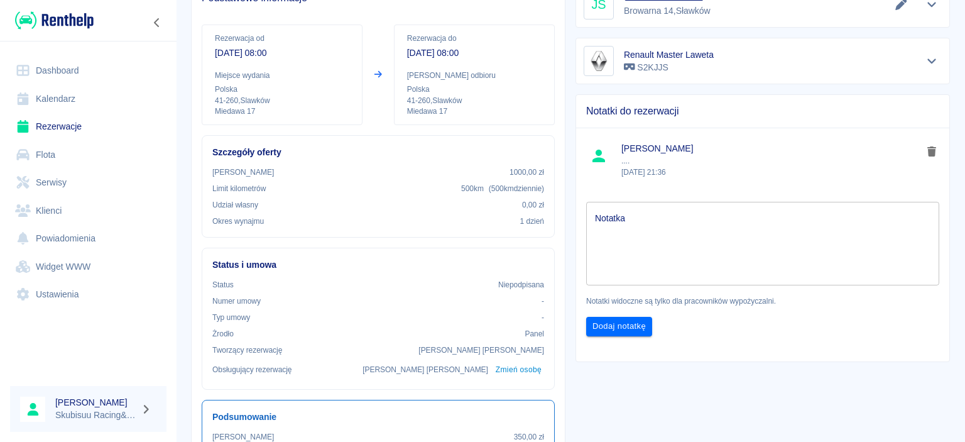
scroll to position [121, 0]
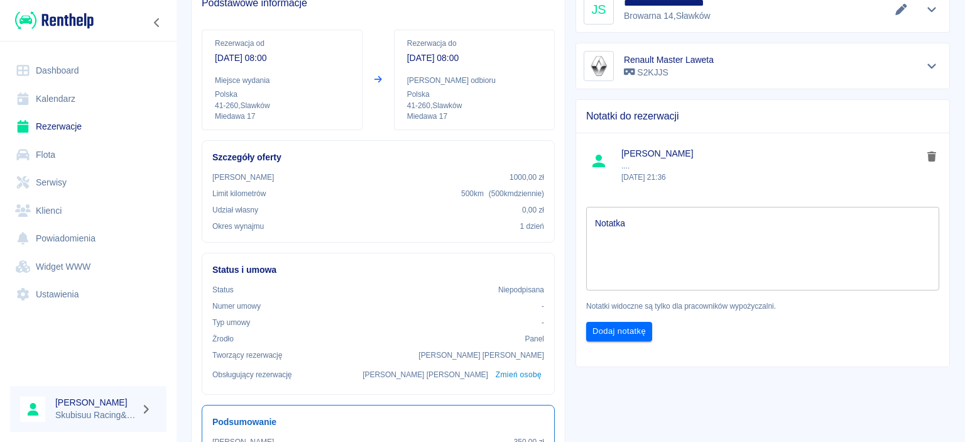
click at [939, 159] on button "delete note" at bounding box center [931, 156] width 19 height 16
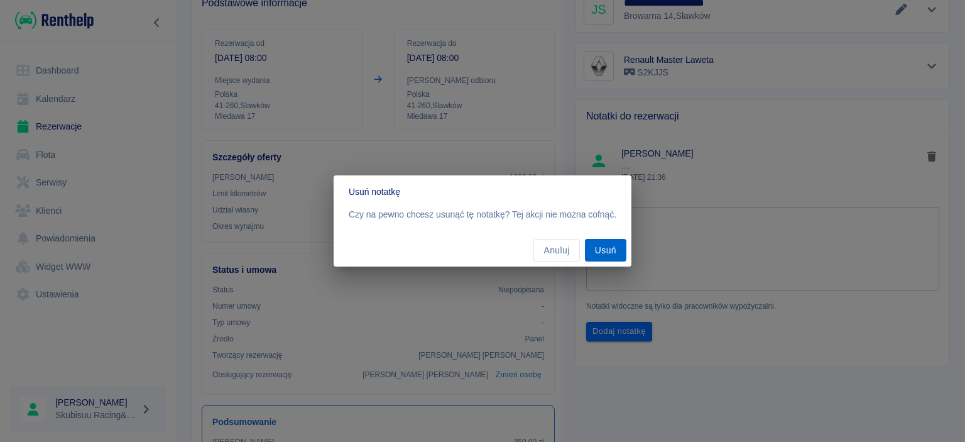
click at [609, 241] on button "Usuń" at bounding box center [605, 250] width 41 height 23
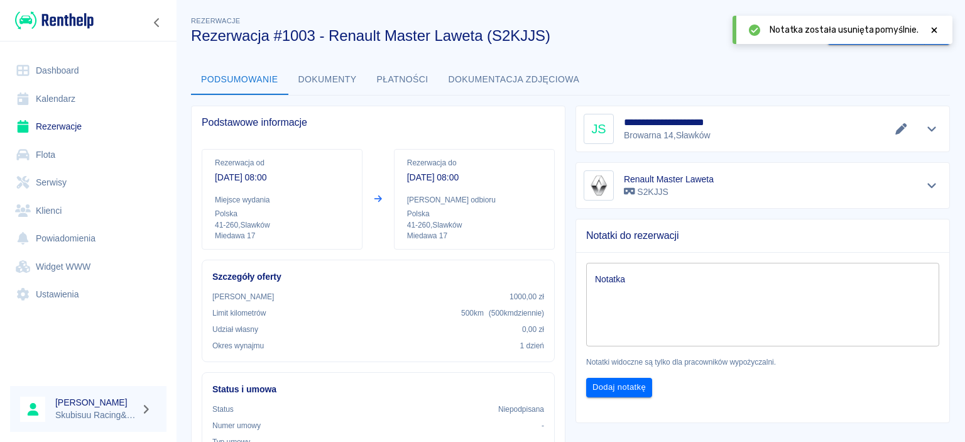
scroll to position [0, 0]
click at [937, 30] on icon at bounding box center [934, 30] width 11 height 9
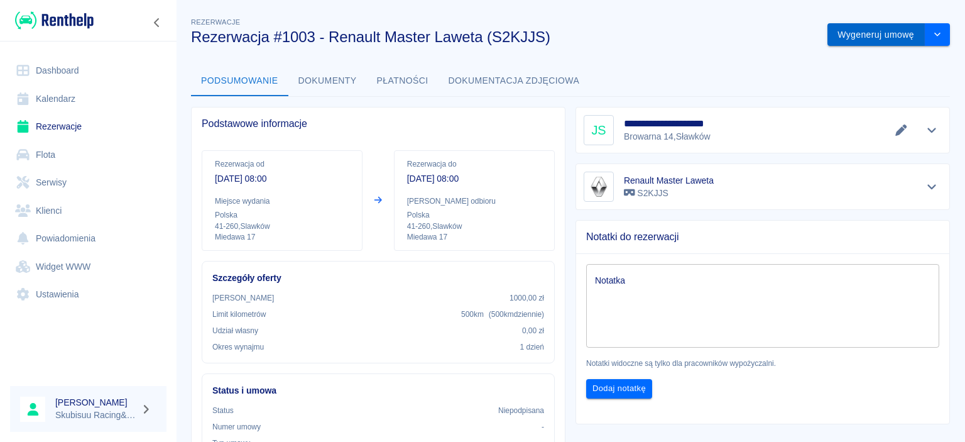
click at [907, 41] on button "Wygeneruj umowę" at bounding box center [875, 34] width 97 height 23
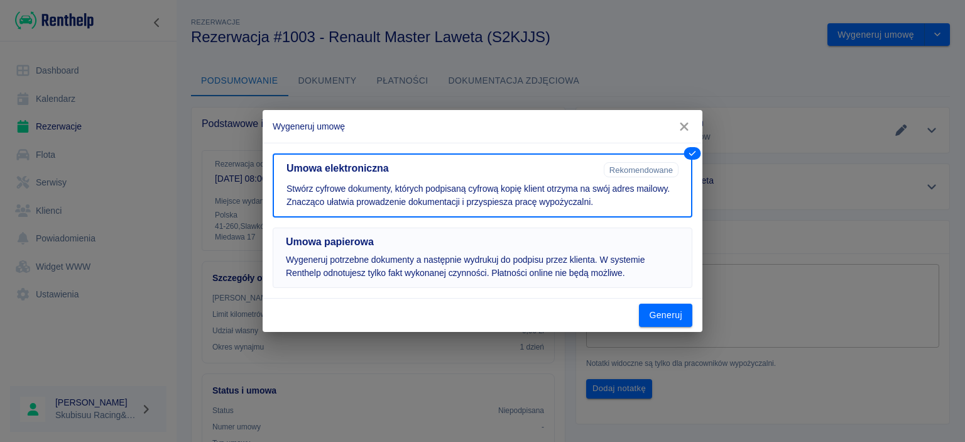
drag, startPoint x: 406, startPoint y: 253, endPoint x: 439, endPoint y: 254, distance: 33.4
click at [406, 253] on button "Umowa papierowa Wygeneruj potrzebne dokumenty a następnie wydrukuj do podpisu p…" at bounding box center [483, 257] width 420 height 60
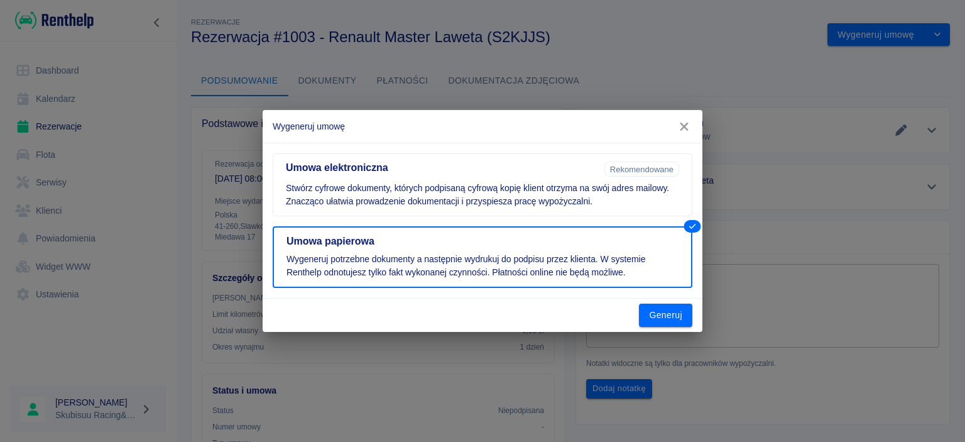
click at [657, 320] on button "Generuj" at bounding box center [665, 314] width 53 height 23
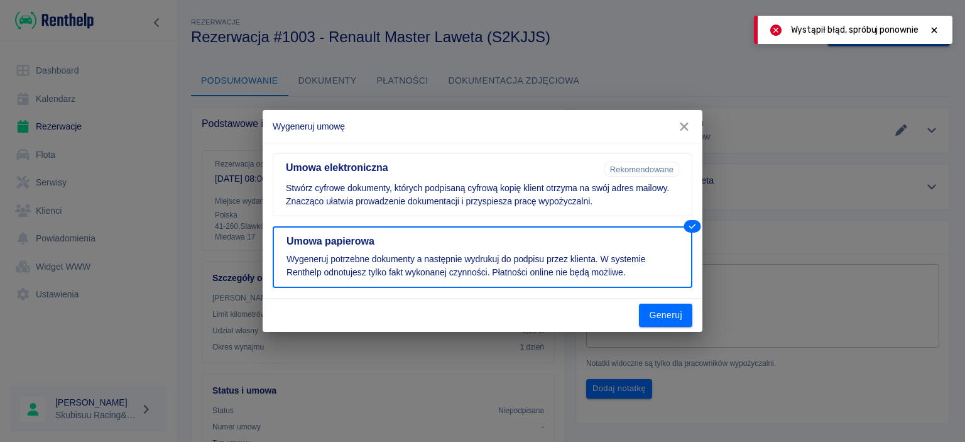
click at [684, 134] on button "button" at bounding box center [684, 126] width 26 height 23
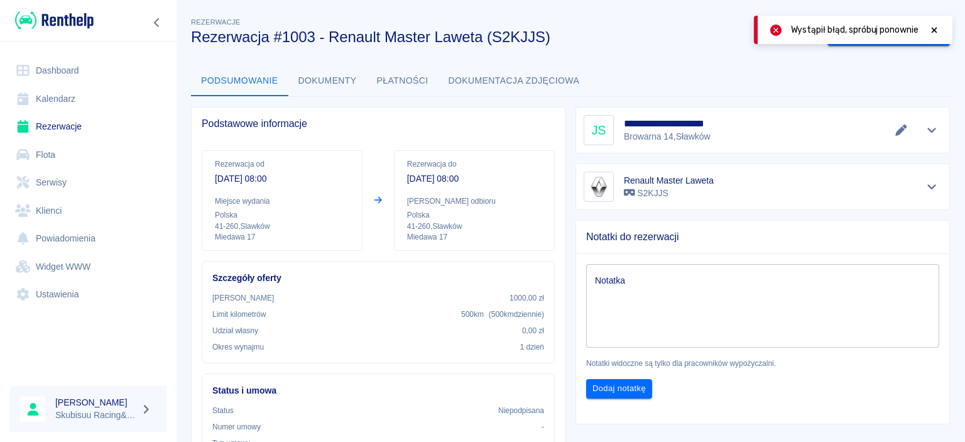
click at [702, 90] on div "Podsumowanie Dokumenty Płatności Dokumentacja zdjęciowa" at bounding box center [570, 81] width 759 height 30
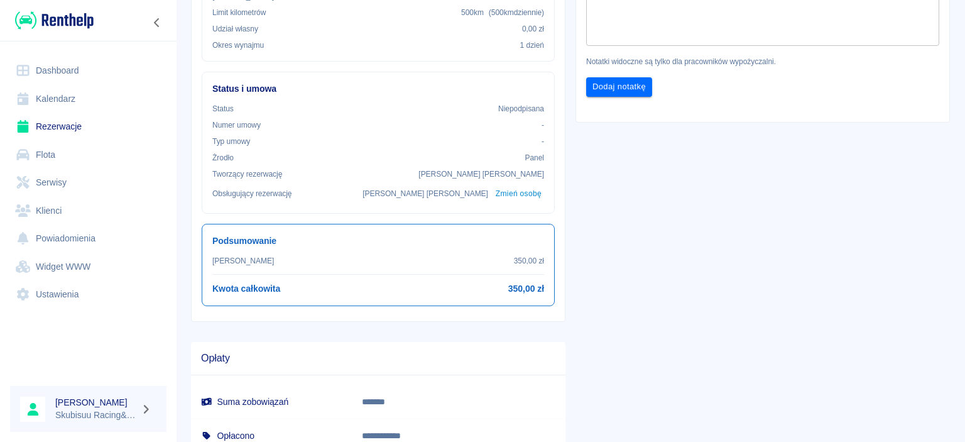
scroll to position [365, 0]
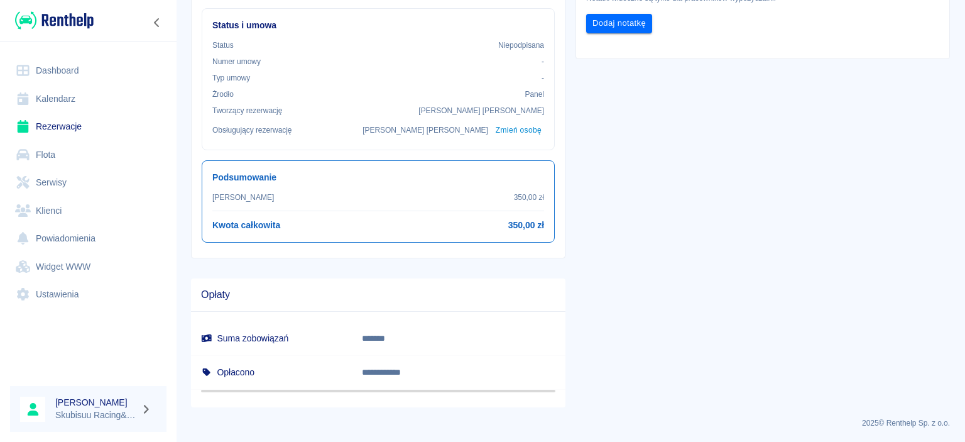
click at [786, 132] on div "**********" at bounding box center [757, 69] width 385 height 675
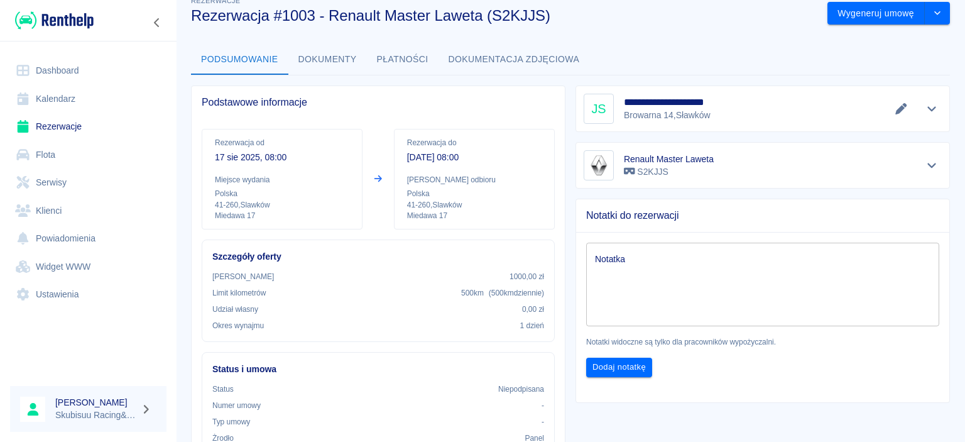
scroll to position [0, 0]
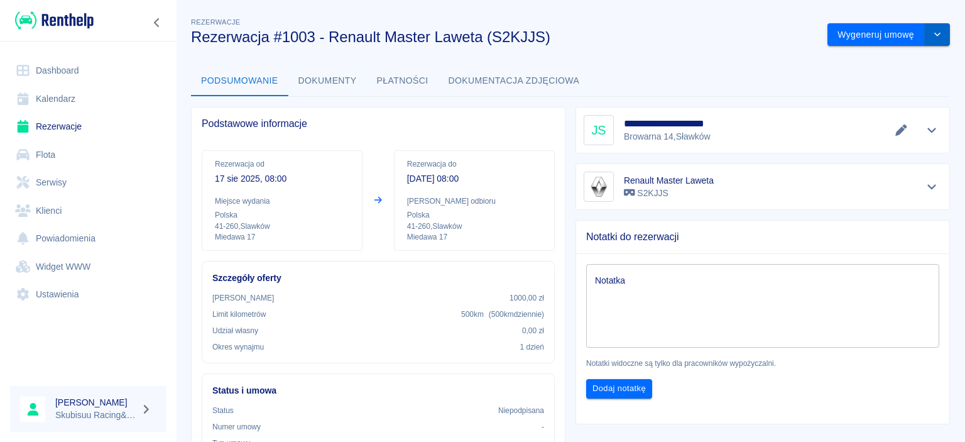
click at [939, 36] on icon "drop-down" at bounding box center [937, 34] width 10 height 8
click at [941, 36] on icon "drop-down" at bounding box center [937, 34] width 10 height 8
click at [789, 56] on div "**********" at bounding box center [570, 388] width 789 height 767
click at [506, 88] on button "Dokumentacja zdjęciowa" at bounding box center [514, 81] width 151 height 30
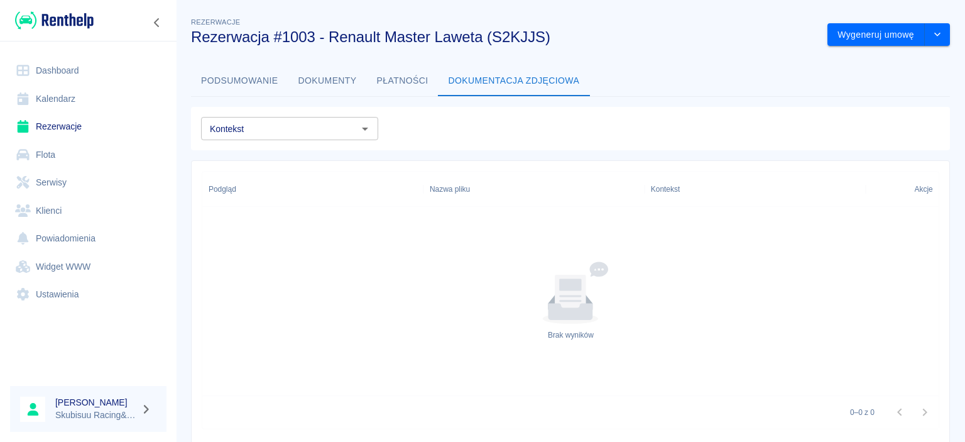
click at [251, 88] on button "Podsumowanie" at bounding box center [239, 81] width 97 height 30
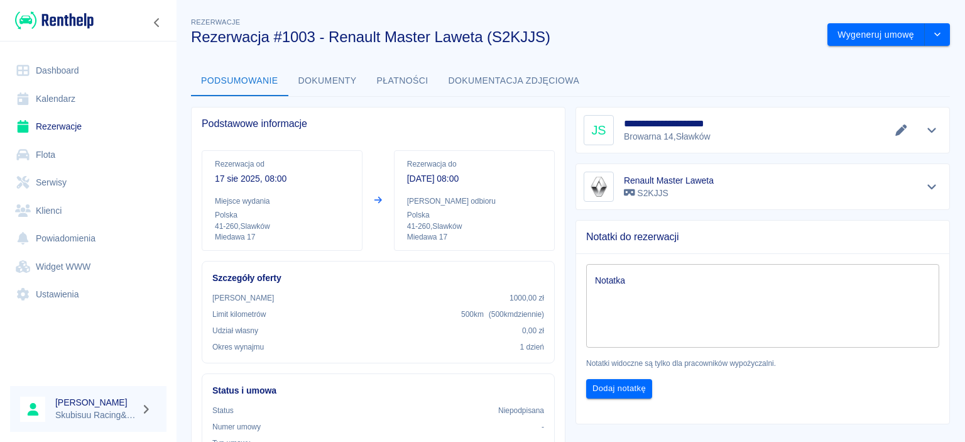
drag, startPoint x: 573, startPoint y: 57, endPoint x: 457, endPoint y: 67, distance: 116.7
click at [451, 74] on div "**********" at bounding box center [570, 388] width 789 height 767
drag, startPoint x: 483, startPoint y: 83, endPoint x: 653, endPoint y: 63, distance: 171.4
click at [653, 63] on div "**********" at bounding box center [570, 388] width 789 height 767
drag, startPoint x: 390, startPoint y: 37, endPoint x: 406, endPoint y: 115, distance: 79.5
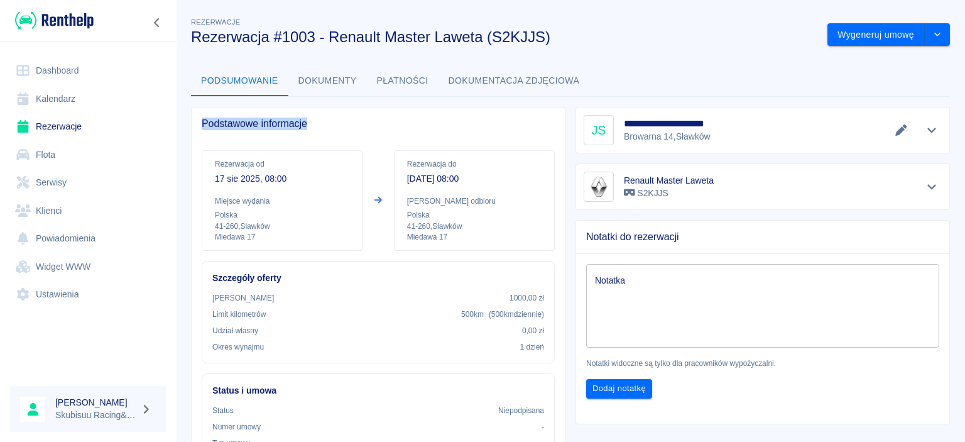
click at [406, 115] on div "**********" at bounding box center [570, 388] width 789 height 767
click at [551, 80] on button "Dokumentacja zdjęciowa" at bounding box center [514, 81] width 151 height 30
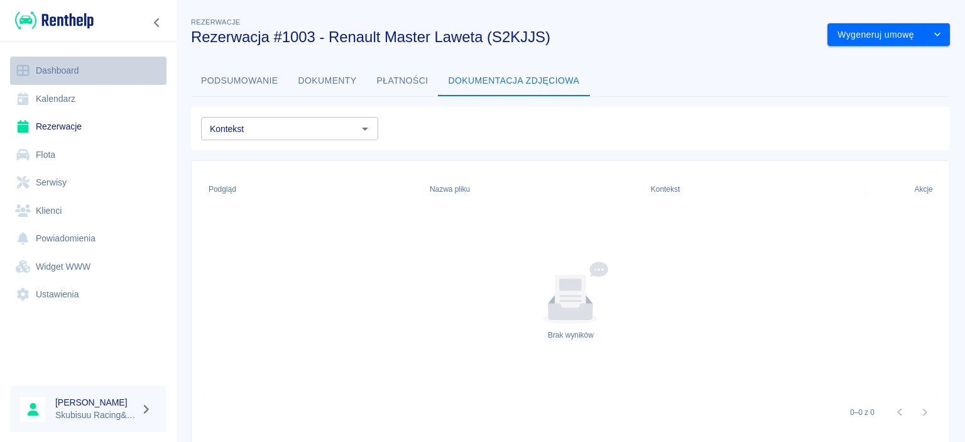
click at [87, 83] on link "Dashboard" at bounding box center [88, 71] width 156 height 28
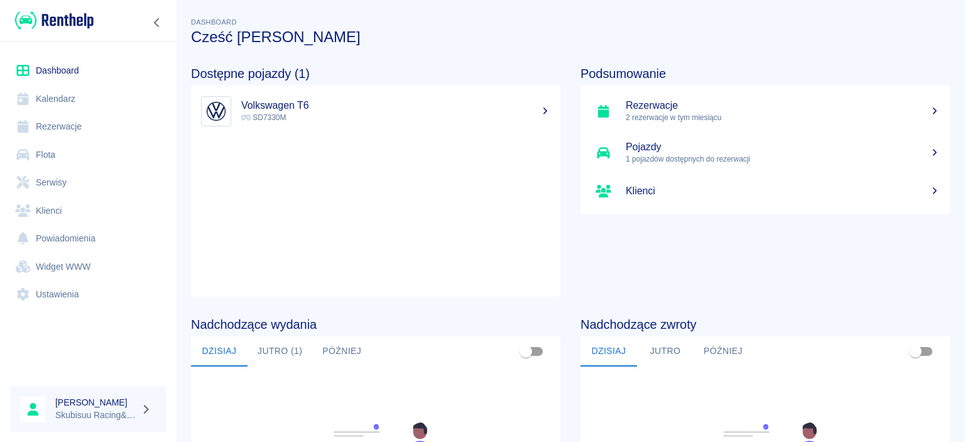
click at [59, 158] on link "Flota" at bounding box center [88, 155] width 156 height 28
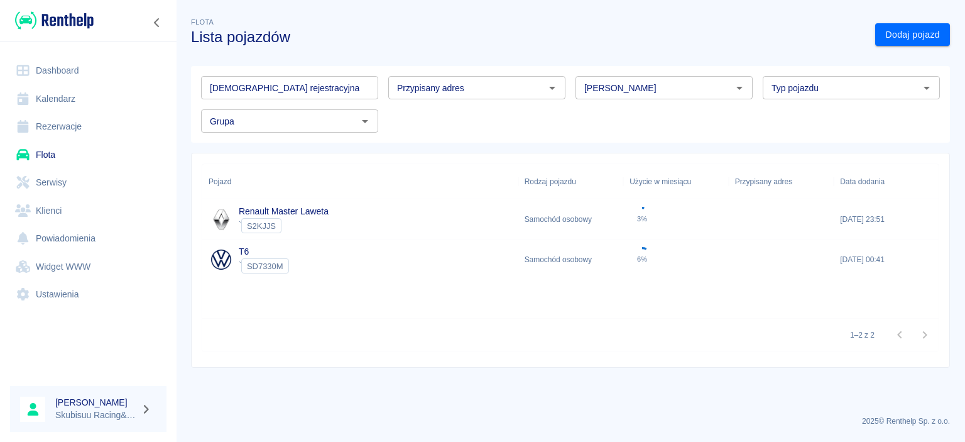
click at [922, 226] on div "17 lip 2025, 23:51" at bounding box center [887, 219] width 106 height 40
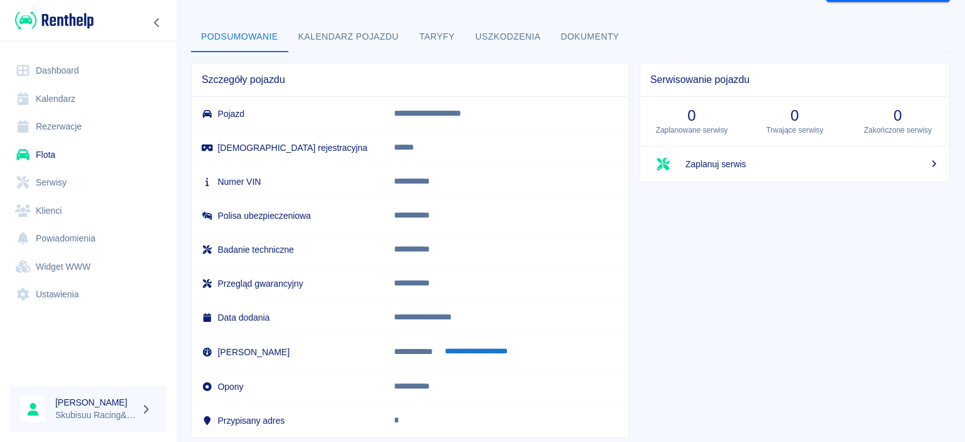
scroll to position [75, 0]
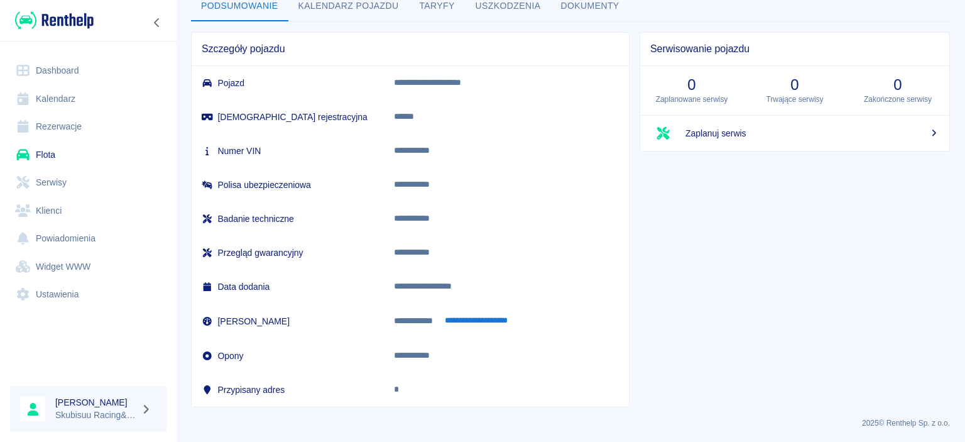
click at [499, 315] on button "**********" at bounding box center [476, 321] width 77 height 14
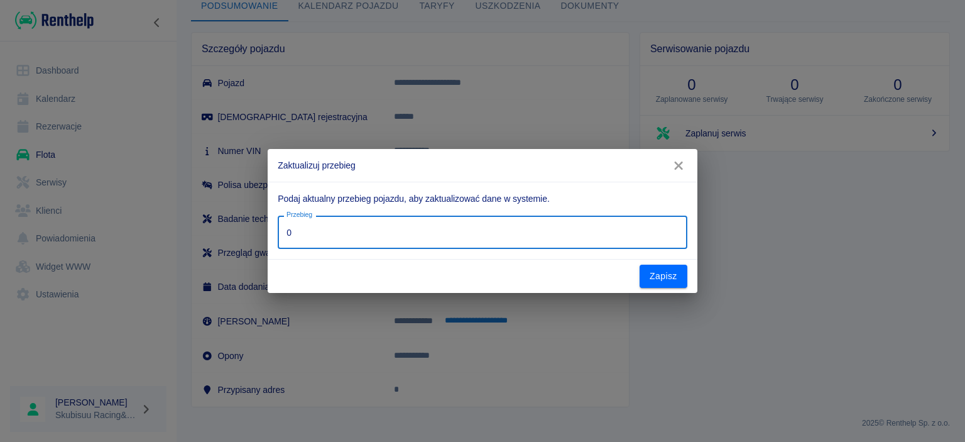
click at [501, 241] on input "0" at bounding box center [482, 232] width 409 height 33
type input "2305"
click at [667, 273] on button "Zapisz" at bounding box center [664, 276] width 48 height 23
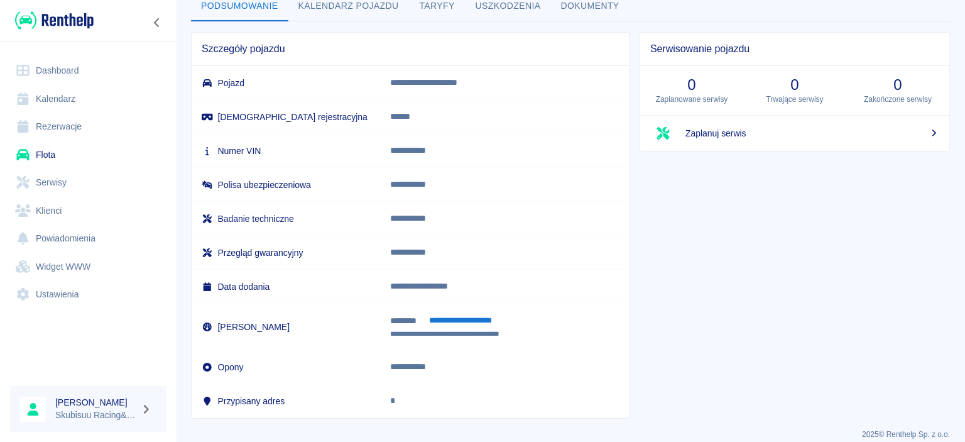
scroll to position [0, 0]
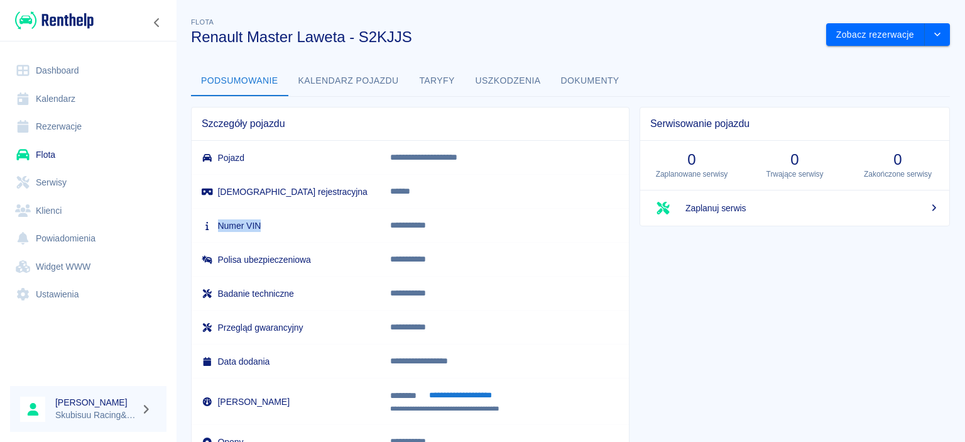
drag, startPoint x: 225, startPoint y: 170, endPoint x: 278, endPoint y: 216, distance: 70.8
click at [278, 216] on tbody "**********" at bounding box center [410, 317] width 437 height 352
click at [279, 216] on td "Numer VIN" at bounding box center [286, 226] width 188 height 34
click at [454, 69] on button "Taryfy" at bounding box center [437, 81] width 57 height 30
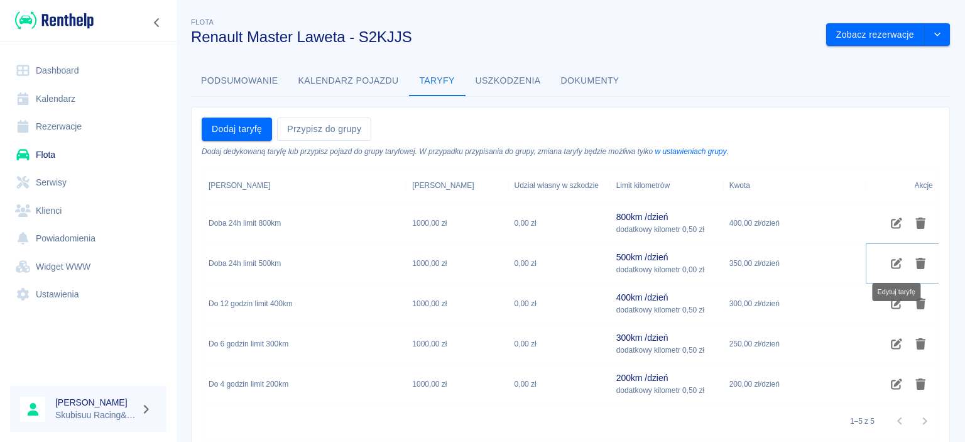
click at [895, 266] on icon "Edytuj taryfę" at bounding box center [897, 263] width 14 height 11
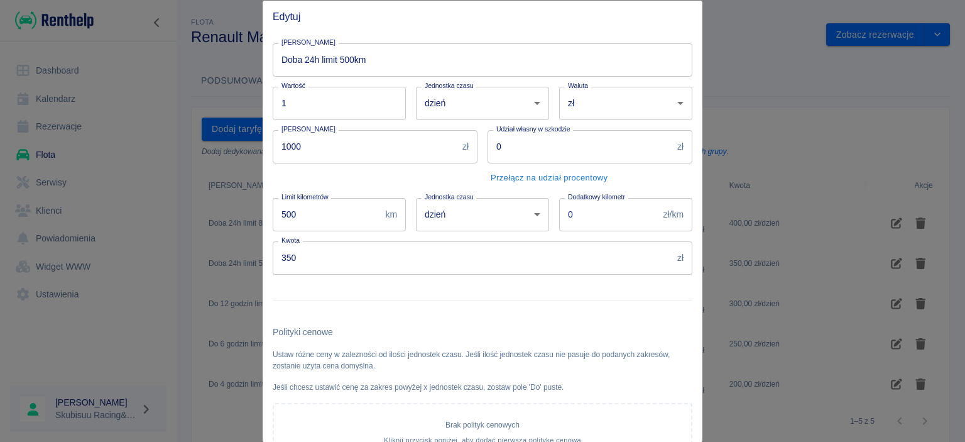
click at [609, 226] on input "0" at bounding box center [608, 213] width 99 height 33
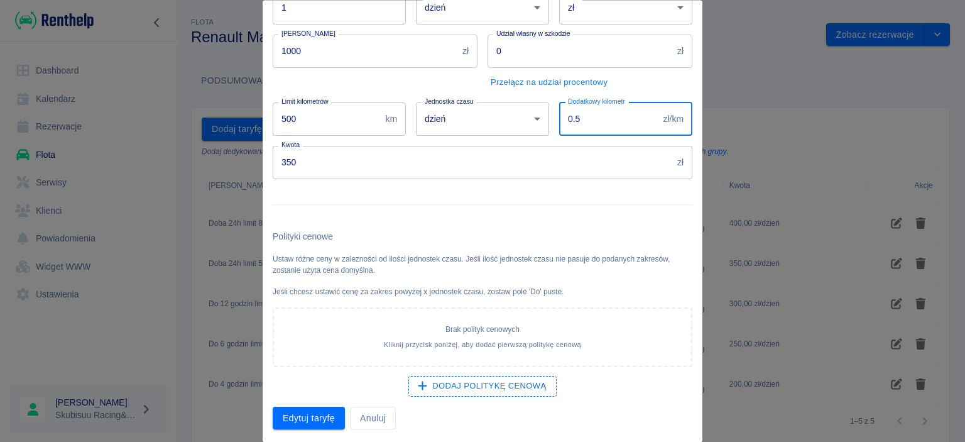
scroll to position [97, 0]
type input "0.5"
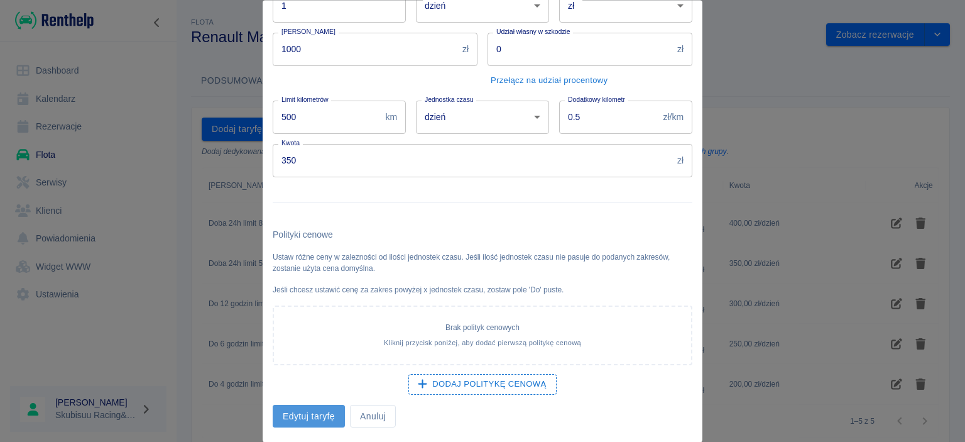
click at [310, 416] on button "Edytuj taryfę" at bounding box center [309, 416] width 72 height 23
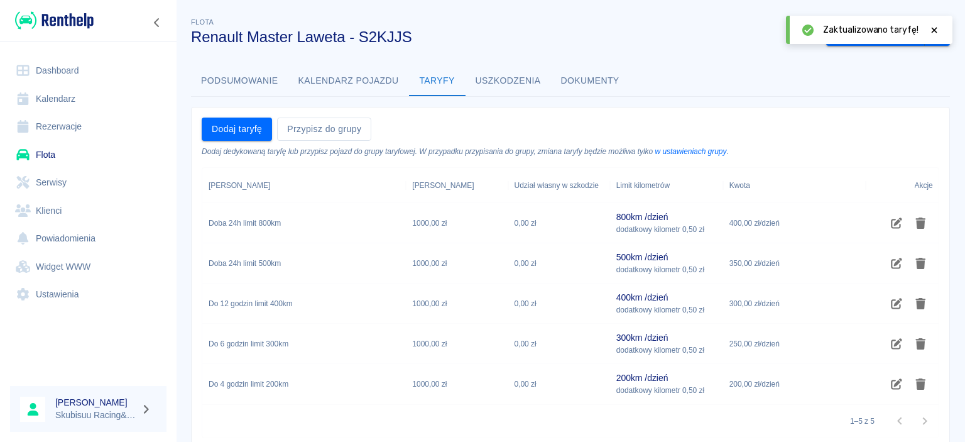
click at [65, 72] on link "Dashboard" at bounding box center [88, 71] width 156 height 28
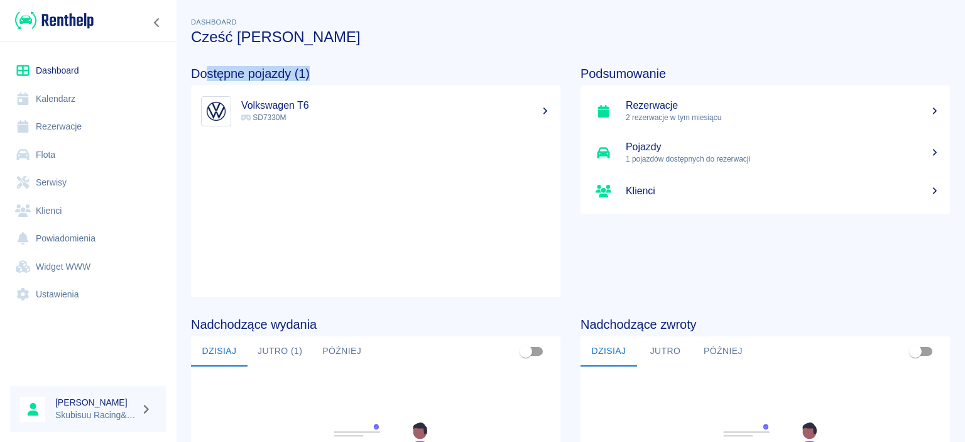
drag, startPoint x: 216, startPoint y: 67, endPoint x: 354, endPoint y: 70, distance: 138.9
click at [355, 71] on h4 "Dostępne pojazdy (1)" at bounding box center [375, 73] width 369 height 15
click at [351, 68] on h4 "Dostępne pojazdy (1)" at bounding box center [375, 73] width 369 height 15
drag, startPoint x: 236, startPoint y: 75, endPoint x: 388, endPoint y: 40, distance: 156.7
click at [473, 272] on div "Dostępne pojazdy (1) Volkswagen T6 SD7330M" at bounding box center [366, 171] width 390 height 251
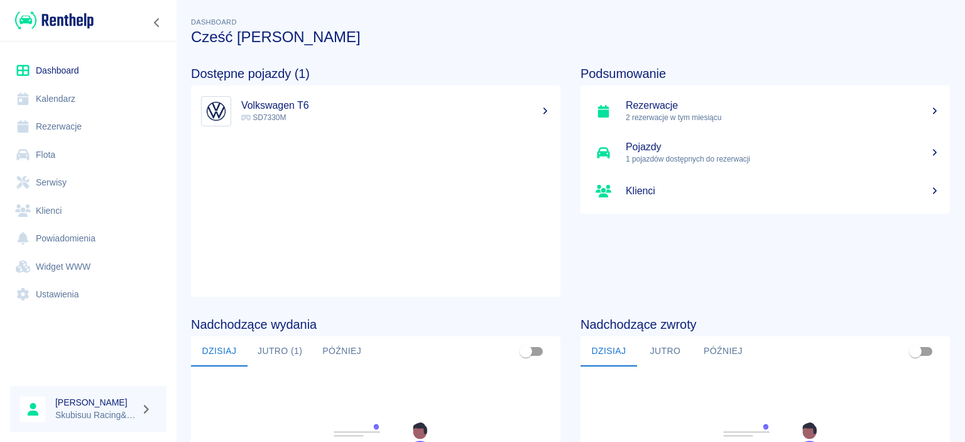
click at [381, 26] on div "Dashboard Cześć Jakub 👋" at bounding box center [565, 25] width 769 height 41
click at [87, 59] on link "Dashboard" at bounding box center [88, 71] width 156 height 28
click at [78, 92] on link "Kalendarz" at bounding box center [88, 99] width 156 height 28
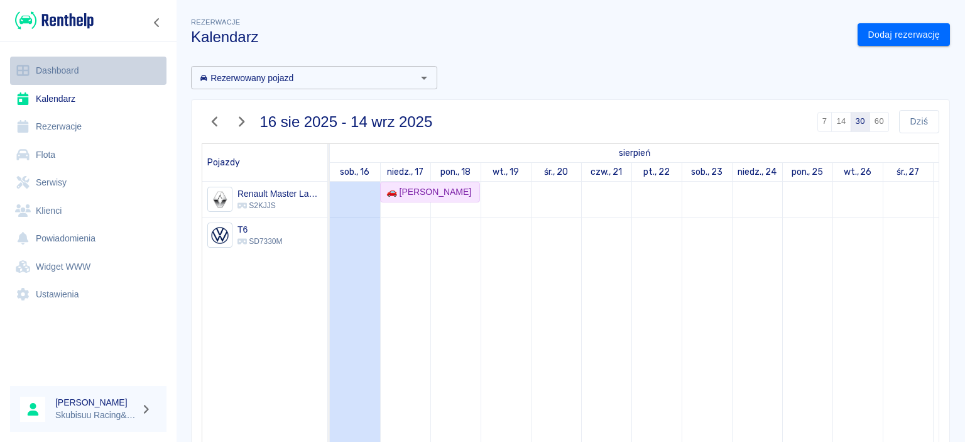
click at [110, 64] on link "Dashboard" at bounding box center [88, 71] width 156 height 28
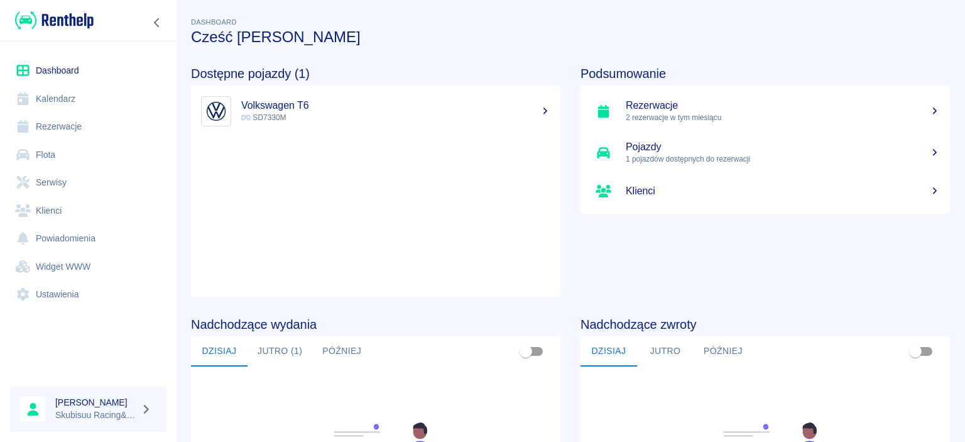
click at [106, 142] on link "Flota" at bounding box center [88, 155] width 156 height 28
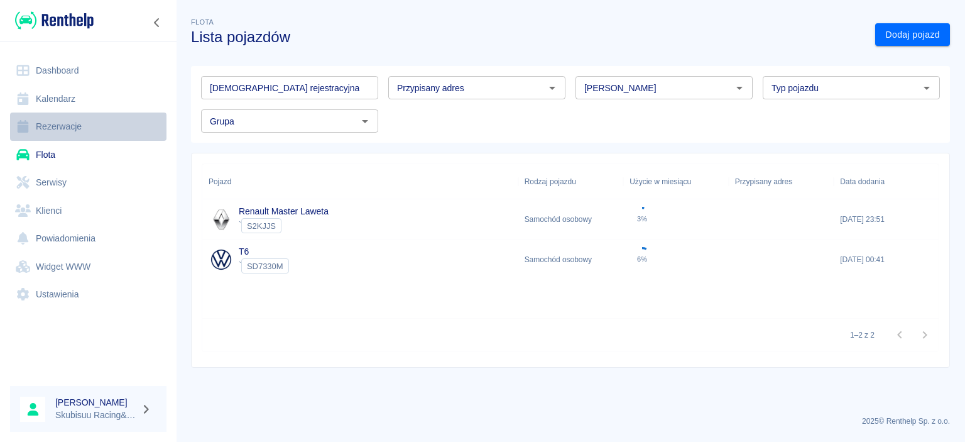
click at [109, 132] on link "Rezerwacje" at bounding box center [88, 126] width 156 height 28
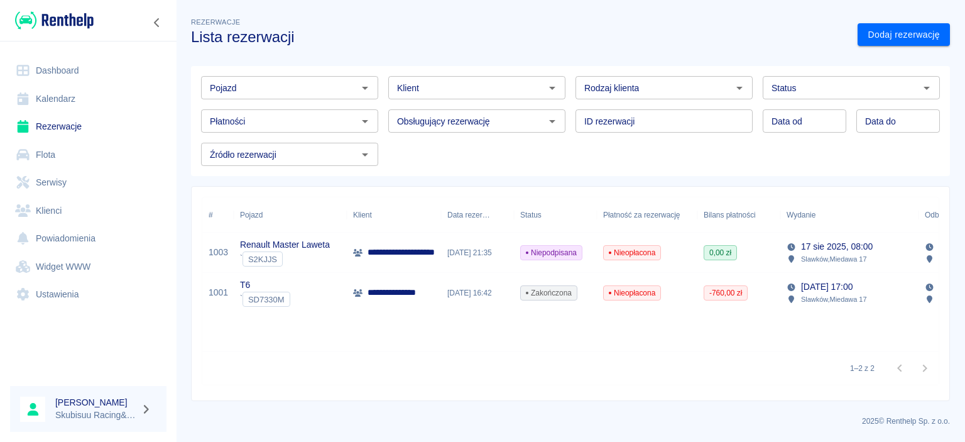
click at [733, 288] on span "-760,00 zł" at bounding box center [725, 292] width 43 height 11
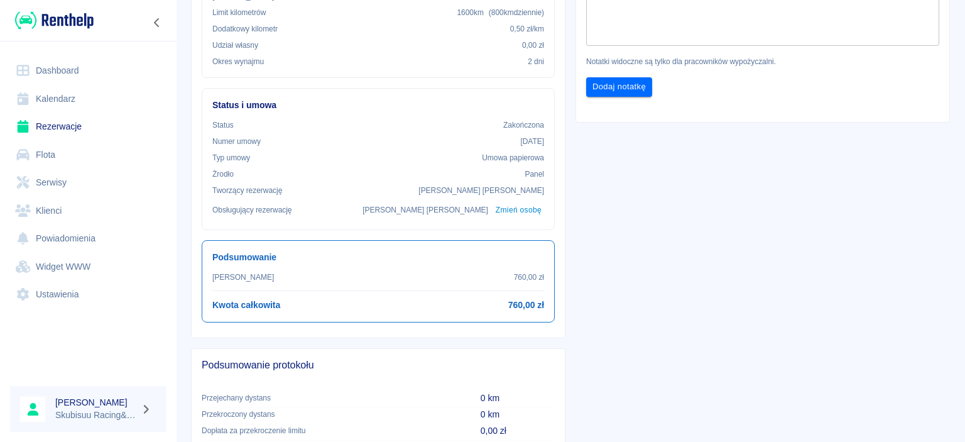
scroll to position [603, 0]
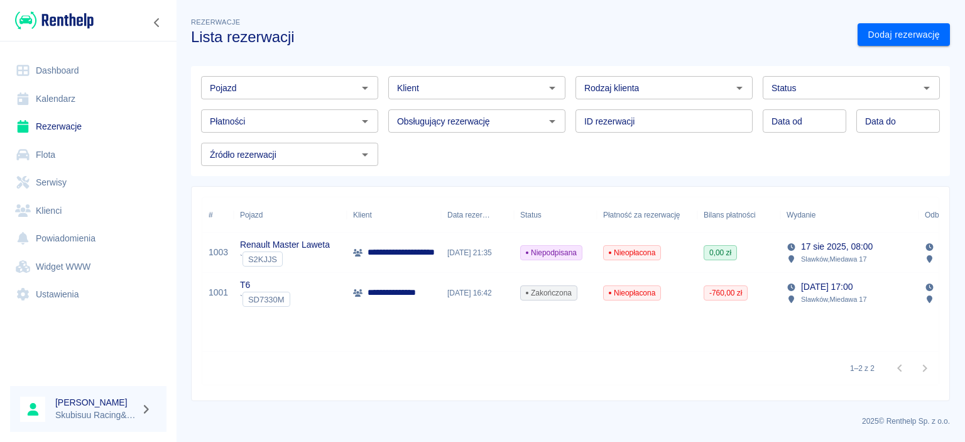
click at [702, 258] on div "0,00 zł" at bounding box center [738, 252] width 83 height 40
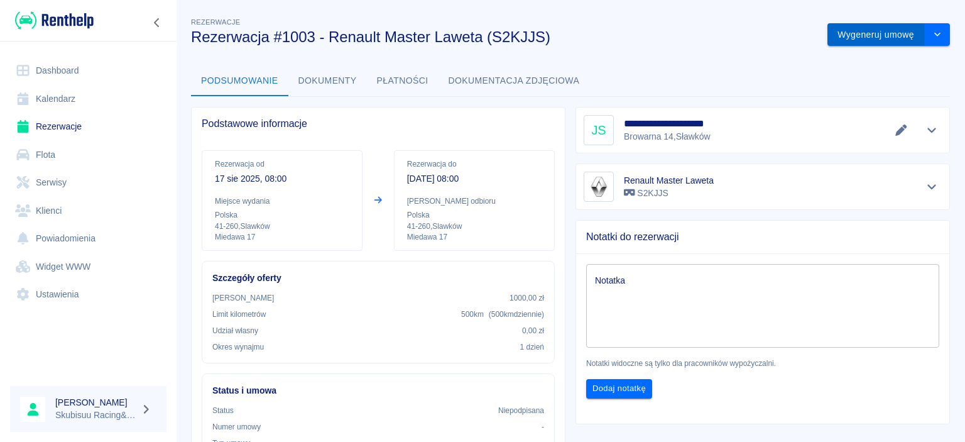
click at [882, 31] on button "Wygeneruj umowę" at bounding box center [875, 34] width 97 height 23
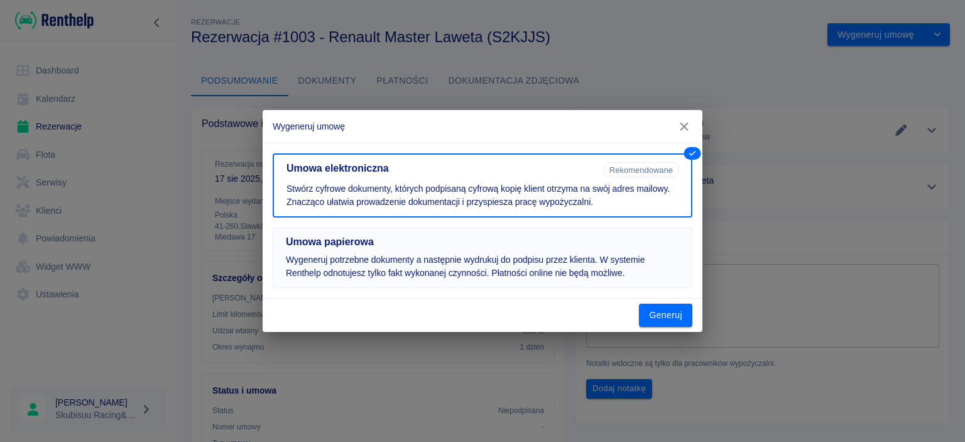
click at [642, 283] on button "Umowa papierowa Wygeneruj potrzebne dokumenty a następnie wydrukuj do podpisu p…" at bounding box center [483, 257] width 420 height 60
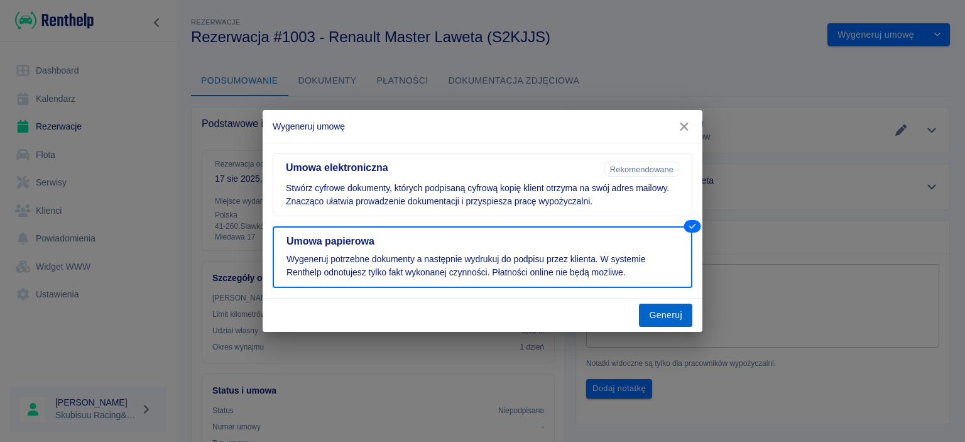
click at [677, 312] on button "Generuj" at bounding box center [665, 314] width 53 height 23
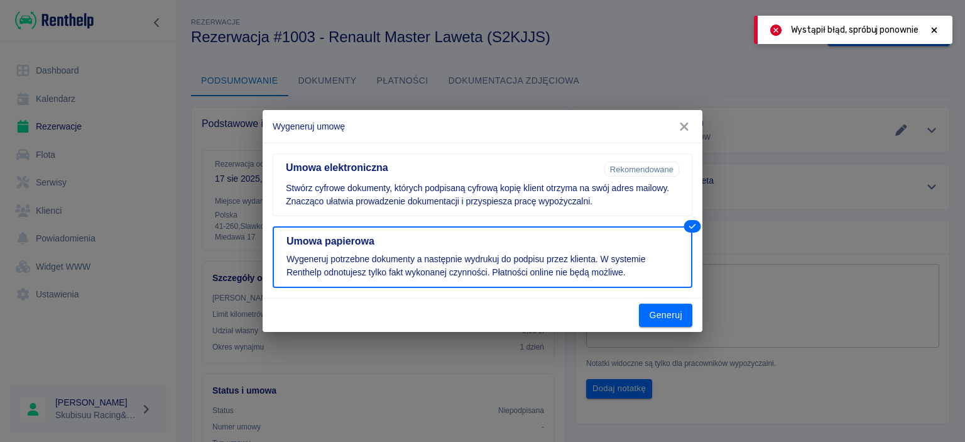
click at [934, 31] on icon at bounding box center [935, 30] width 6 height 6
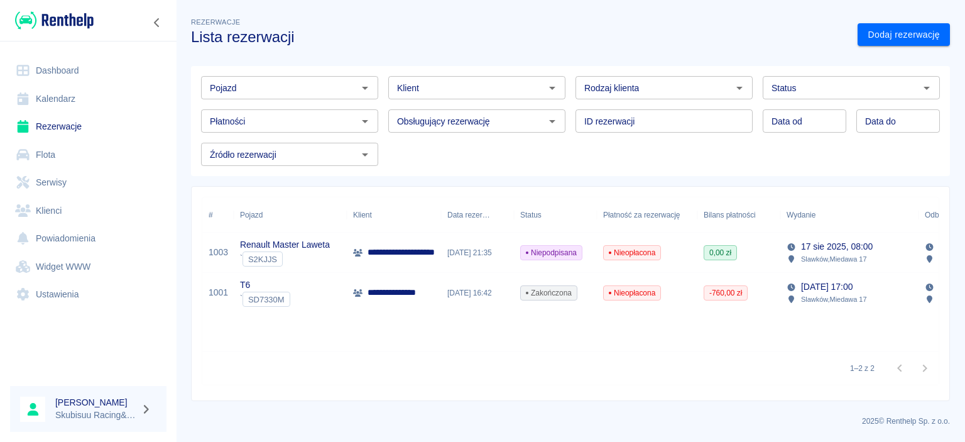
click at [599, 253] on div "Nieopłacona" at bounding box center [647, 252] width 101 height 40
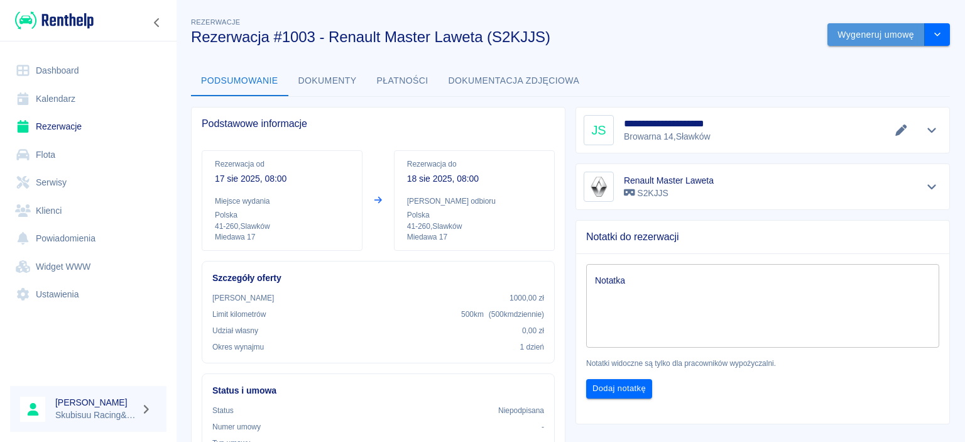
click at [882, 31] on button "Wygeneruj umowę" at bounding box center [875, 34] width 97 height 23
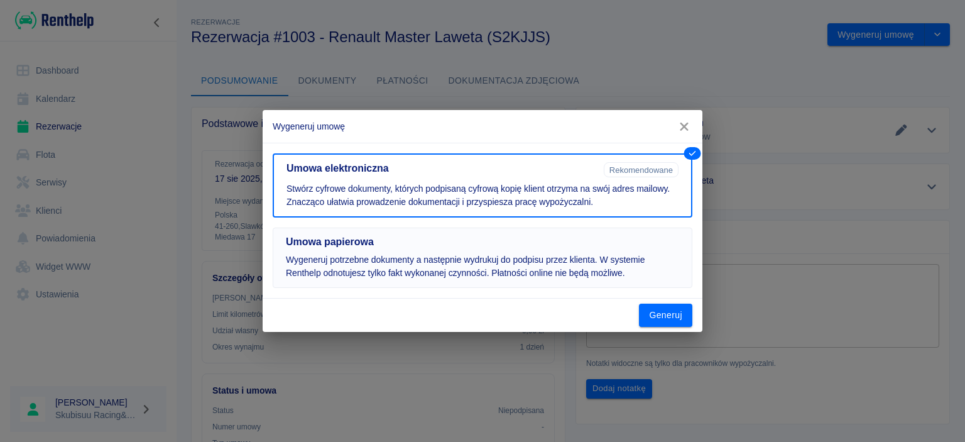
click at [602, 253] on button "Umowa papierowa Wygeneruj potrzebne dokumenty a następnie wydrukuj do podpisu p…" at bounding box center [483, 257] width 420 height 60
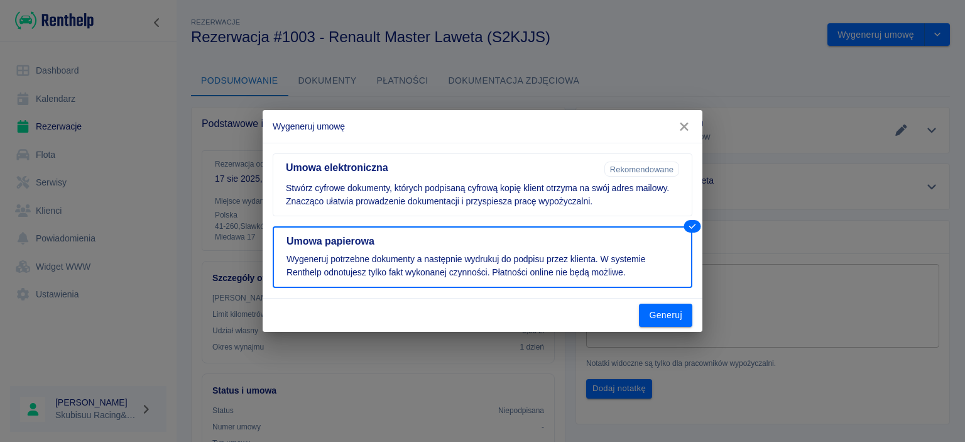
click at [680, 123] on icon "button" at bounding box center [684, 126] width 16 height 13
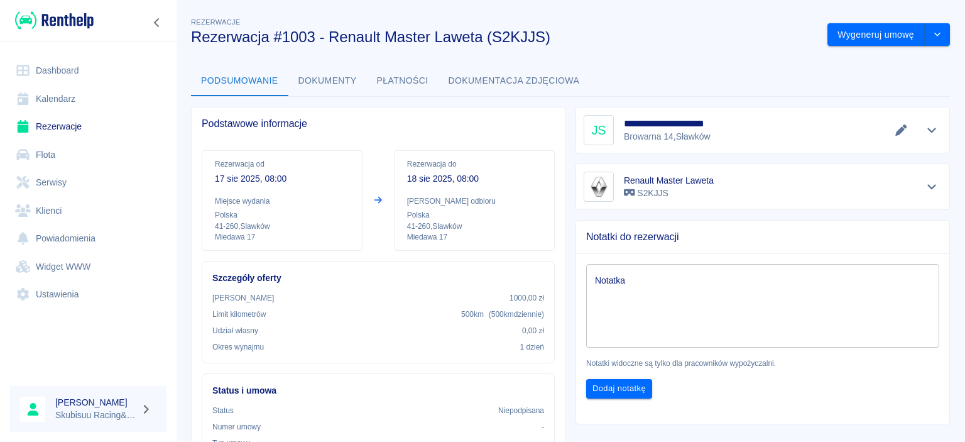
click at [905, 129] on icon "Edytuj dane" at bounding box center [901, 129] width 14 height 11
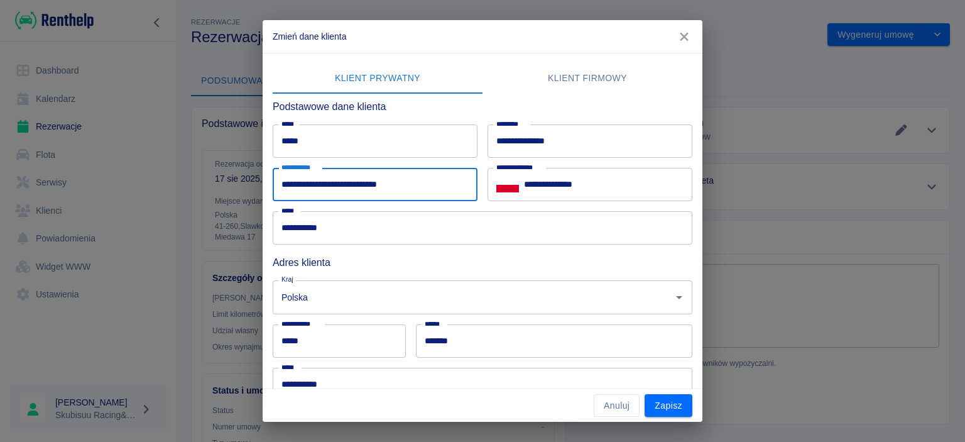
drag, startPoint x: 425, startPoint y: 179, endPoint x: 26, endPoint y: 268, distance: 408.7
click at [32, 265] on div "**********" at bounding box center [482, 221] width 965 height 442
type input "**********"
drag, startPoint x: 381, startPoint y: 194, endPoint x: 136, endPoint y: 212, distance: 245.1
click at [273, 201] on input "**********" at bounding box center [375, 184] width 205 height 33
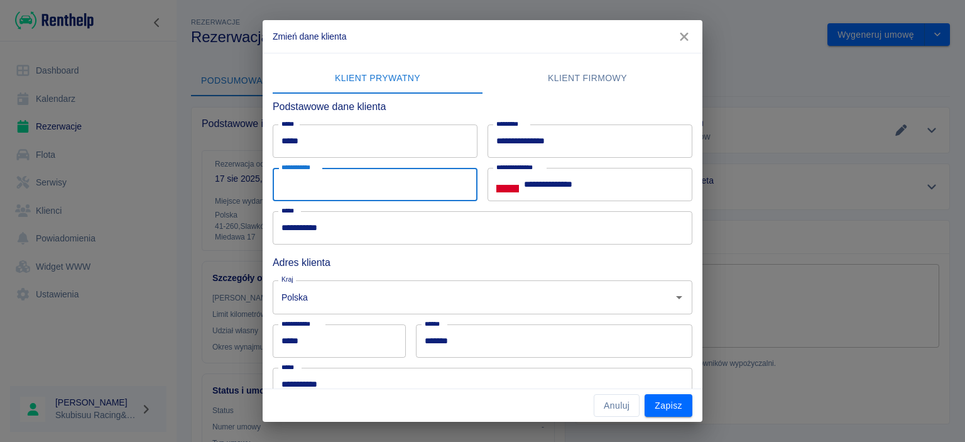
click at [661, 412] on button "Zapisz" at bounding box center [669, 405] width 48 height 23
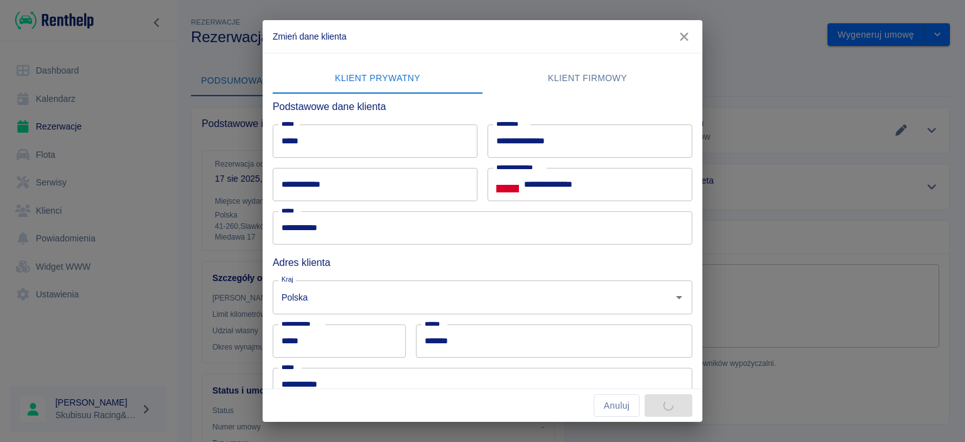
click at [789, 246] on div "**********" at bounding box center [482, 221] width 965 height 442
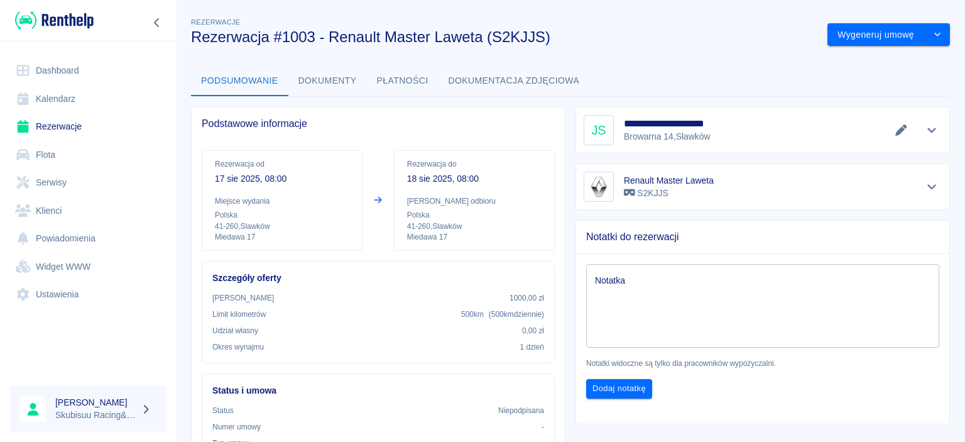
click at [681, 43] on icon "button" at bounding box center [684, 36] width 16 height 13
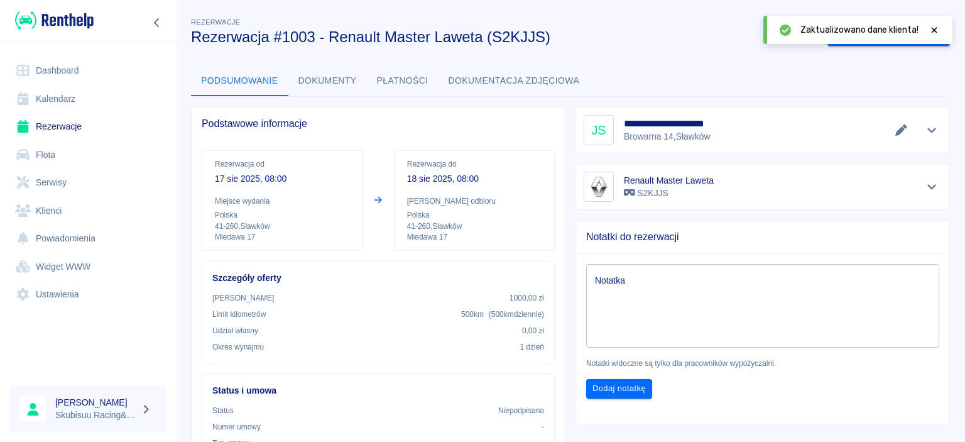
click at [936, 30] on icon at bounding box center [934, 30] width 11 height 9
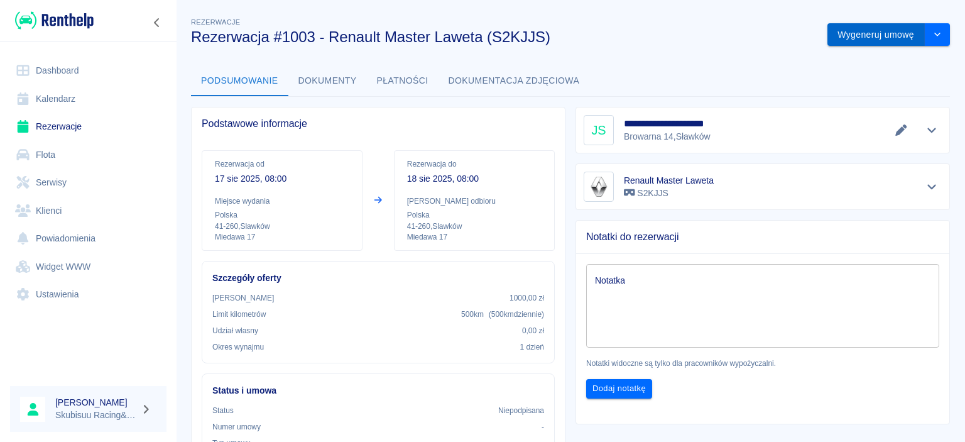
click at [875, 36] on button "Wygeneruj umowę" at bounding box center [875, 34] width 97 height 23
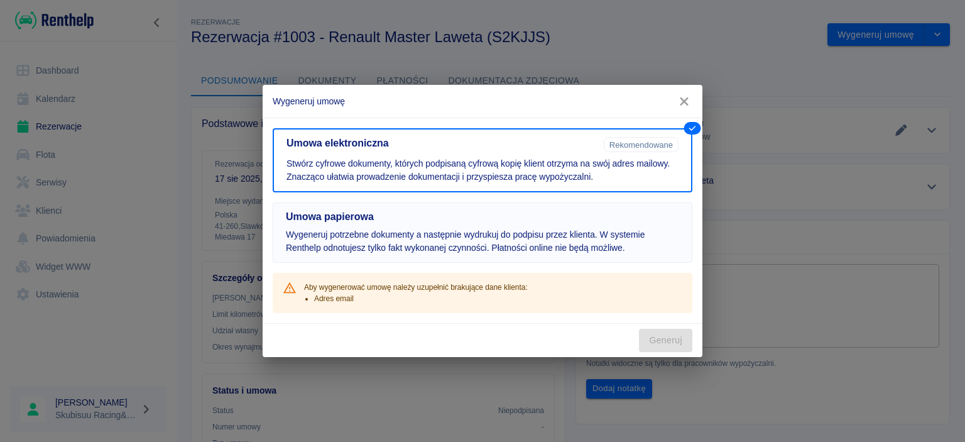
click at [621, 248] on p "Wygeneruj potrzebne dokumenty a następnie wydrukuj do podpisu przez klienta. W …" at bounding box center [482, 241] width 393 height 26
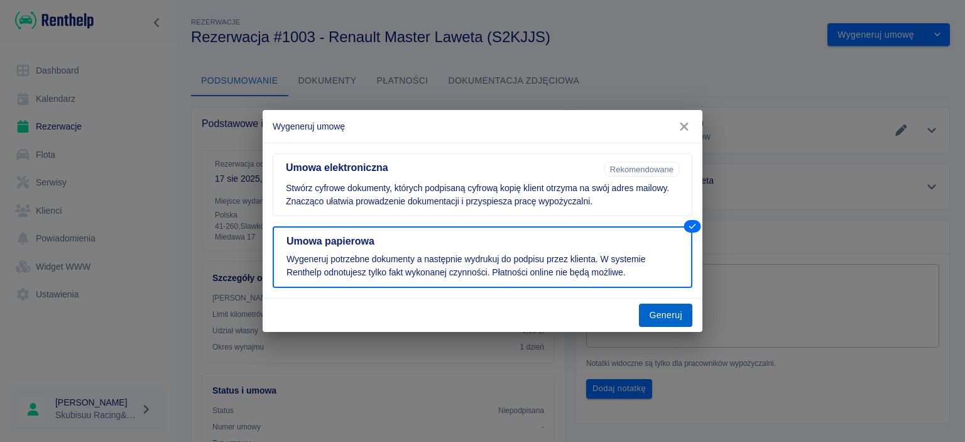
click at [655, 312] on button "Generuj" at bounding box center [665, 314] width 53 height 23
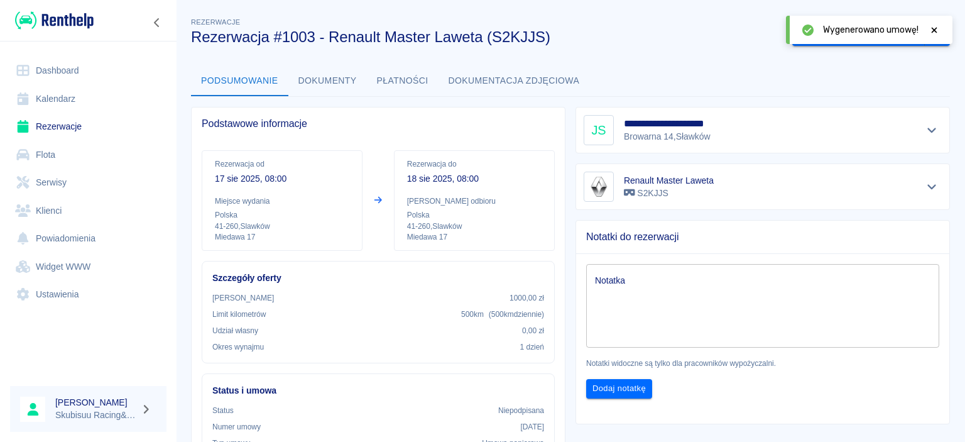
click at [937, 31] on icon at bounding box center [934, 30] width 11 height 9
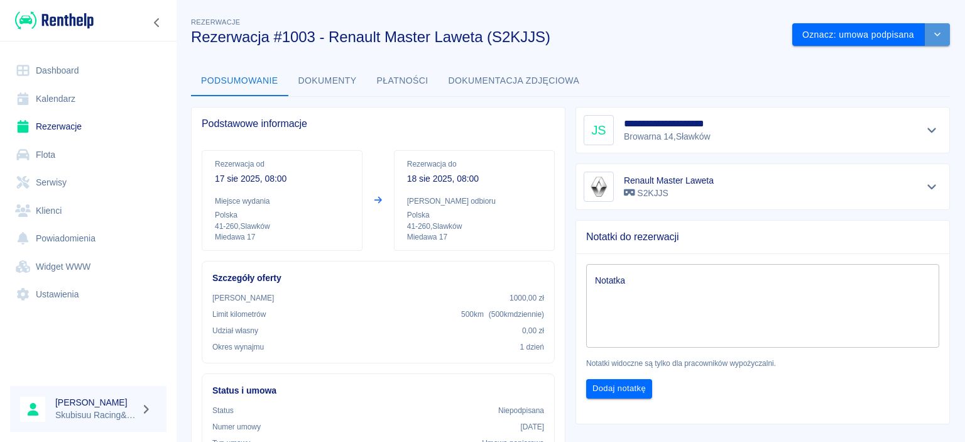
click at [936, 28] on button "drop-down" at bounding box center [937, 34] width 25 height 23
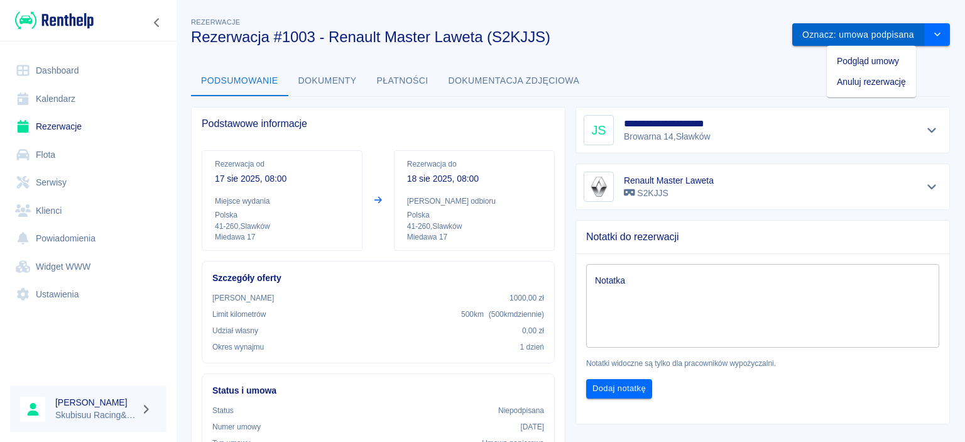
click at [888, 34] on button "Oznacz: umowa podpisana" at bounding box center [858, 34] width 133 height 23
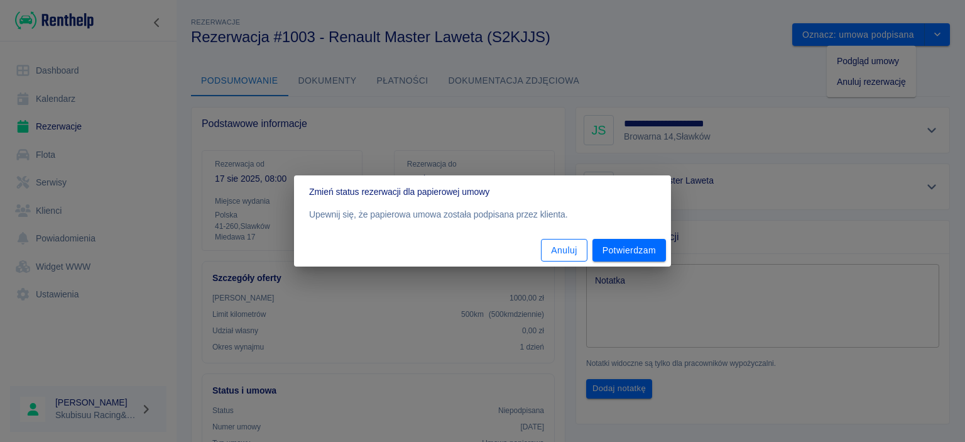
click at [577, 255] on button "Anuluj" at bounding box center [564, 250] width 46 height 23
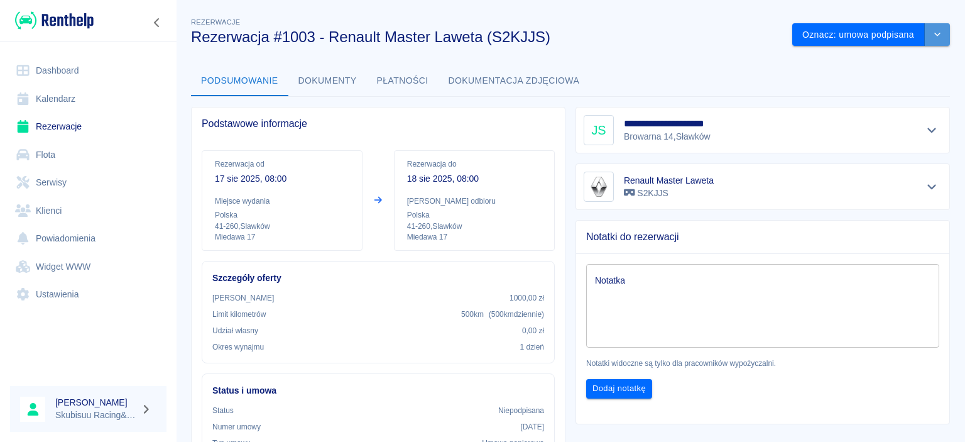
click at [941, 37] on icon "drop-down" at bounding box center [937, 34] width 10 height 8
click at [893, 72] on li "Podgląd umowy" at bounding box center [871, 61] width 89 height 21
click at [932, 34] on icon "drop-down" at bounding box center [937, 34] width 10 height 8
click at [901, 59] on li "Podgląd umowy" at bounding box center [871, 61] width 89 height 21
click at [335, 75] on button "Dokumenty" at bounding box center [327, 81] width 79 height 30
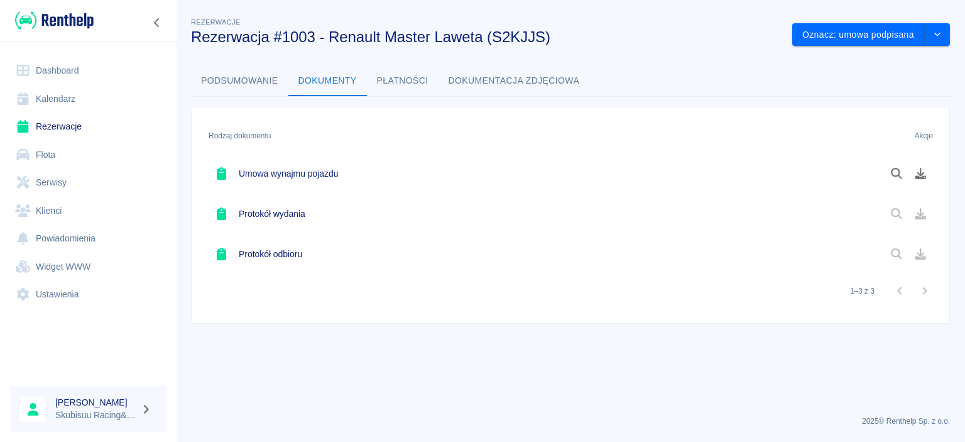
click at [921, 216] on div at bounding box center [909, 213] width 48 height 21
click at [917, 175] on icon "Pobierz dokument" at bounding box center [921, 173] width 14 height 11
click at [77, 26] on img at bounding box center [54, 20] width 79 height 21
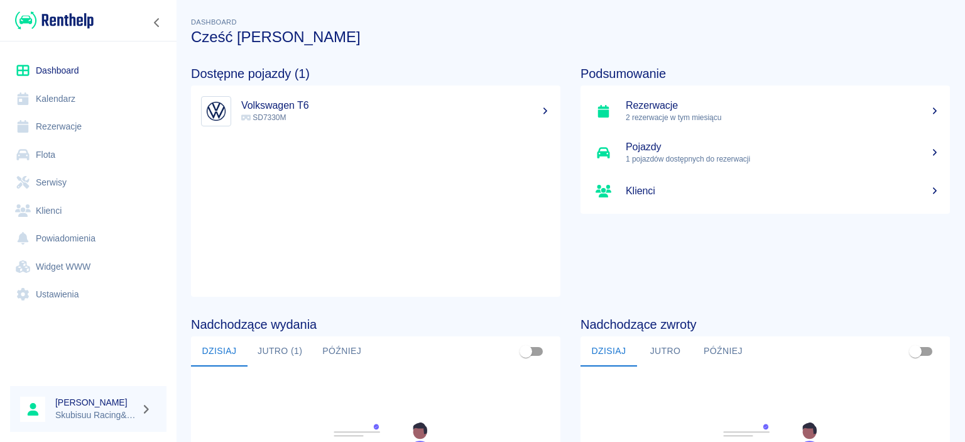
click at [69, 165] on link "Flota" at bounding box center [88, 155] width 156 height 28
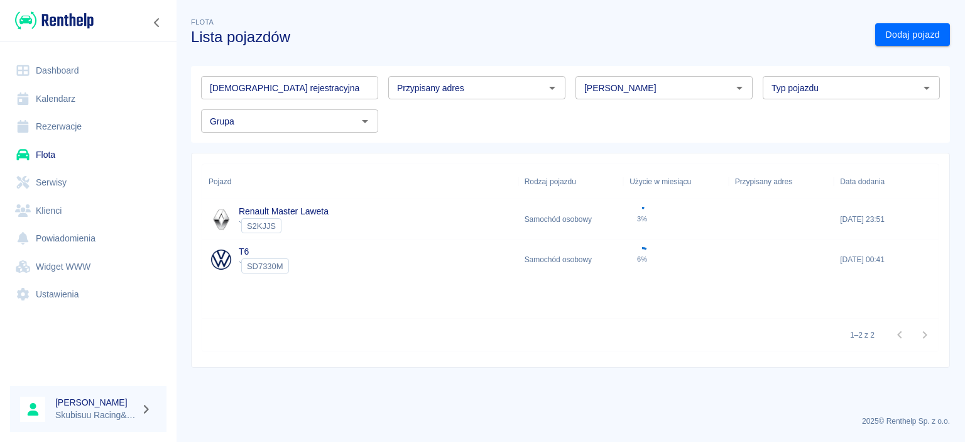
click at [701, 225] on div "3%" at bounding box center [676, 219] width 106 height 40
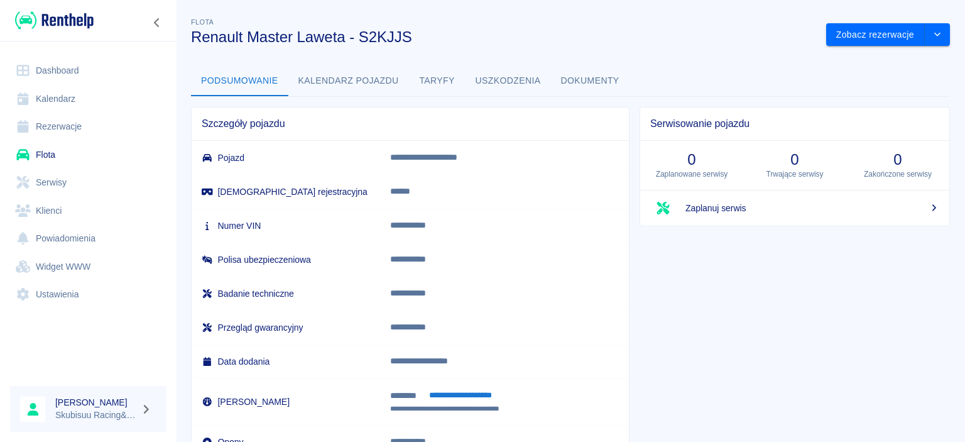
click at [423, 81] on button "Taryfy" at bounding box center [437, 81] width 57 height 30
